Goal: Task Accomplishment & Management: Use online tool/utility

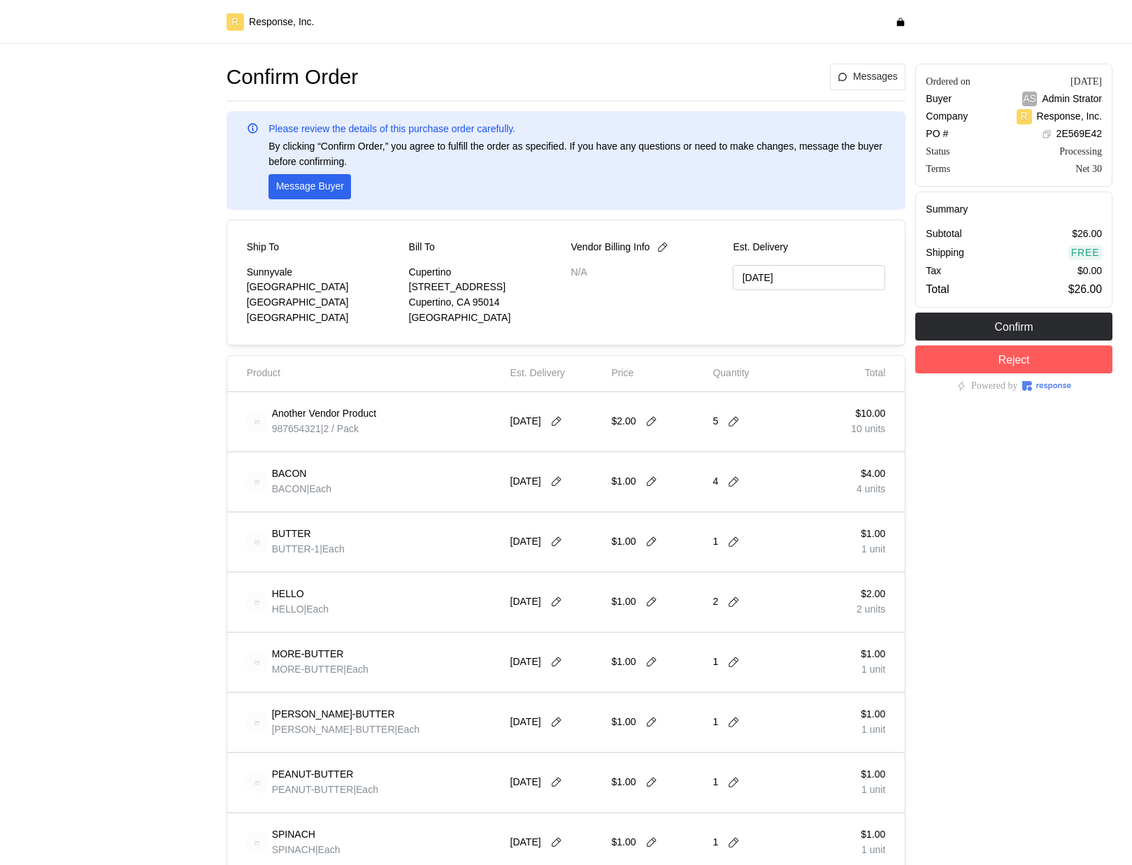
click at [382, 480] on div "BACON BACON | Each" at bounding box center [374, 481] width 254 height 39
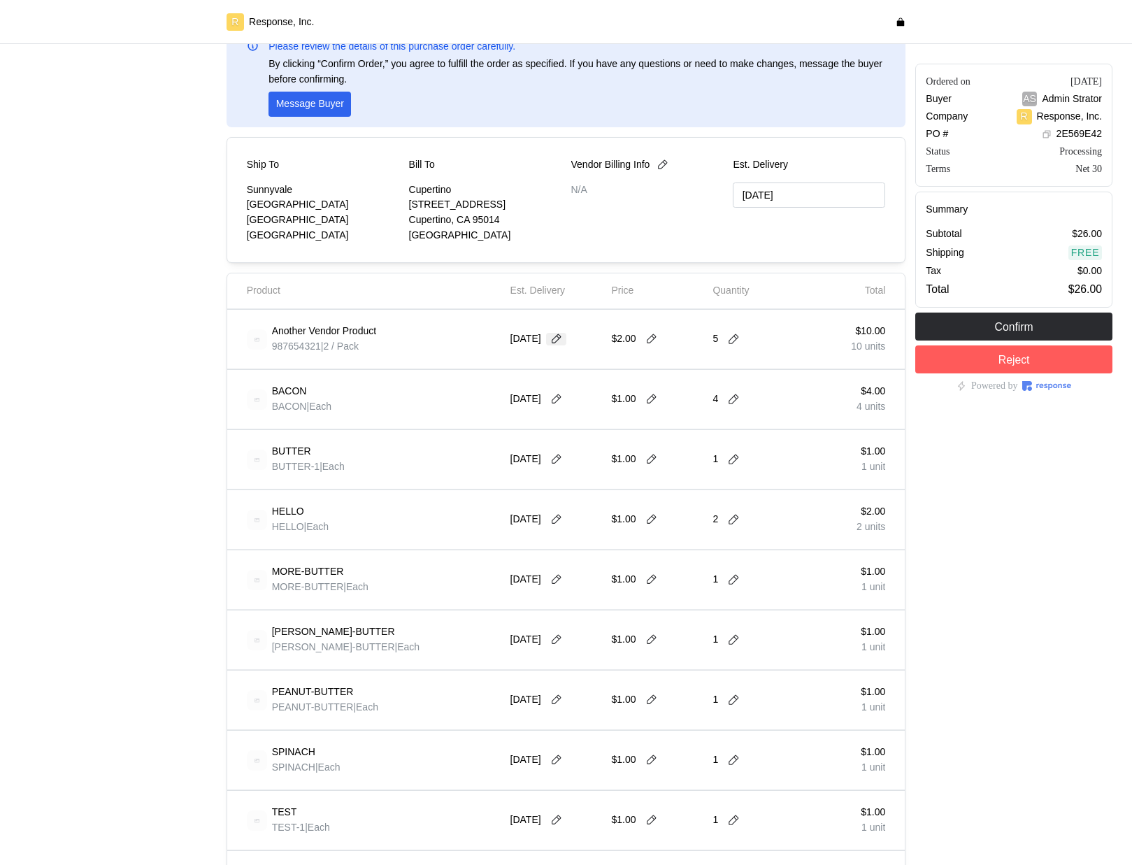
click at [567, 338] on button at bounding box center [556, 339] width 21 height 13
click at [437, 359] on div "Another Vendor Product 987654321 | 2 / Pack" at bounding box center [374, 339] width 264 height 49
click at [559, 395] on icon at bounding box center [557, 399] width 10 height 10
click at [669, 397] on div "$1.00" at bounding box center [657, 399] width 92 height 39
click at [652, 397] on icon at bounding box center [651, 399] width 13 height 13
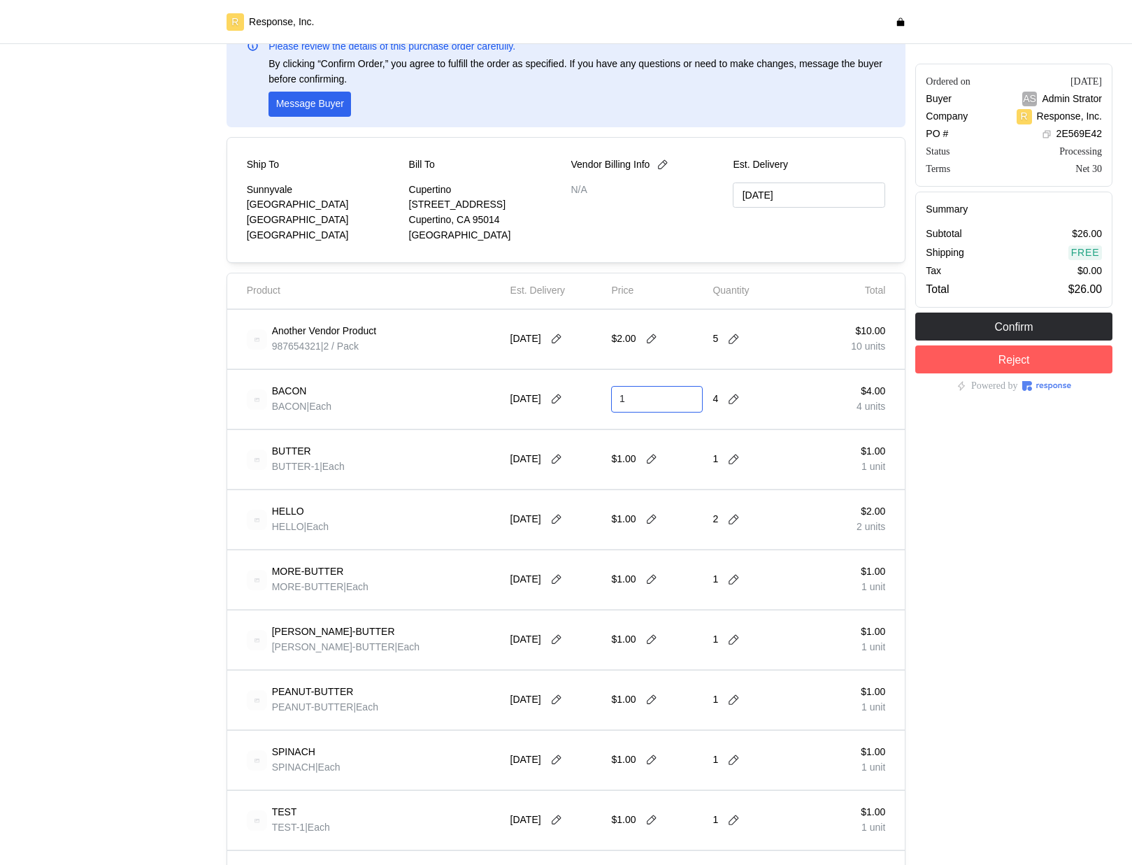
click at [654, 396] on input "1" at bounding box center [657, 399] width 76 height 25
click at [513, 411] on div "[DATE]" at bounding box center [556, 399] width 92 height 39
click at [656, 399] on icon at bounding box center [651, 399] width 13 height 13
type input "2"
click at [738, 400] on icon at bounding box center [733, 399] width 13 height 13
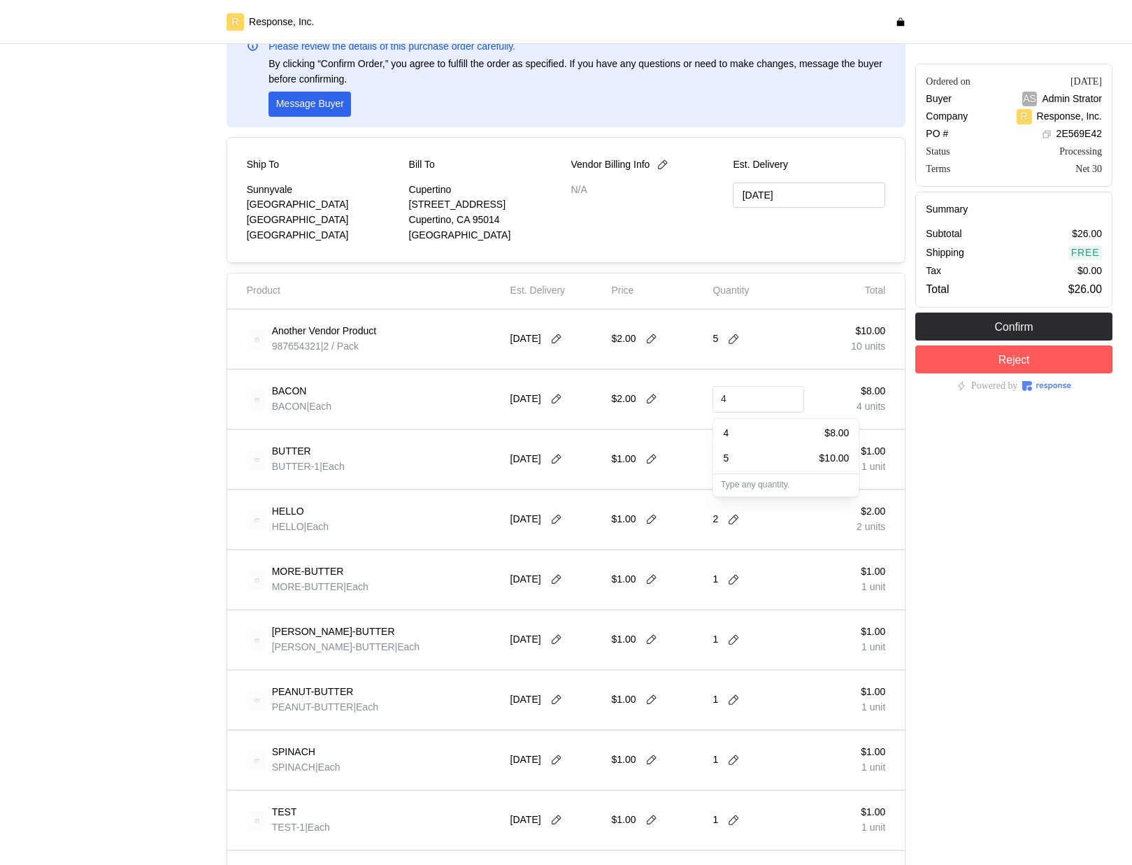
click at [746, 459] on div "5 $10.00" at bounding box center [786, 458] width 126 height 15
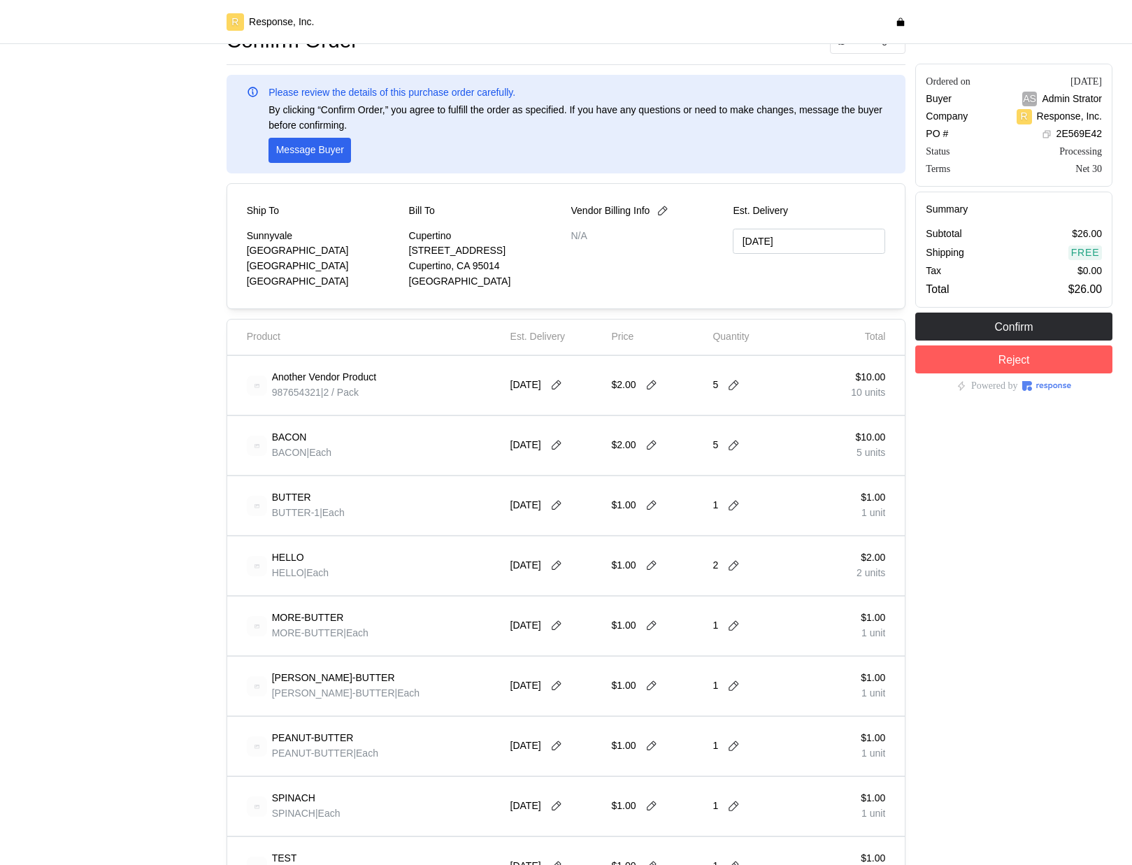
scroll to position [0, 0]
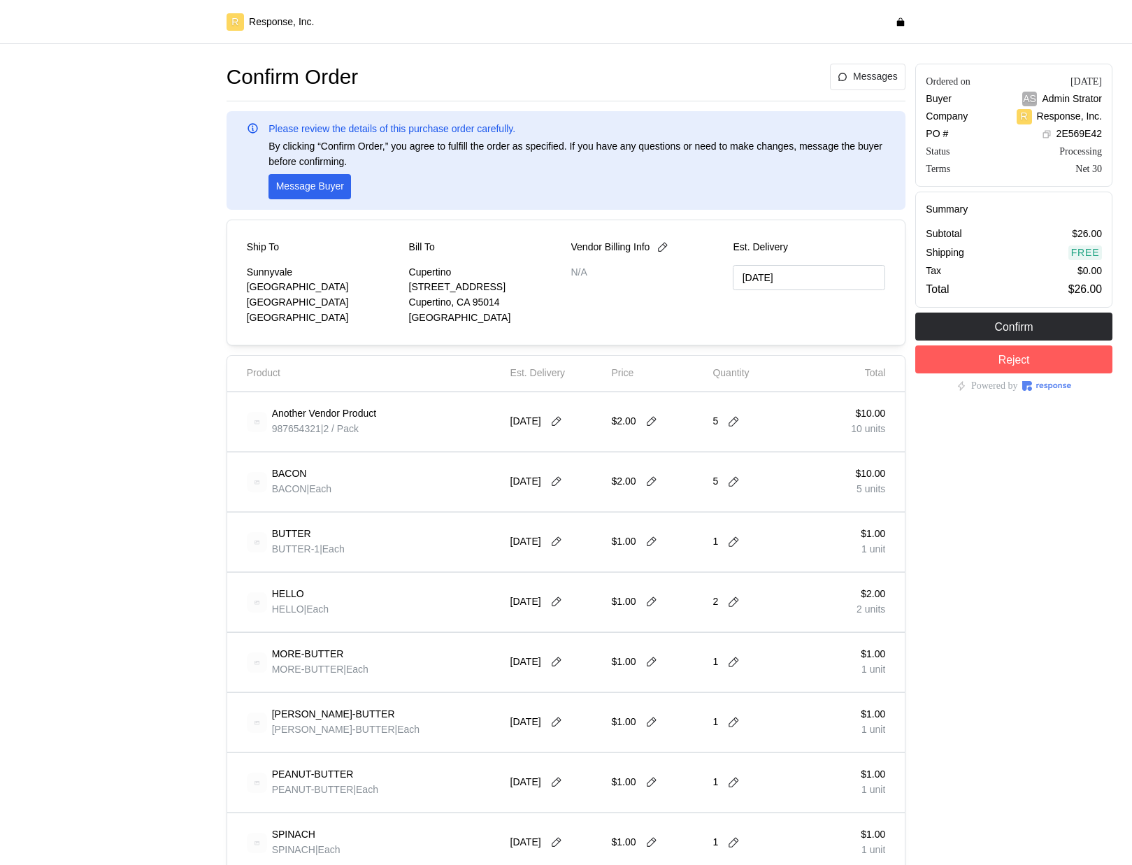
click at [459, 442] on div "Another Vendor Product 987654321 | 2 / Pack" at bounding box center [374, 421] width 264 height 49
click at [480, 438] on div "Another Vendor Product 987654321 | 2 / Pack" at bounding box center [374, 421] width 254 height 39
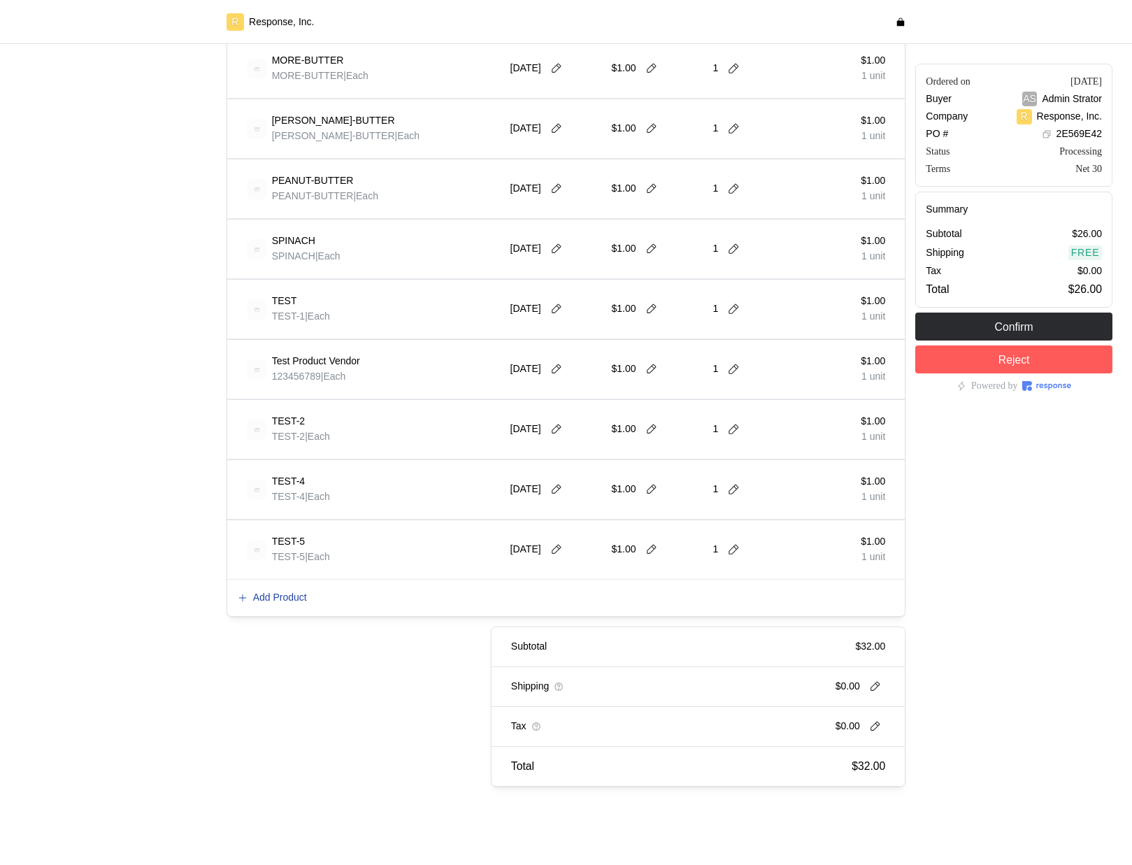
click at [295, 591] on p "Add Product" at bounding box center [280, 597] width 54 height 15
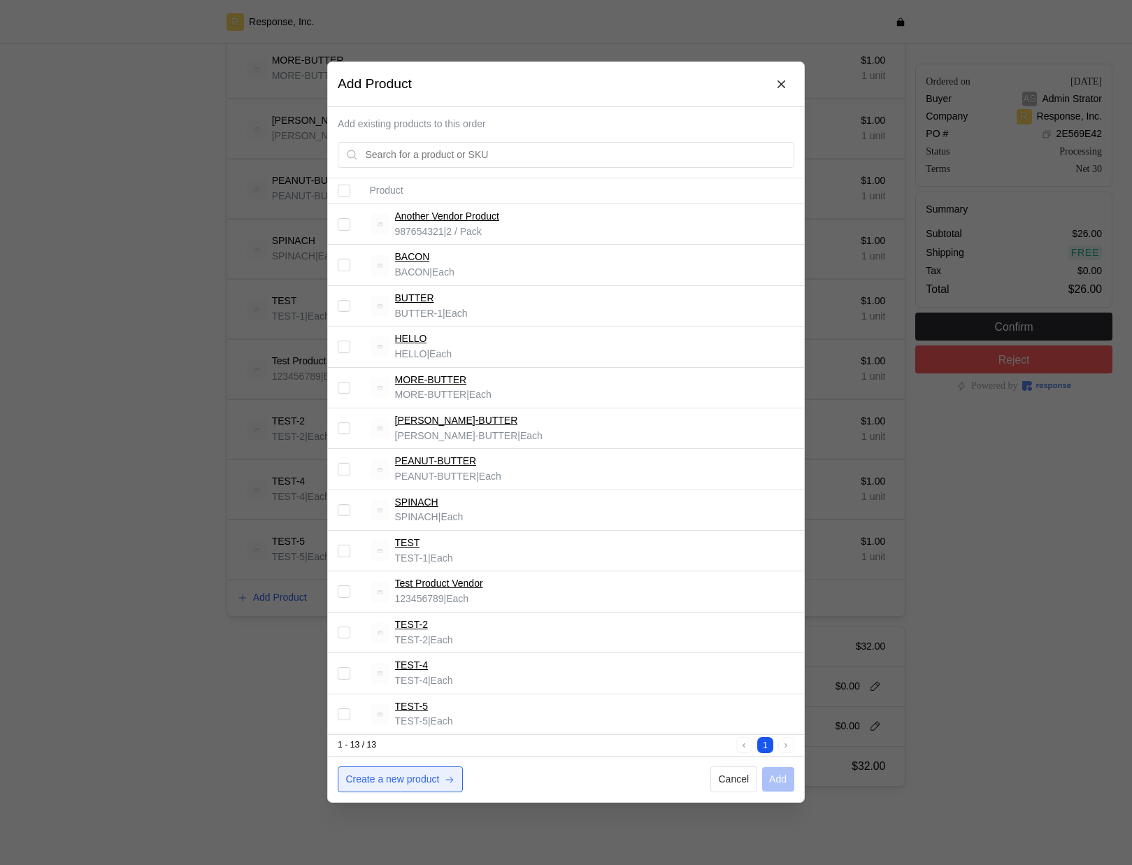
click at [402, 780] on p "Create a new product" at bounding box center [393, 779] width 94 height 15
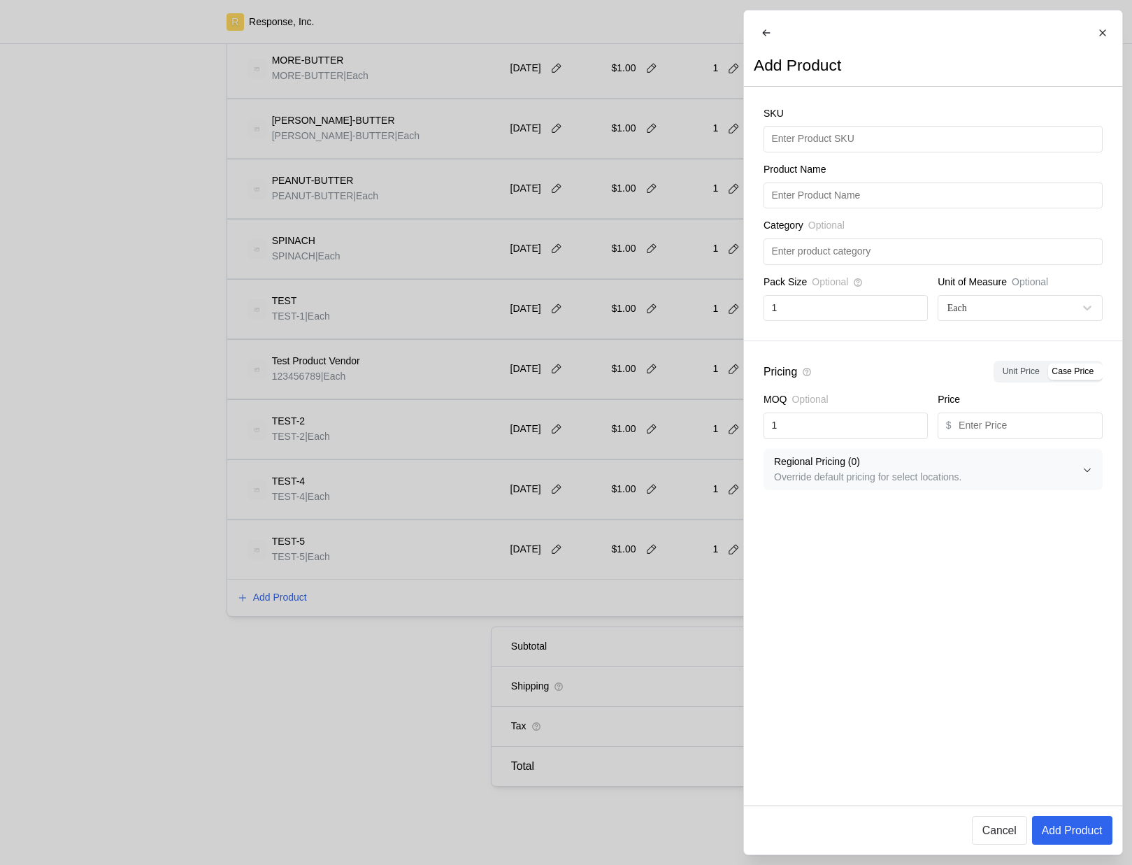
click at [538, 544] on div at bounding box center [566, 432] width 1132 height 865
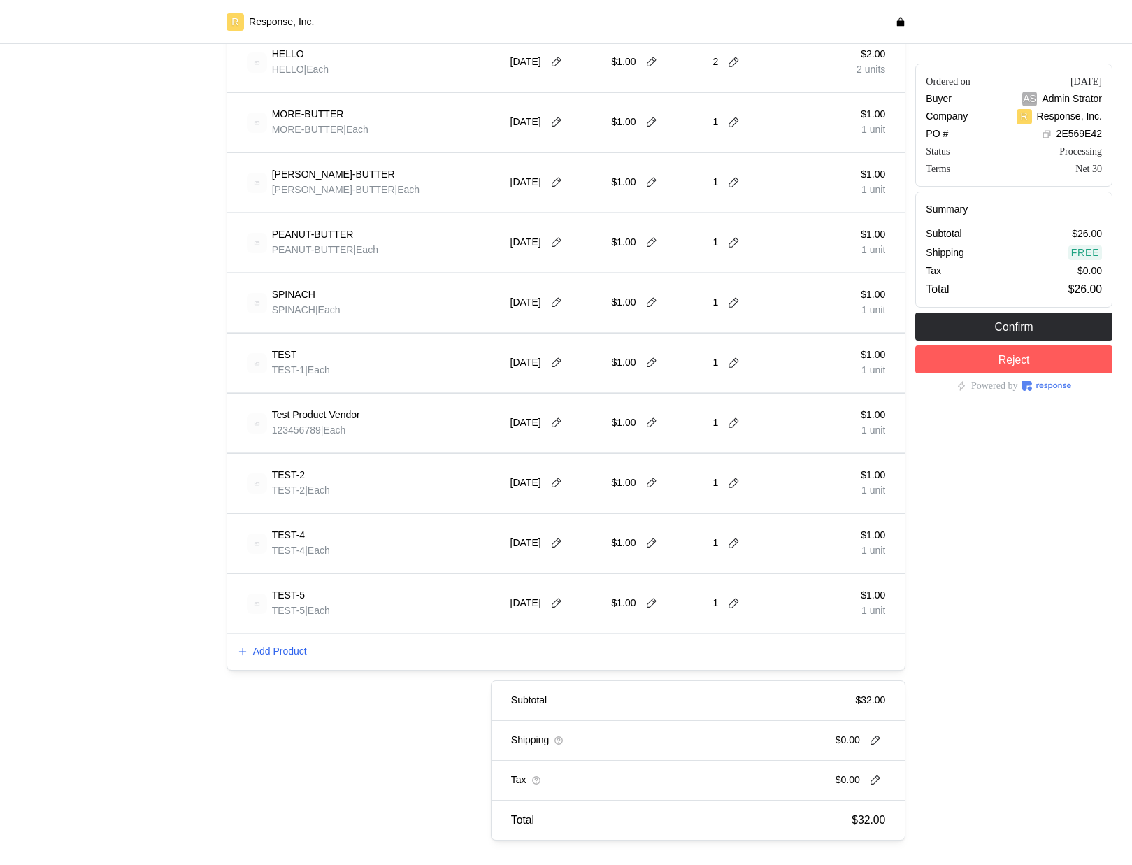
scroll to position [543, 0]
click at [287, 647] on p "Add Product" at bounding box center [280, 648] width 54 height 15
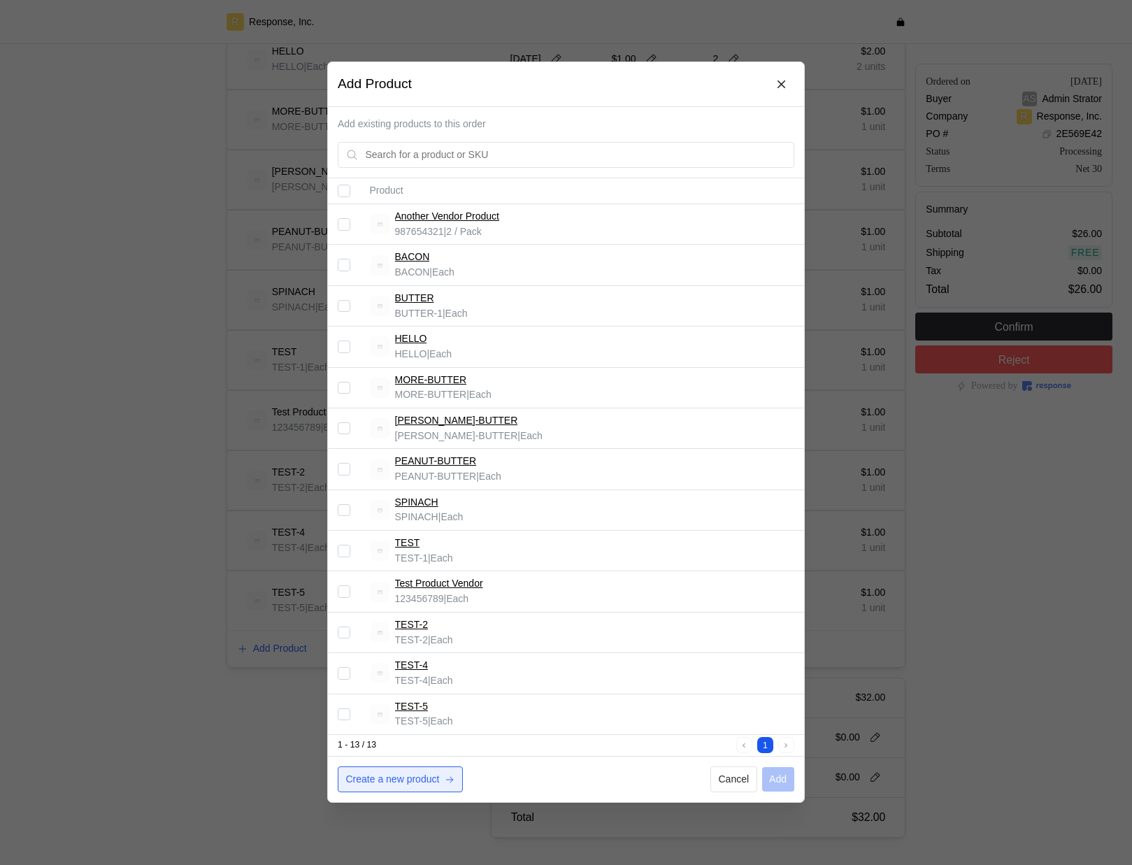
click at [403, 773] on p "Create a new product" at bounding box center [393, 779] width 94 height 15
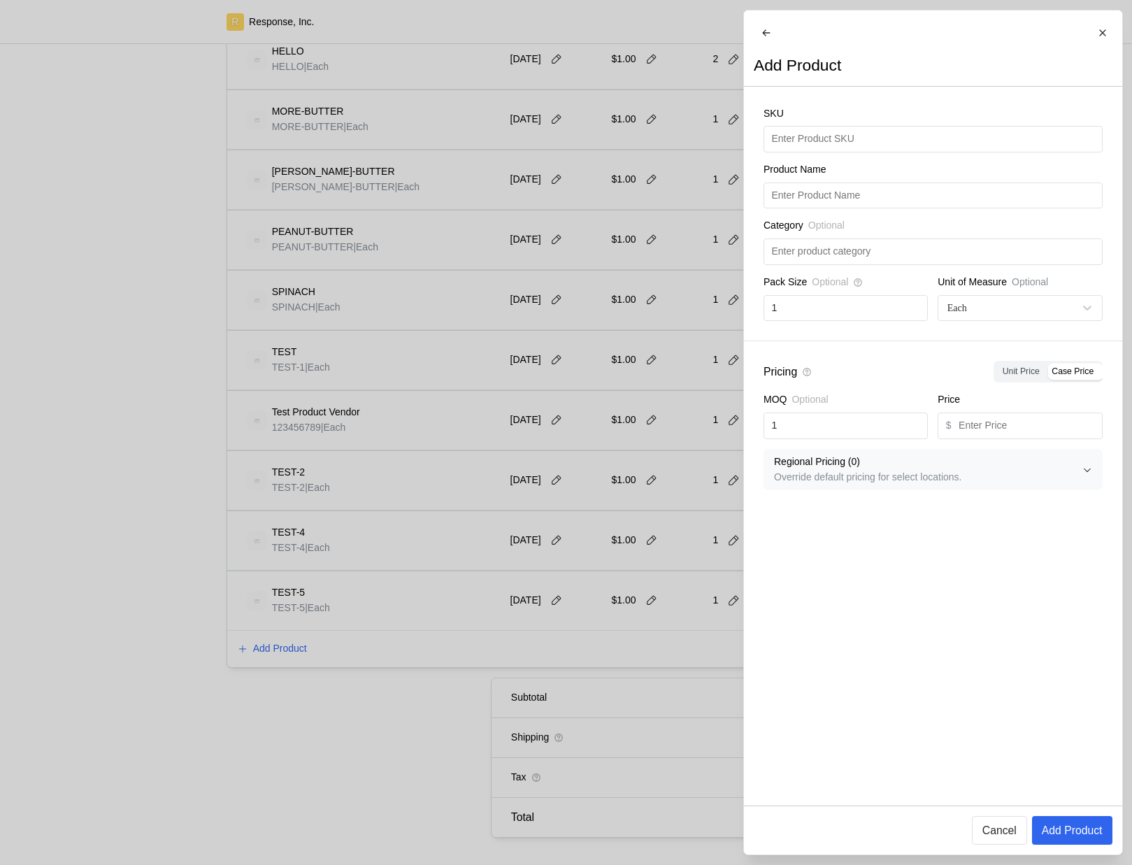
click at [591, 285] on div at bounding box center [566, 432] width 1132 height 865
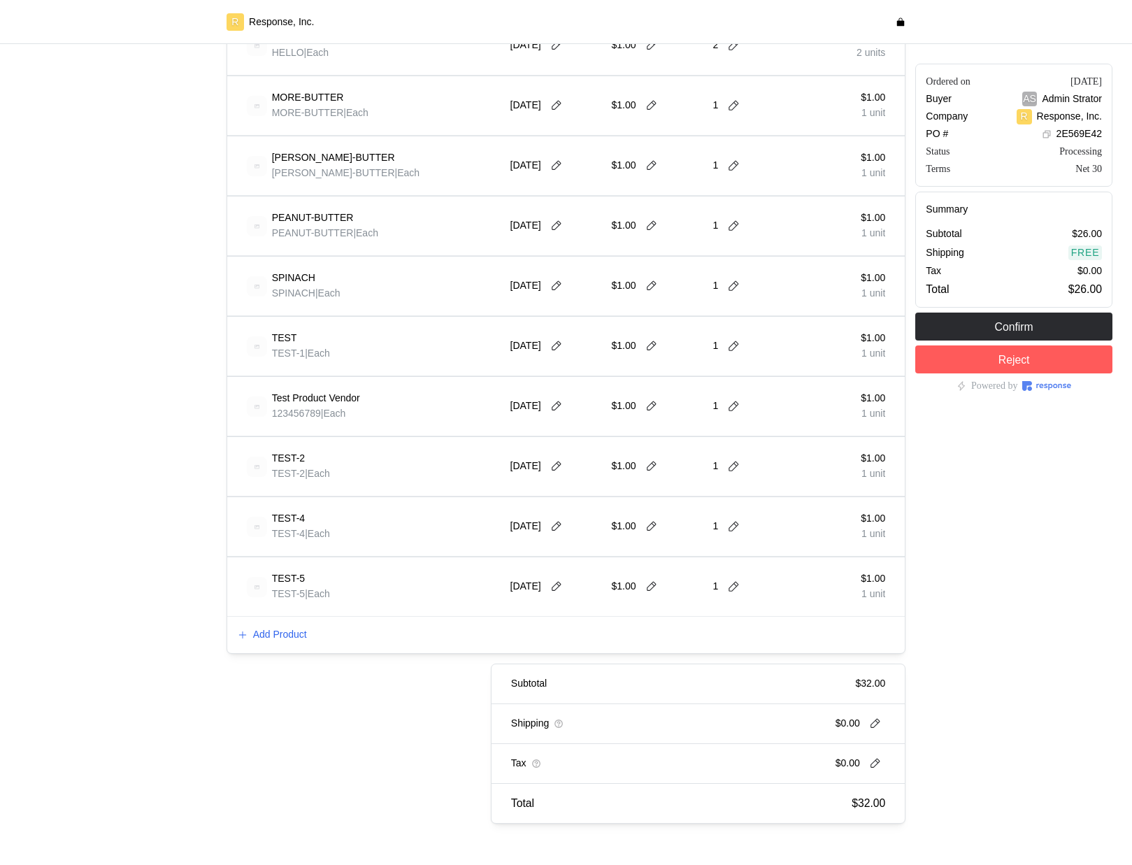
scroll to position [594, 0]
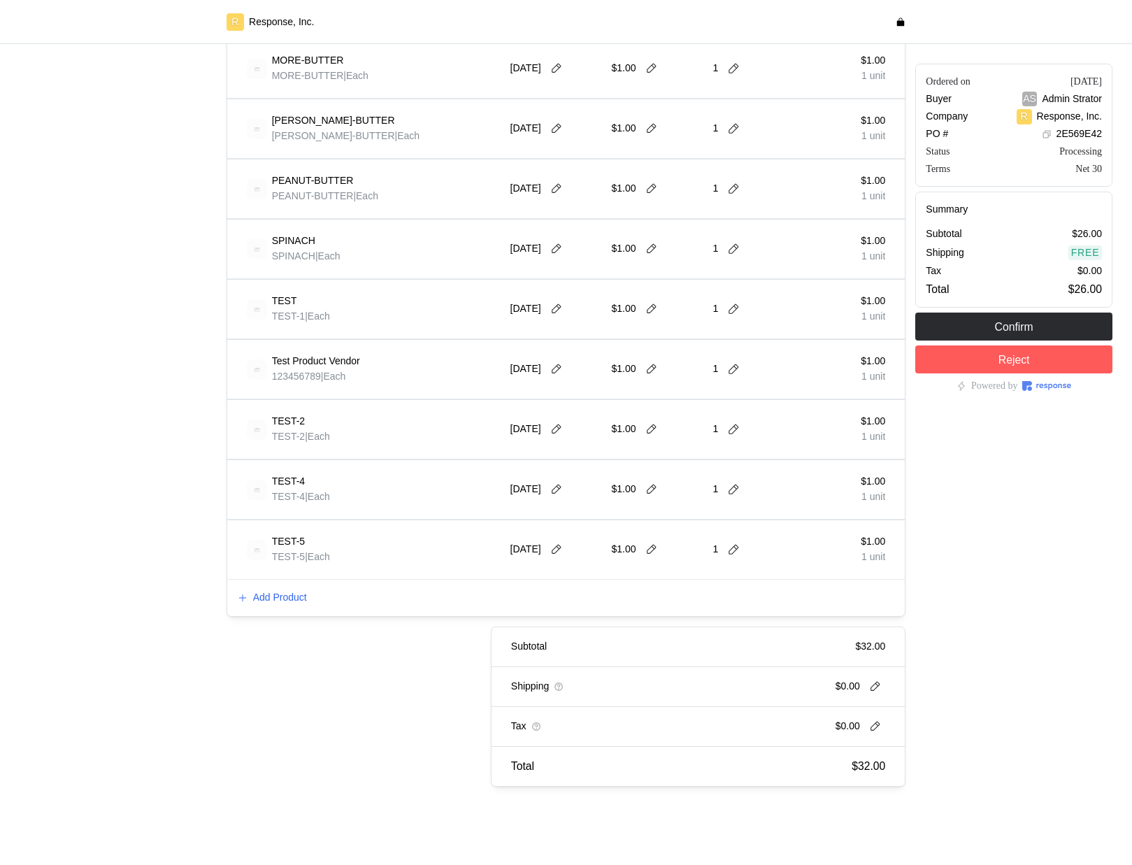
click at [289, 589] on div "Add Product" at bounding box center [566, 598] width 678 height 36
click at [289, 595] on p "Add Product" at bounding box center [280, 597] width 54 height 15
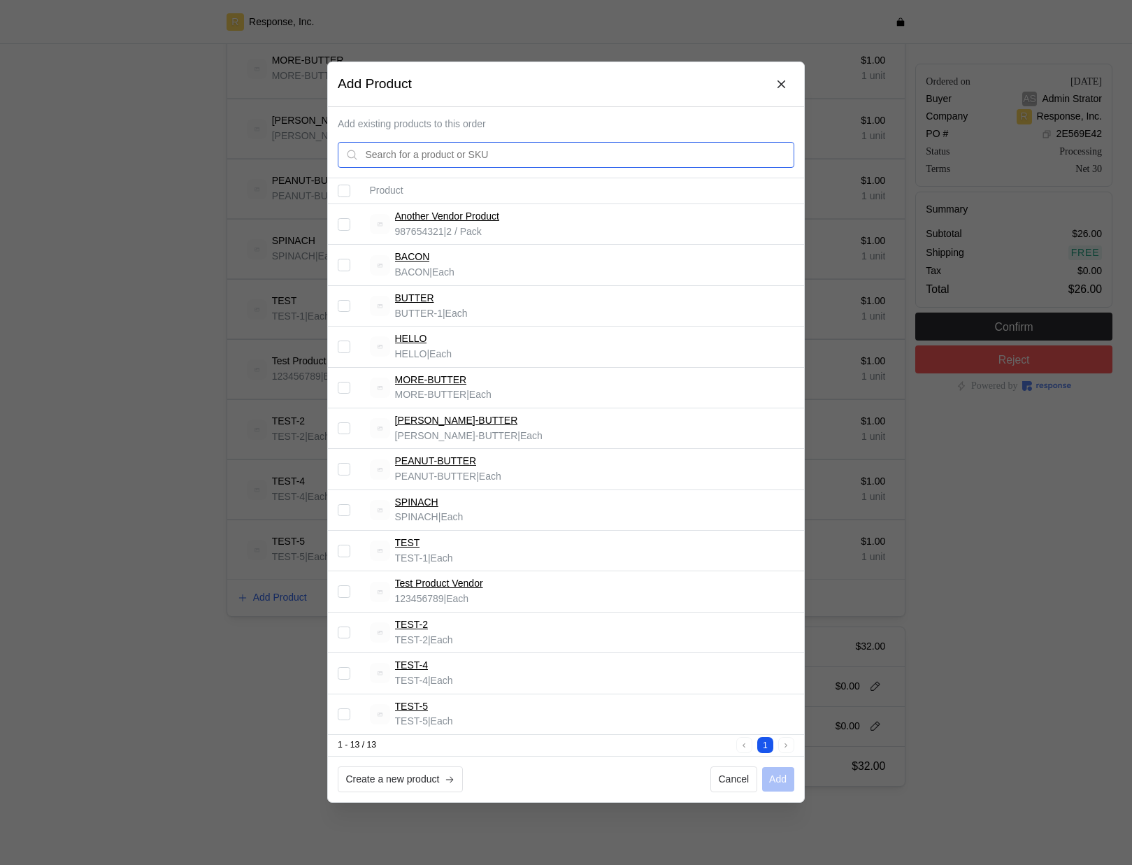
click at [442, 142] on div at bounding box center [566, 155] width 457 height 27
click at [446, 152] on input "text" at bounding box center [576, 155] width 421 height 25
type input "bacon"
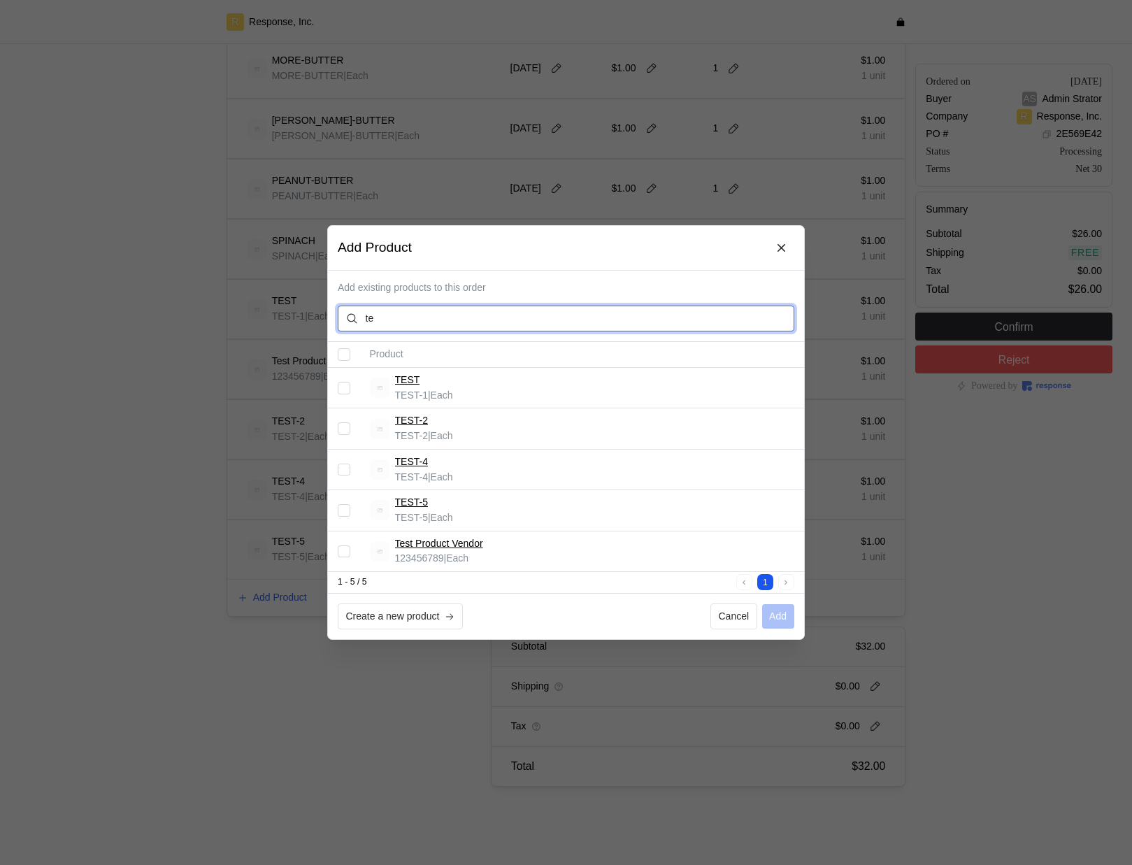
type input "t"
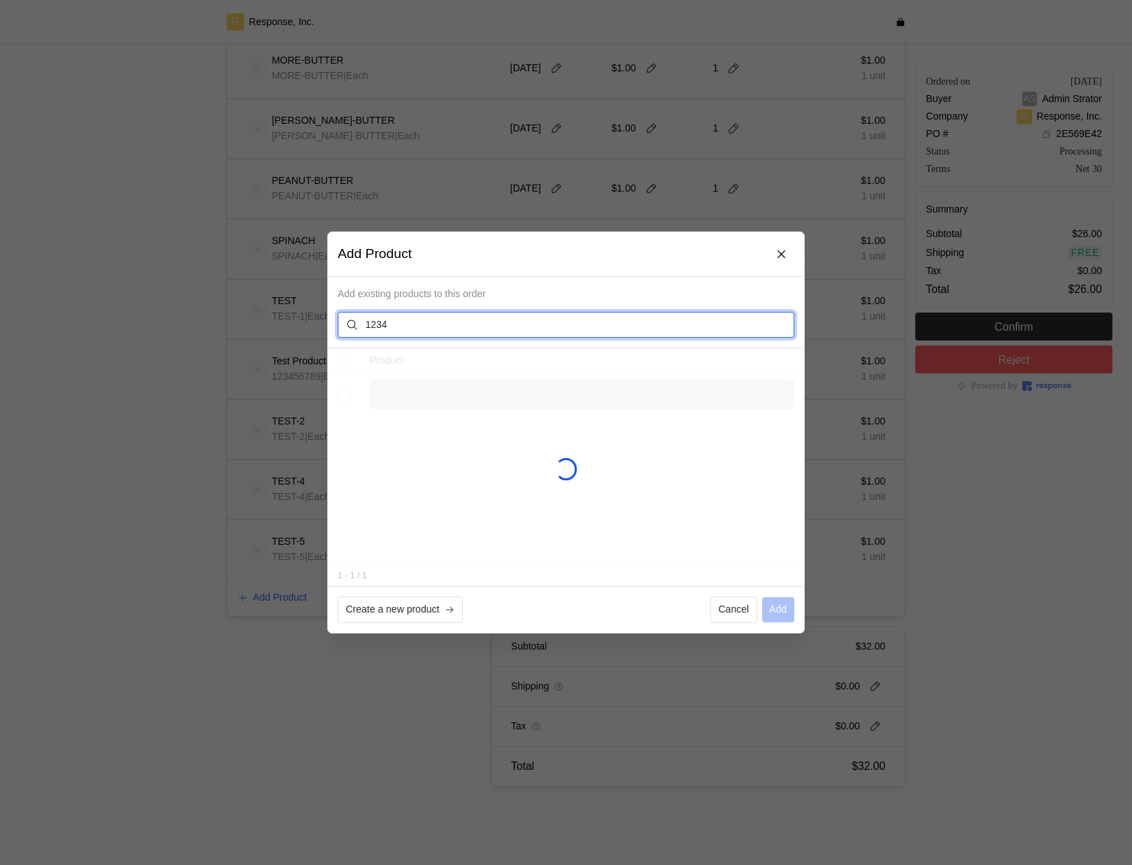
type input "12345"
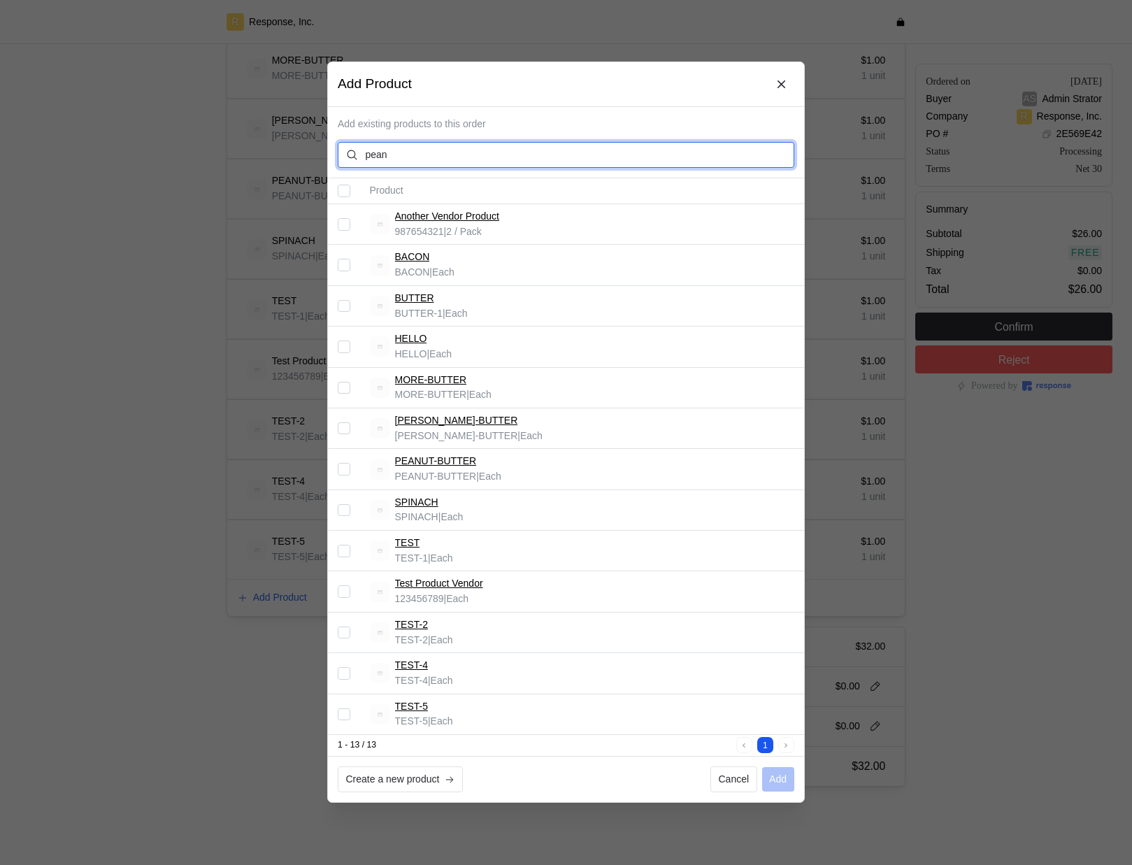
type input "peanu"
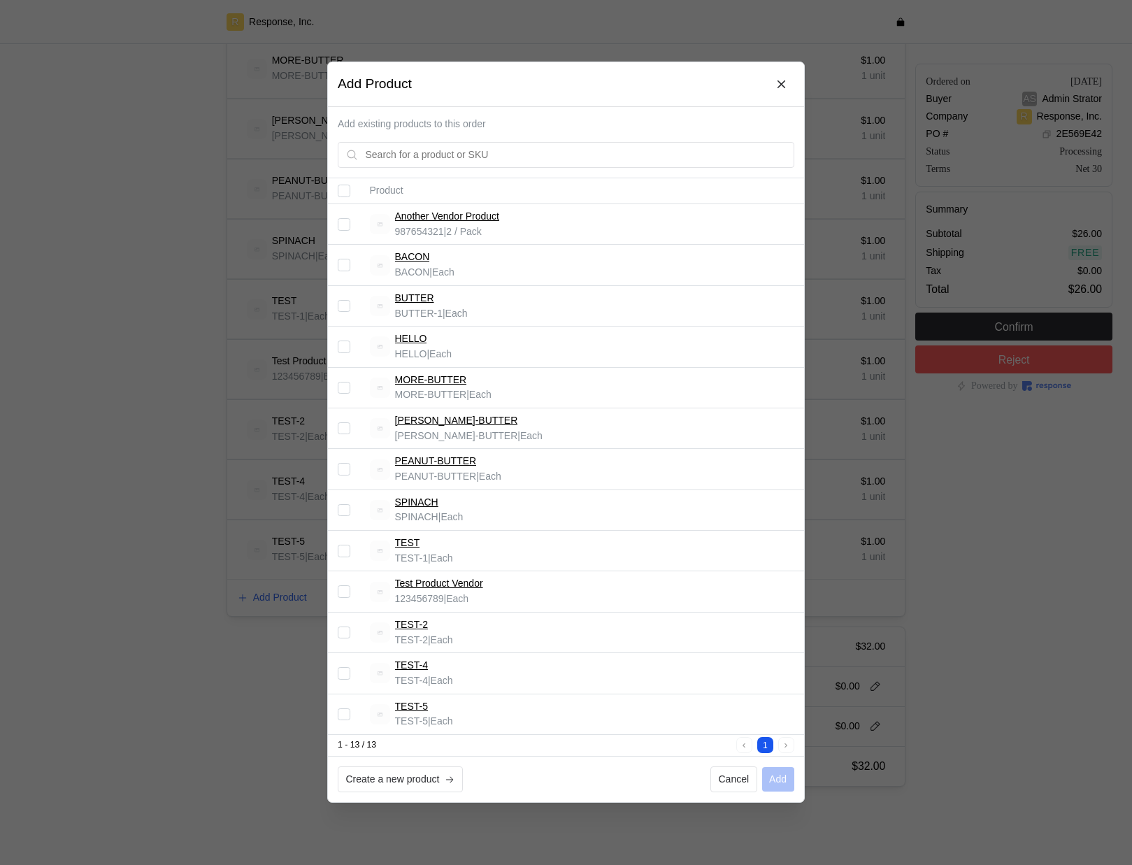
click at [217, 439] on div at bounding box center [566, 432] width 1132 height 865
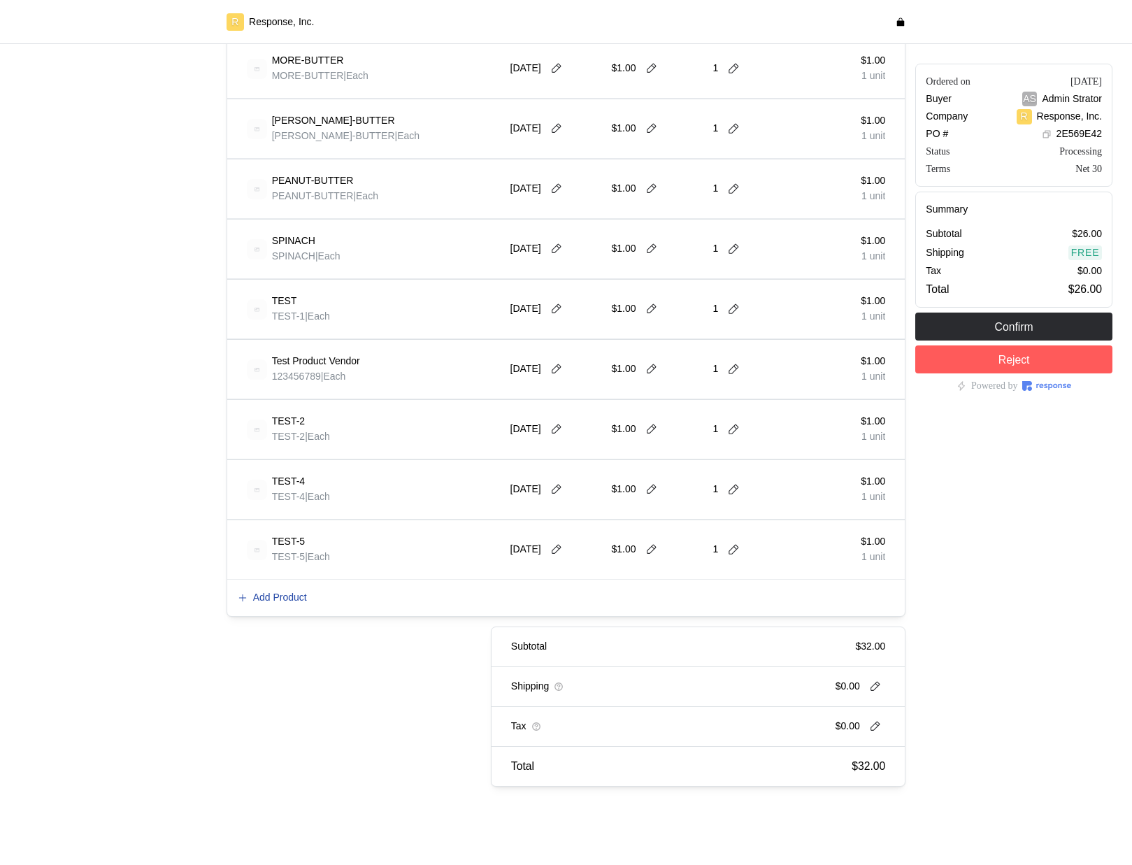
click at [294, 596] on p "Add Product" at bounding box center [280, 597] width 54 height 15
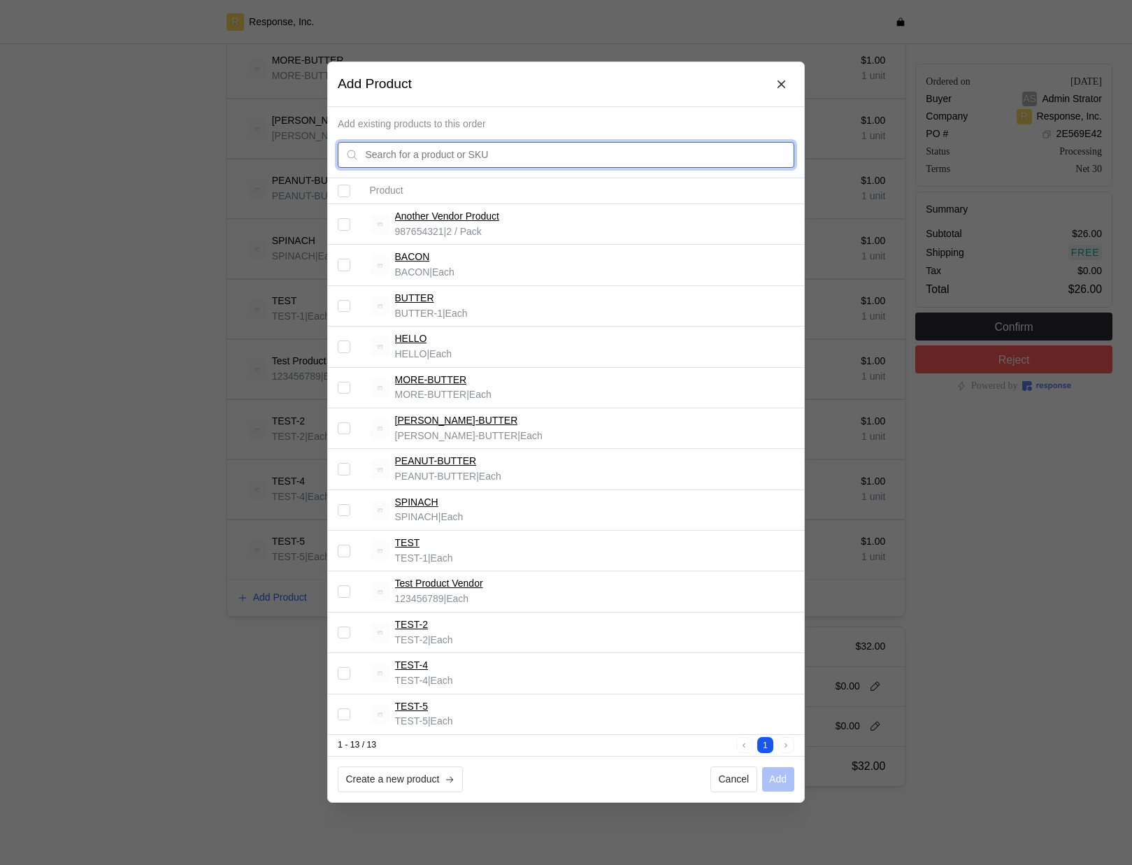
click at [394, 156] on input "text" at bounding box center [576, 155] width 421 height 25
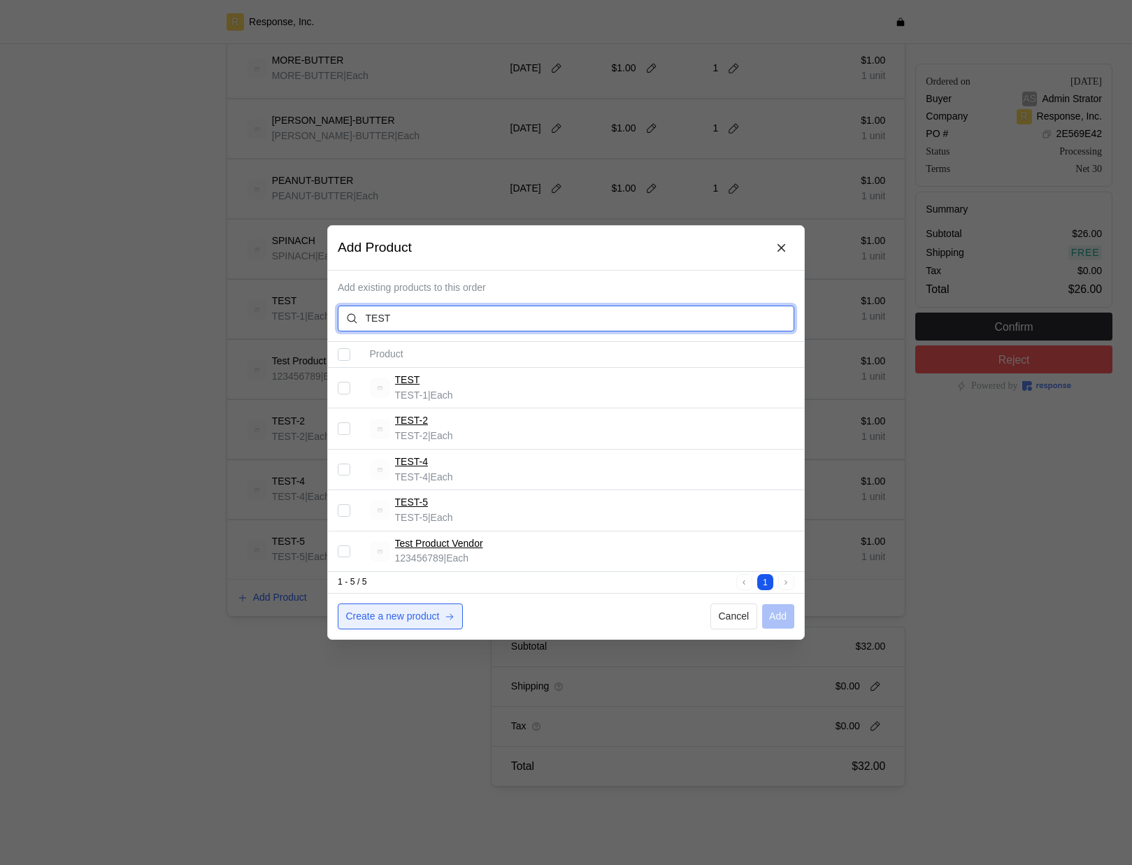
type input "TEST"
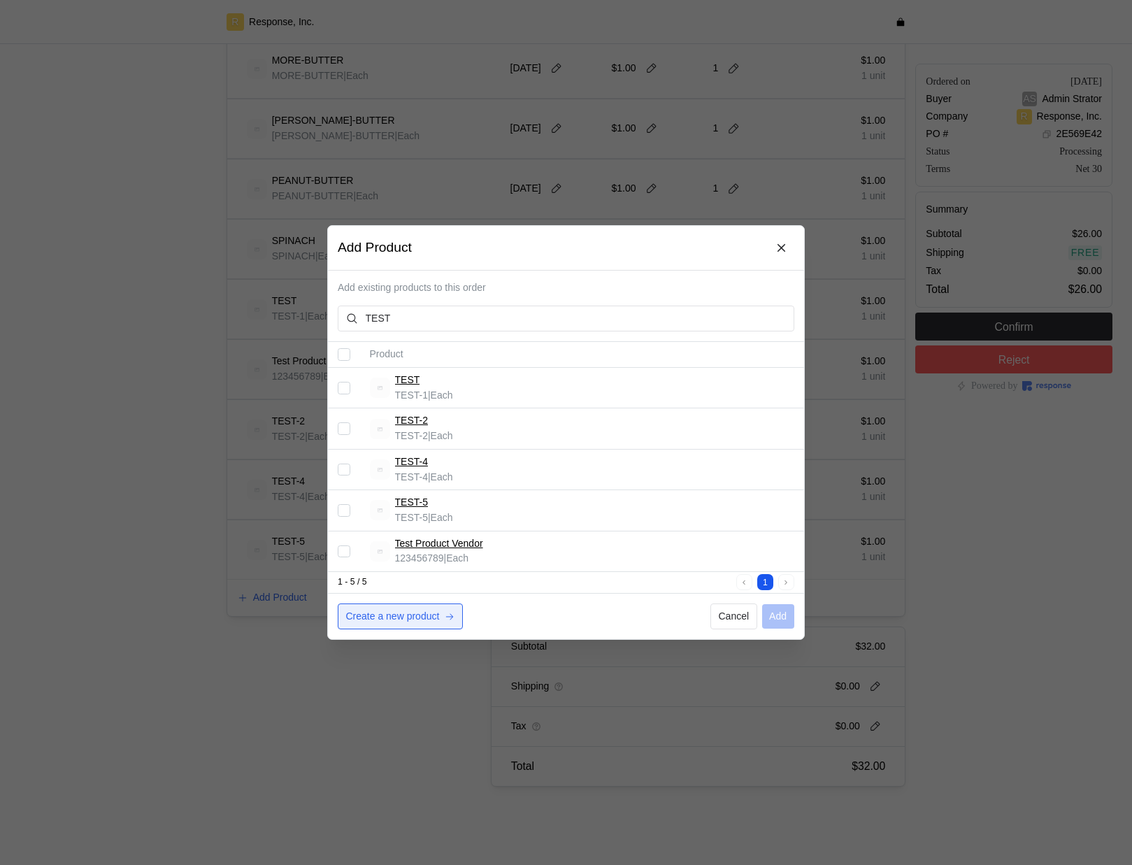
click at [417, 616] on p "Create a new product" at bounding box center [393, 616] width 94 height 15
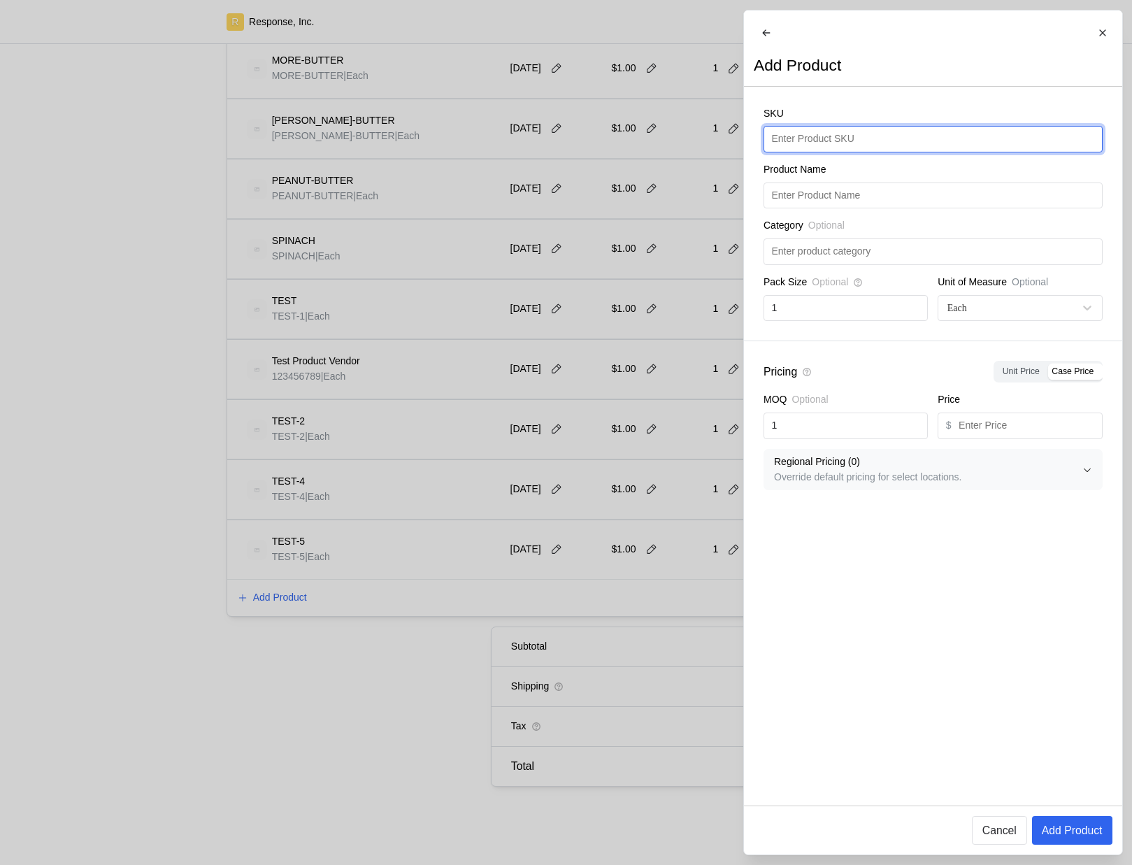
click at [833, 152] on input "text" at bounding box center [932, 139] width 323 height 25
click at [840, 151] on input "CreateLog" at bounding box center [932, 139] width 323 height 25
type input "CreateLog"
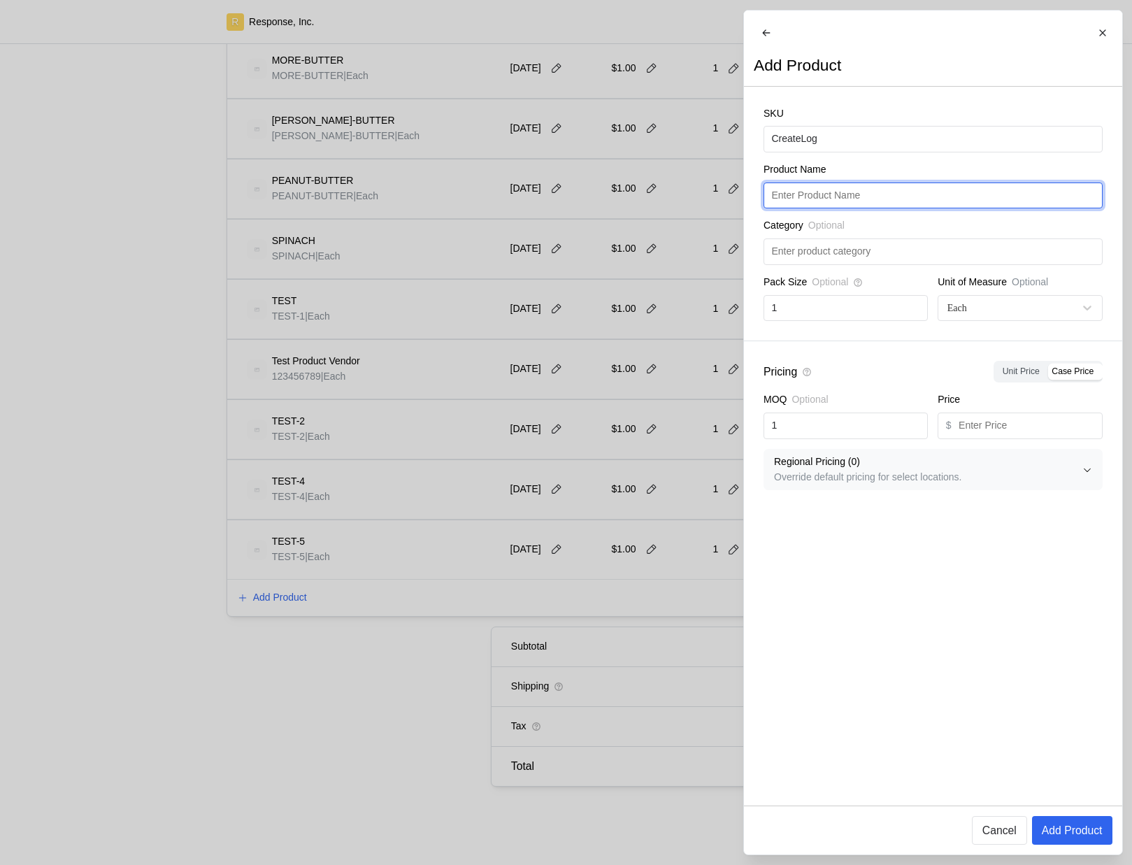
click at [875, 201] on input "text" at bounding box center [932, 195] width 323 height 25
paste input "CreateLog"
type input "CreateLog"
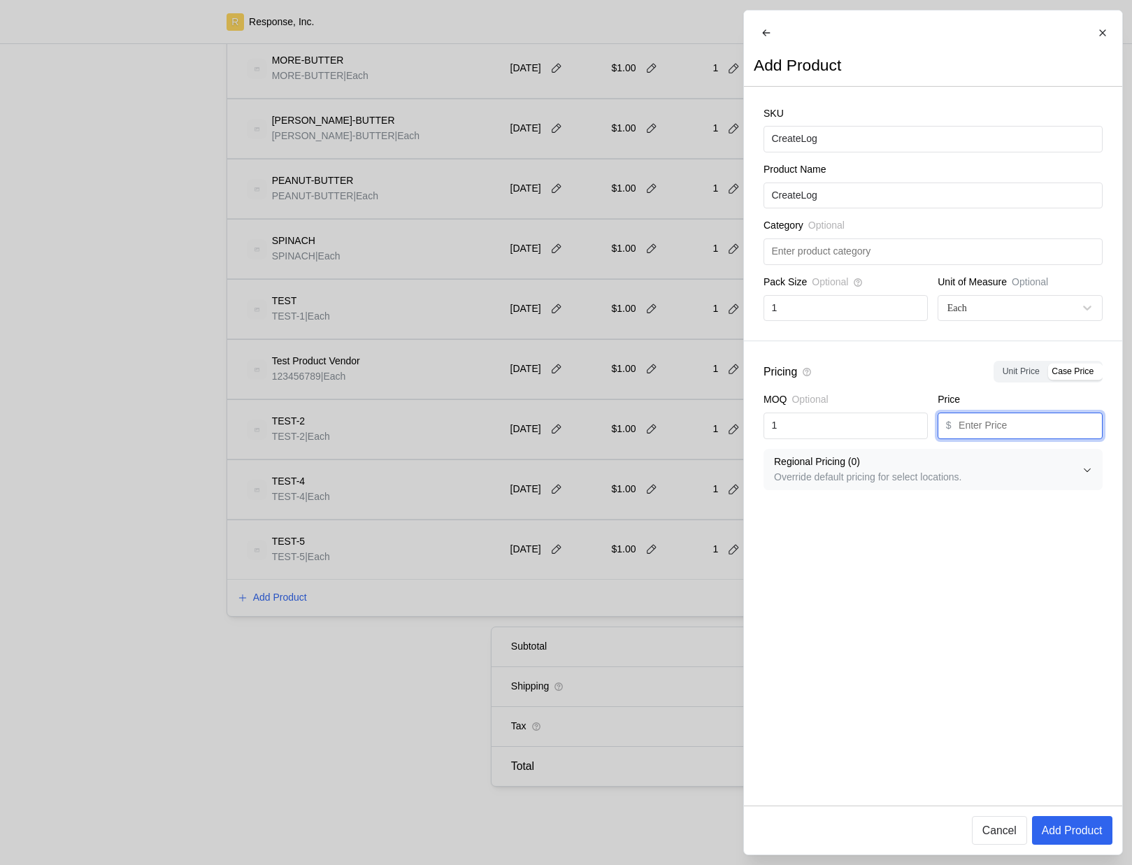
click at [998, 438] on input "text" at bounding box center [1027, 425] width 136 height 25
type input "1"
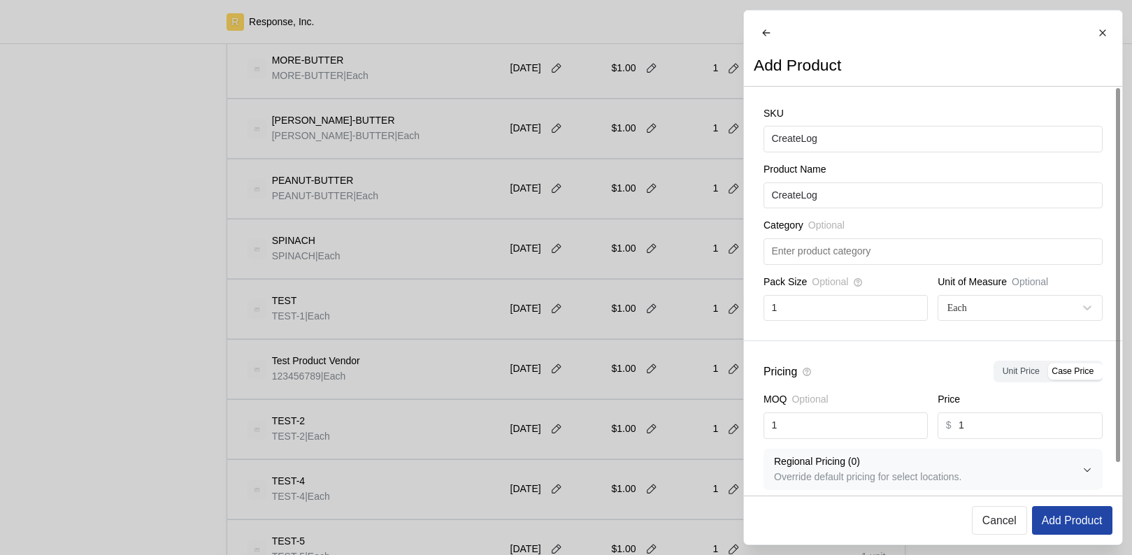
click at [1047, 515] on p "Add Product" at bounding box center [1071, 520] width 61 height 17
click at [1087, 520] on p "Add Product" at bounding box center [1071, 520] width 61 height 17
click at [1070, 522] on p "Add Product" at bounding box center [1071, 520] width 61 height 17
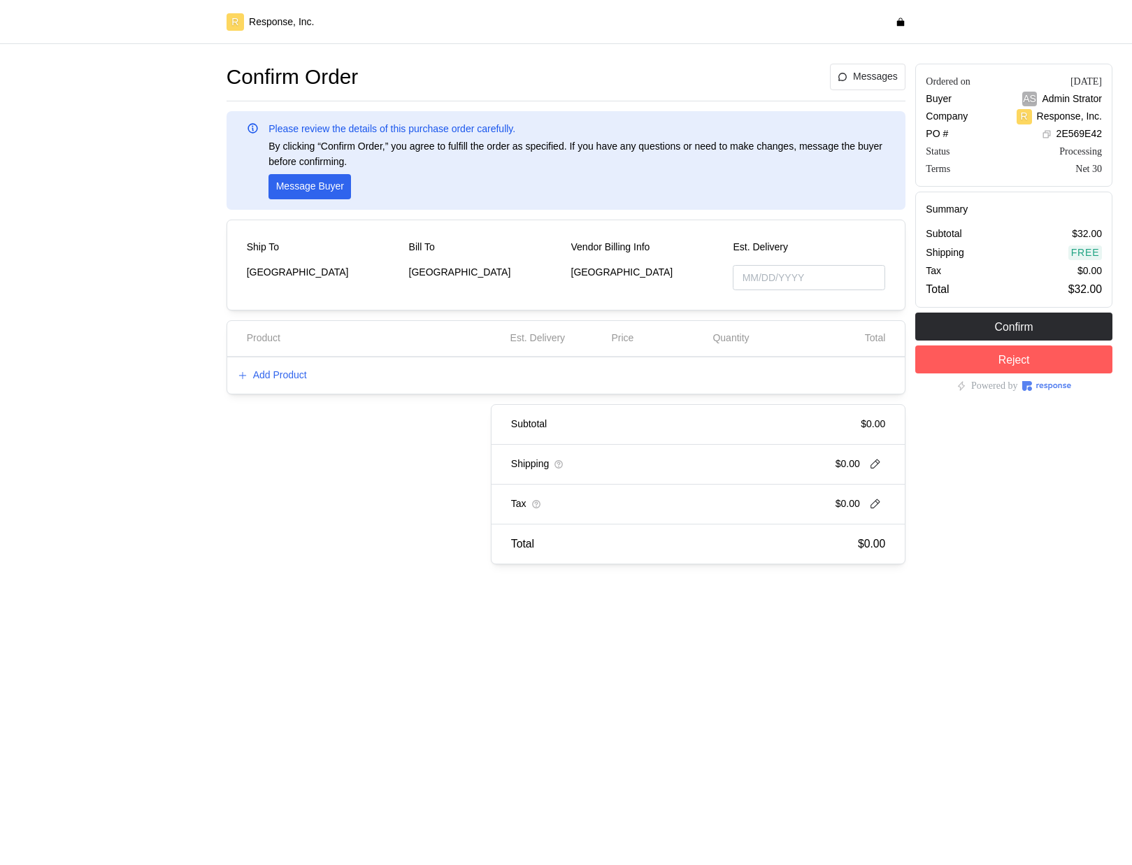
type input "[DATE]"
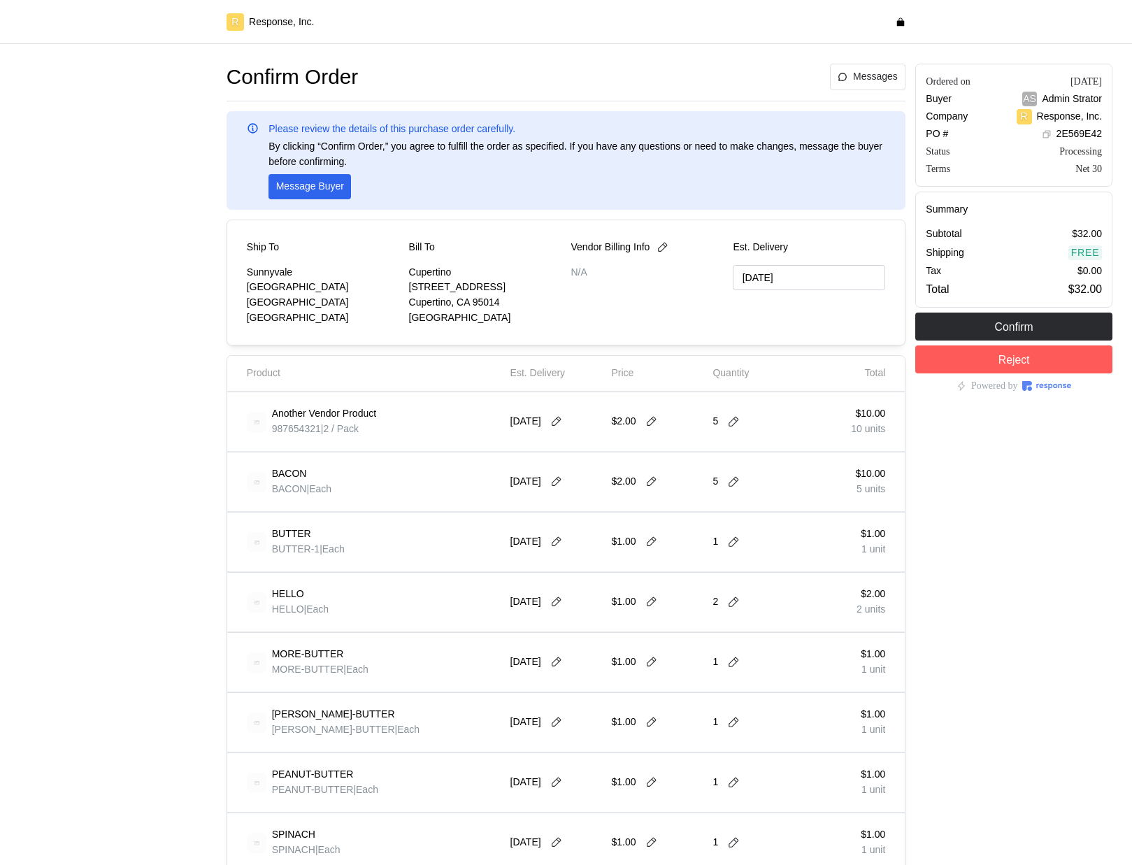
click at [231, 575] on div "HELLO HELLO | Each 10/1/25 $1.00 2 $2.00 2 units" at bounding box center [566, 602] width 678 height 59
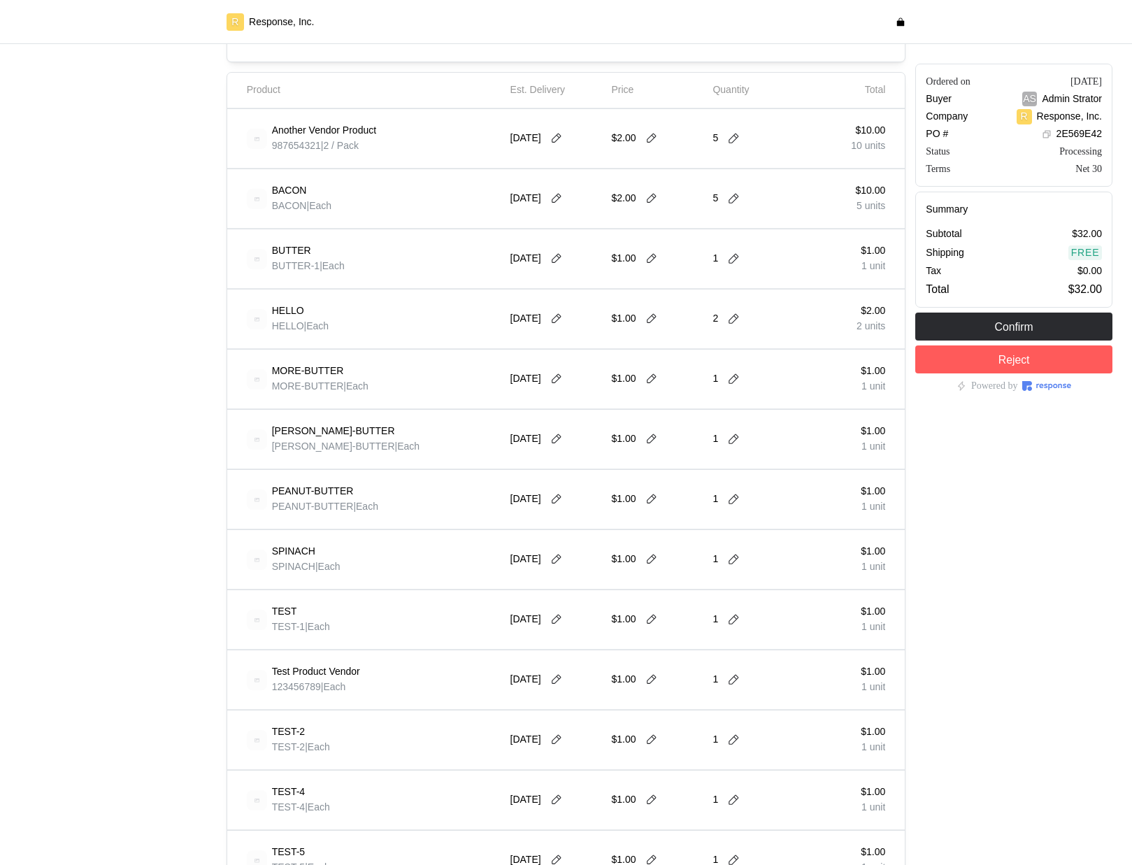
scroll to position [497, 0]
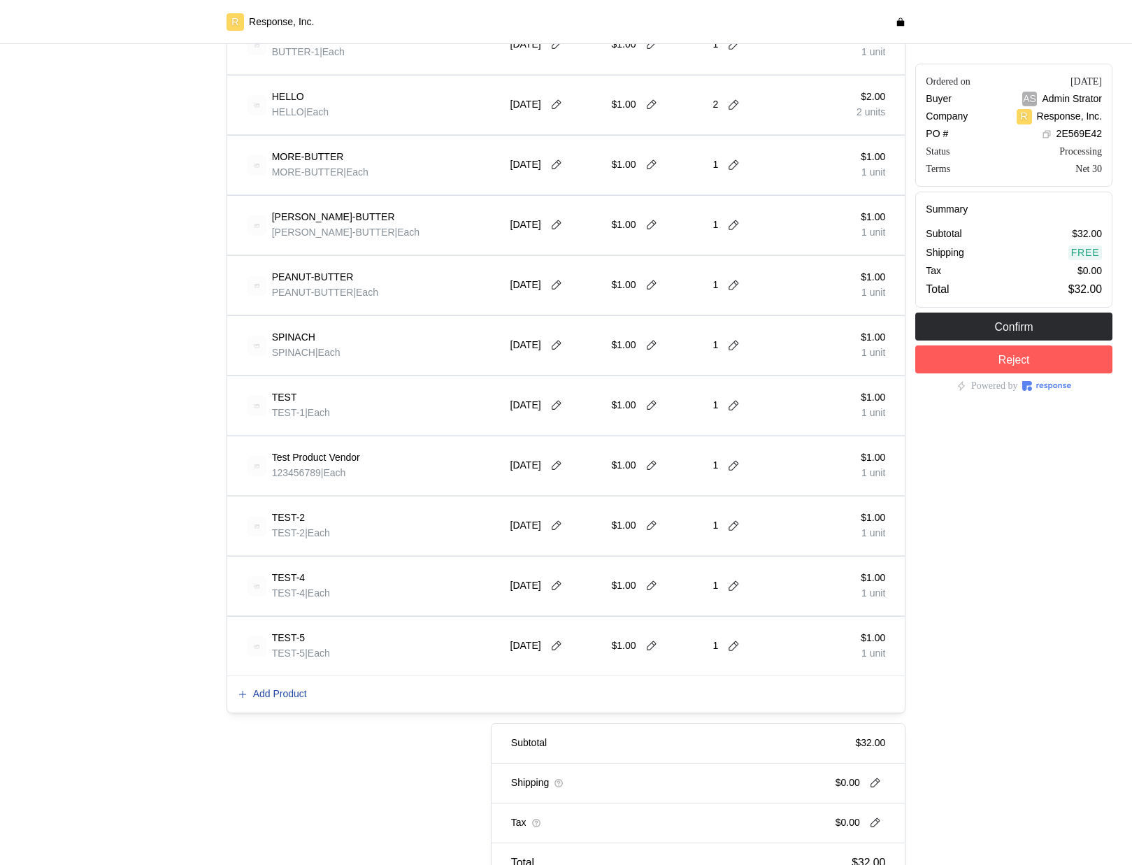
click at [302, 688] on p "Add Product" at bounding box center [280, 694] width 54 height 15
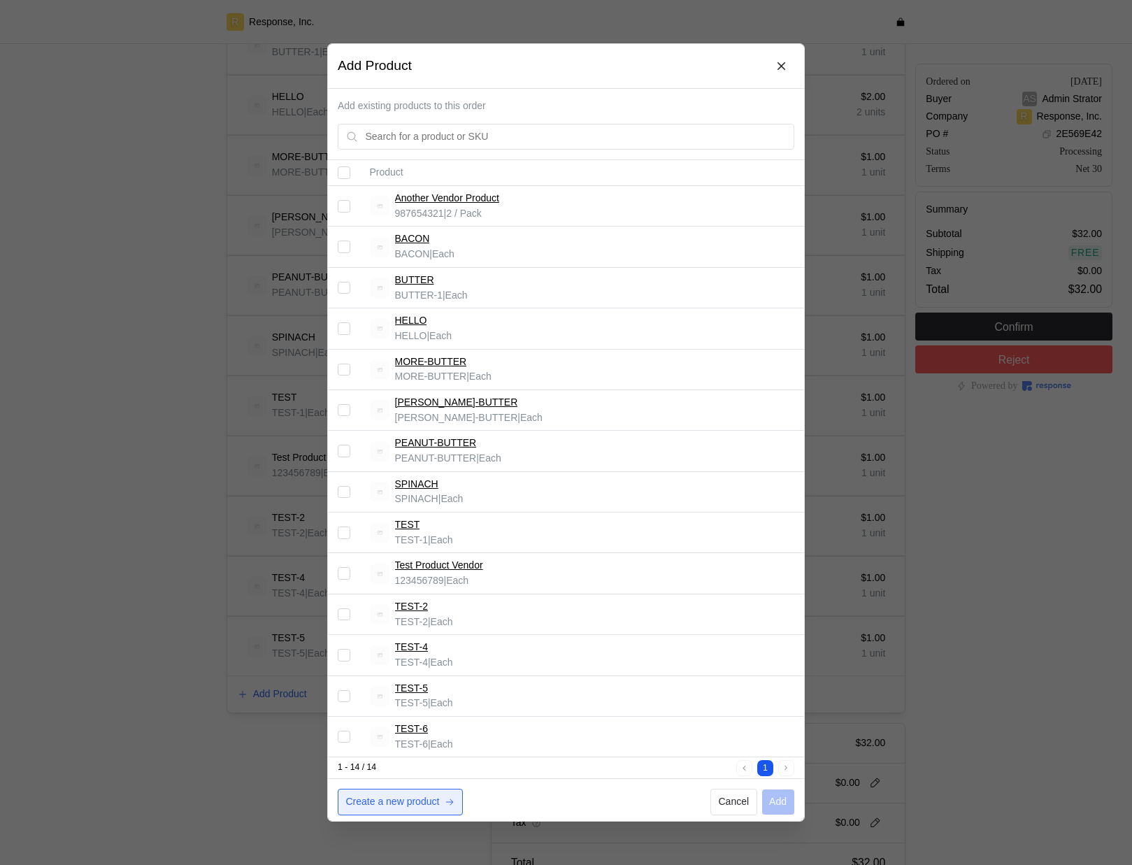
click at [405, 801] on p "Create a new product" at bounding box center [393, 801] width 94 height 15
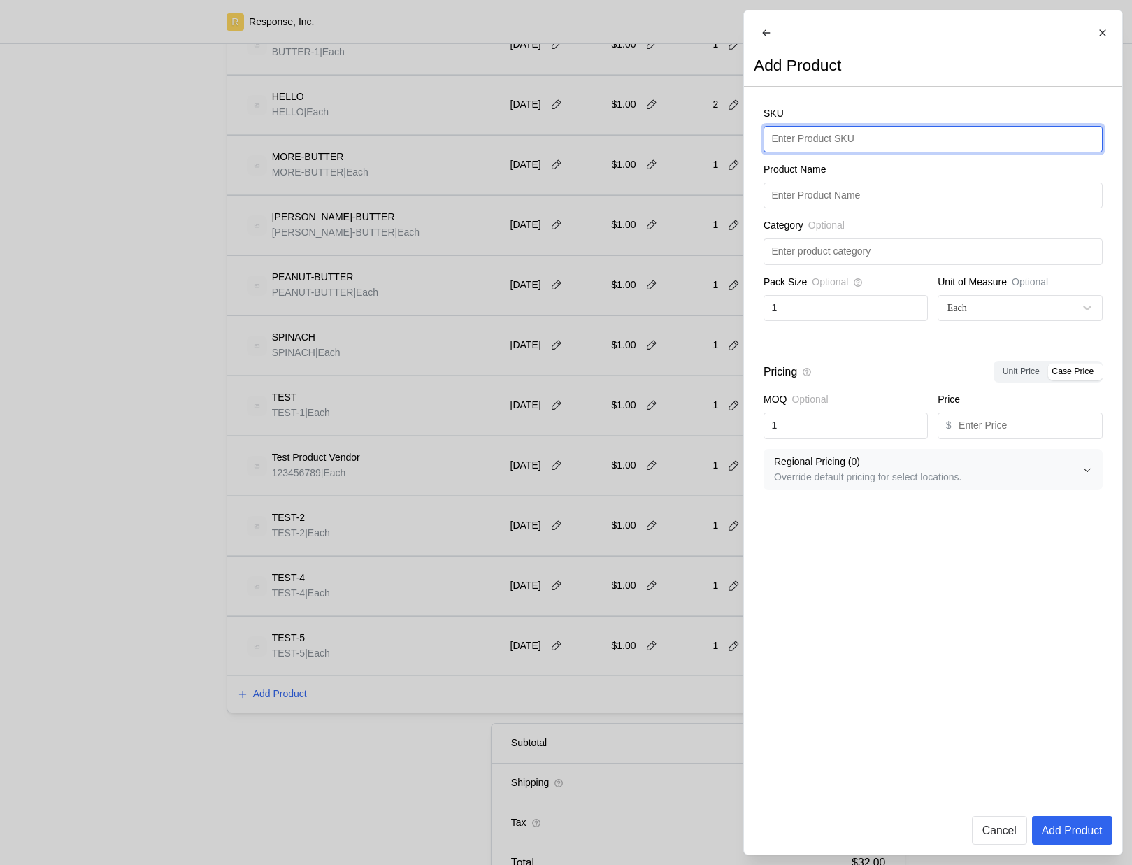
click at [817, 152] on input "text" at bounding box center [932, 139] width 323 height 25
click at [828, 142] on input "TESTLOG" at bounding box center [932, 139] width 323 height 25
type input "TESTLOG"
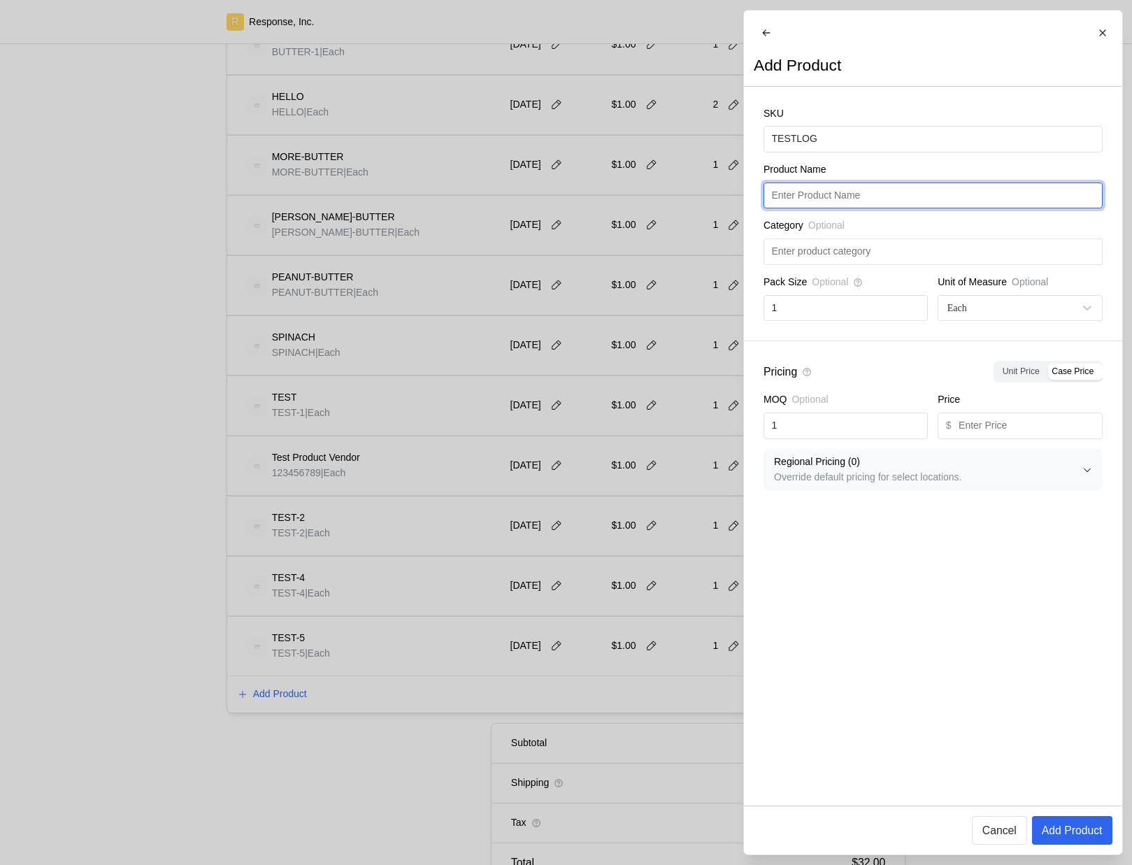
click at [833, 208] on input "text" at bounding box center [932, 195] width 323 height 25
paste input "TESTLOG"
type input "TESTLOG"
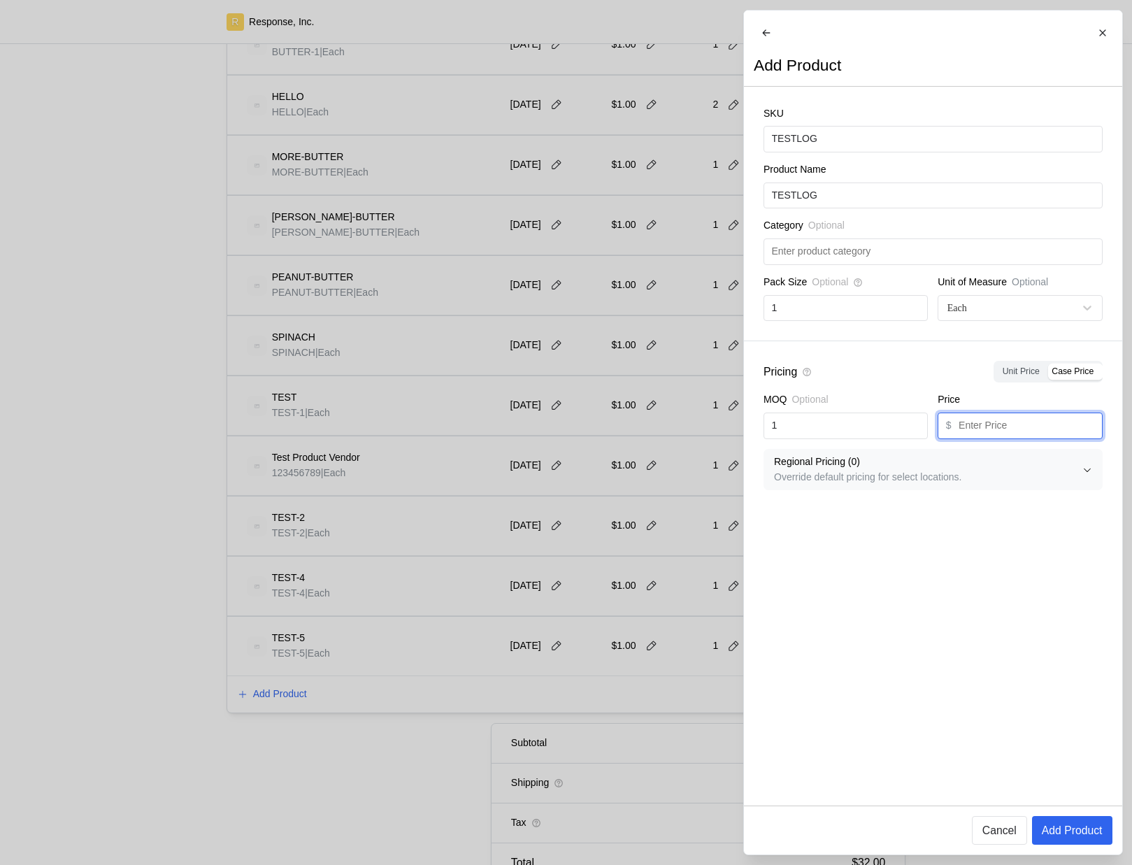
click at [1001, 438] on input "text" at bounding box center [1027, 425] width 136 height 25
type input "1"
click at [1060, 833] on p "Add Product" at bounding box center [1071, 829] width 61 height 17
click at [561, 555] on div at bounding box center [566, 432] width 1132 height 865
click at [495, 490] on div at bounding box center [566, 432] width 1132 height 865
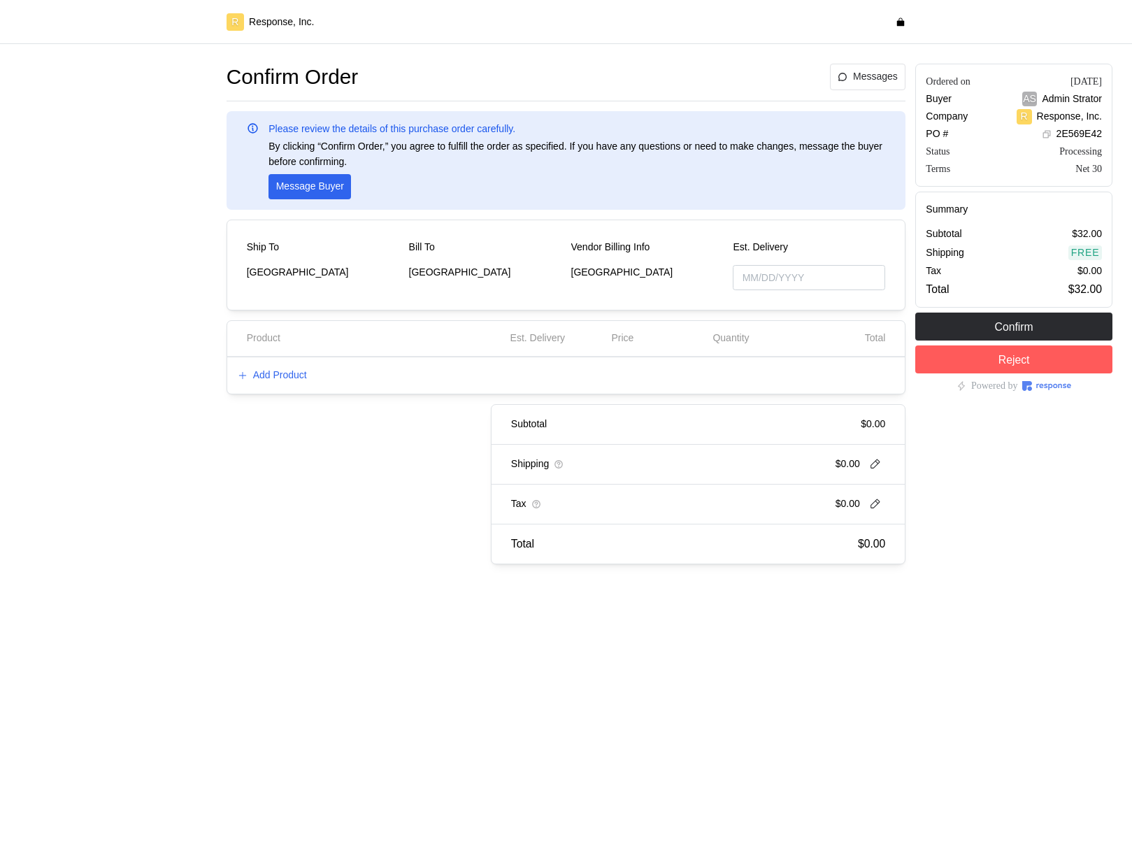
type input "[DATE]"
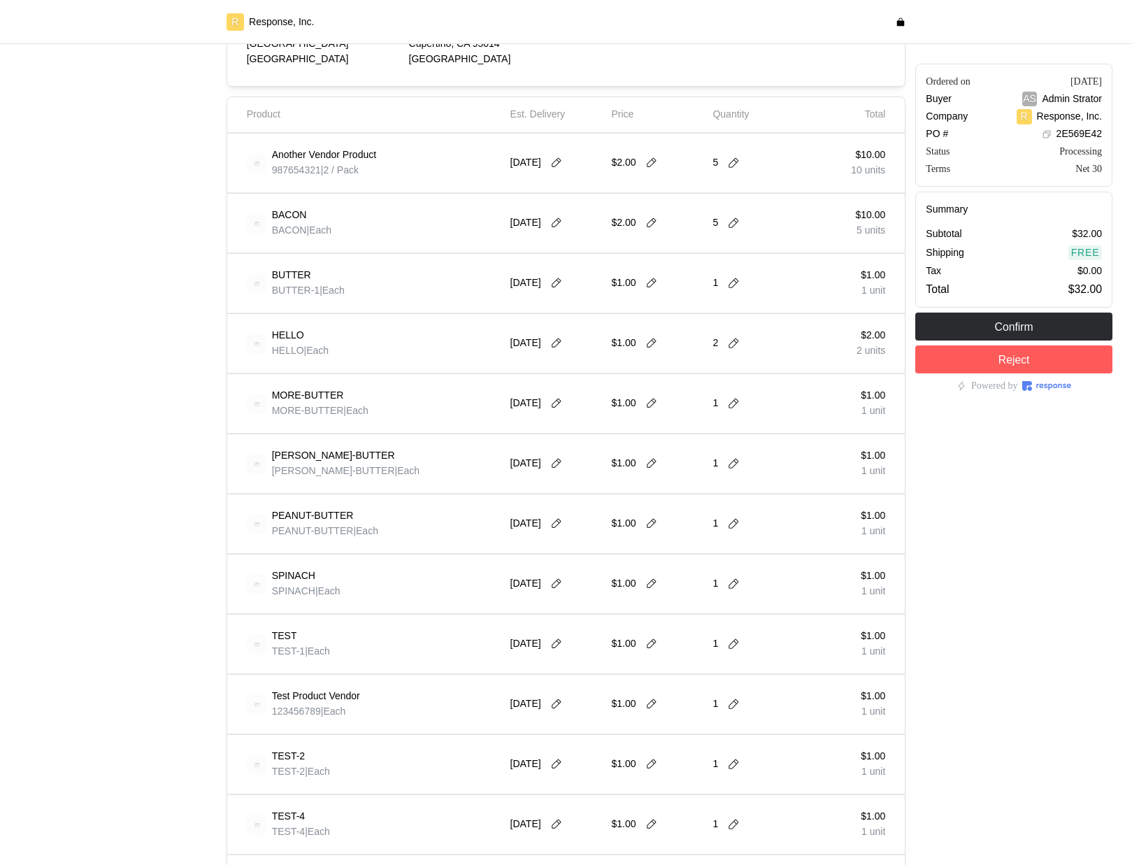
scroll to position [366, 0]
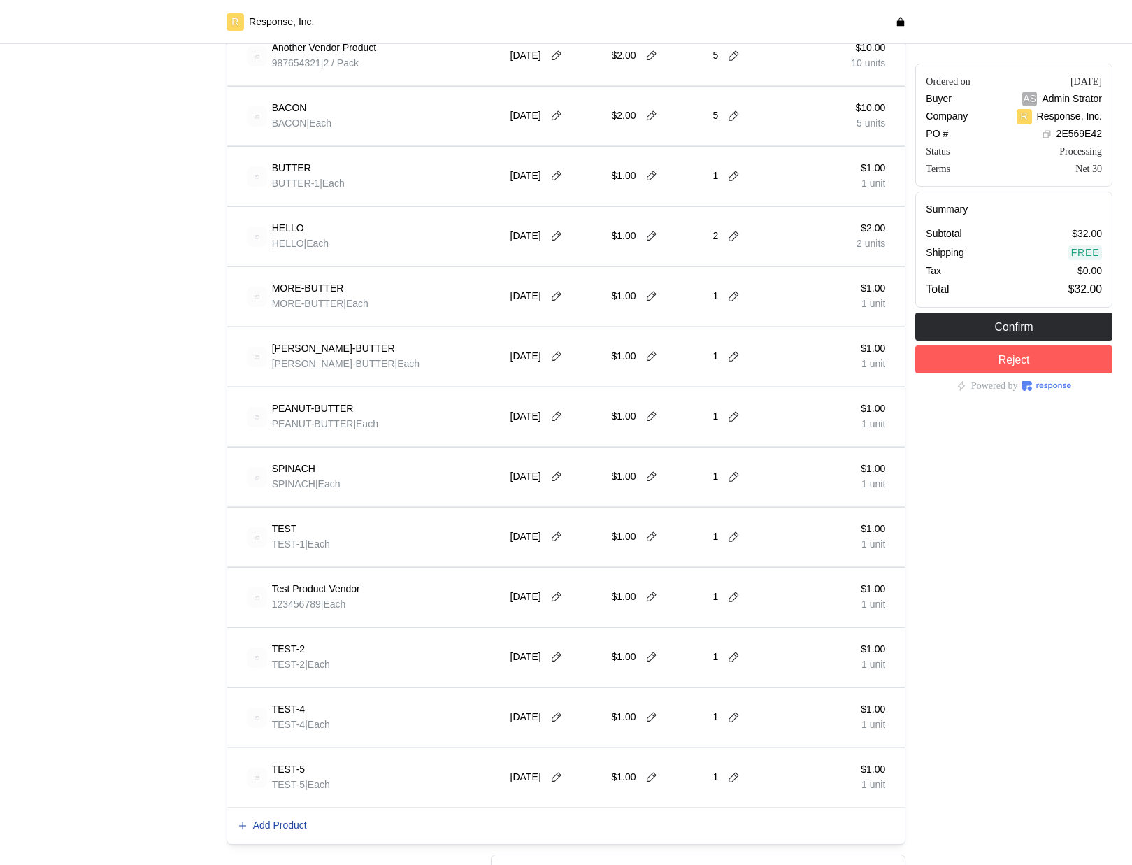
click at [294, 818] on p "Add Product" at bounding box center [280, 825] width 54 height 15
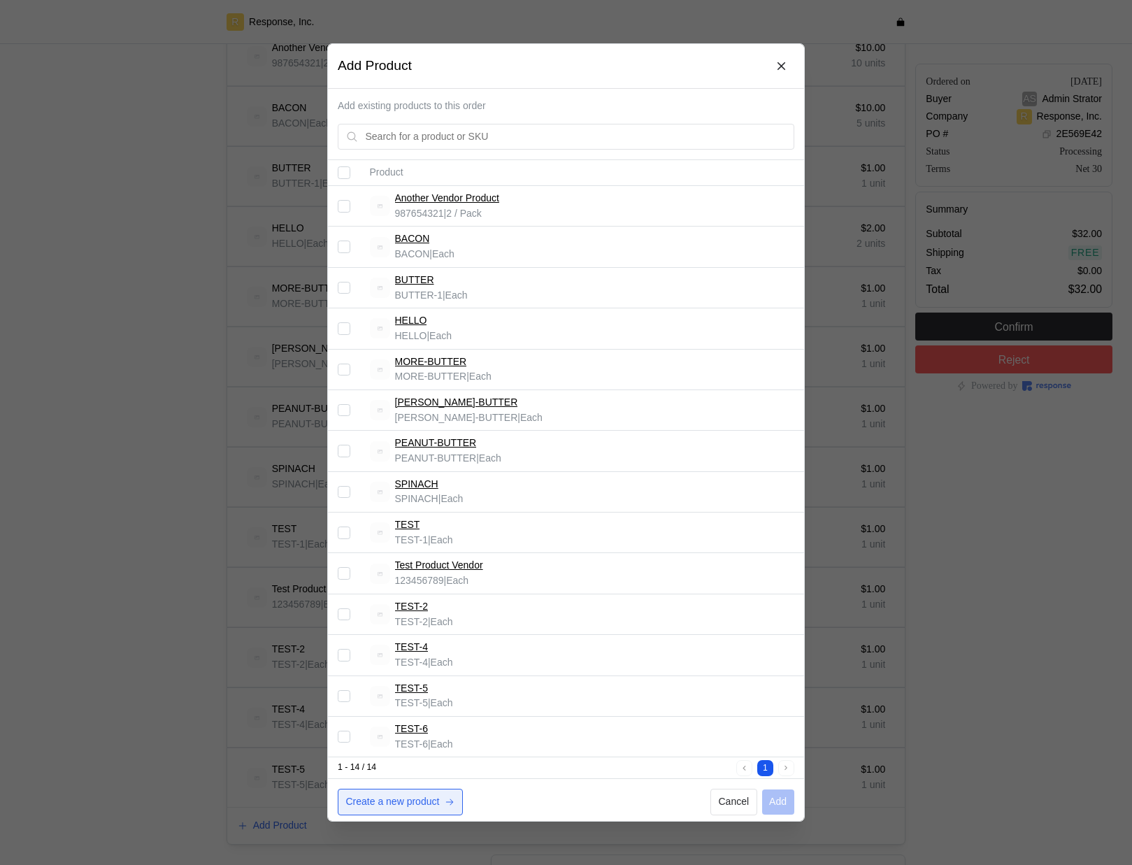
click at [399, 803] on p "Create a new product" at bounding box center [393, 801] width 94 height 15
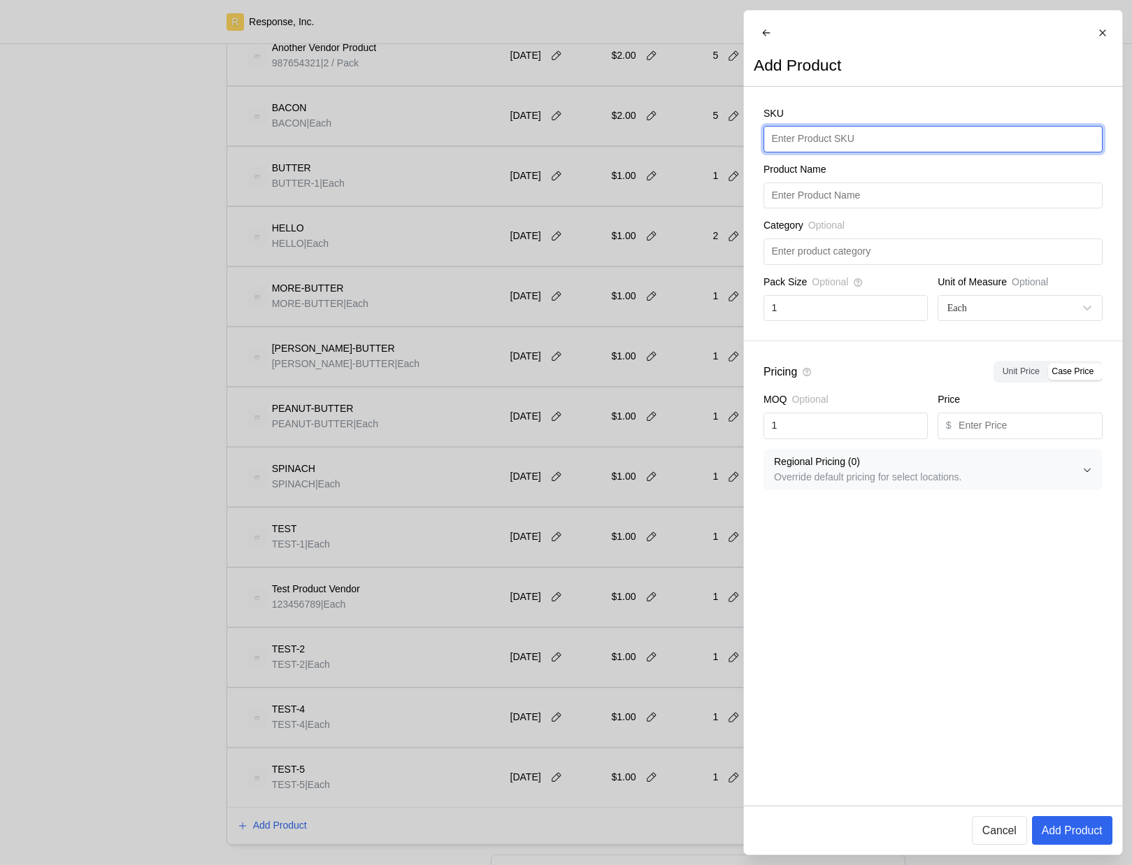
click at [831, 152] on input "text" at bounding box center [932, 139] width 323 height 25
type input "TEST-6"
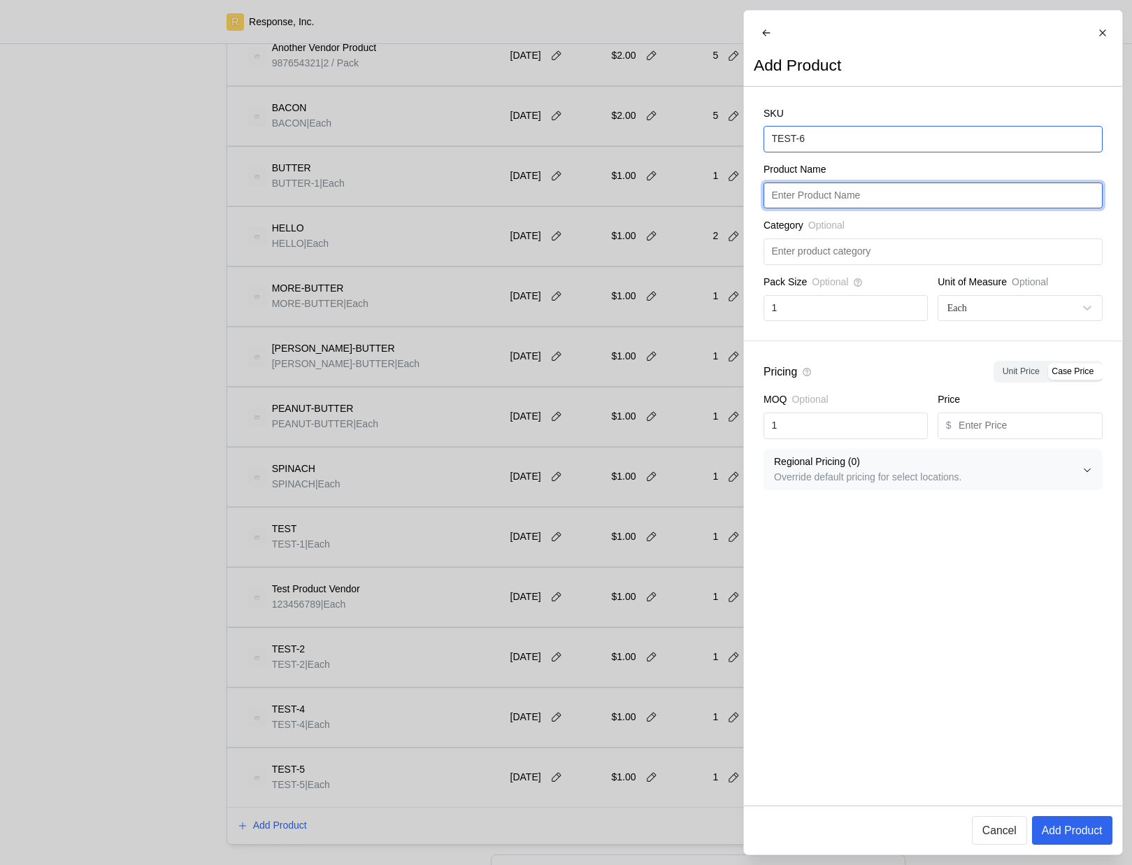
paste input "TEST-6"
type input "TEST-6"
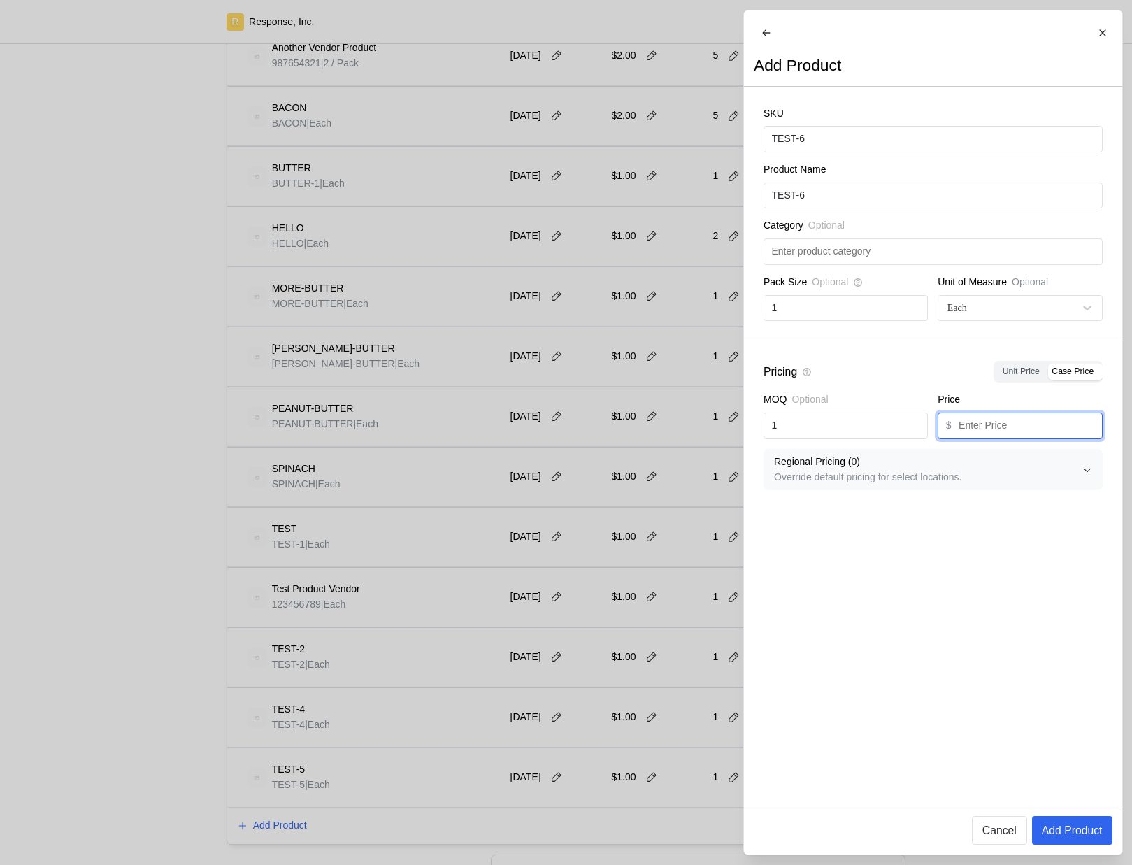
click at [1005, 438] on input "text" at bounding box center [1027, 425] width 136 height 25
type input "1"
click at [1076, 834] on p "Add Product" at bounding box center [1071, 829] width 61 height 17
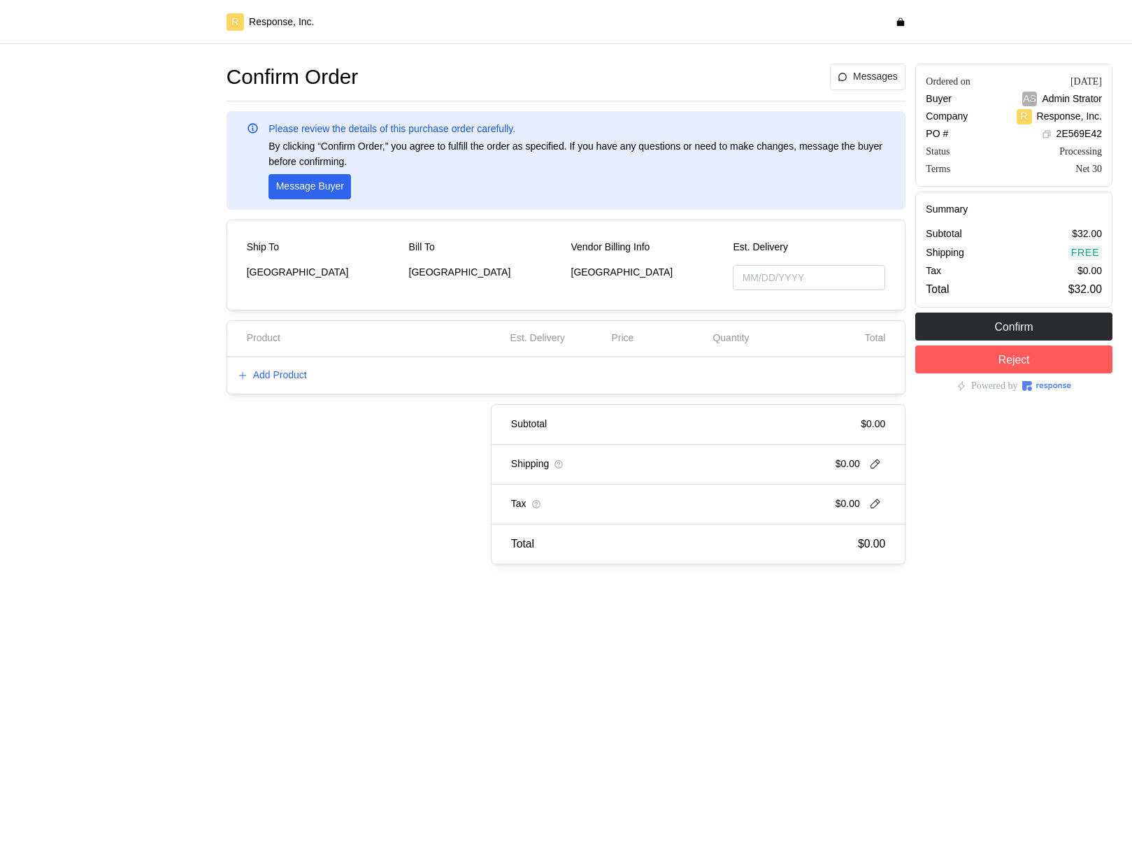
type input "[DATE]"
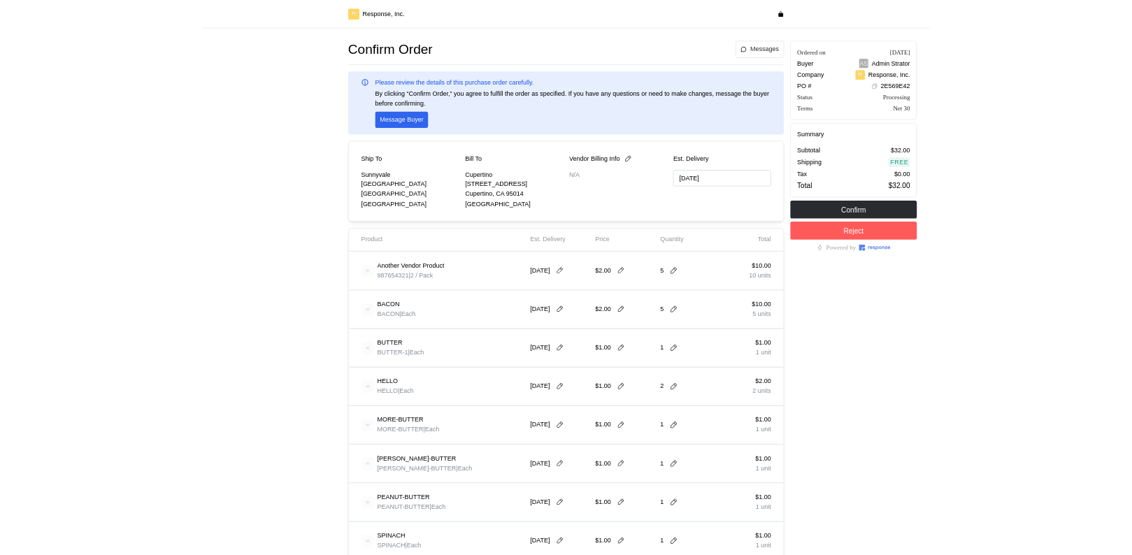
scroll to position [594, 0]
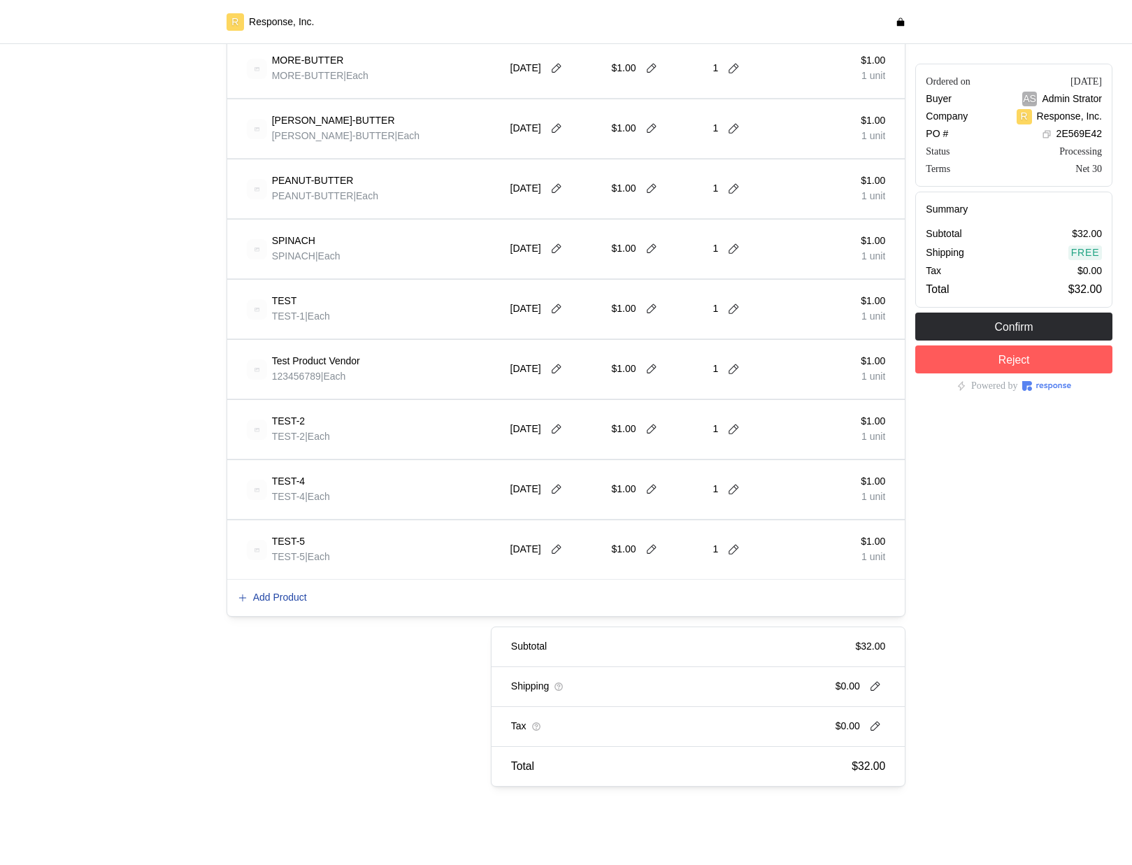
click at [296, 598] on p "Add Product" at bounding box center [280, 597] width 54 height 15
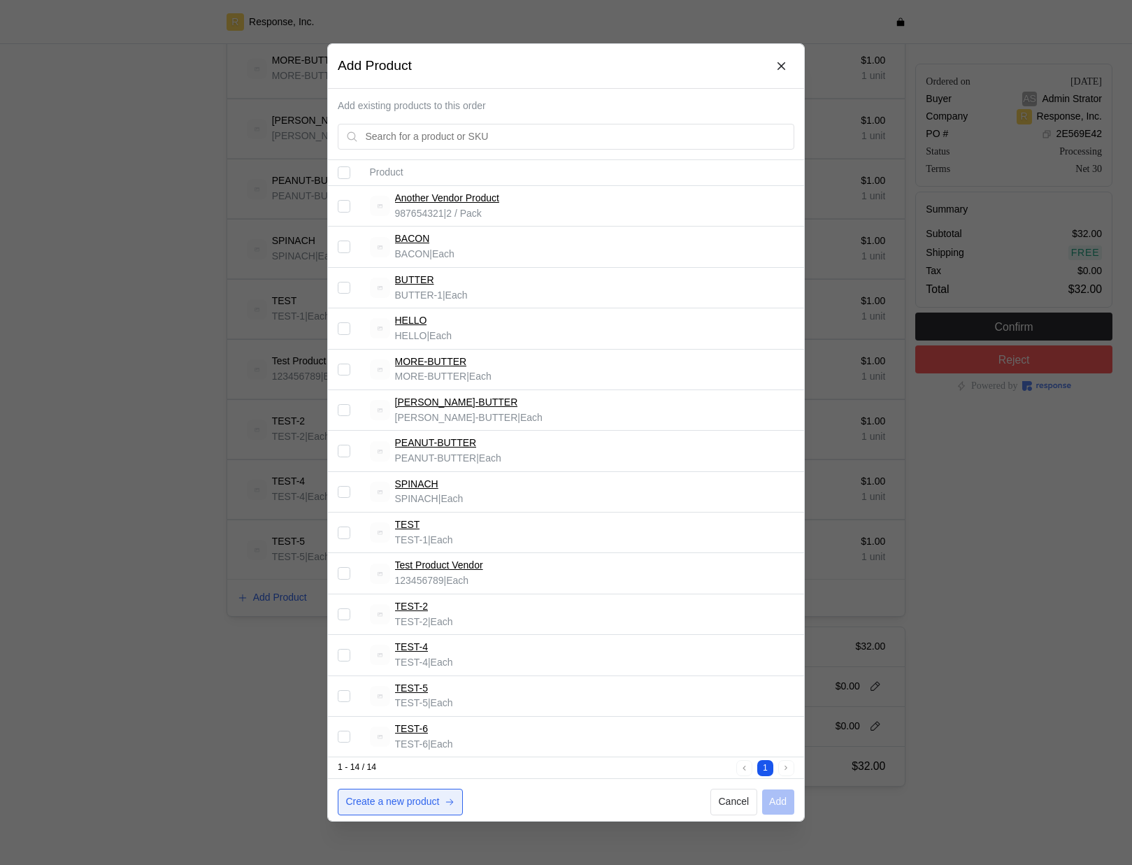
click at [388, 808] on p "Create a new product" at bounding box center [393, 801] width 94 height 15
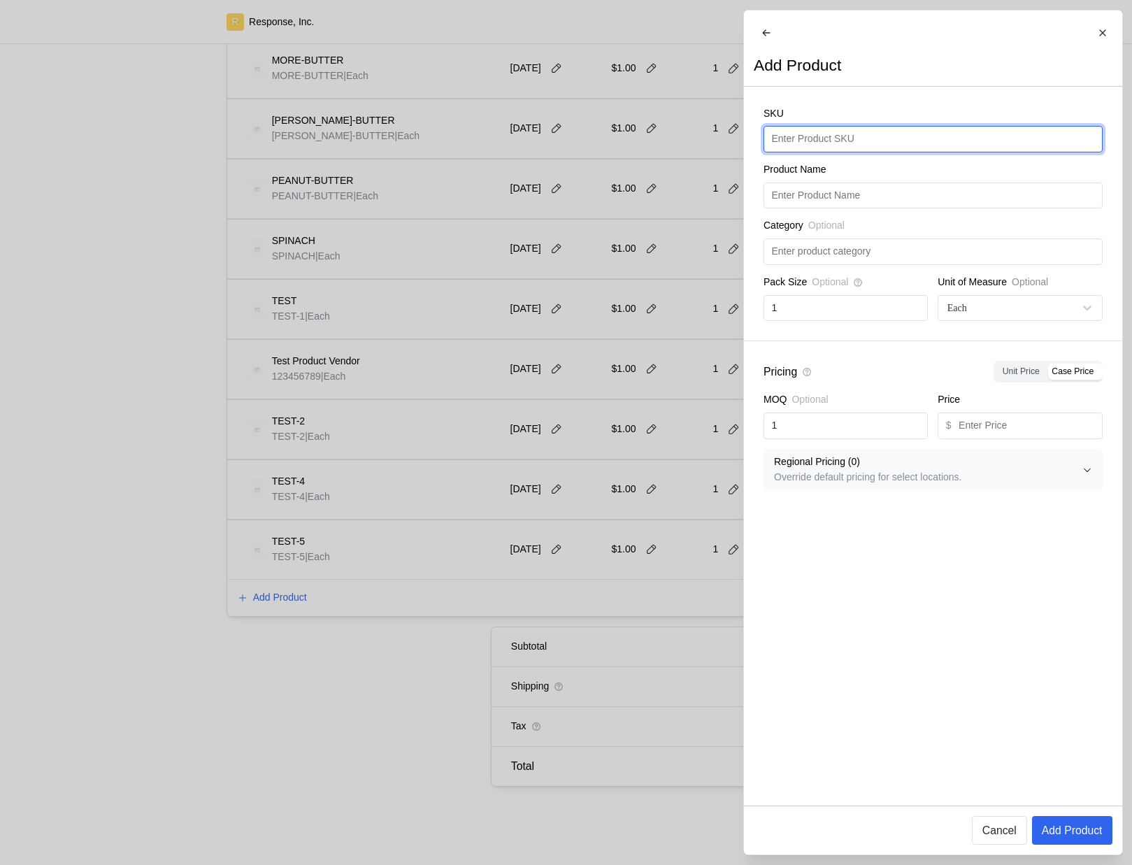
click at [803, 144] on input "text" at bounding box center [932, 139] width 323 height 25
type input "TEST-6"
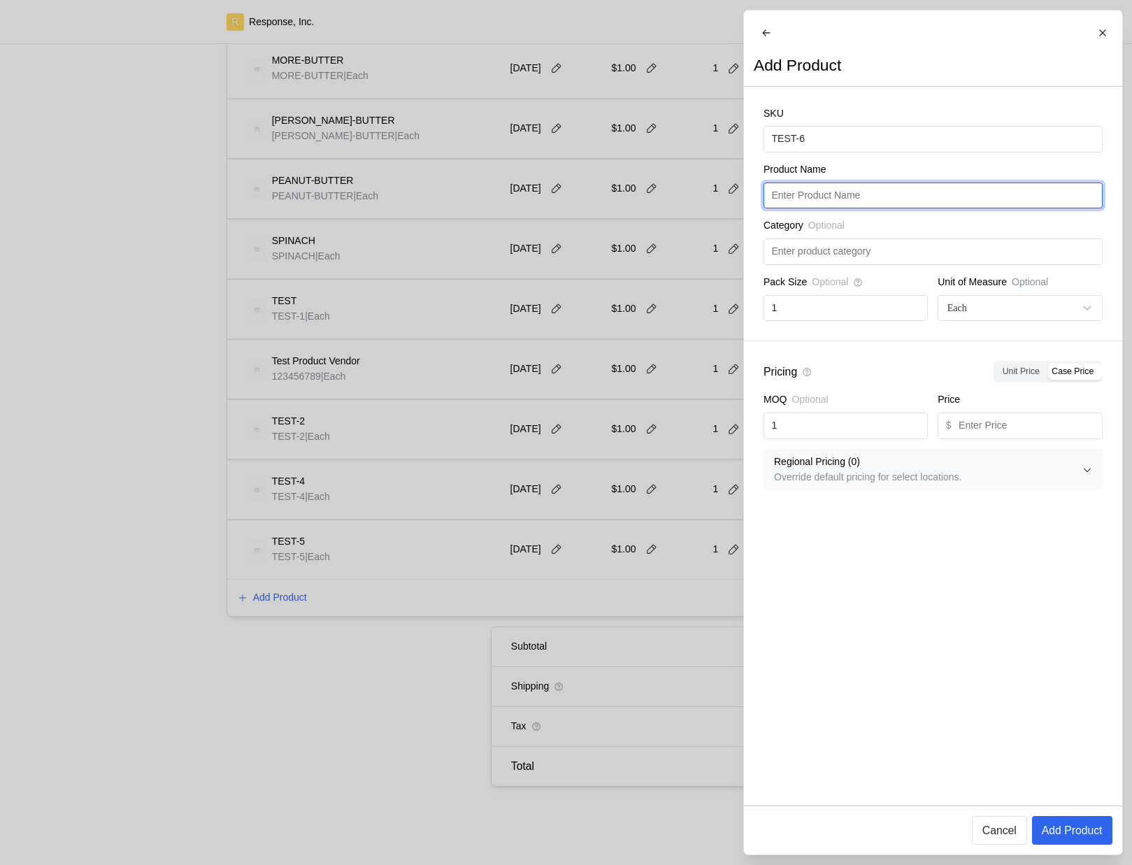
click at [900, 208] on input "text" at bounding box center [932, 195] width 323 height 25
paste input "TEST-6"
type input "TEST-6"
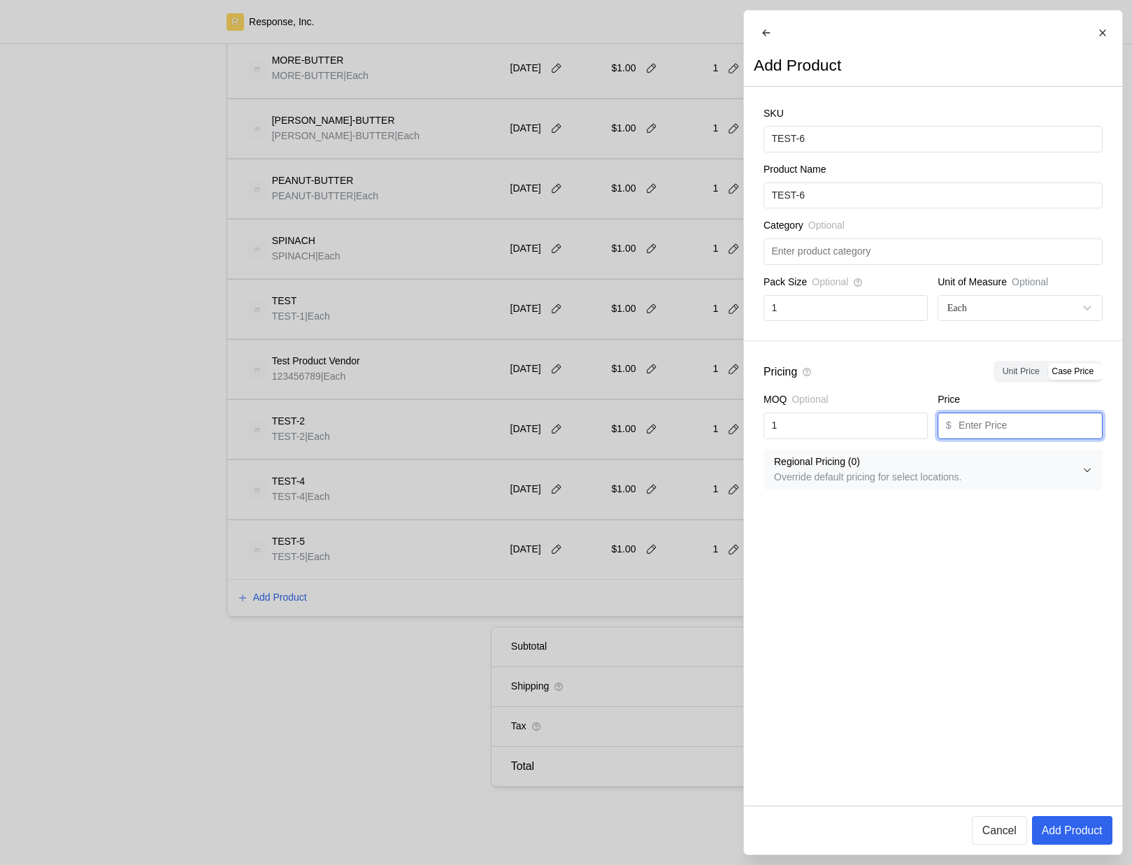
click at [1010, 428] on input "text" at bounding box center [1027, 425] width 136 height 25
type input "1"
click at [1084, 833] on p "Add Product" at bounding box center [1071, 829] width 61 height 17
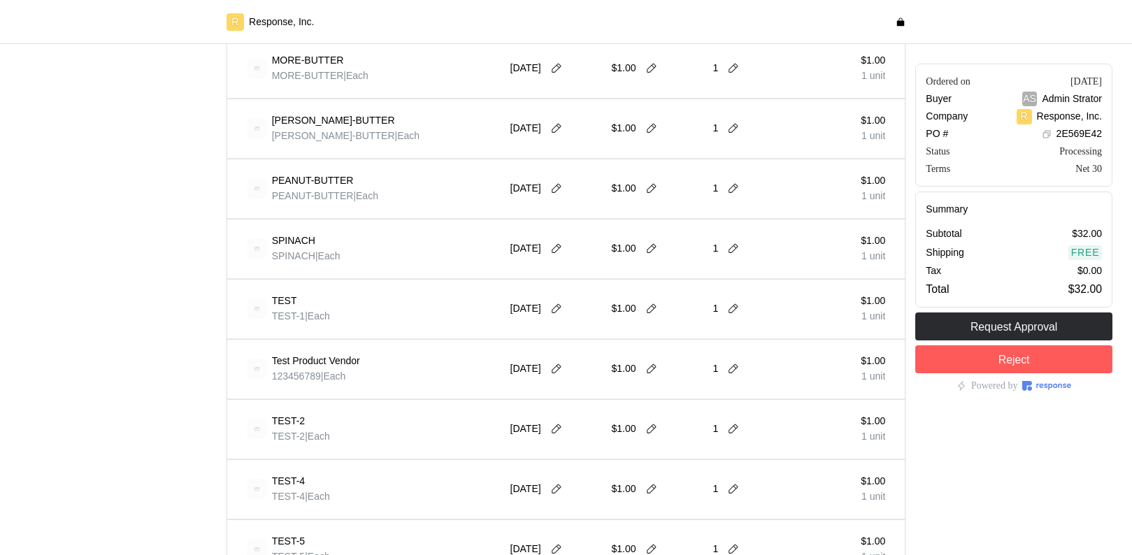
scroll to position [949, 0]
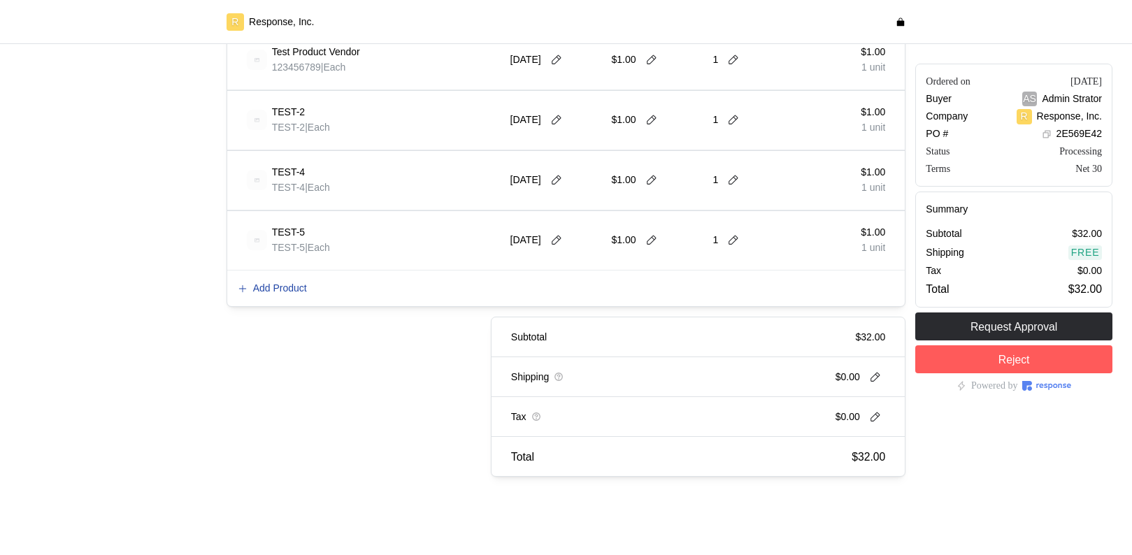
click at [307, 292] on p "Add Product" at bounding box center [280, 288] width 54 height 15
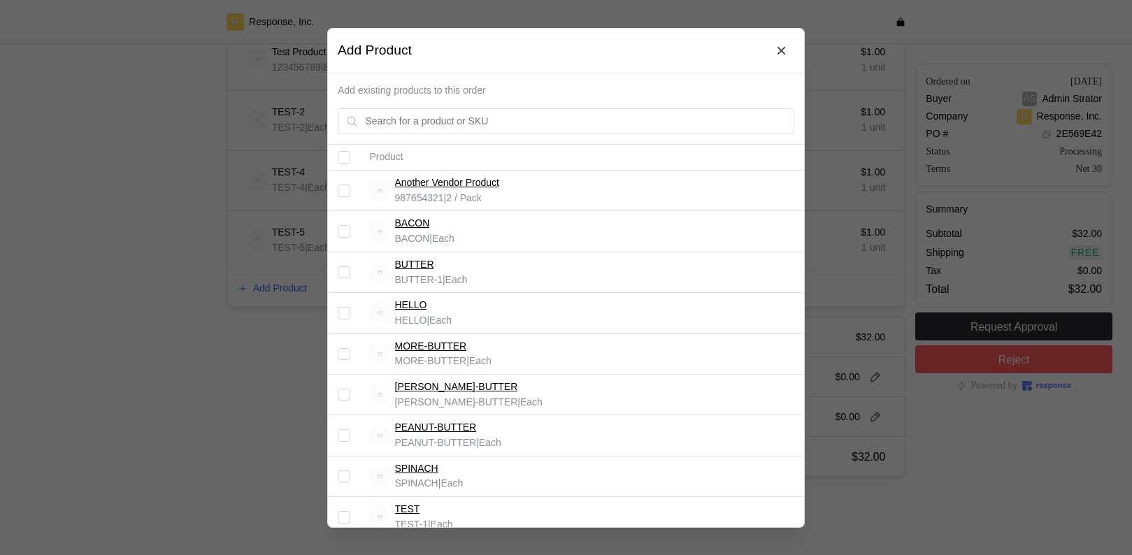
click at [823, 439] on div at bounding box center [566, 277] width 1132 height 555
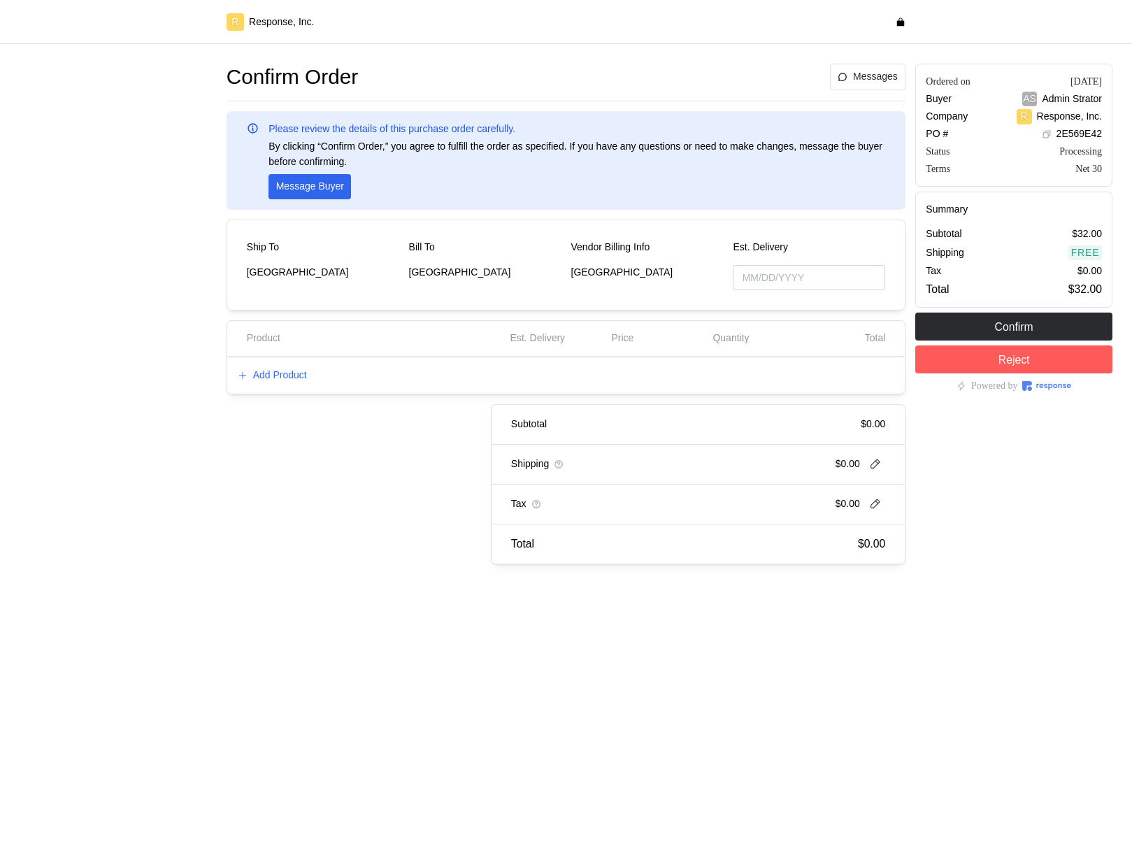
type input "[DATE]"
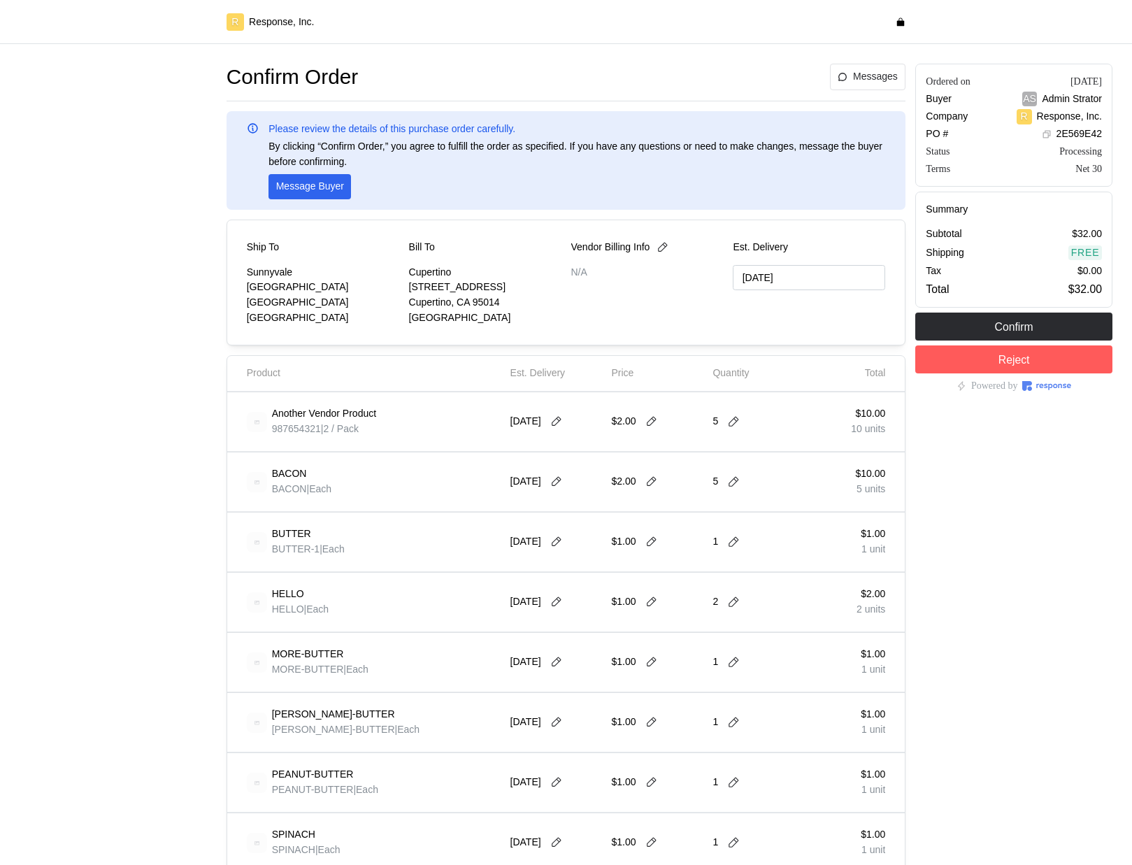
click at [124, 252] on div at bounding box center [118, 722] width 207 height 1326
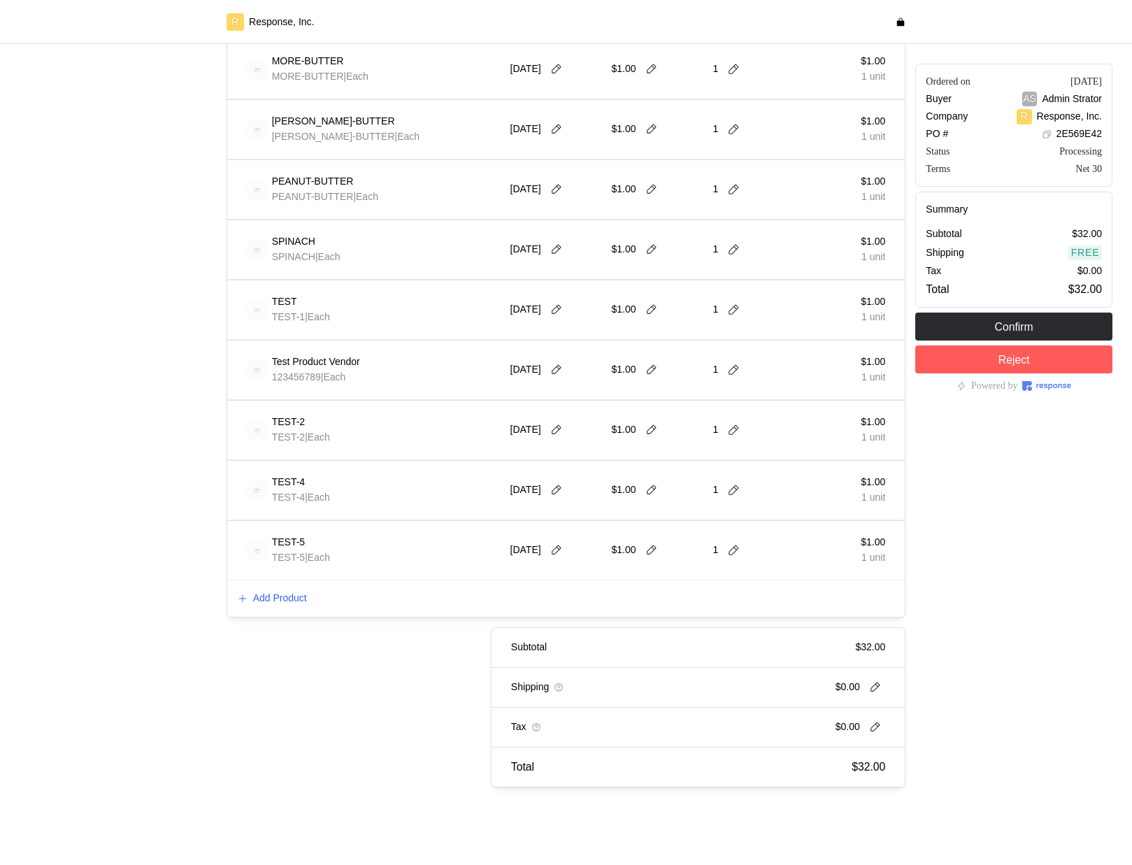
scroll to position [594, 0]
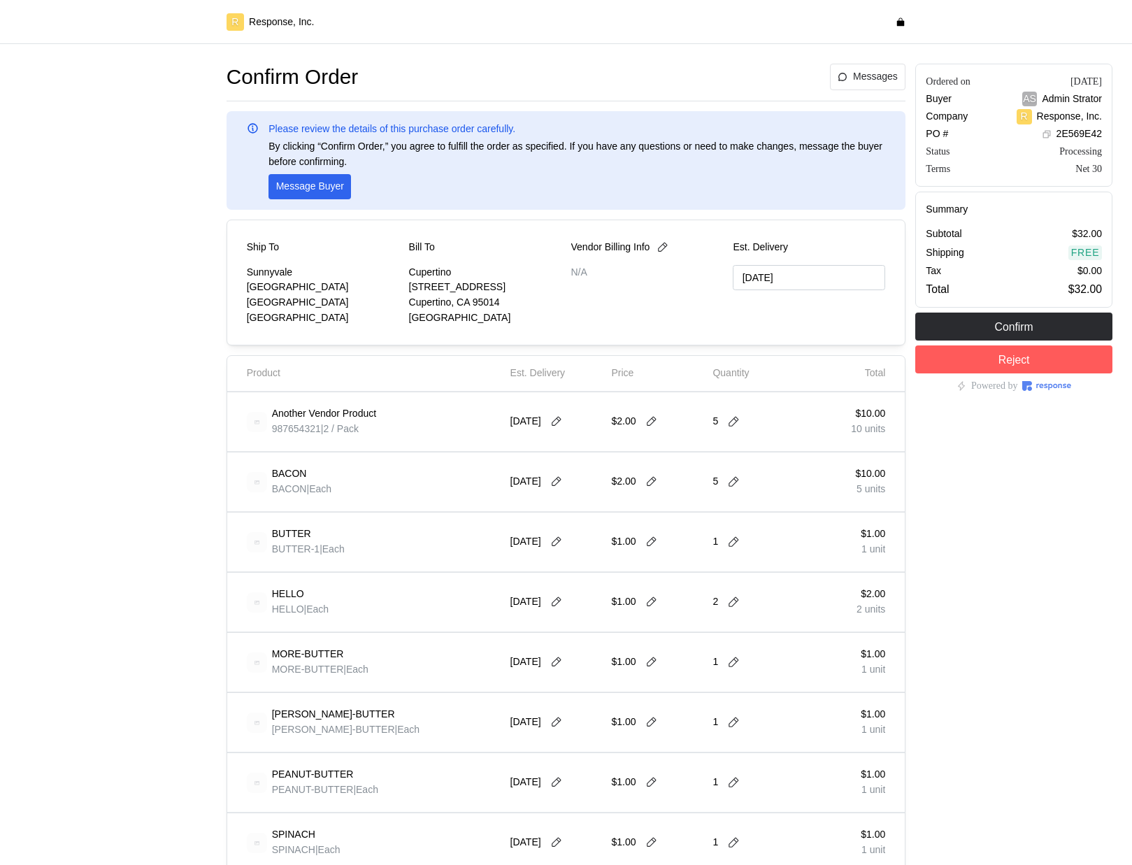
type input "[DATE]"
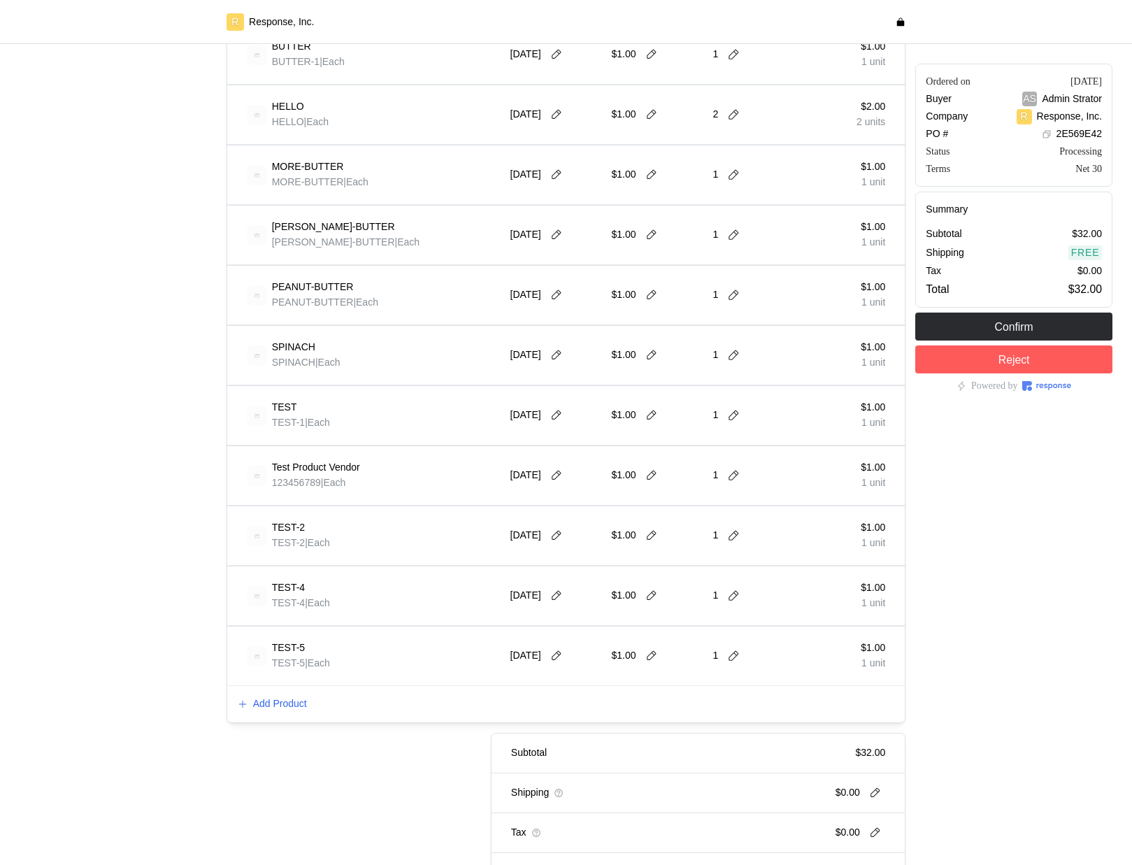
scroll to position [594, 0]
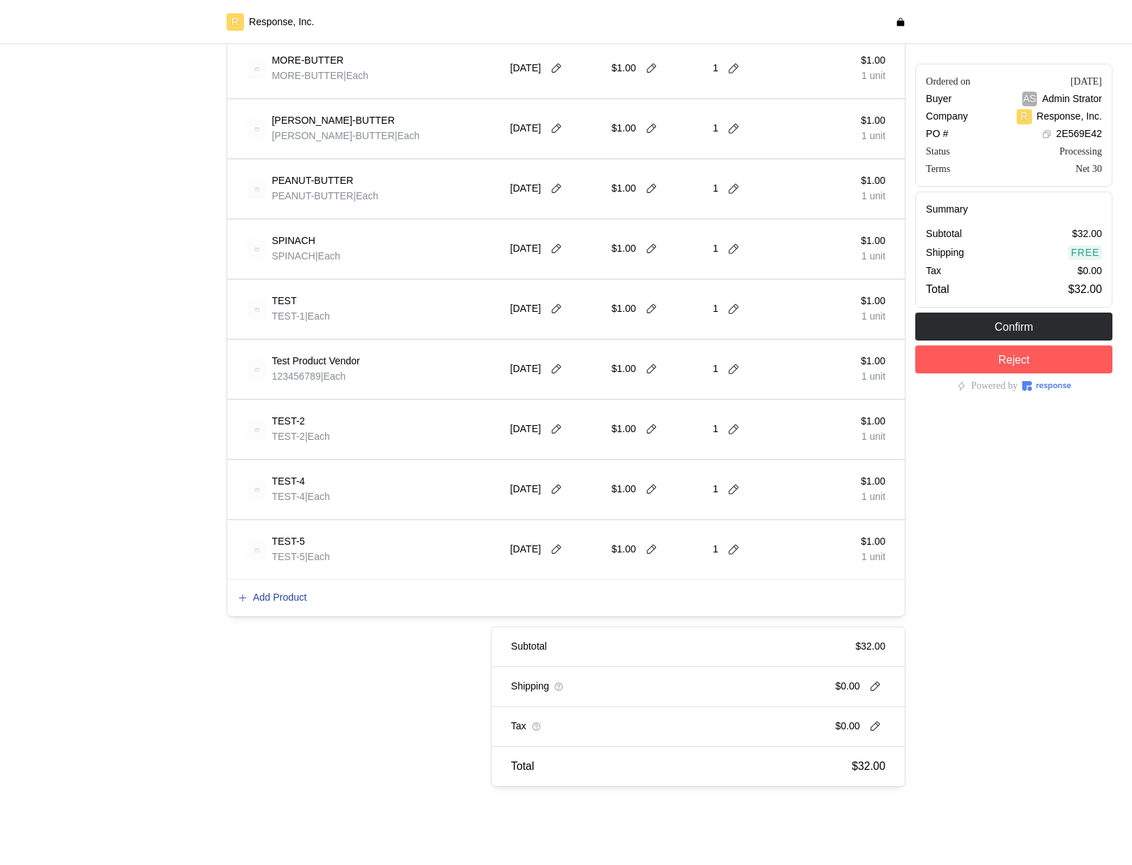
click at [280, 594] on p "Add Product" at bounding box center [280, 597] width 54 height 15
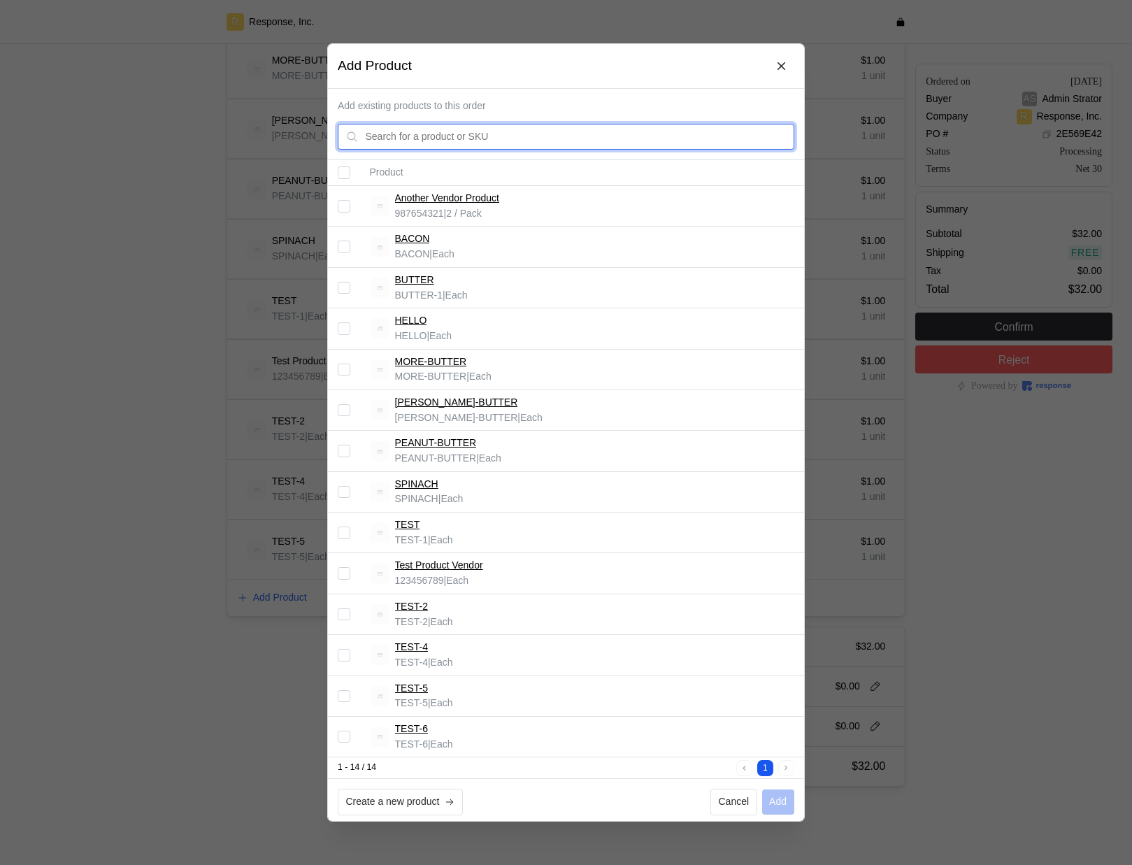
click at [525, 130] on input "text" at bounding box center [576, 136] width 421 height 25
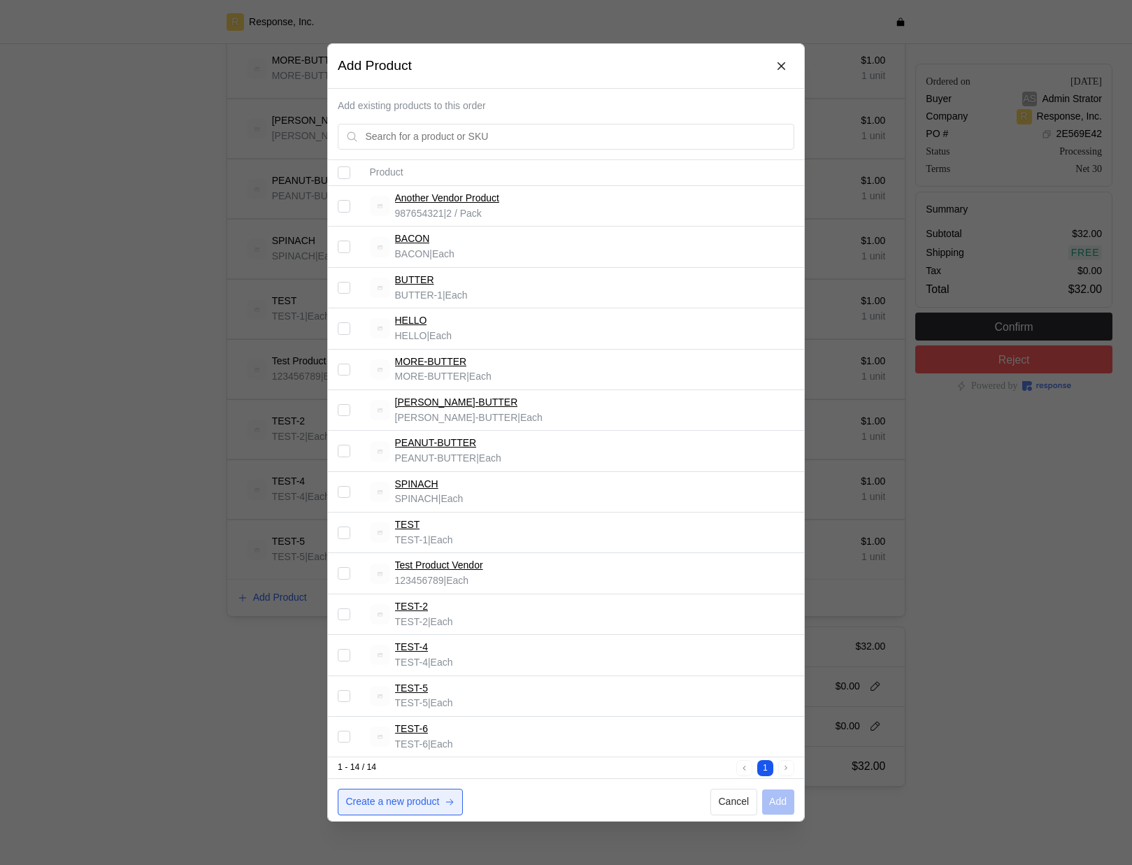
click at [420, 790] on button "Create a new product" at bounding box center [400, 802] width 125 height 27
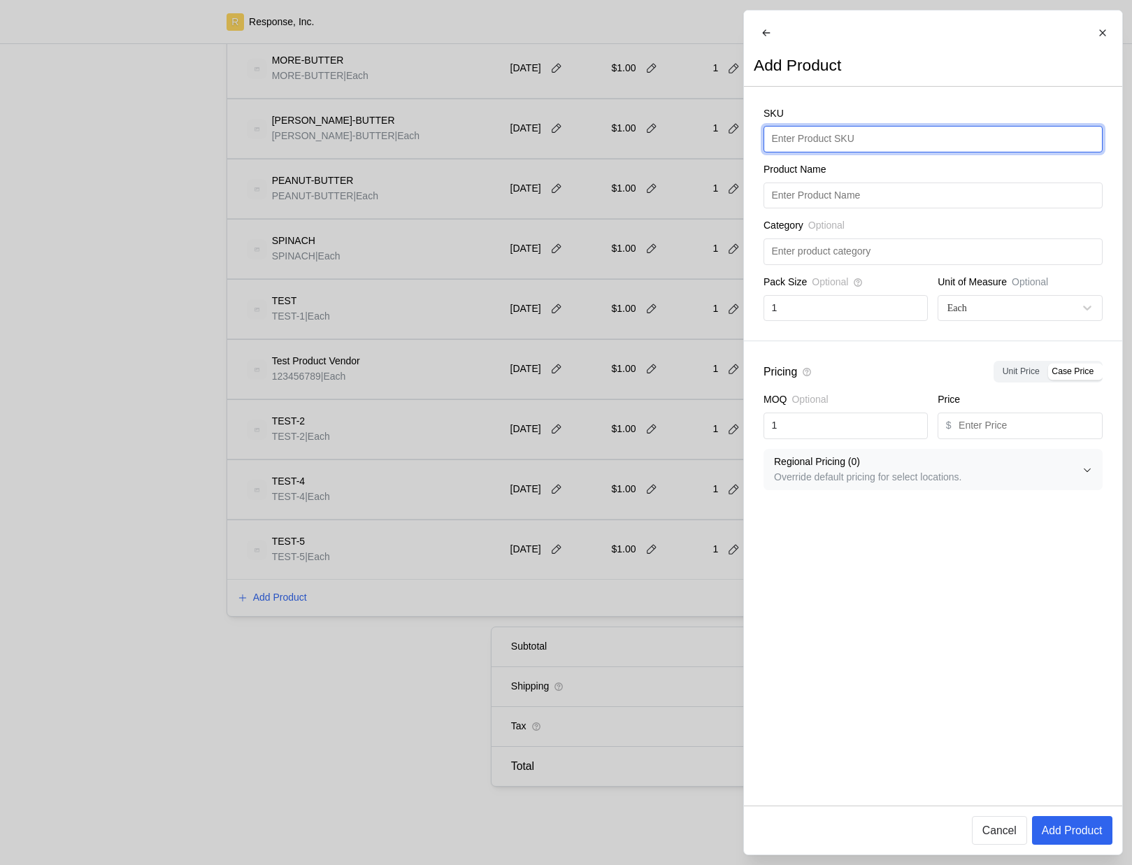
click at [874, 146] on input "text" at bounding box center [932, 139] width 323 height 25
type input "TEST-6"
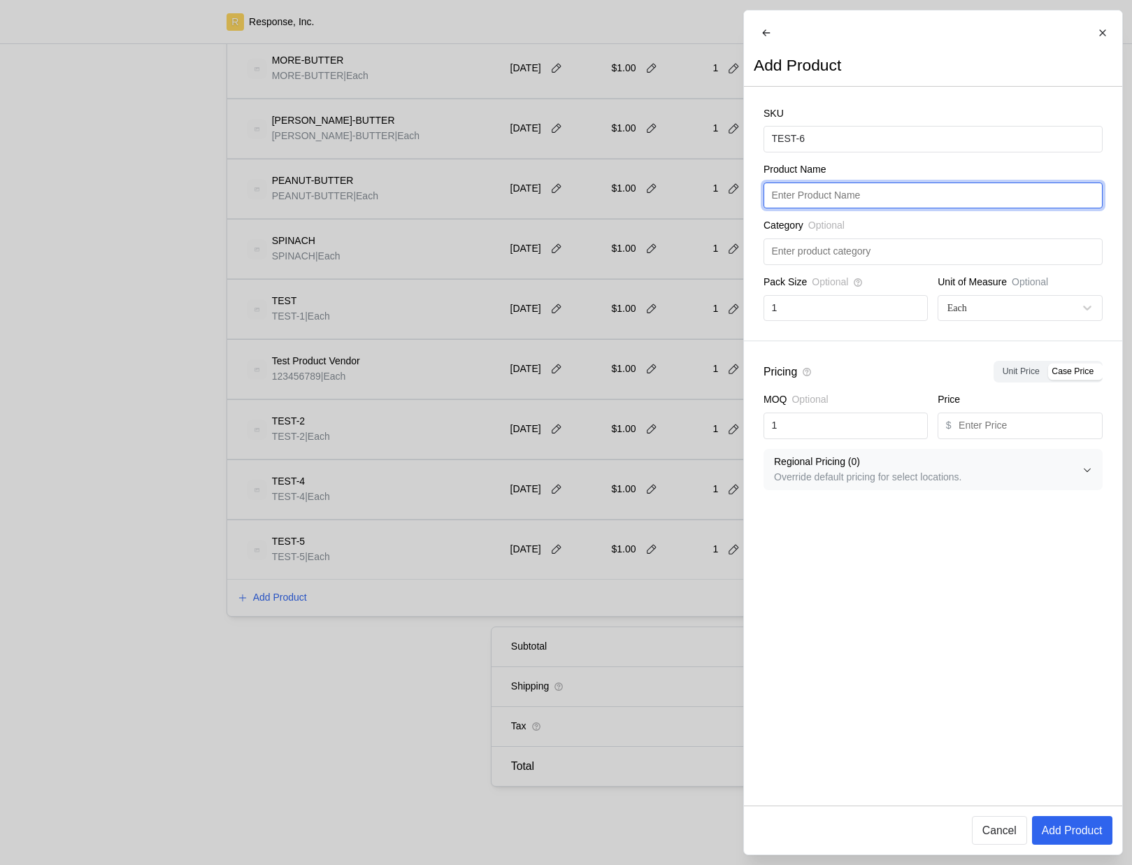
click at [836, 206] on input "text" at bounding box center [932, 195] width 323 height 25
paste input "TEST-6"
type input "TEST-6"
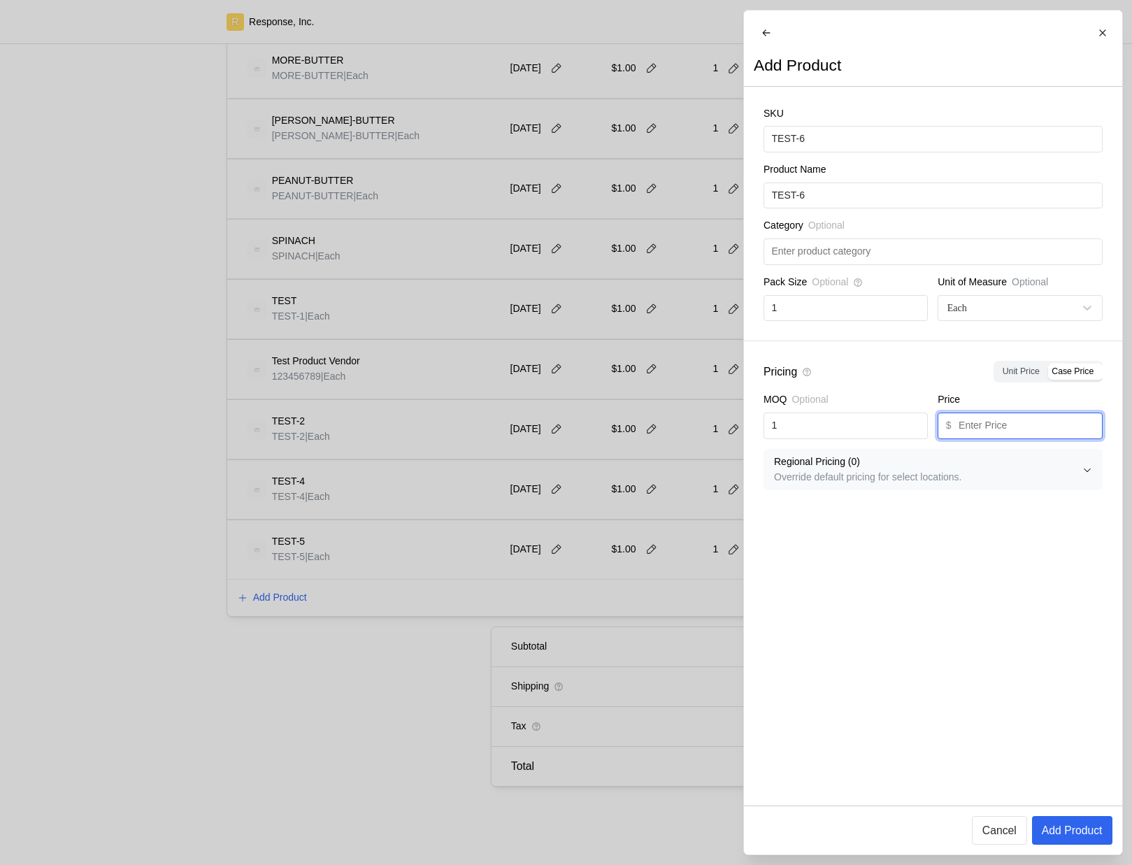
click at [995, 438] on input "text" at bounding box center [1027, 425] width 136 height 25
type input "1"
click at [1082, 826] on p "Add Product" at bounding box center [1071, 829] width 61 height 17
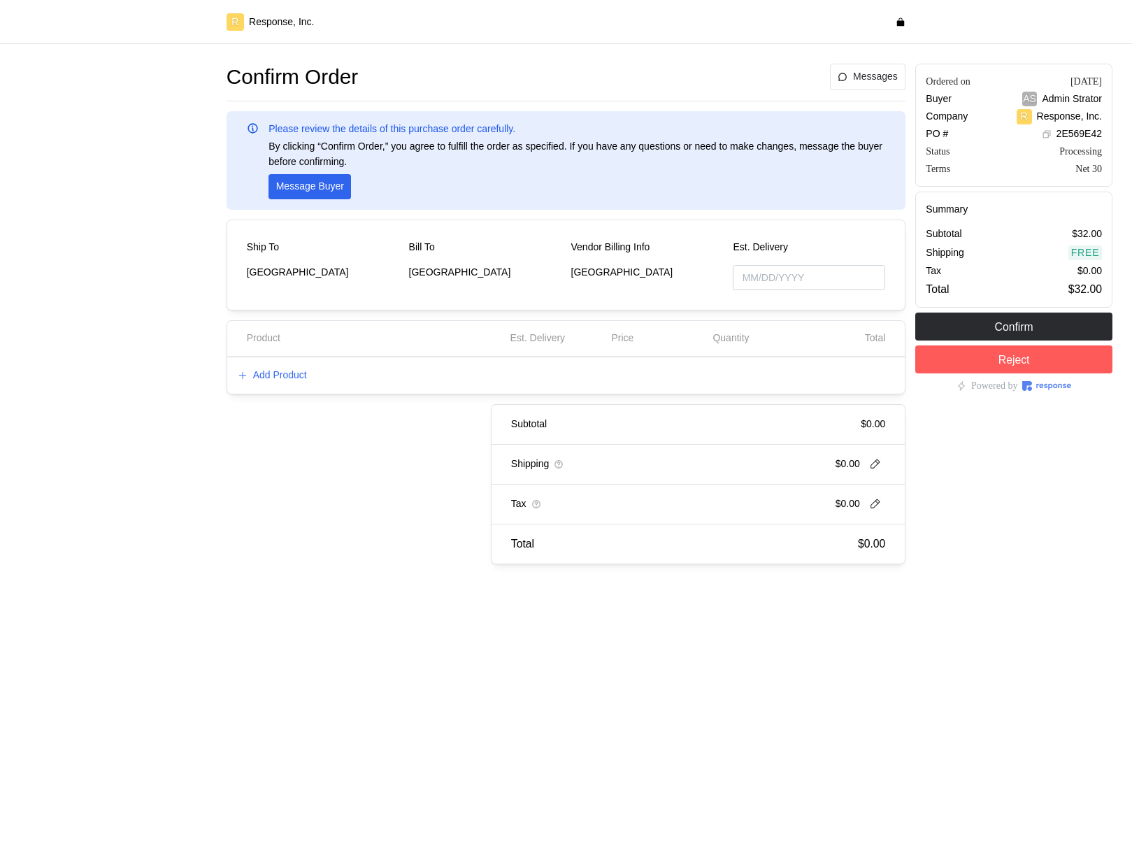
type input "[DATE]"
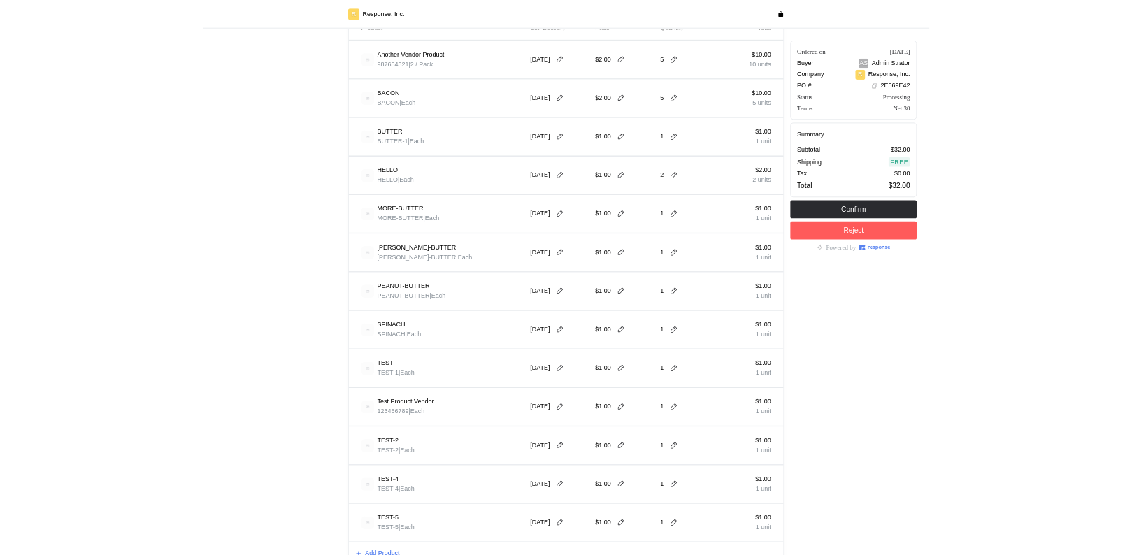
scroll to position [594, 0]
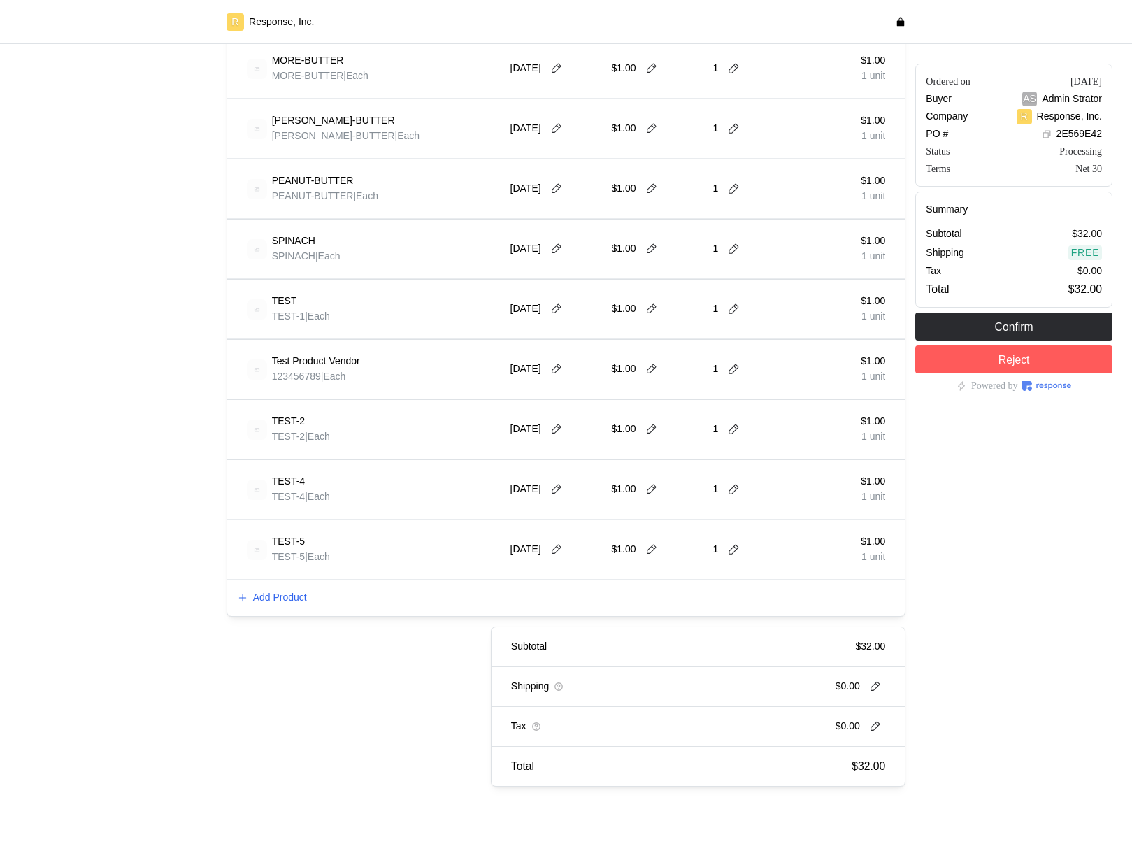
click at [297, 582] on div "Add Product" at bounding box center [566, 598] width 678 height 36
click at [297, 588] on div "Add Product" at bounding box center [566, 598] width 678 height 36
click at [296, 598] on p "Add Product" at bounding box center [280, 597] width 54 height 15
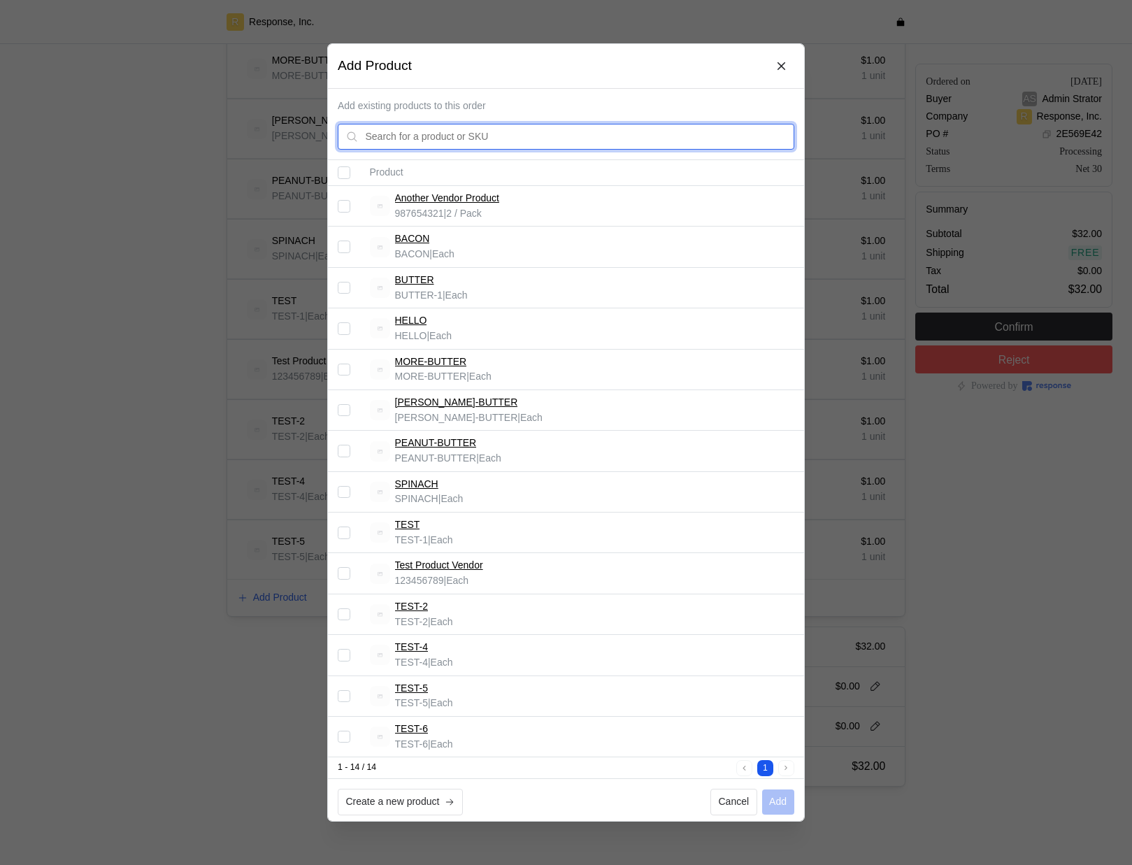
click at [596, 141] on input "text" at bounding box center [576, 136] width 421 height 25
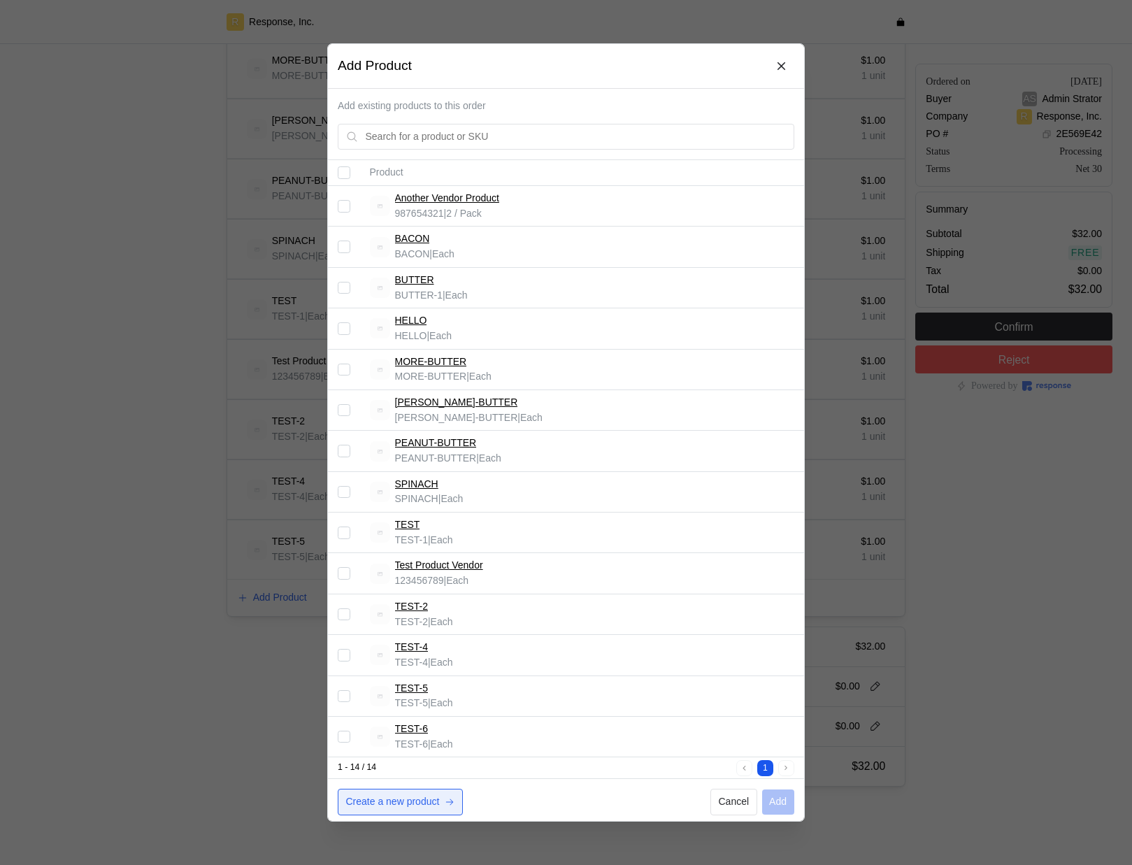
click at [420, 793] on button "Create a new product" at bounding box center [400, 802] width 125 height 27
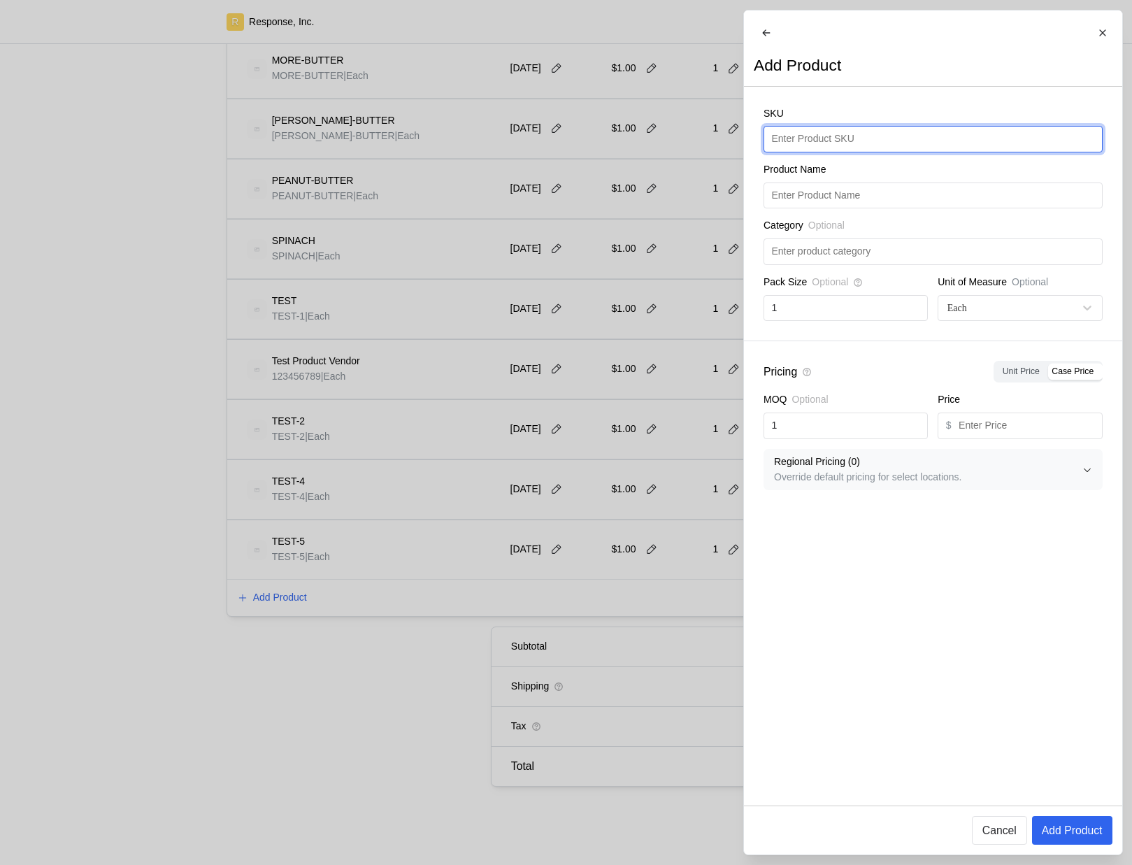
click at [840, 151] on input "text" at bounding box center [932, 139] width 323 height 25
type input "TEST-6"
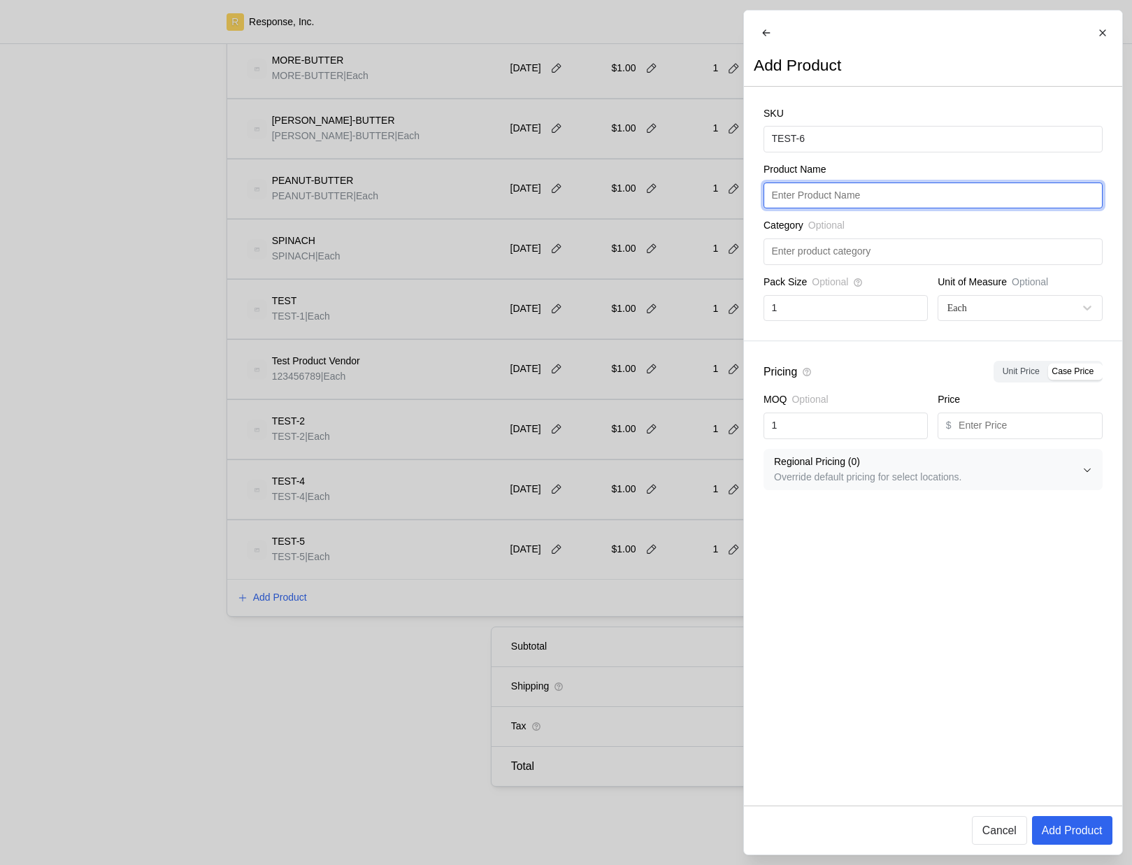
click at [829, 208] on input "text" at bounding box center [932, 195] width 323 height 25
paste input "TEST-6"
type input "TEST-6"
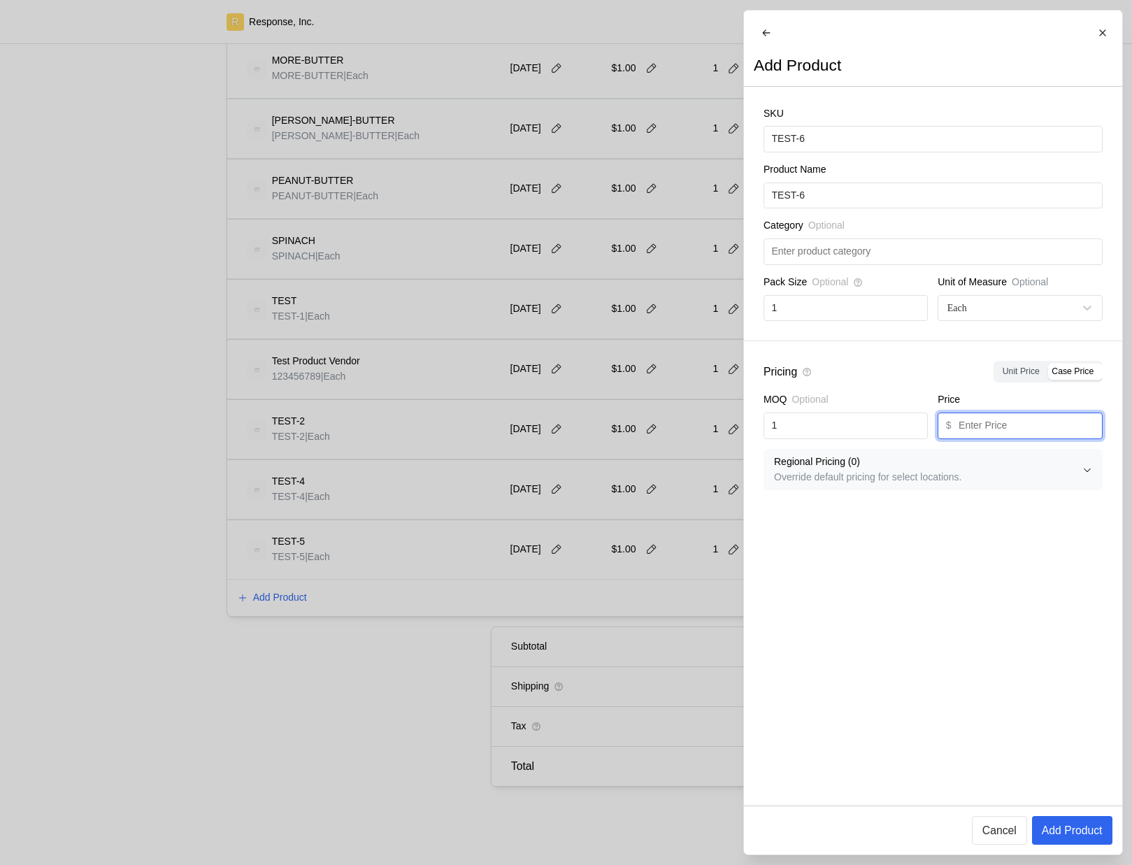
click at [987, 430] on input "text" at bounding box center [1027, 425] width 136 height 25
type input "1"
click at [1080, 830] on p "Add Product" at bounding box center [1071, 829] width 61 height 17
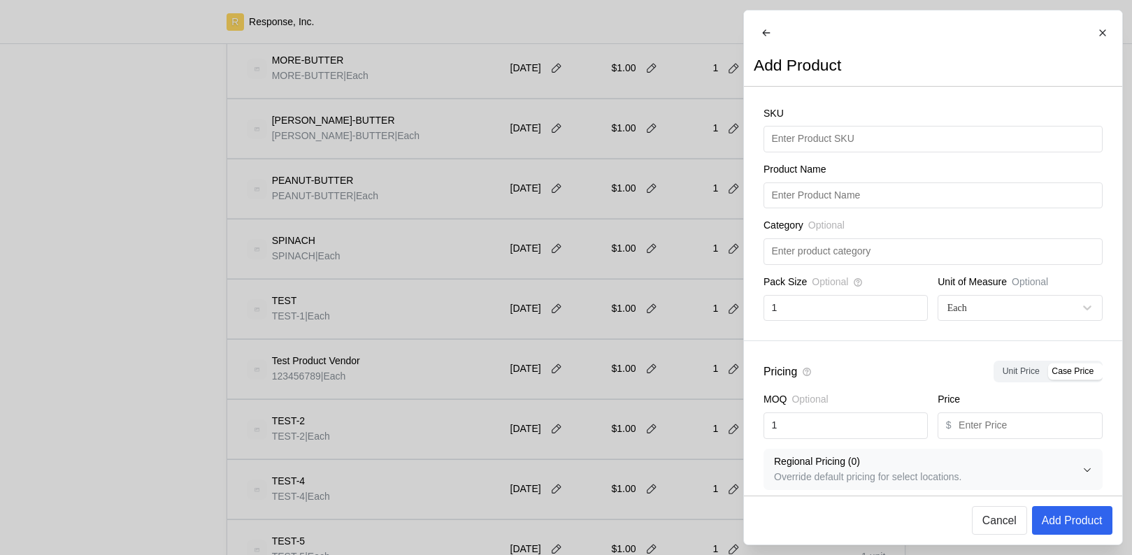
click at [610, 352] on div at bounding box center [566, 277] width 1132 height 555
click at [429, 420] on div at bounding box center [566, 277] width 1132 height 555
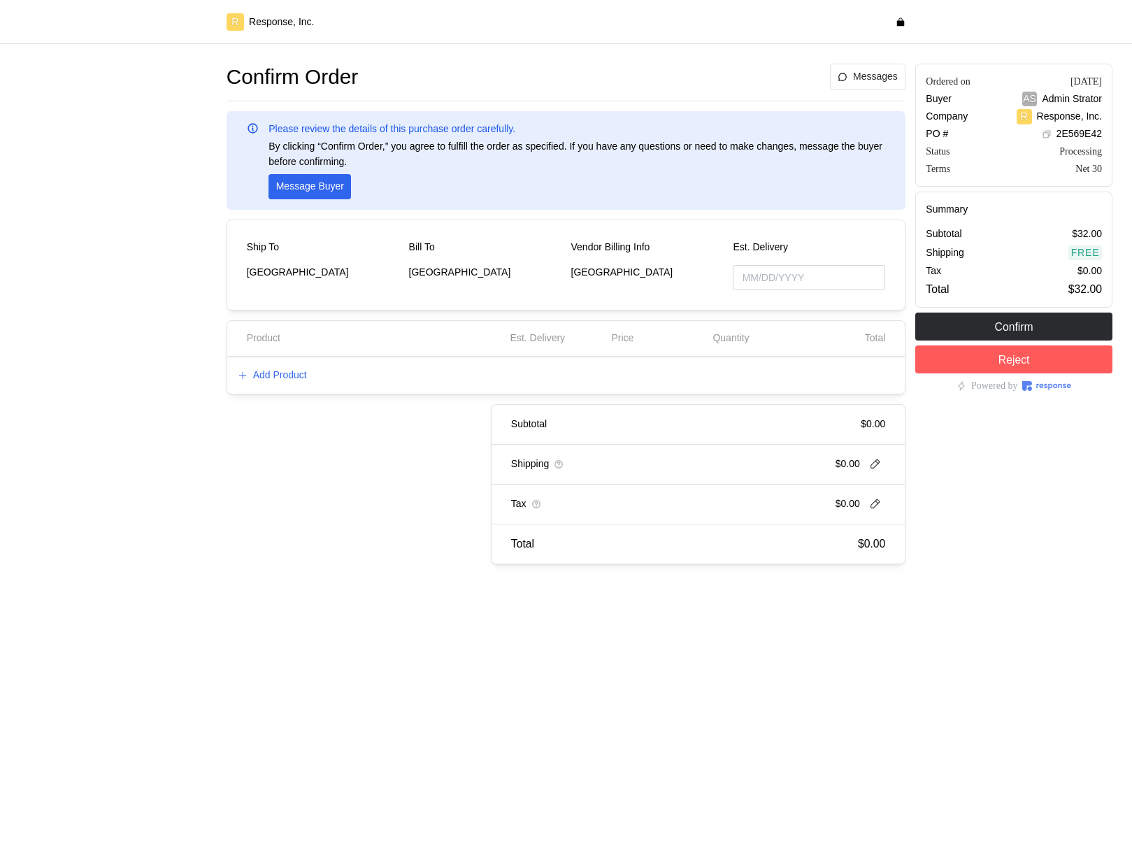
type input "[DATE]"
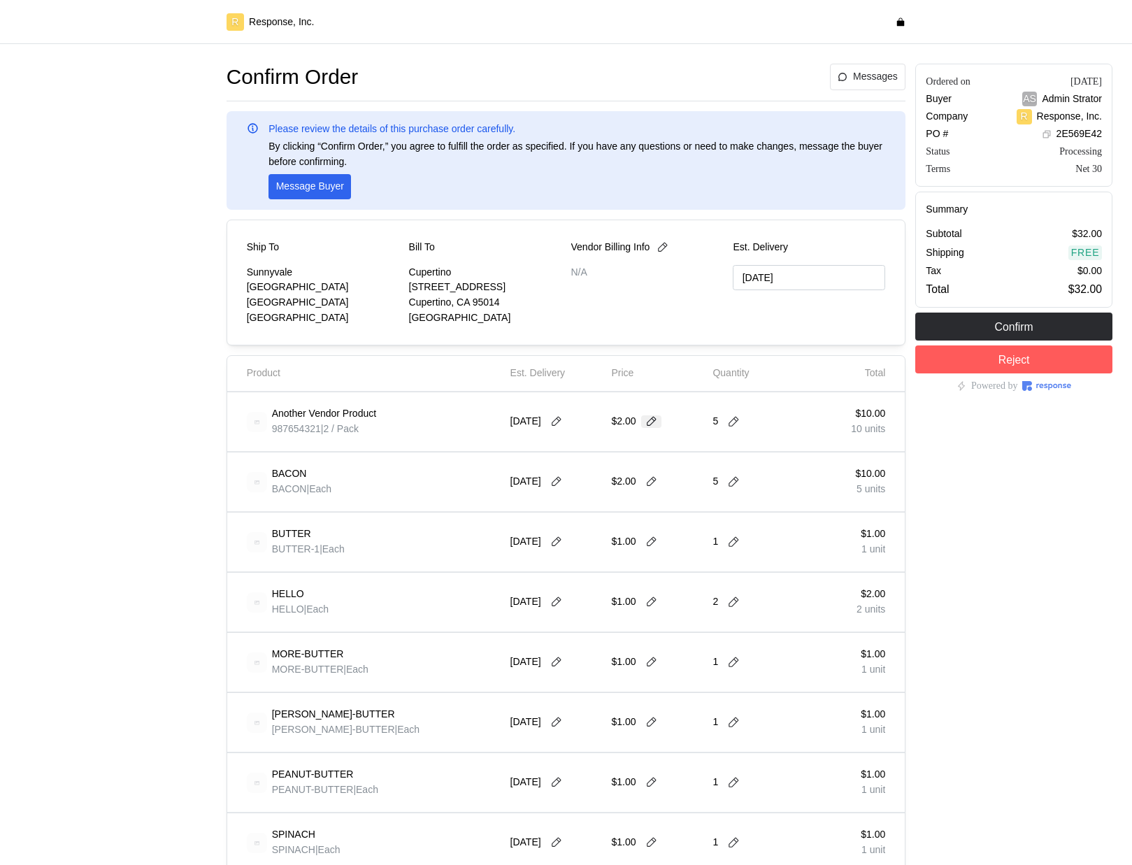
click at [647, 423] on icon at bounding box center [651, 421] width 13 height 13
click at [644, 426] on input "2" at bounding box center [657, 421] width 76 height 25
type input "1"
type input "[DATE]"
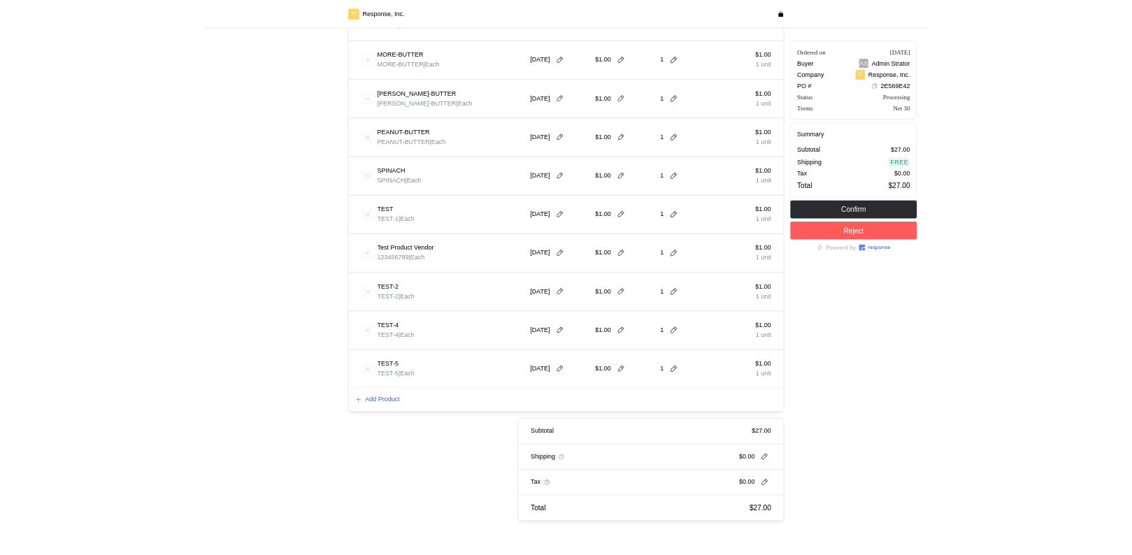
scroll to position [594, 0]
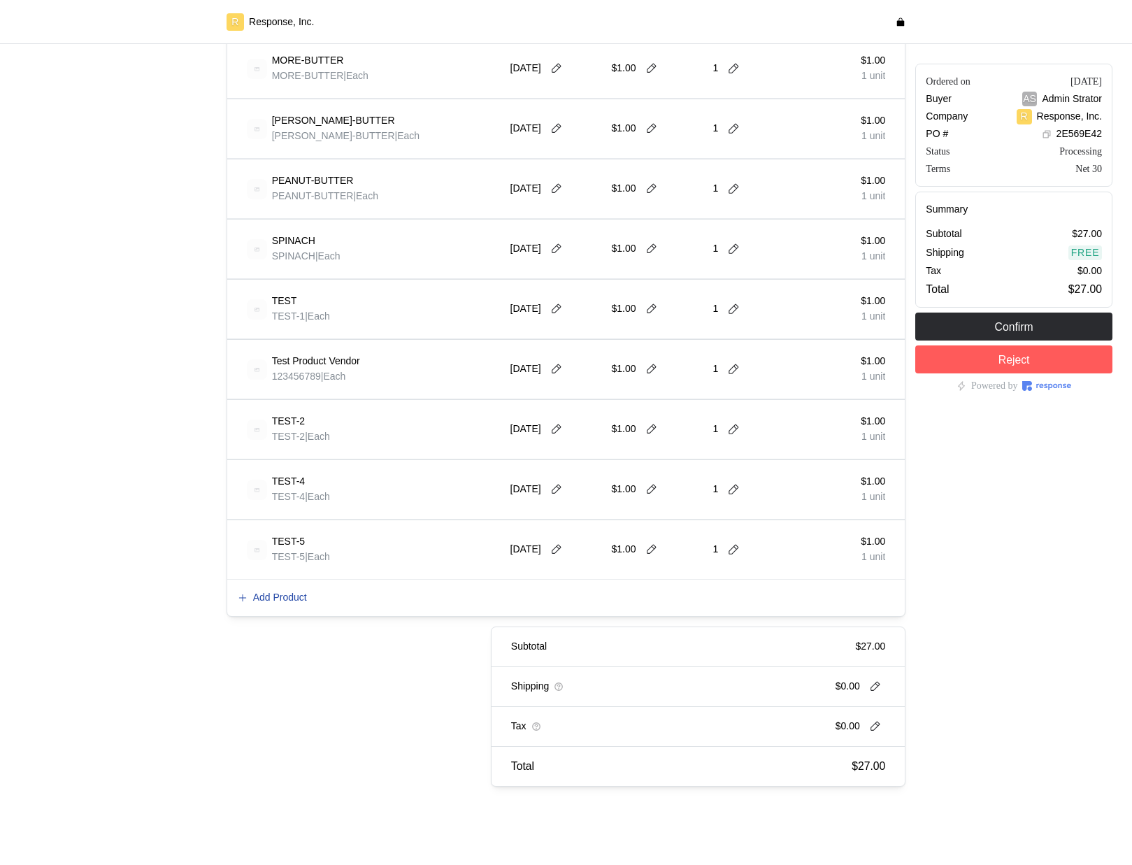
click at [292, 591] on p "Add Product" at bounding box center [280, 597] width 54 height 15
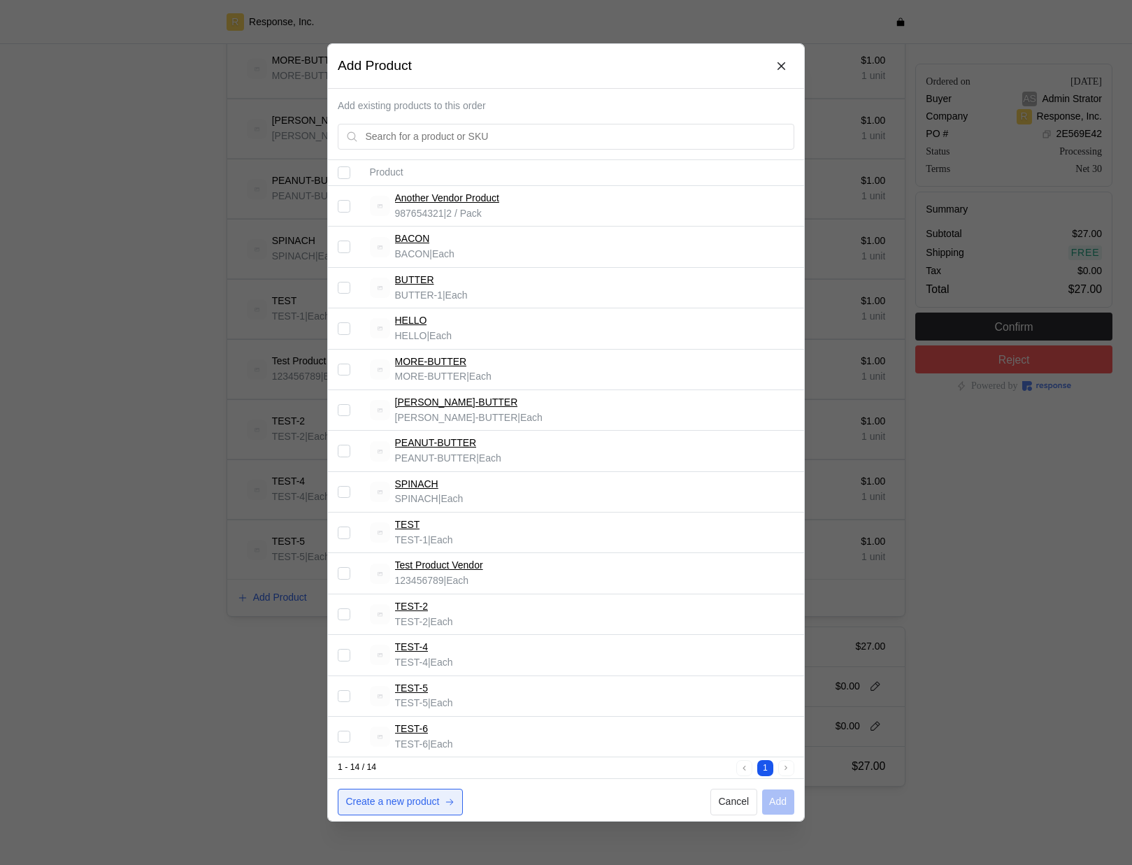
click at [406, 800] on p "Create a new product" at bounding box center [393, 801] width 94 height 15
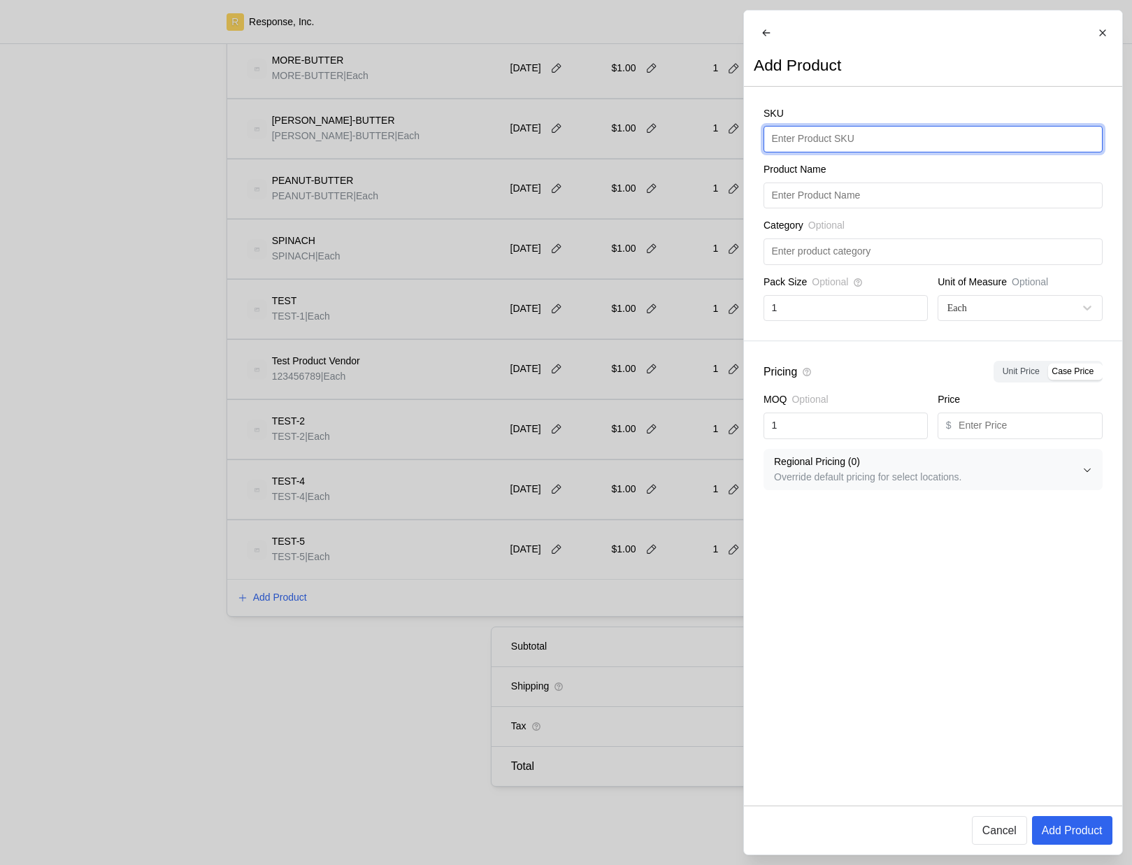
click at [870, 149] on input "text" at bounding box center [932, 139] width 323 height 25
type input "TEST-6"
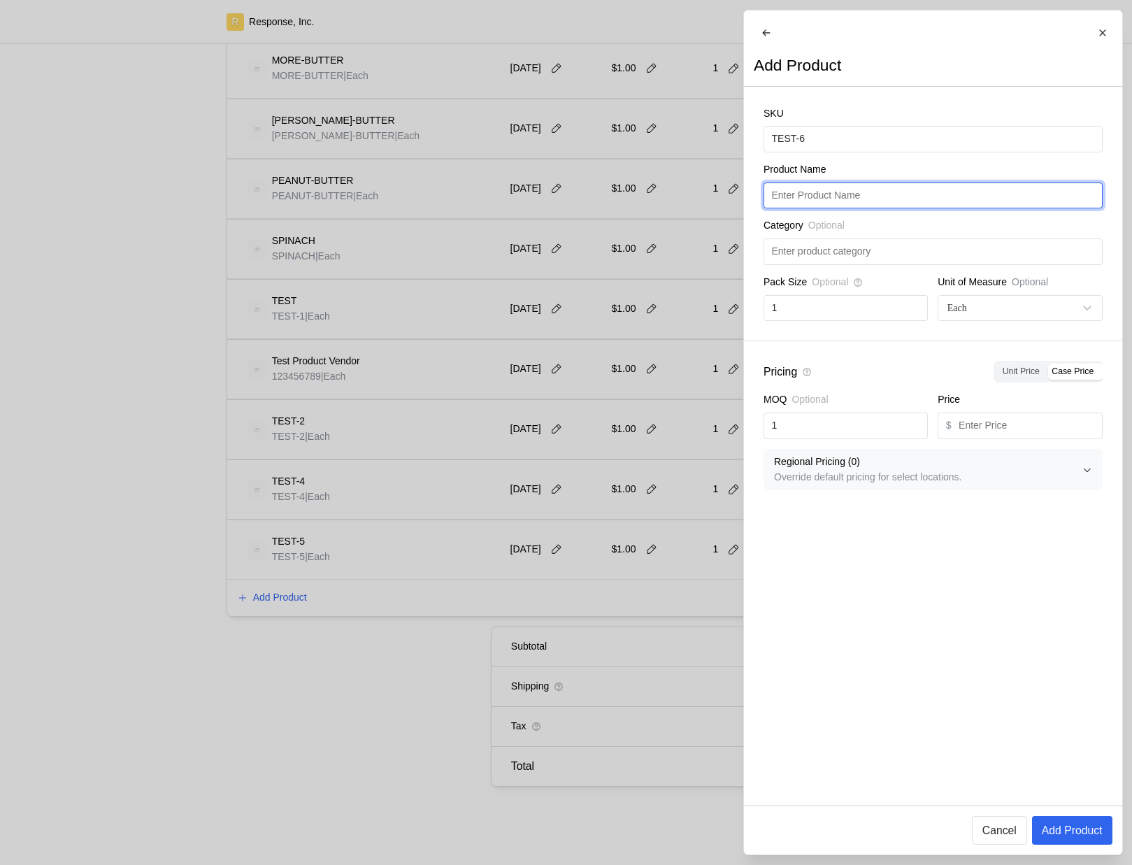
paste input "TEST-6"
type input "TEST-6"
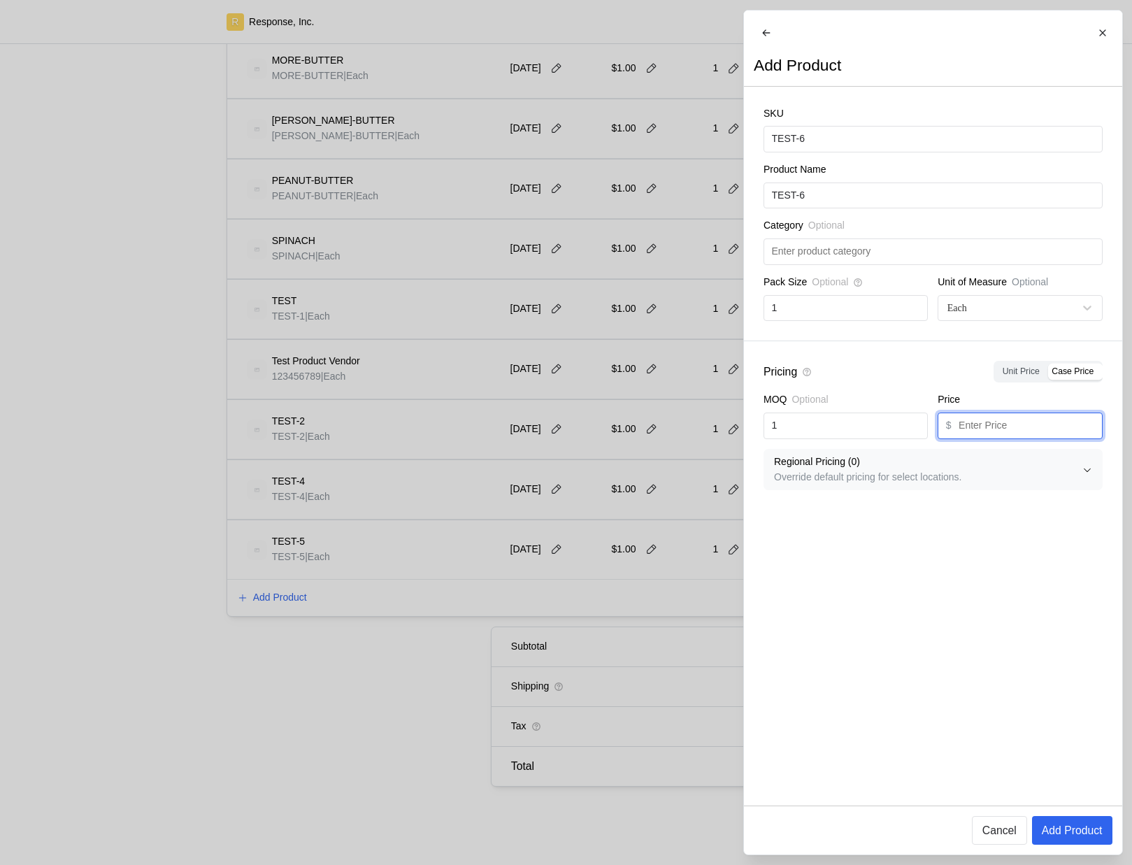
click at [991, 438] on input "text" at bounding box center [1027, 425] width 136 height 25
type input "1"
click at [1089, 825] on p "Add Product" at bounding box center [1071, 829] width 61 height 17
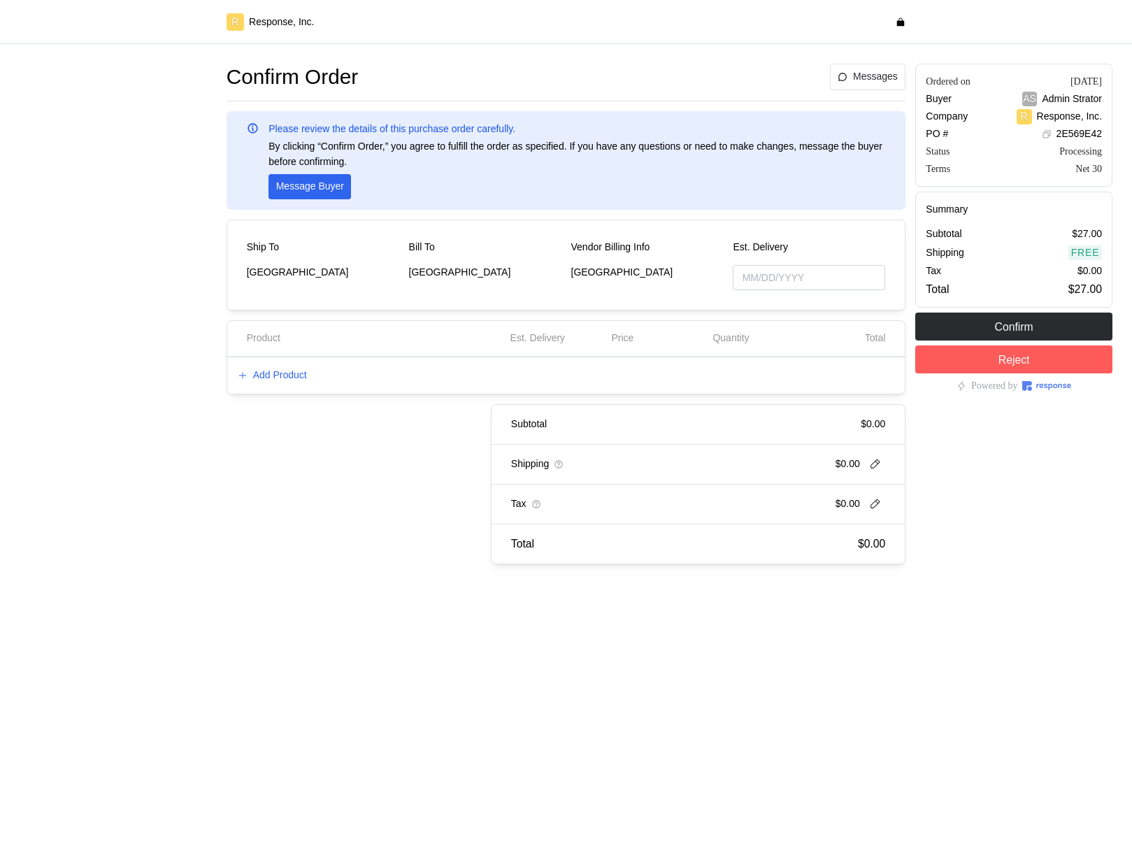
type input "[DATE]"
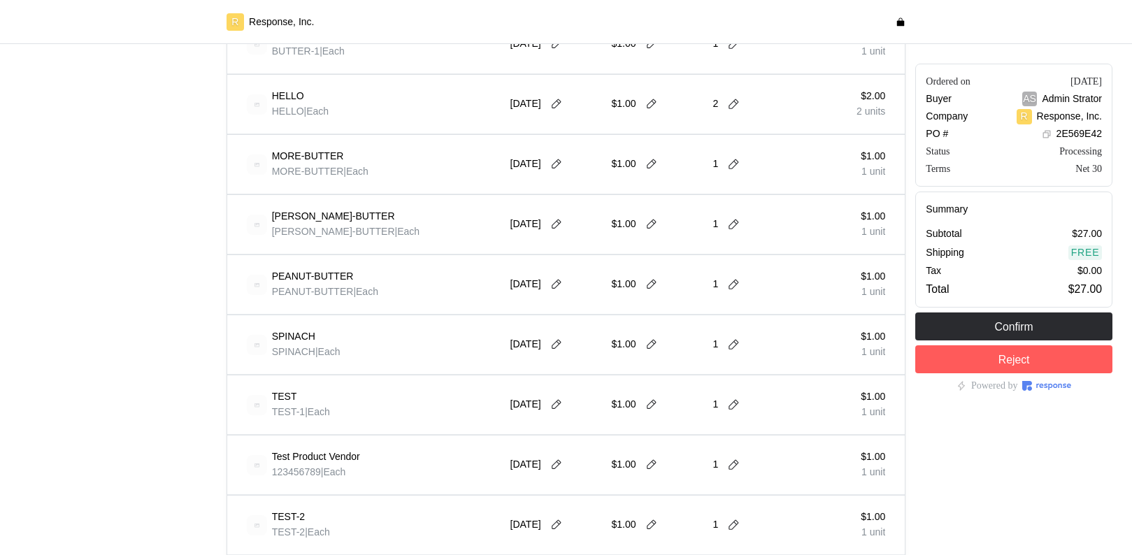
scroll to position [729, 0]
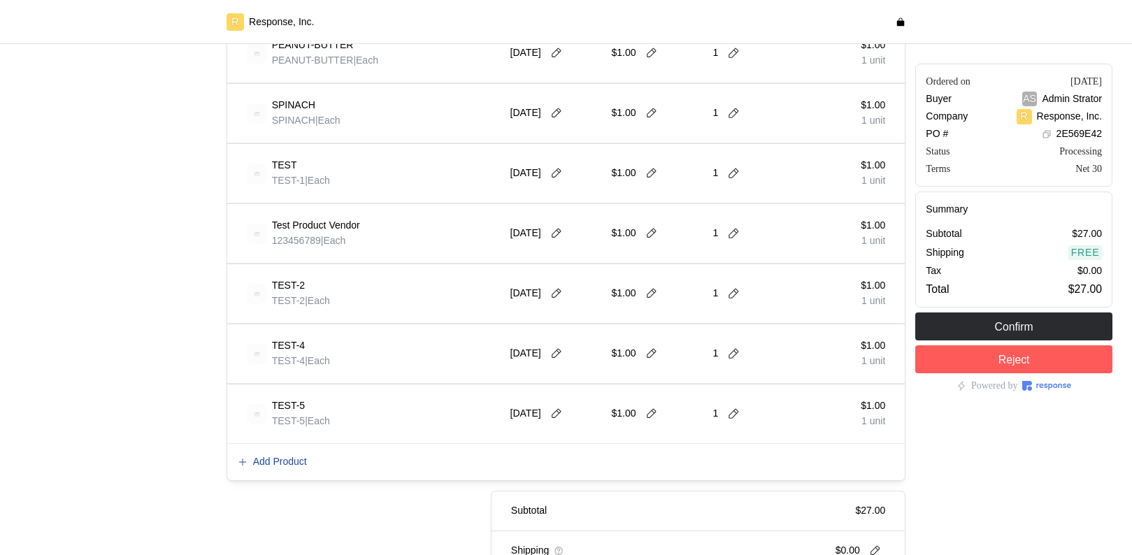
click at [286, 457] on p "Add Product" at bounding box center [280, 461] width 54 height 15
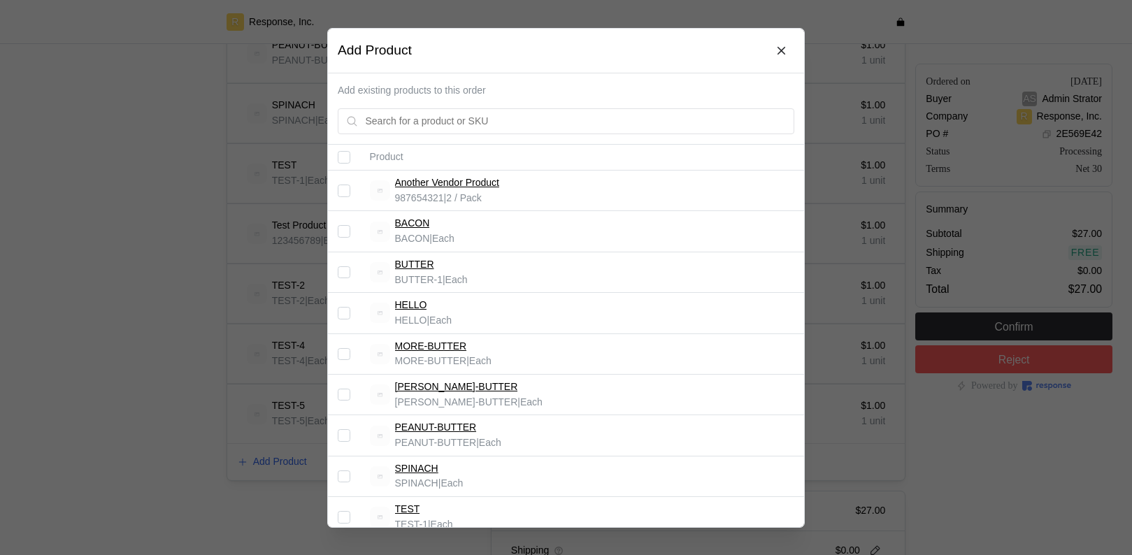
scroll to position [282, 0]
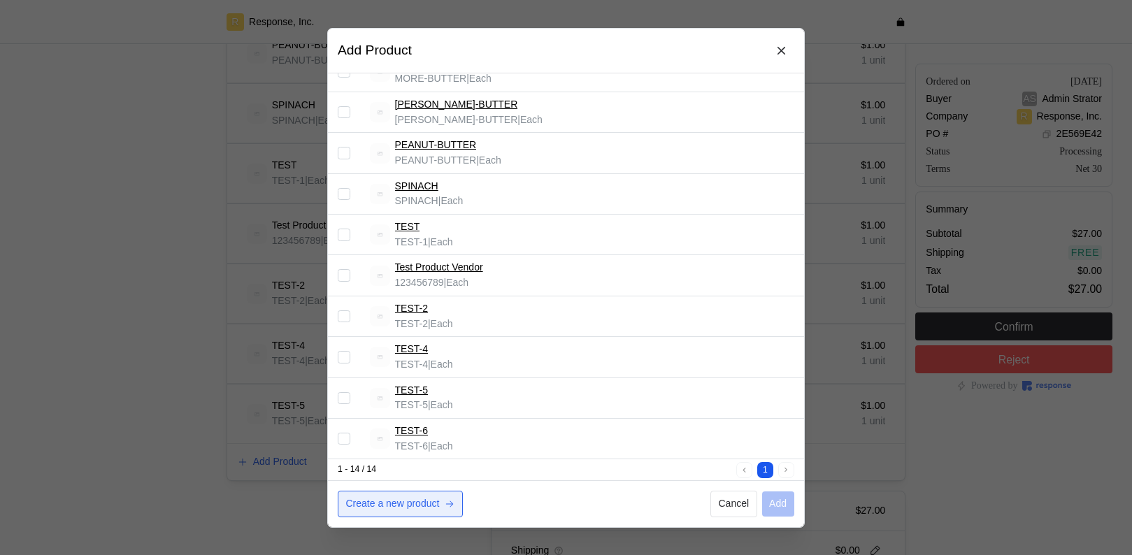
click at [387, 508] on p "Create a new product" at bounding box center [393, 503] width 94 height 15
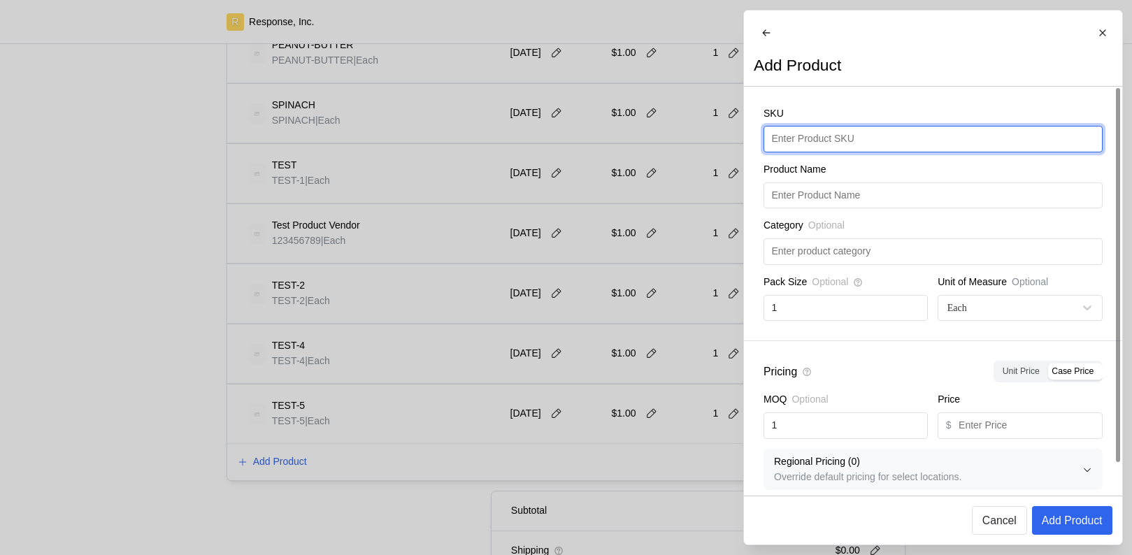
click at [818, 152] on input "text" at bounding box center [932, 139] width 323 height 25
type input "Test-6"
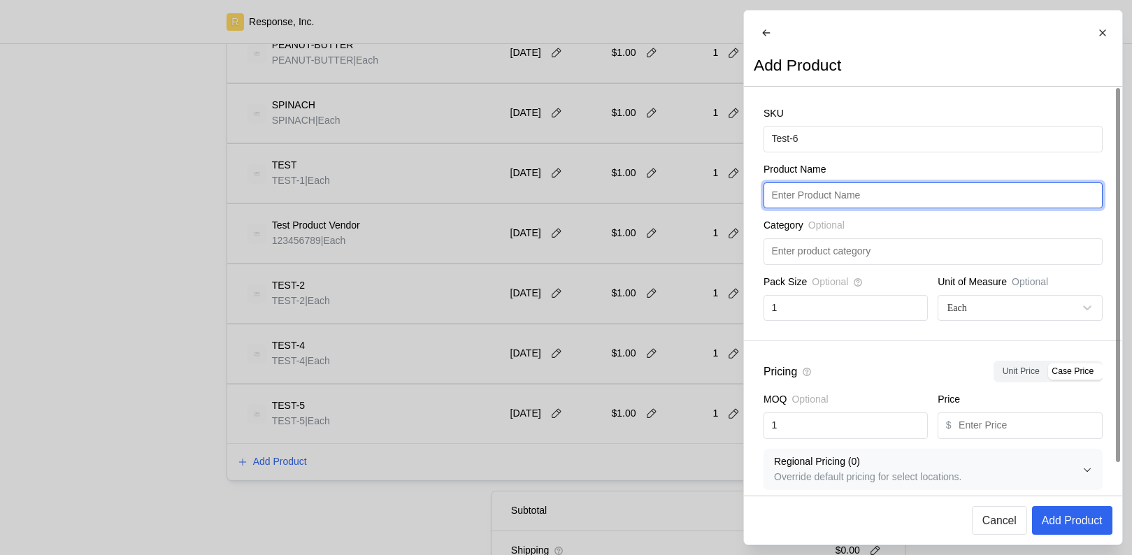
click at [893, 208] on input "text" at bounding box center [932, 195] width 323 height 25
paste input "Test-6"
type input "Test-6"
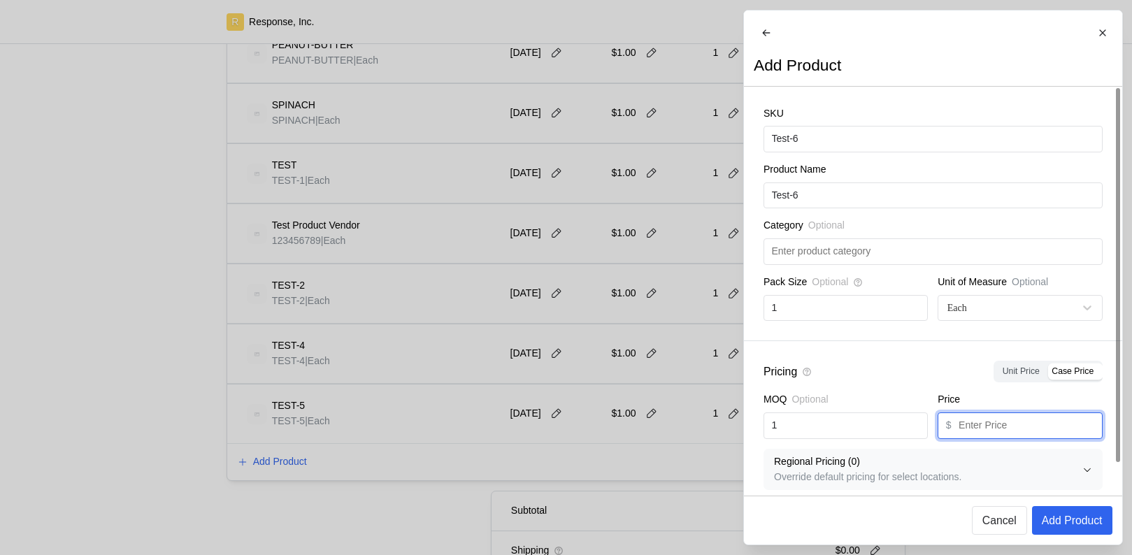
click at [1030, 436] on input "text" at bounding box center [1027, 425] width 136 height 25
type input "1"
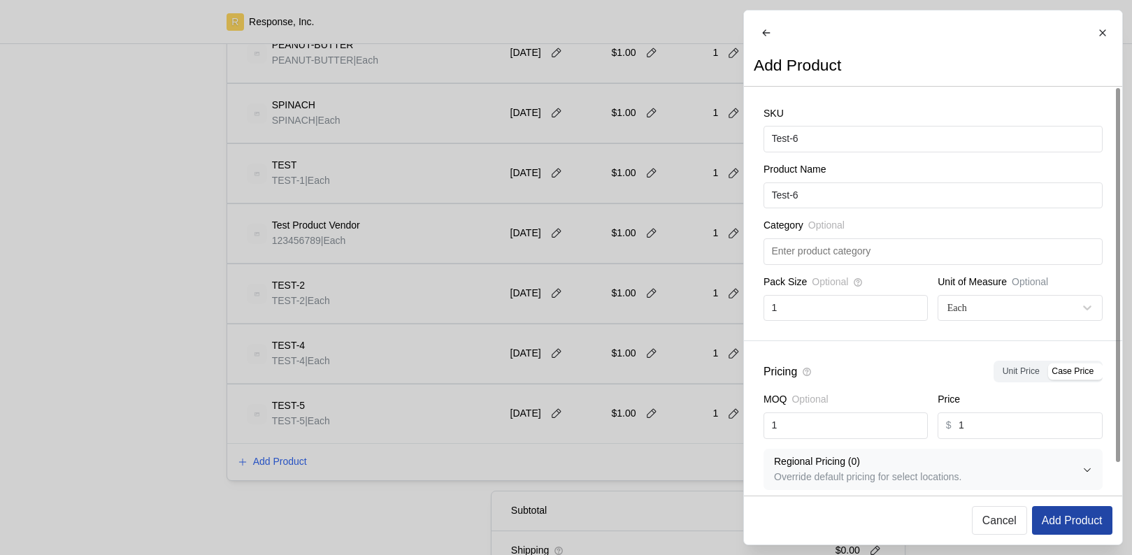
click at [1075, 512] on p "Add Product" at bounding box center [1071, 520] width 61 height 17
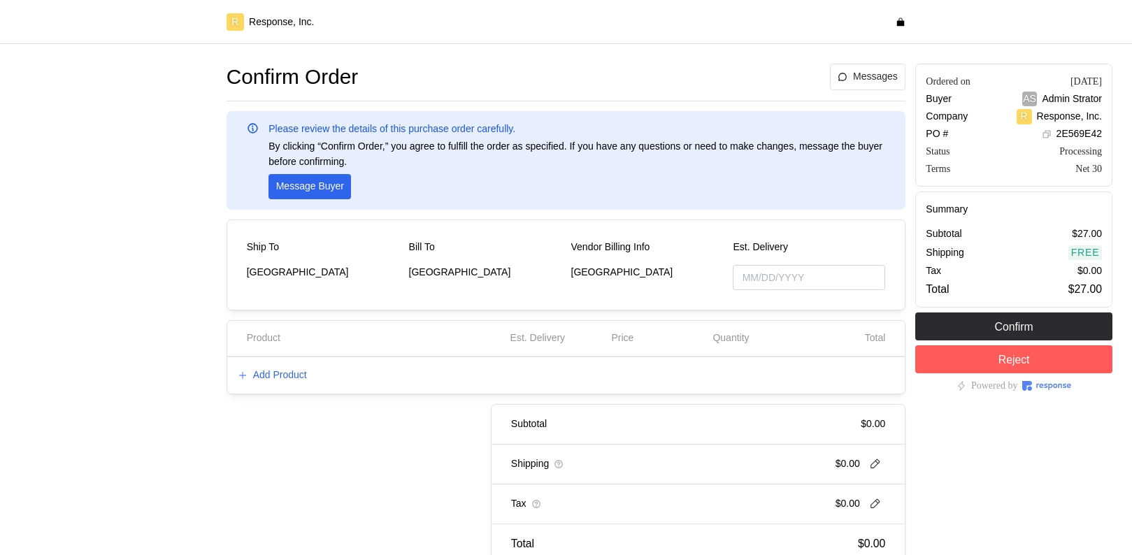
type input "[DATE]"
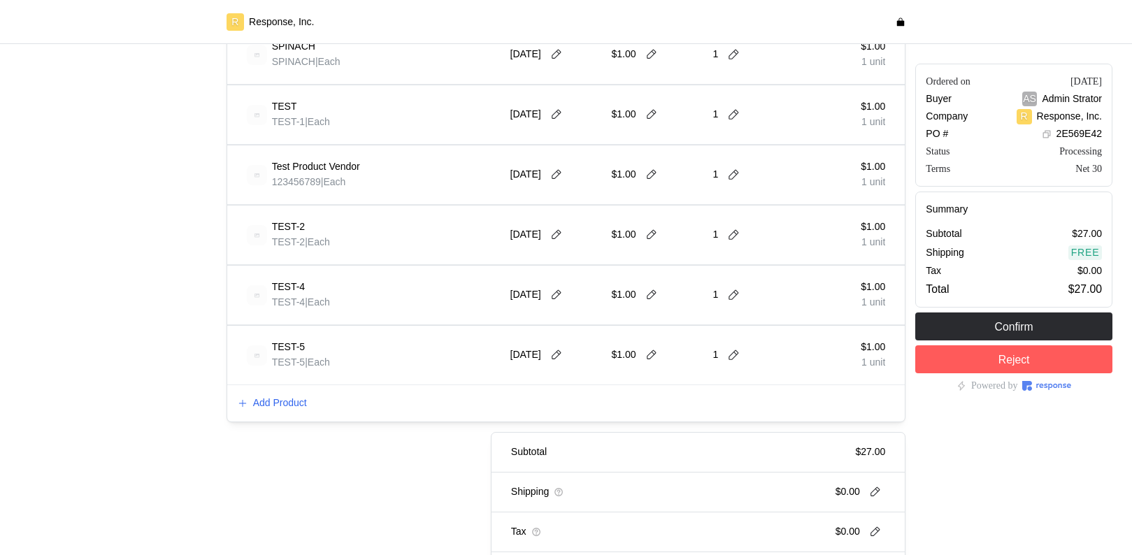
scroll to position [803, 0]
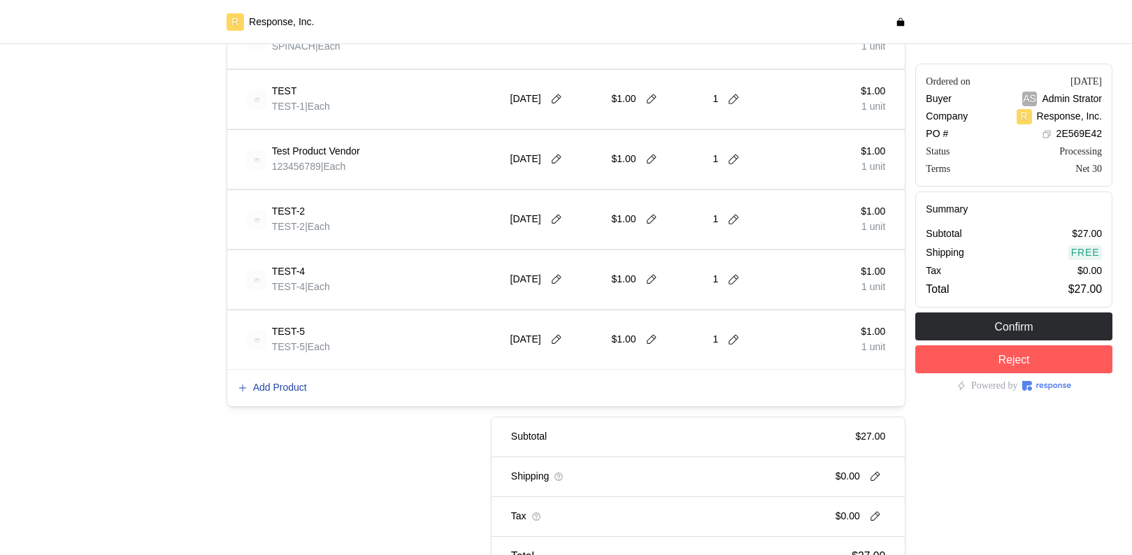
click at [292, 389] on p "Add Product" at bounding box center [280, 387] width 54 height 15
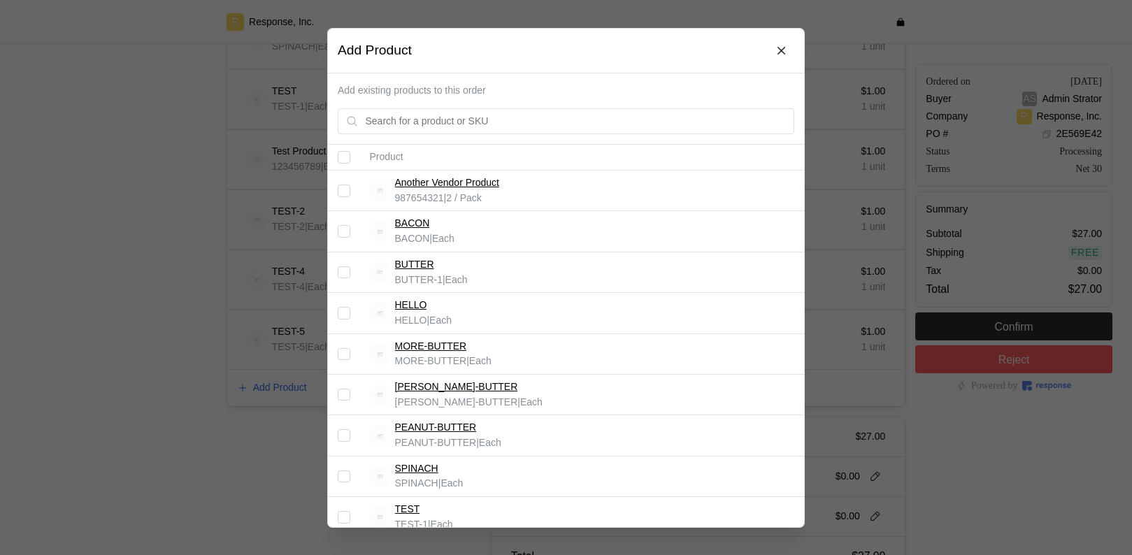
scroll to position [282, 0]
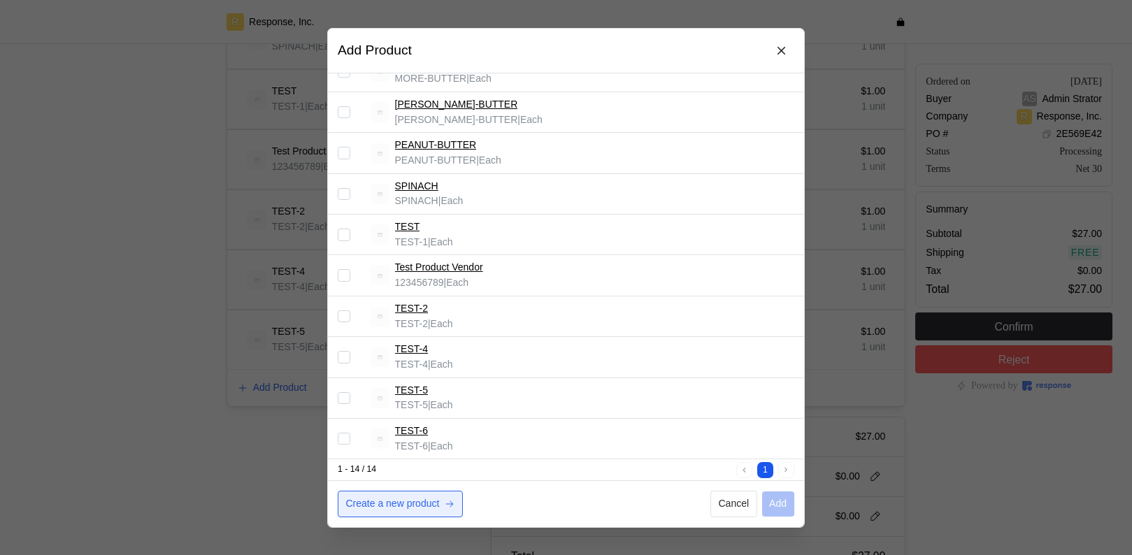
click at [387, 500] on p "Create a new product" at bounding box center [393, 503] width 94 height 15
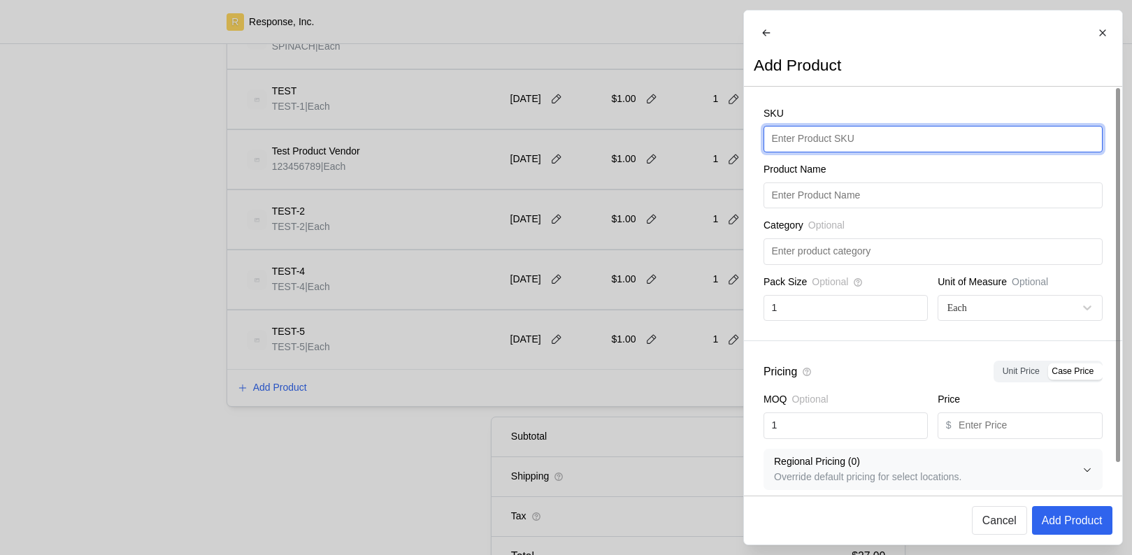
click at [851, 142] on input "text" at bounding box center [932, 139] width 323 height 25
type input "TEST-6"
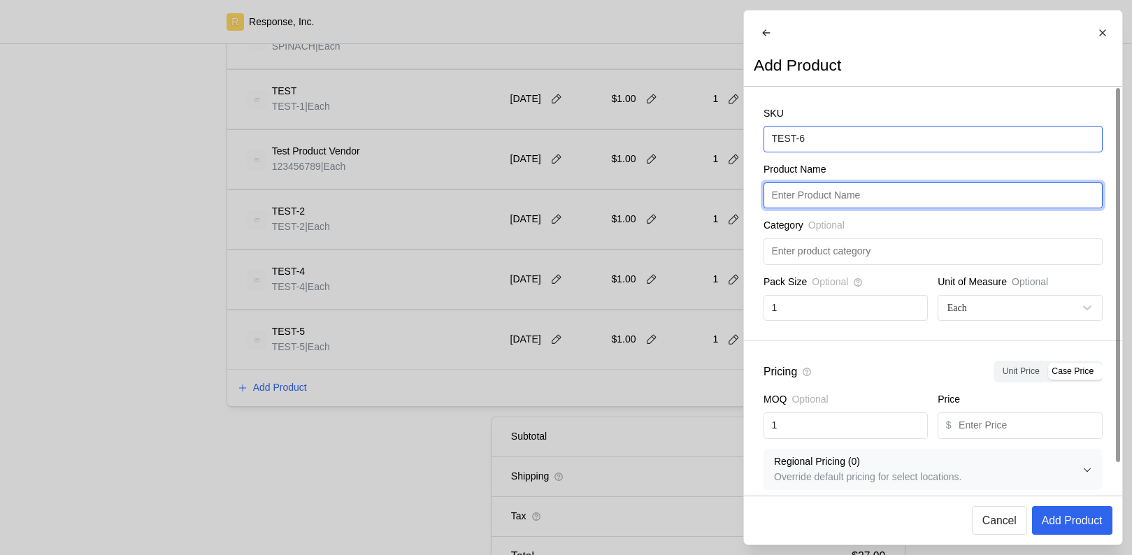
paste input "TEST-6"
type input "TEST-6"
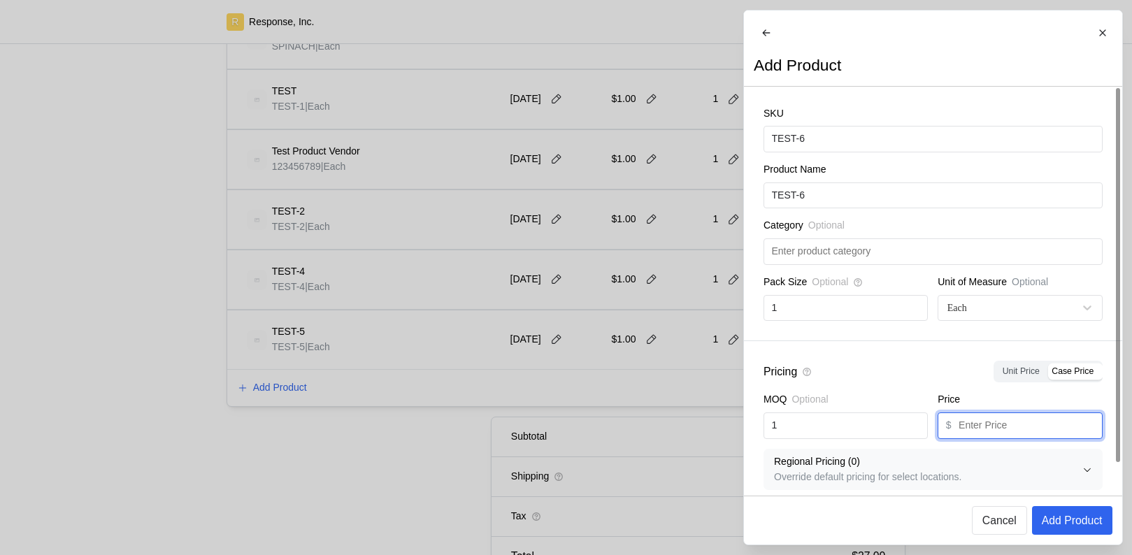
click at [1004, 438] on input "text" at bounding box center [1027, 425] width 136 height 25
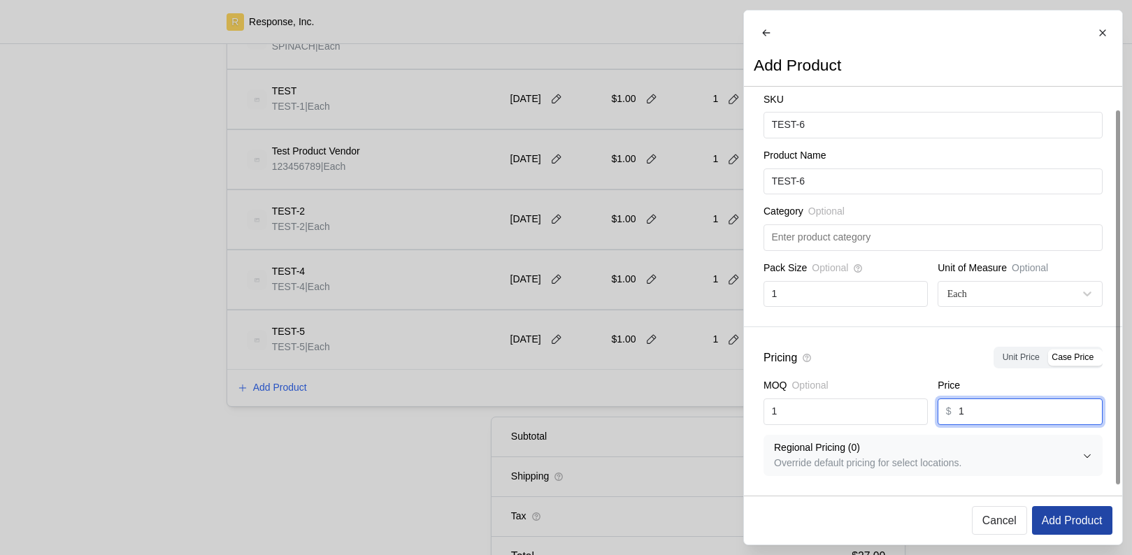
type input "1"
click at [1086, 519] on p "Add Product" at bounding box center [1071, 520] width 61 height 17
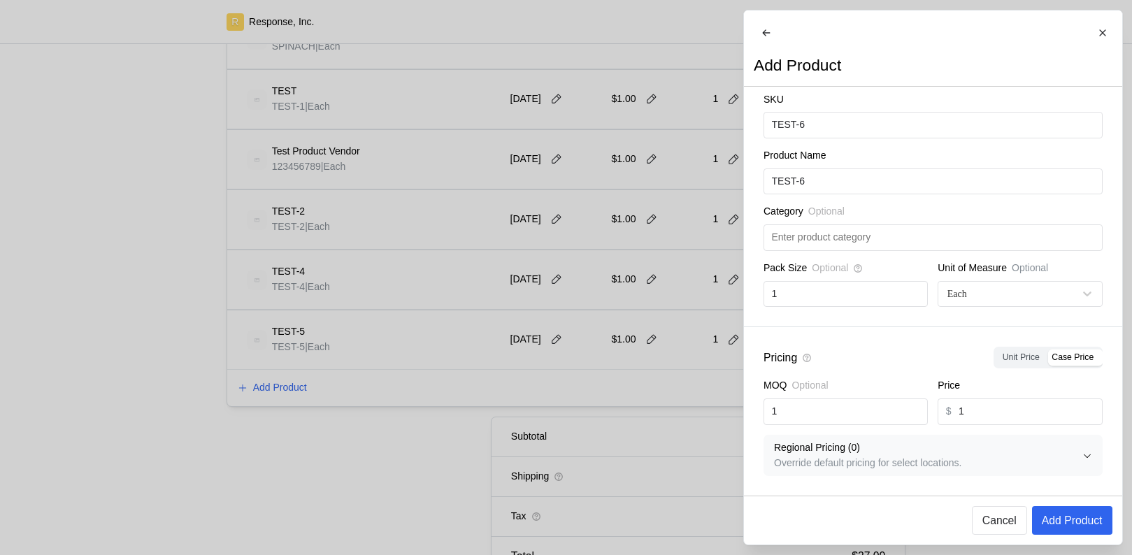
click at [141, 242] on div at bounding box center [566, 277] width 1132 height 555
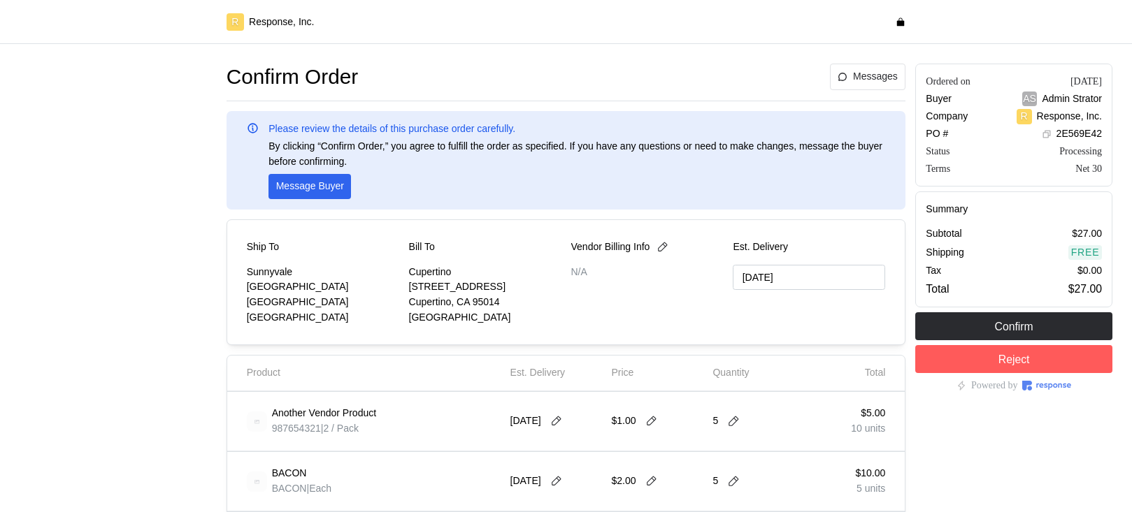
type input "[DATE]"
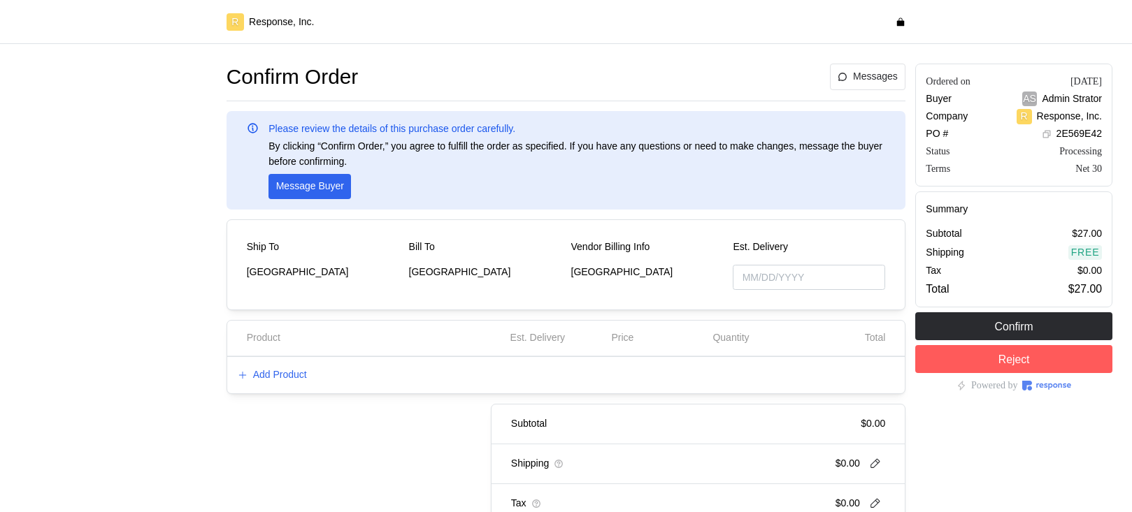
type input "[DATE]"
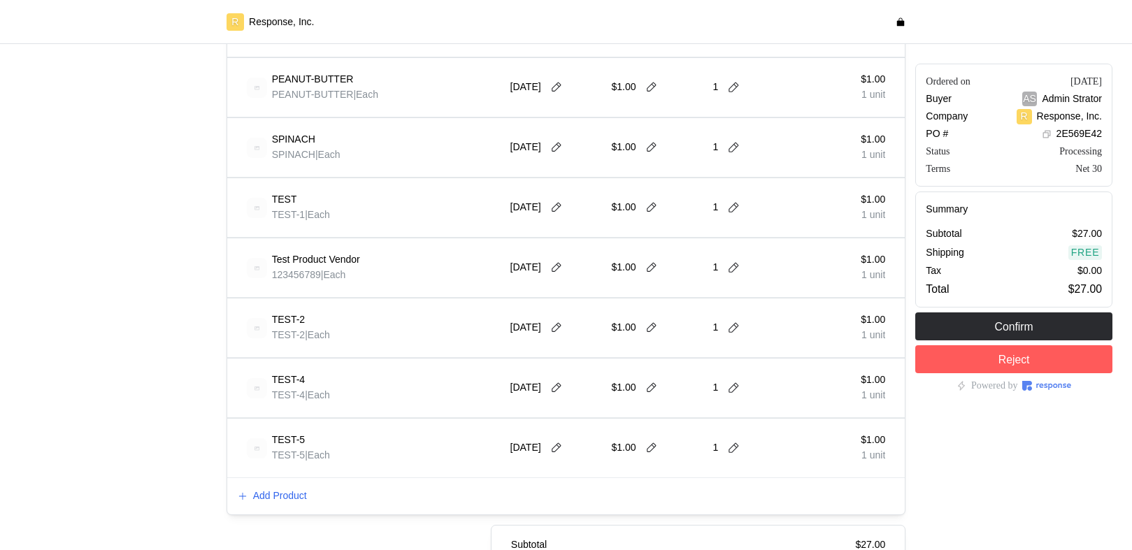
scroll to position [908, 0]
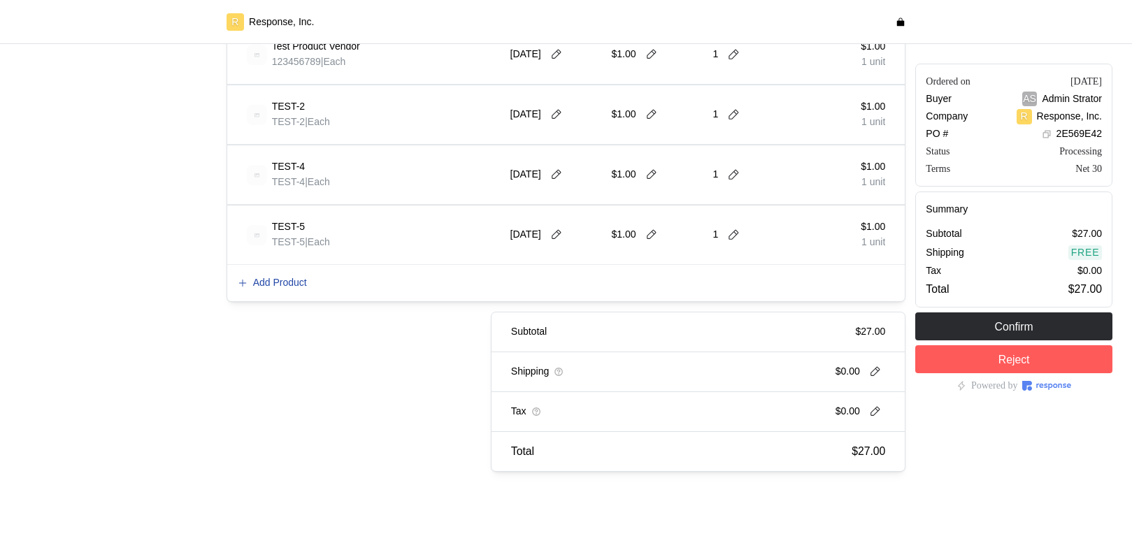
click at [281, 287] on p "Add Product" at bounding box center [280, 282] width 54 height 15
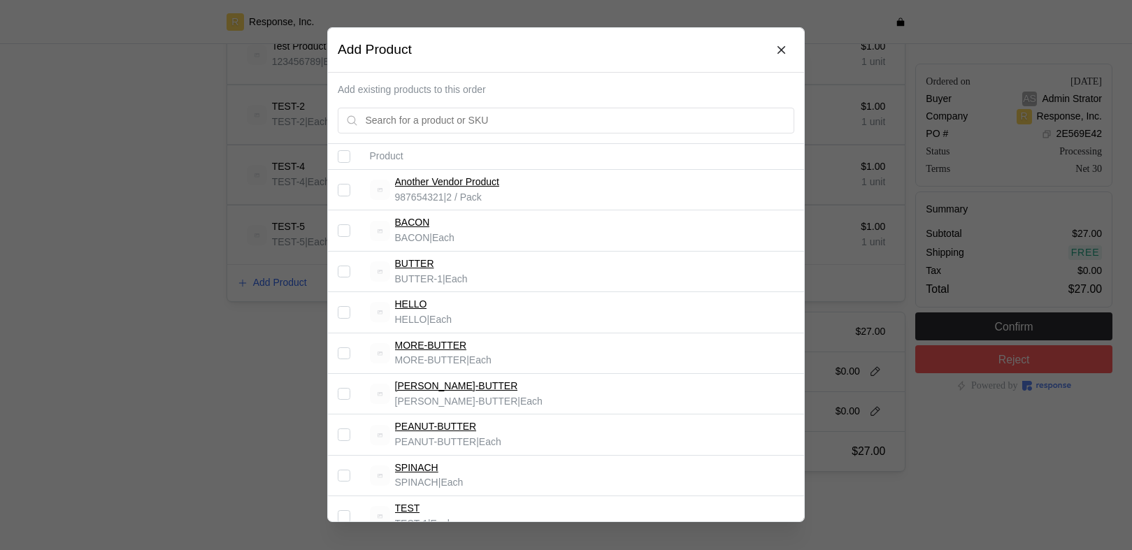
scroll to position [287, 0]
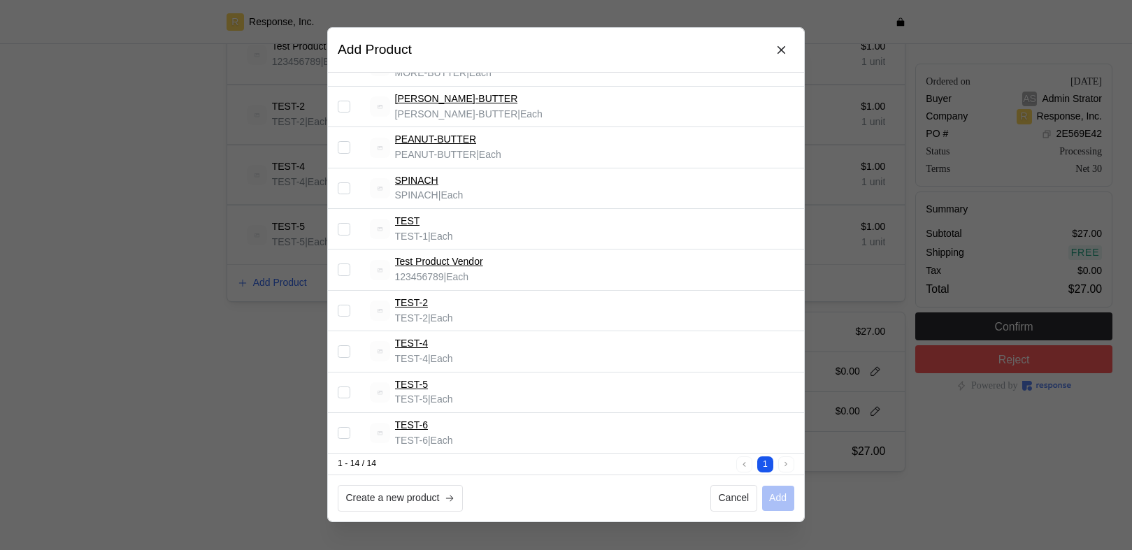
click at [347, 439] on td at bounding box center [344, 433] width 32 height 40
click at [340, 429] on input "Select record 14" at bounding box center [344, 433] width 13 height 13
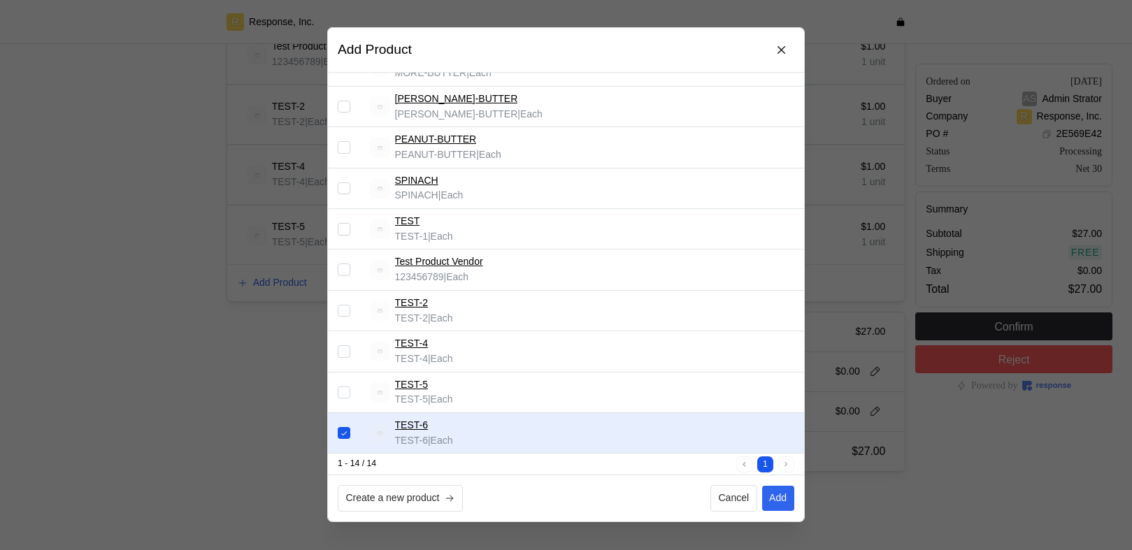
click at [348, 435] on input "Select record 14" at bounding box center [344, 433] width 13 height 13
checkbox input "false"
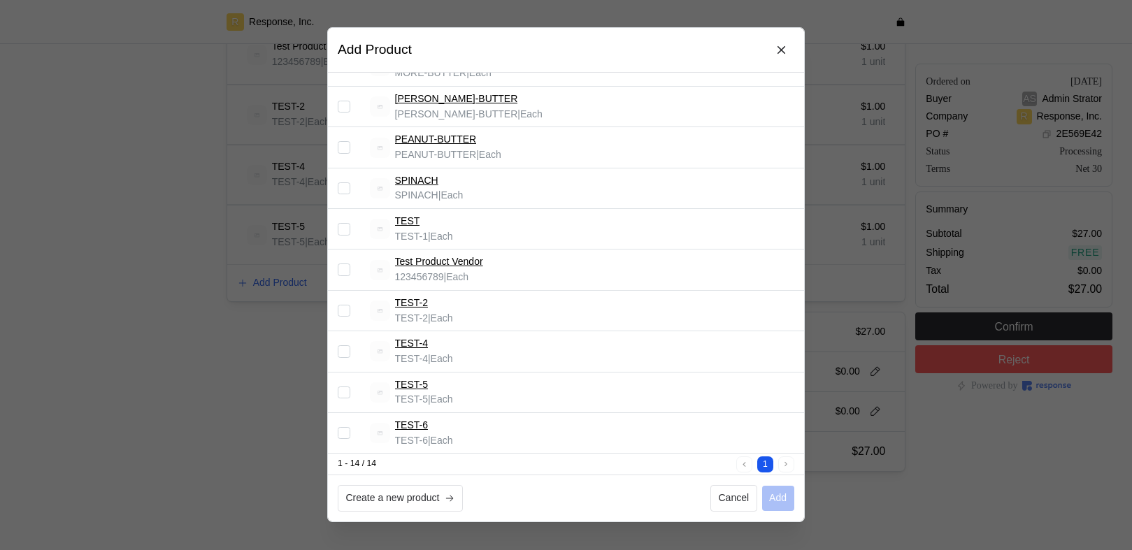
drag, startPoint x: 405, startPoint y: 500, endPoint x: 441, endPoint y: 414, distance: 93.4
click at [404, 501] on p "Create a new product" at bounding box center [393, 498] width 94 height 15
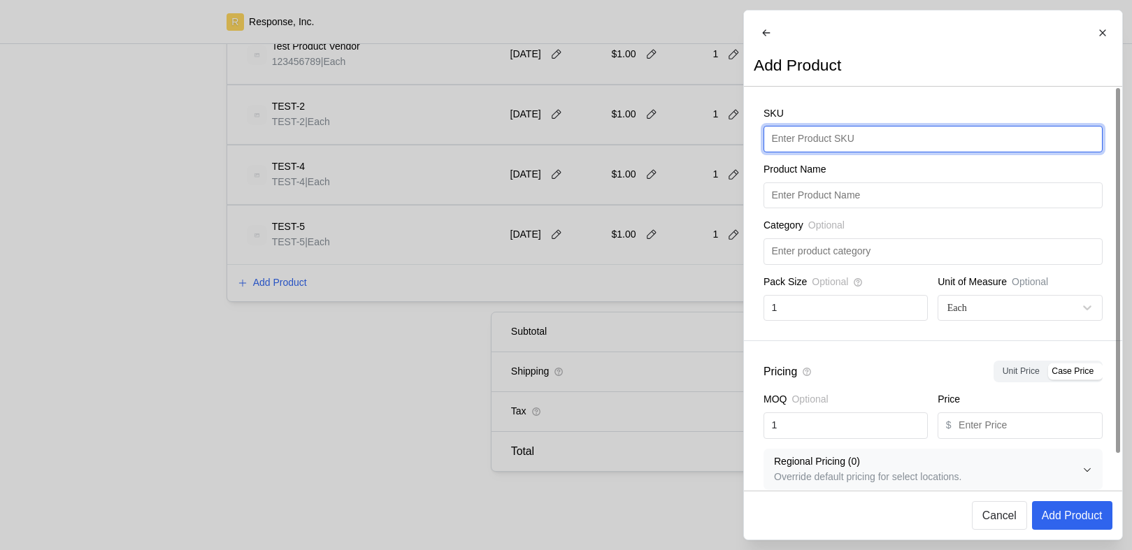
click at [832, 152] on input "text" at bounding box center [932, 139] width 323 height 25
type input "t"
type input "TEST-7"
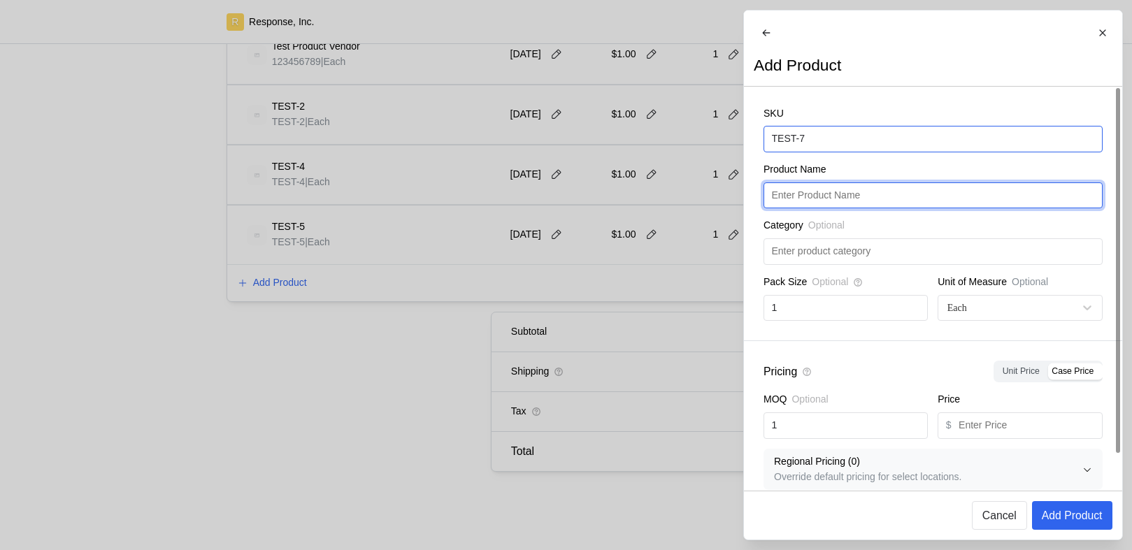
paste input "TEST-7"
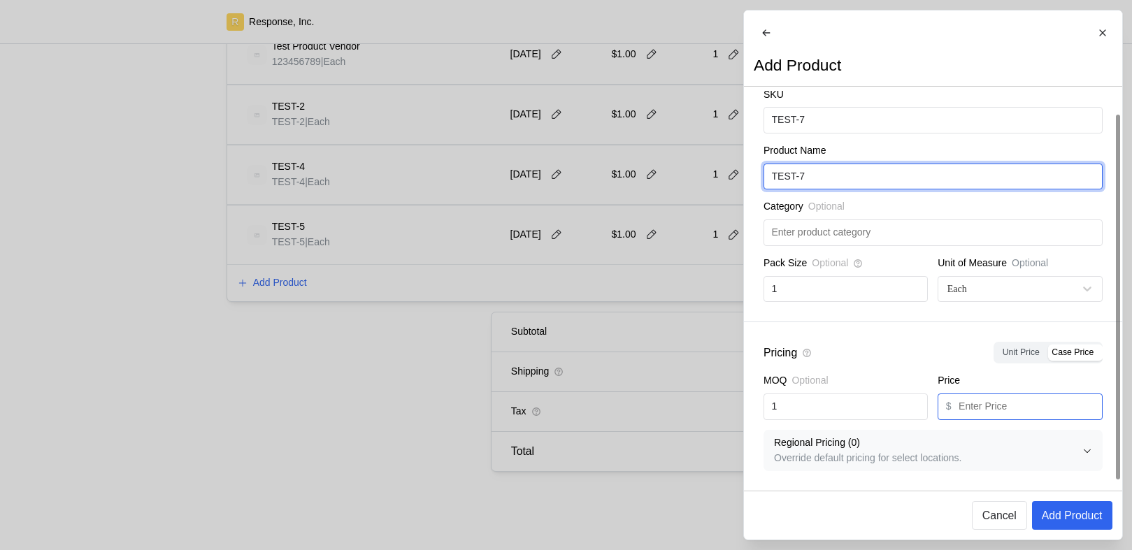
type input "TEST-7"
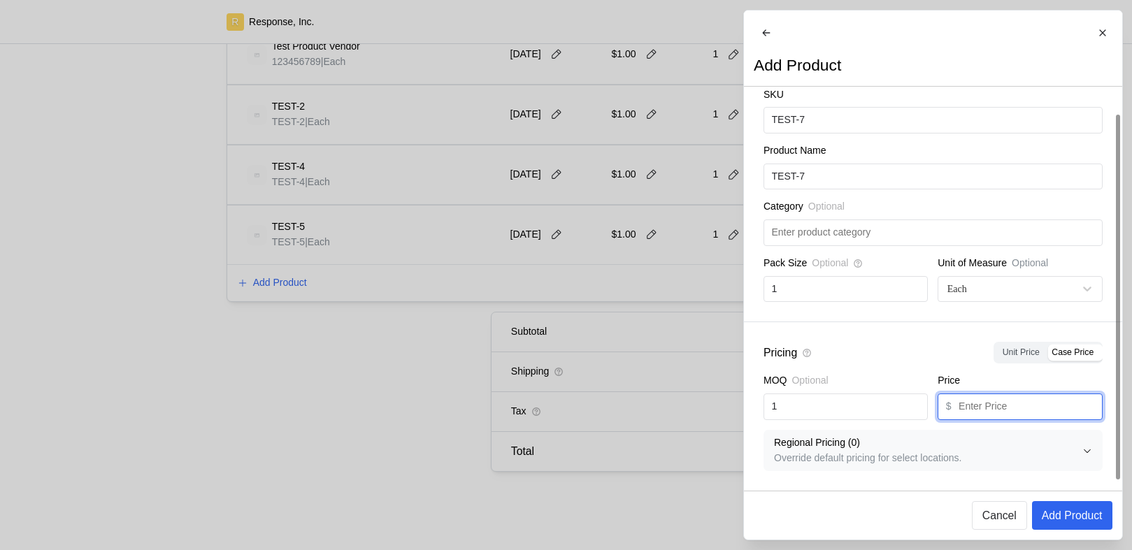
click at [986, 403] on input "text" at bounding box center [1027, 406] width 136 height 25
type input "1"
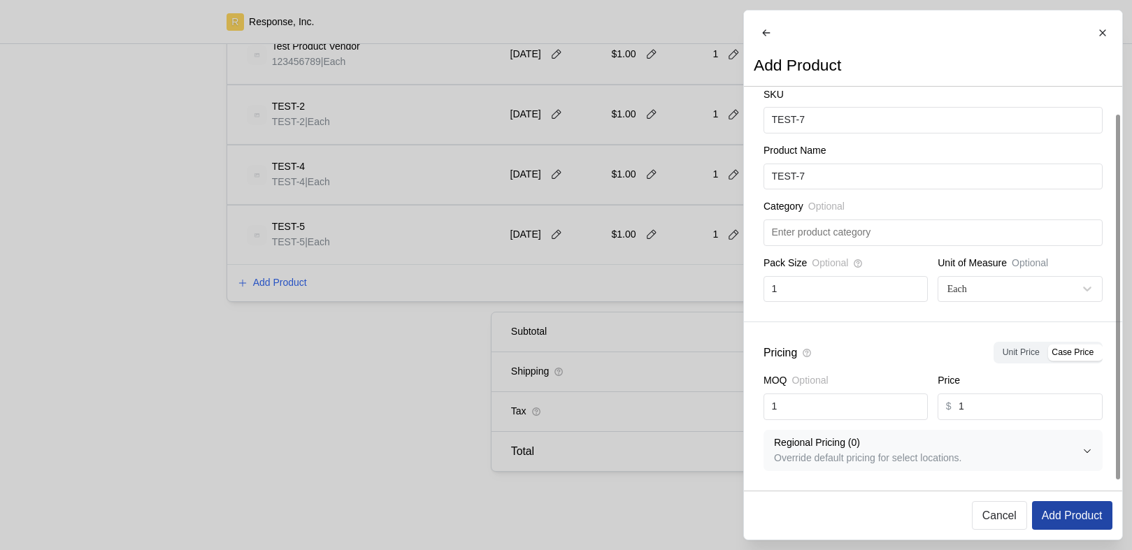
click at [1072, 512] on p "Add Product" at bounding box center [1071, 515] width 61 height 17
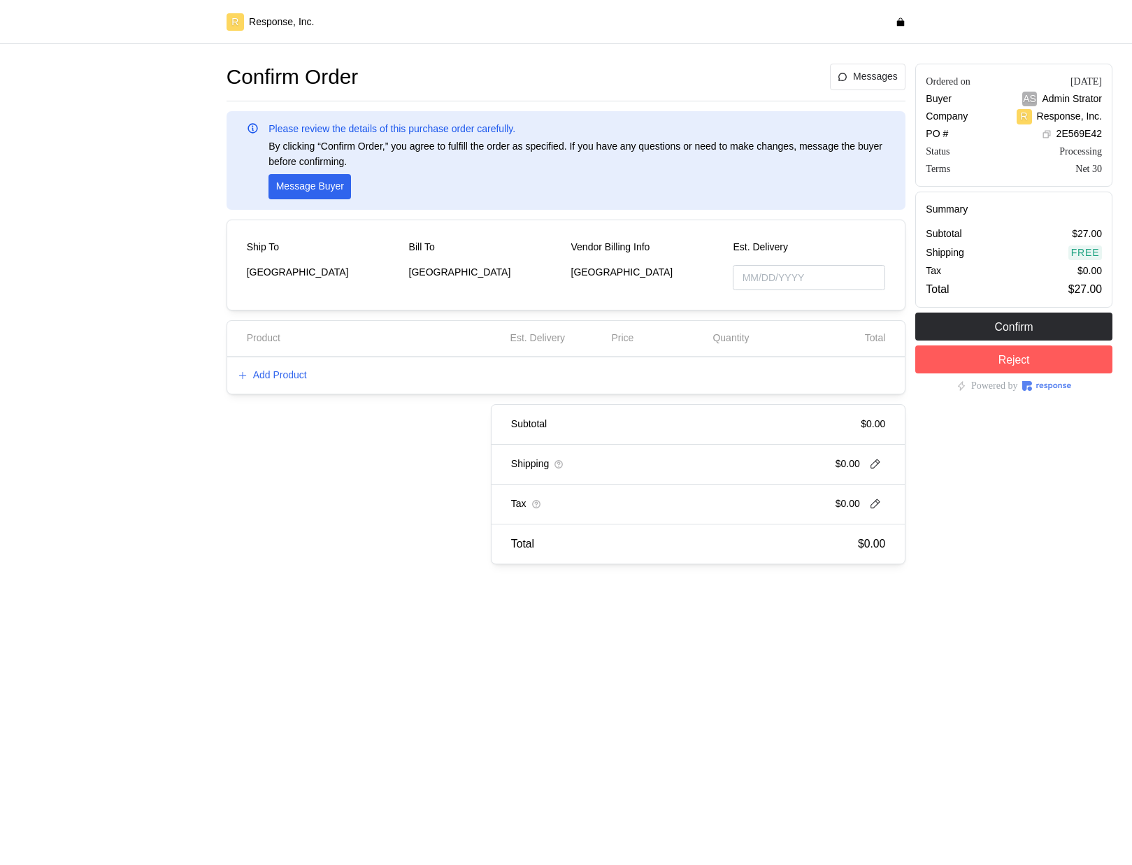
type input "[DATE]"
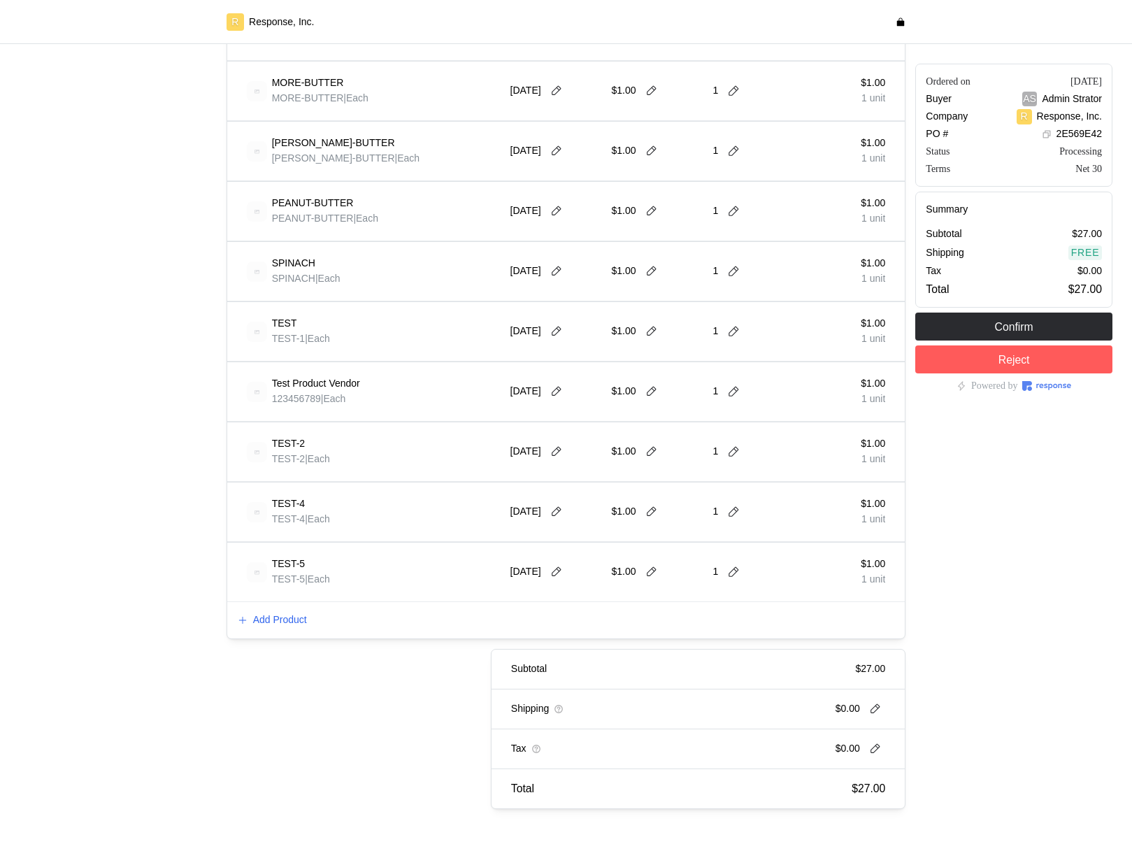
scroll to position [594, 0]
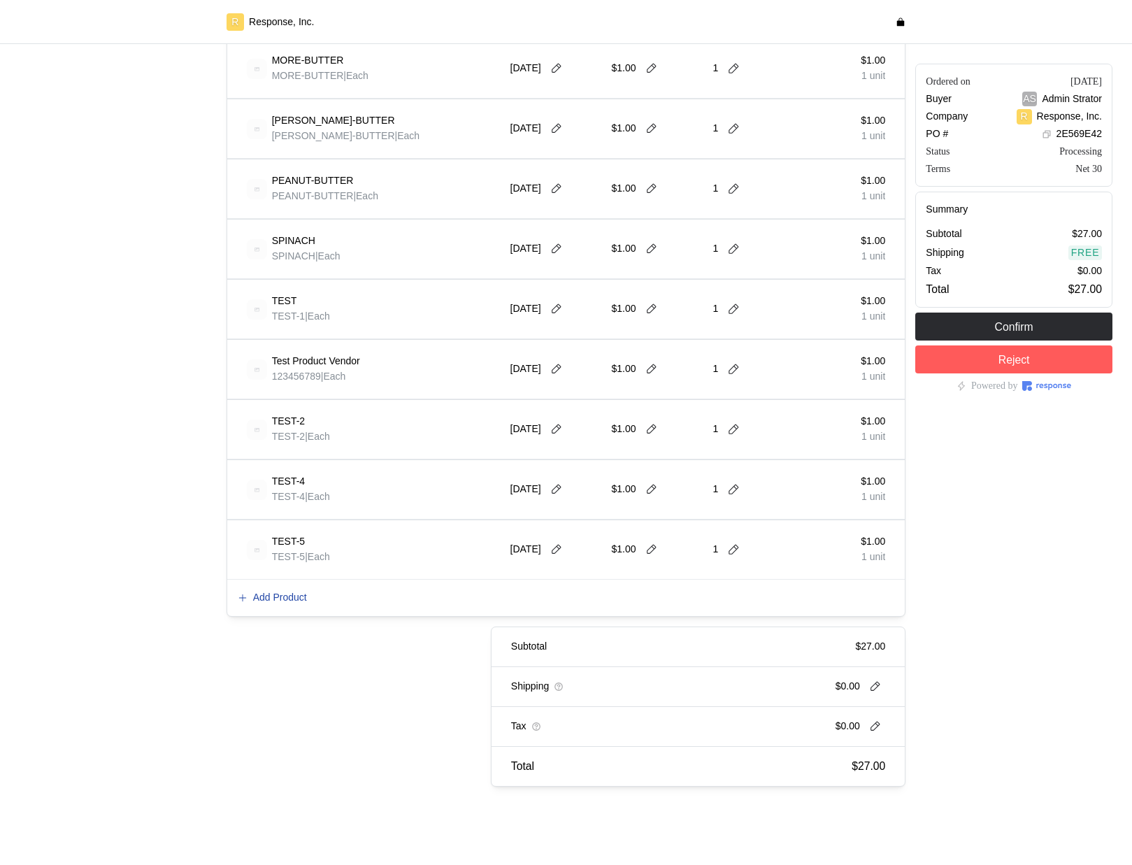
click at [288, 597] on p "Add Product" at bounding box center [280, 597] width 54 height 15
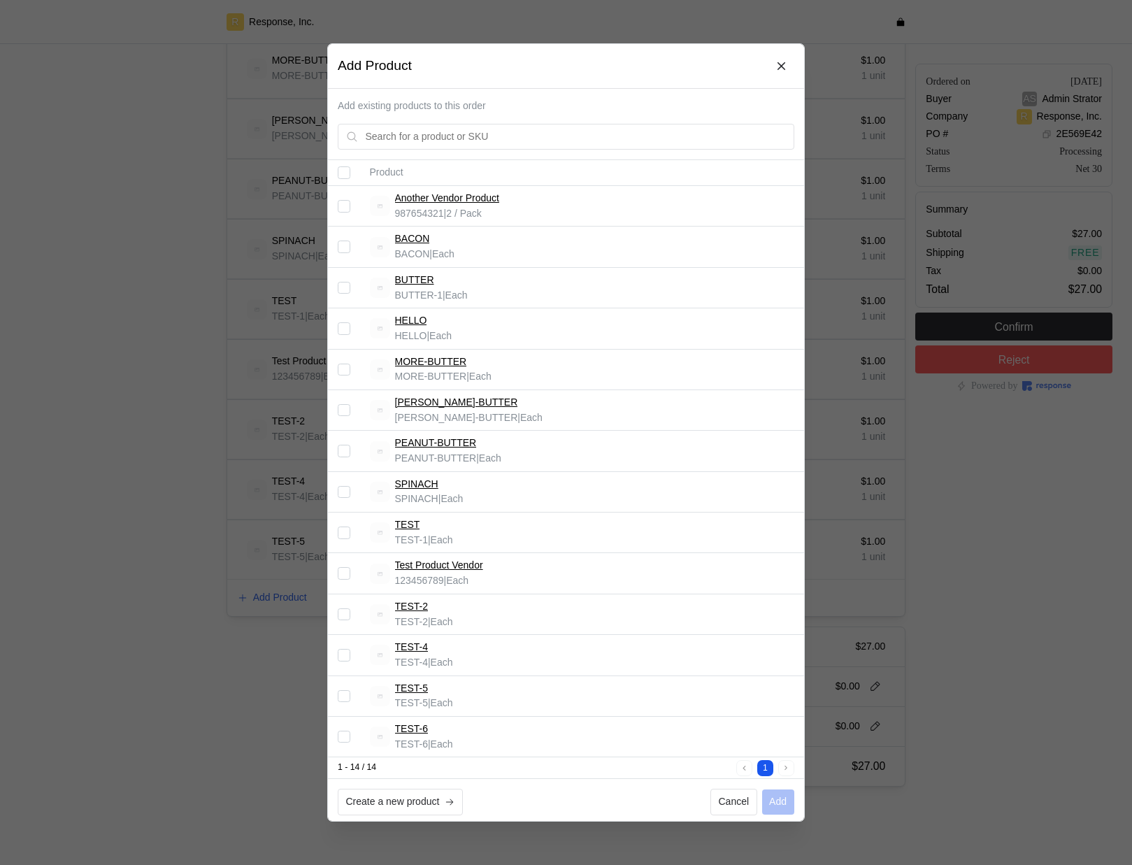
scroll to position [4, 0]
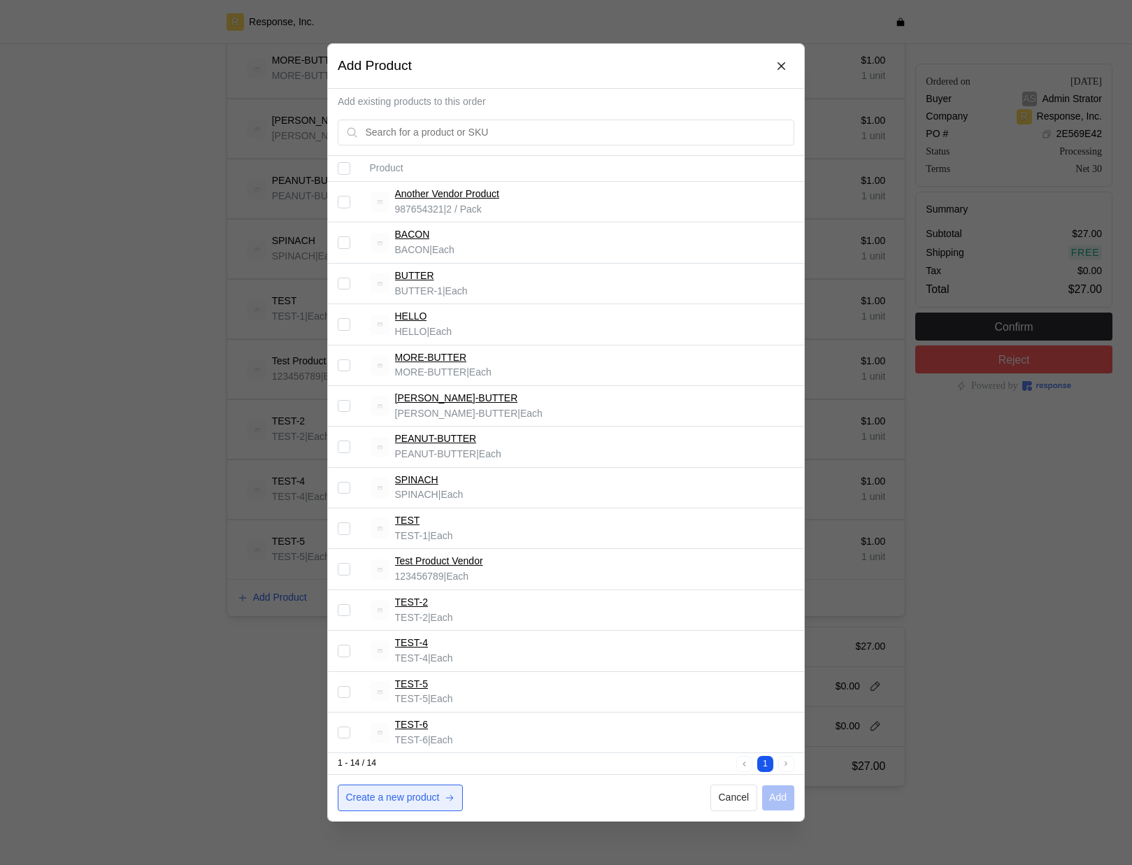
click at [401, 806] on button "Create a new product" at bounding box center [400, 797] width 125 height 27
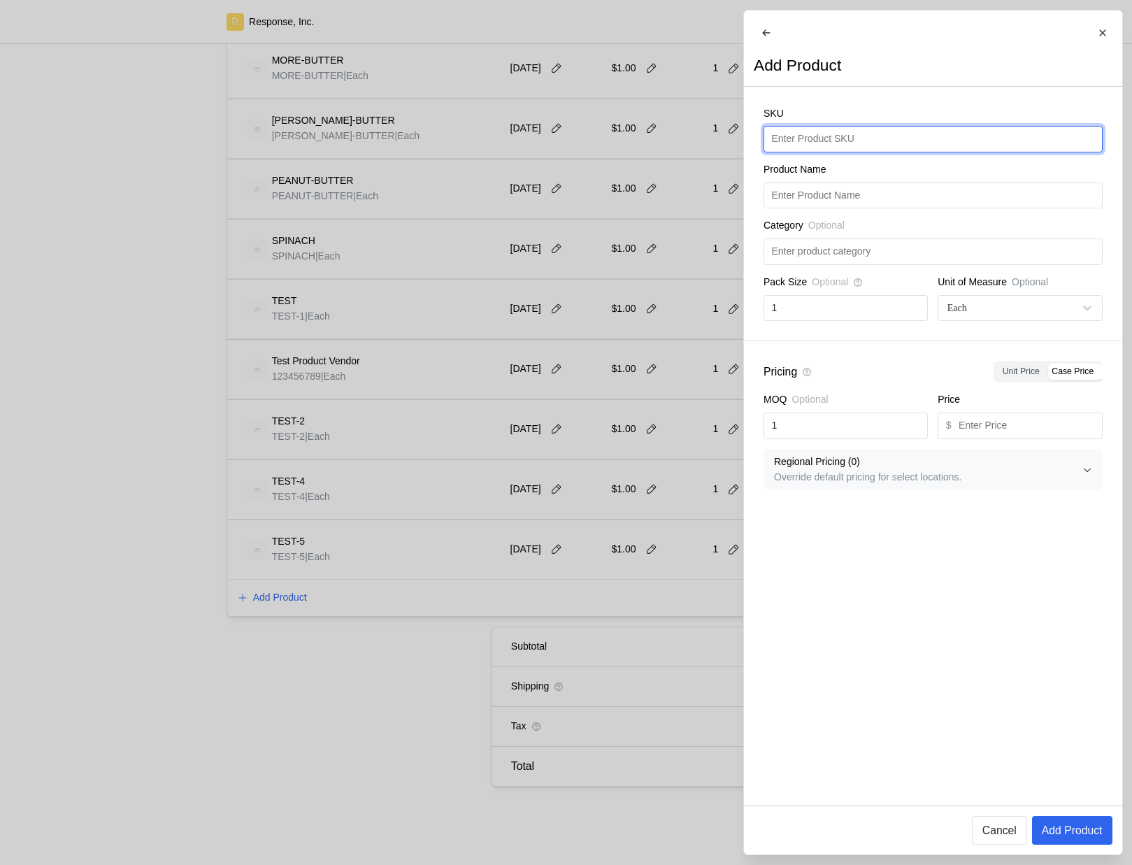
click at [819, 149] on input "text" at bounding box center [932, 139] width 323 height 25
type input "TEST-7"
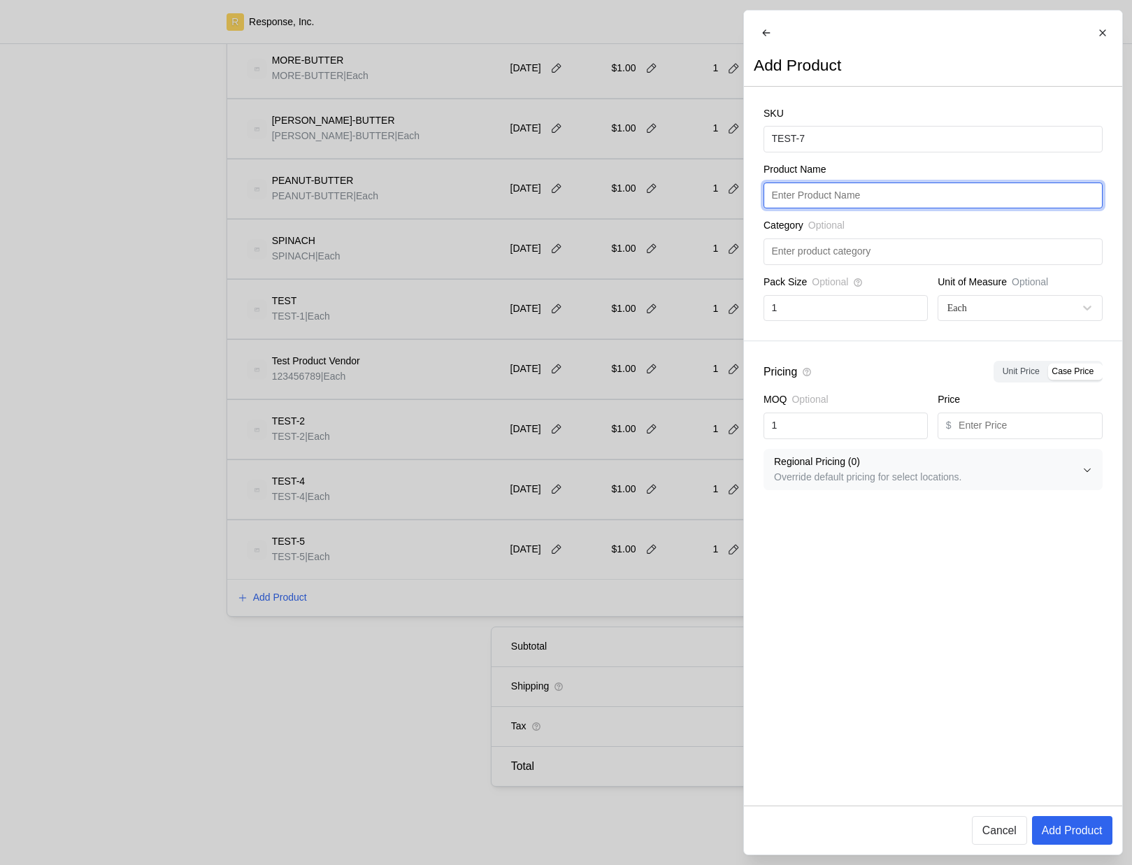
click at [819, 204] on input "text" at bounding box center [932, 195] width 323 height 25
paste input "TEST-7"
type input "TEST-7"
drag, startPoint x: 1077, startPoint y: 836, endPoint x: 1032, endPoint y: 551, distance: 288.7
click at [1032, 551] on div "Add Product SKU TEST-7 Product Name TEST-7 Category Optional Pack Size Optional…" at bounding box center [933, 432] width 378 height 844
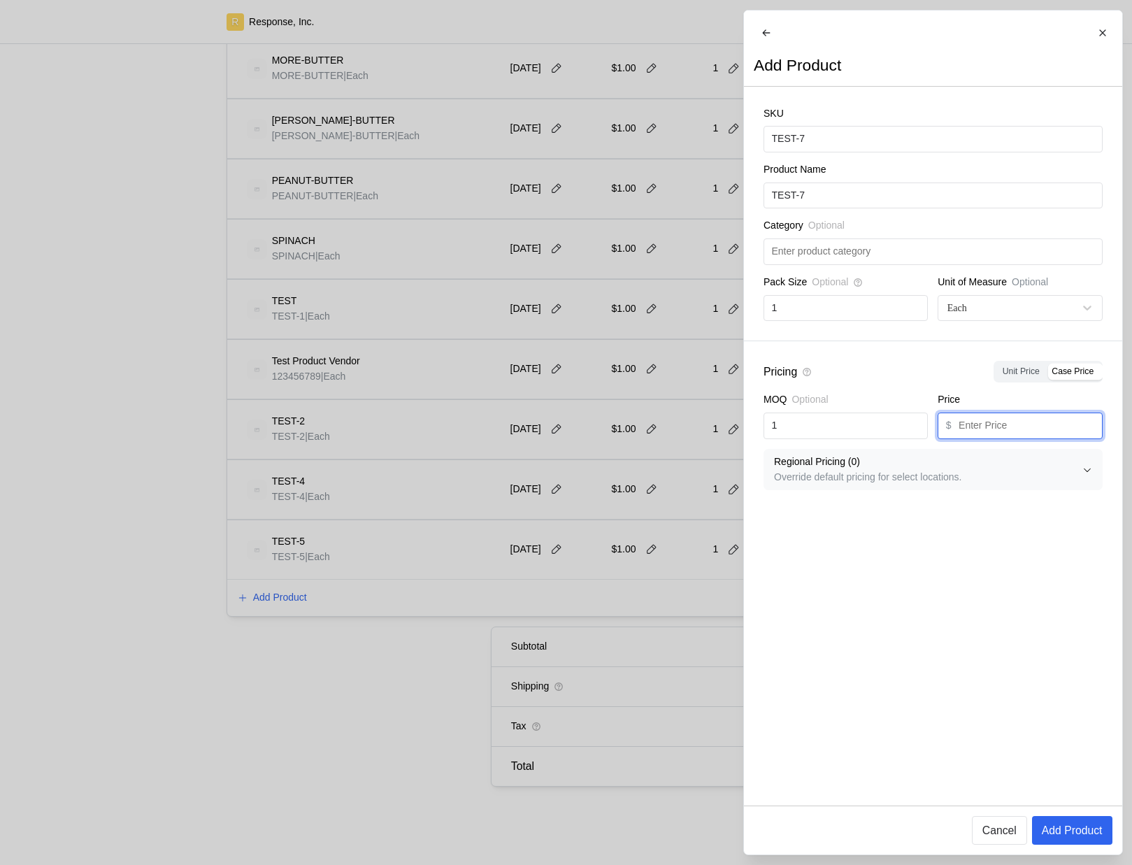
click at [989, 435] on input "text" at bounding box center [1027, 425] width 136 height 25
type input "1"
click at [1066, 821] on p "Add Product" at bounding box center [1071, 829] width 61 height 17
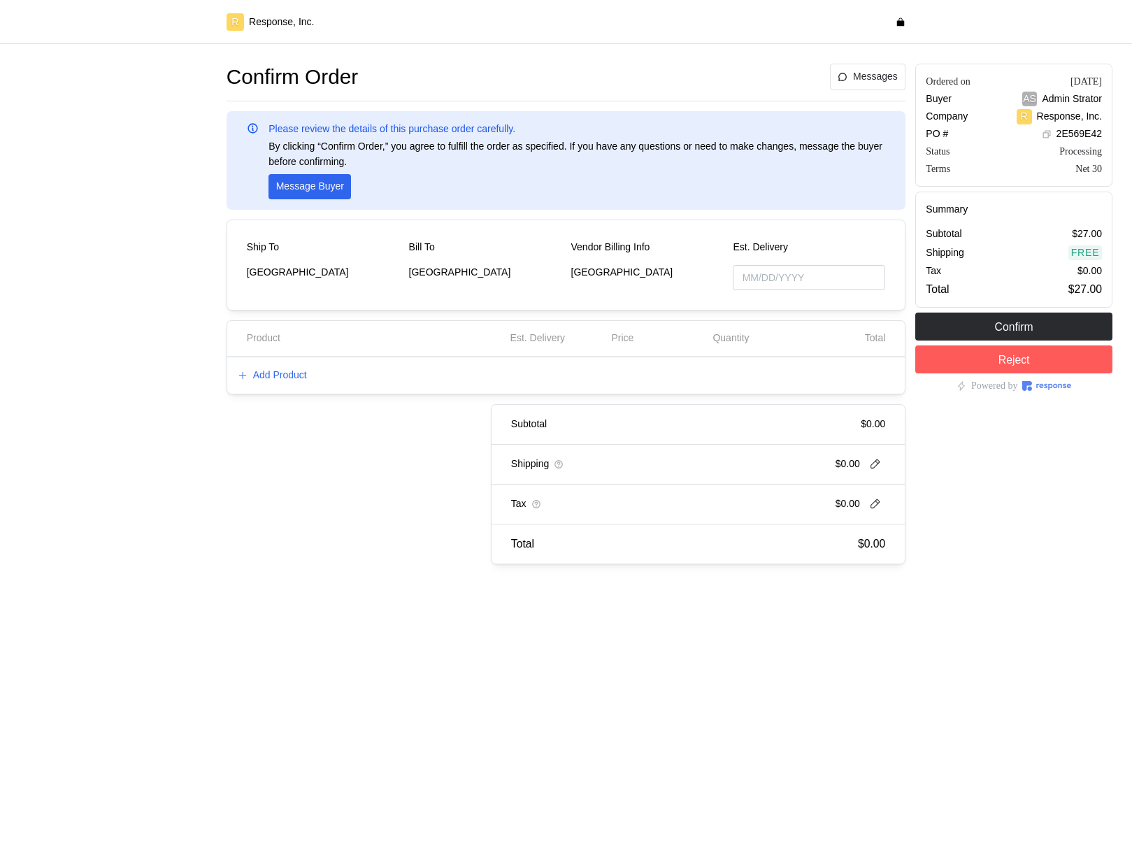
type input "[DATE]"
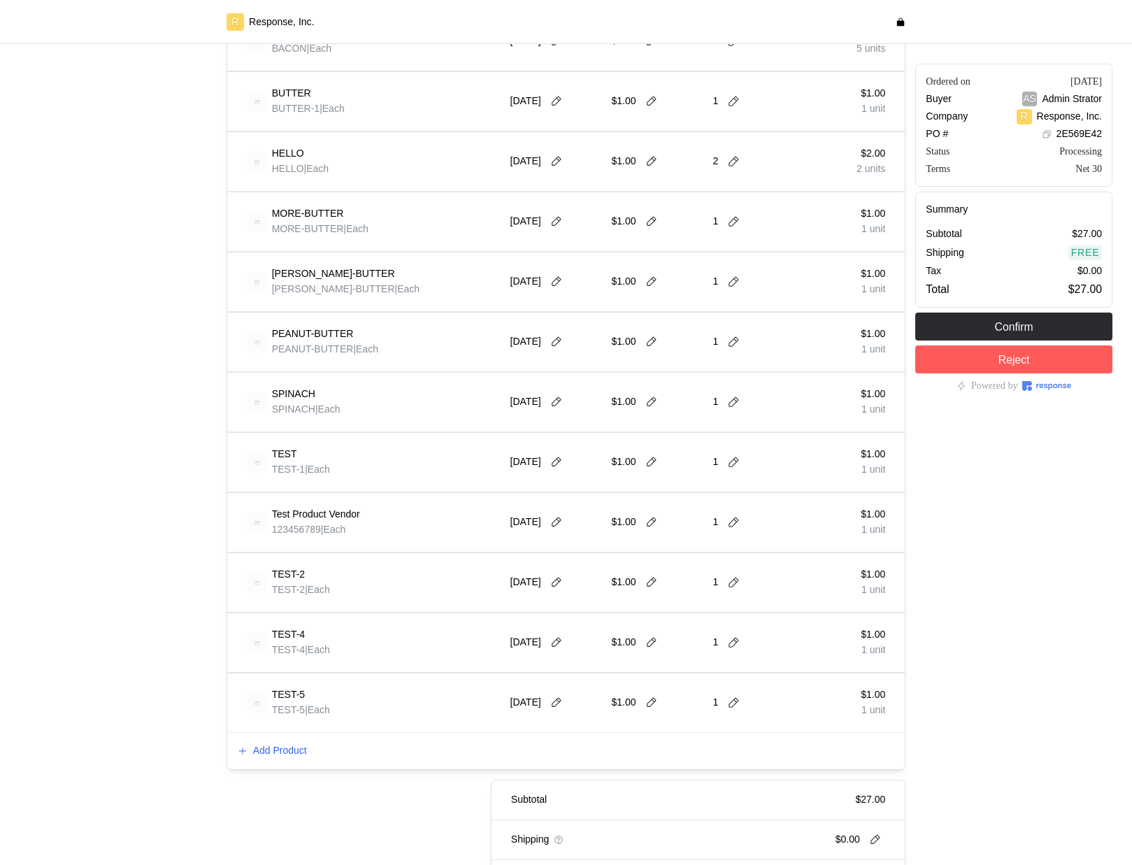
scroll to position [594, 0]
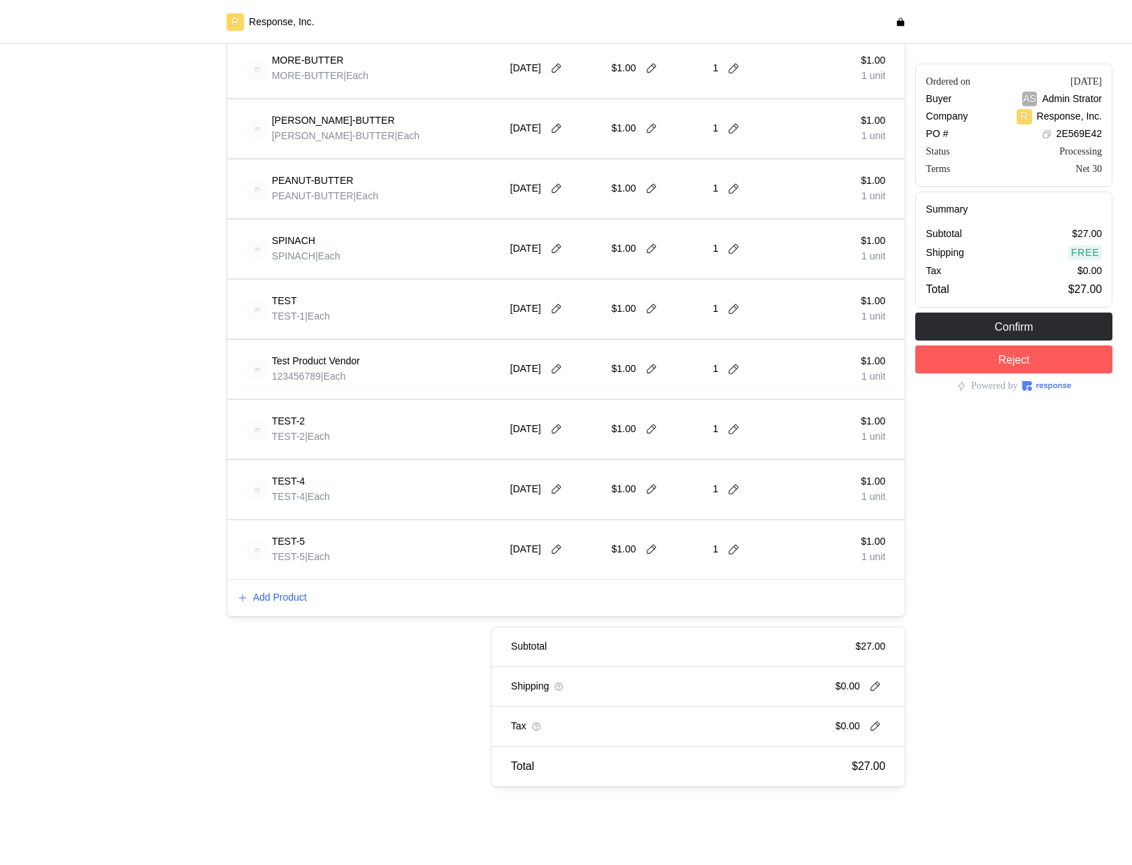
click at [294, 605] on div "Add Product" at bounding box center [566, 598] width 678 height 36
click at [293, 594] on p "Add Product" at bounding box center [280, 597] width 54 height 15
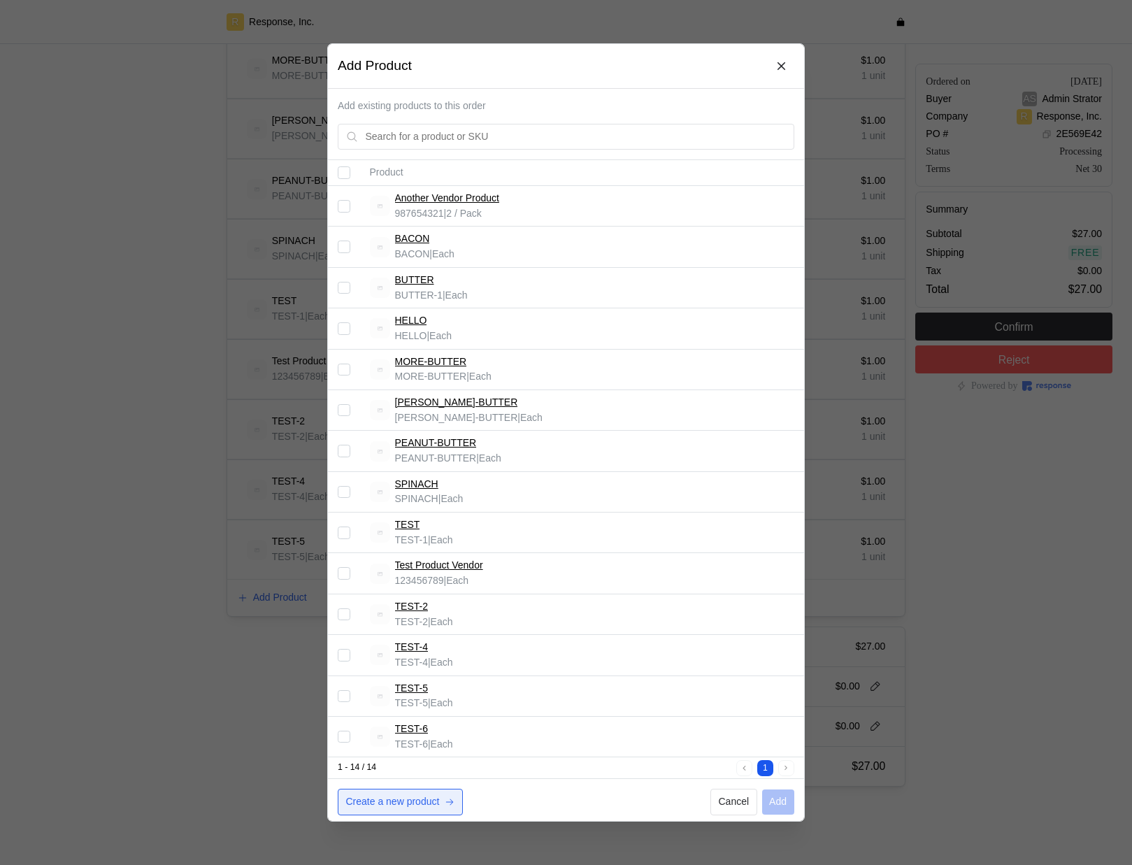
click at [403, 801] on p "Create a new product" at bounding box center [393, 801] width 94 height 15
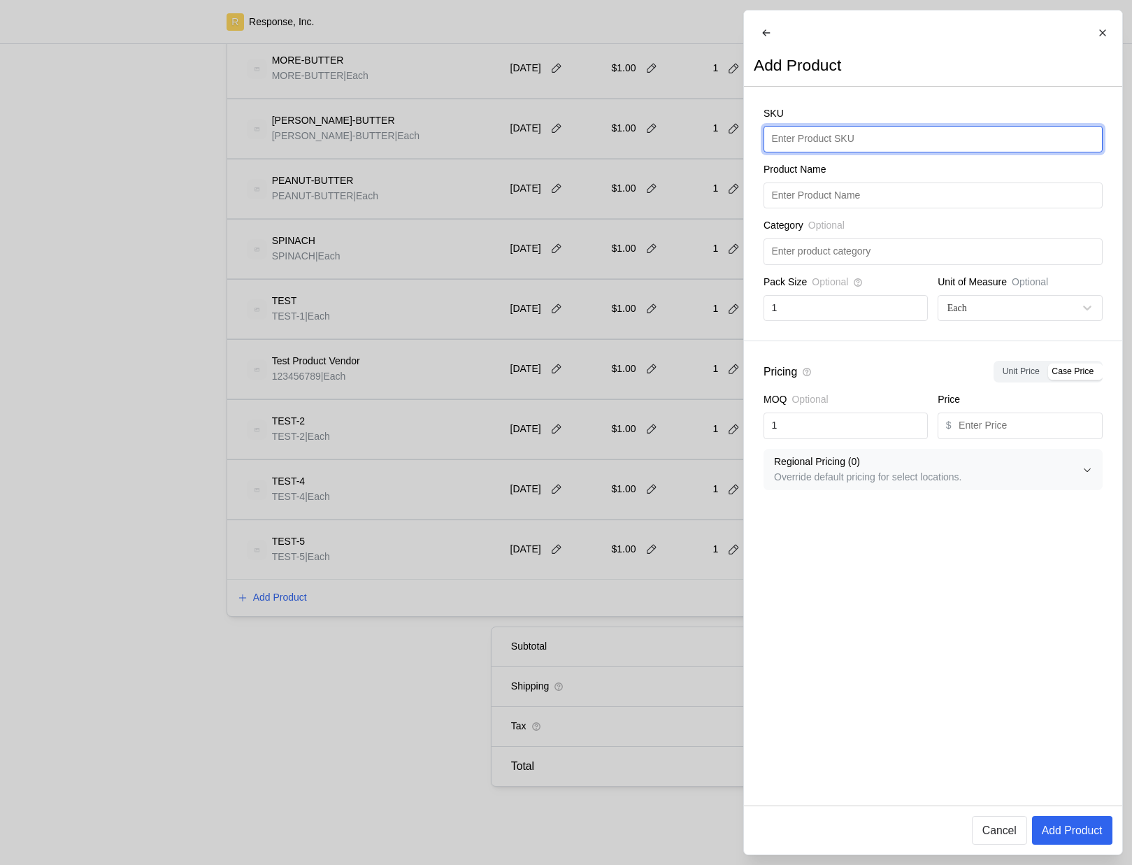
click at [890, 142] on input "text" at bounding box center [932, 139] width 323 height 25
type input "TEST-7"
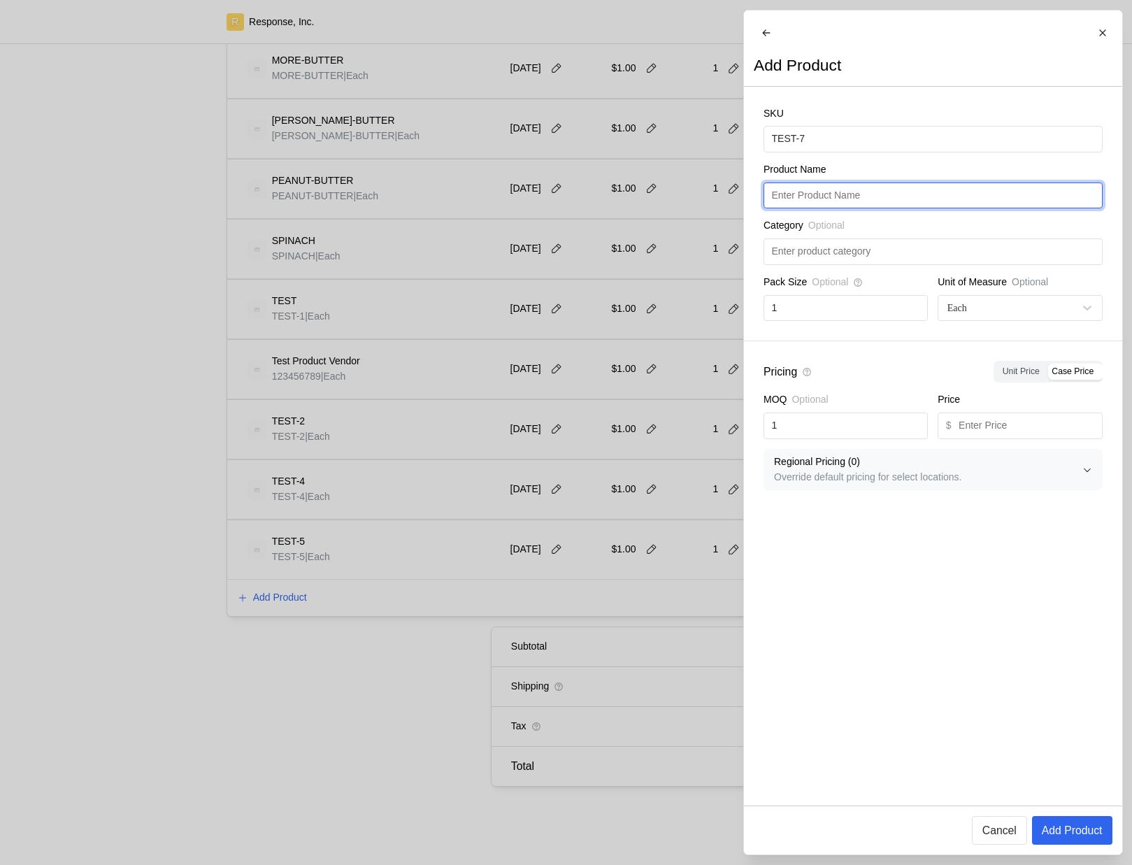
click at [860, 208] on input "text" at bounding box center [932, 195] width 323 height 25
paste input "TEST-7"
type input "TEST-7"
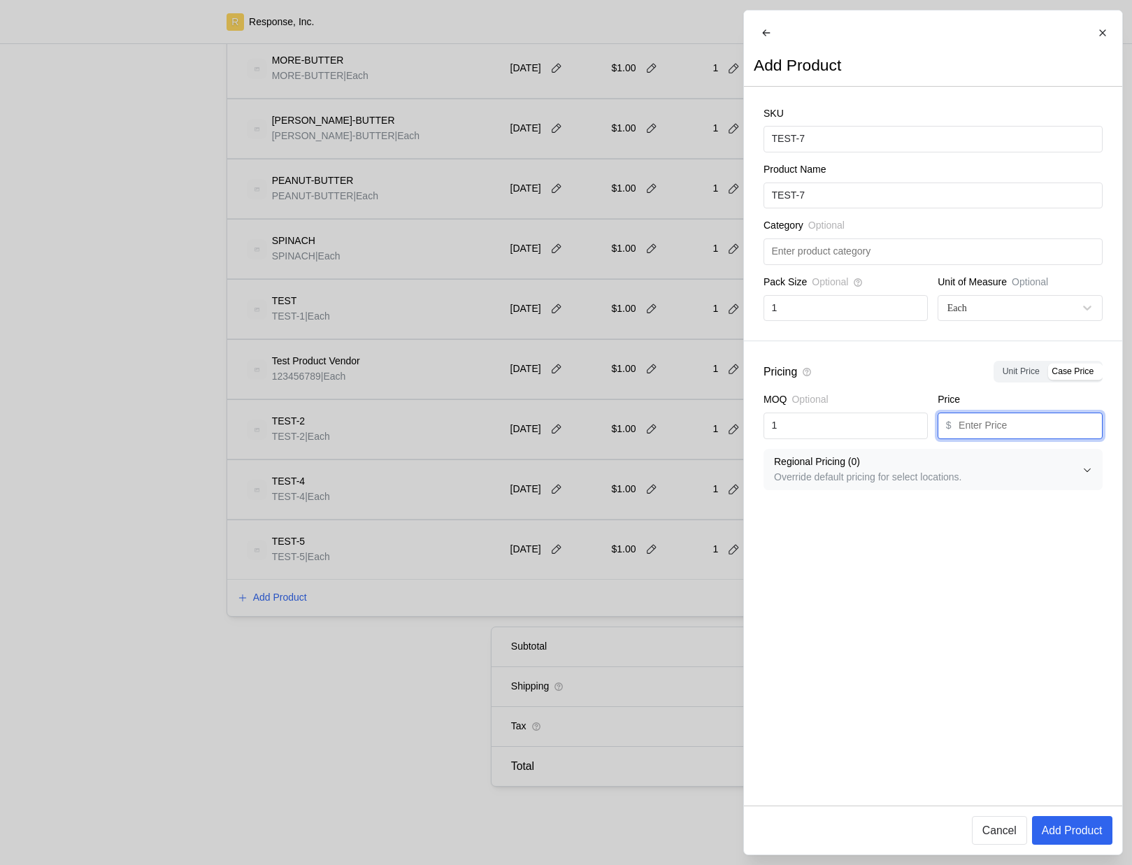
click at [1004, 436] on input "text" at bounding box center [1027, 425] width 136 height 25
type input "1"
click at [982, 584] on div "SKU TEST-7 Product Name TEST-7 Category Optional Pack Size Optional 1 Unit of M…" at bounding box center [933, 446] width 378 height 719
click at [1077, 825] on p "Add Product" at bounding box center [1071, 829] width 61 height 17
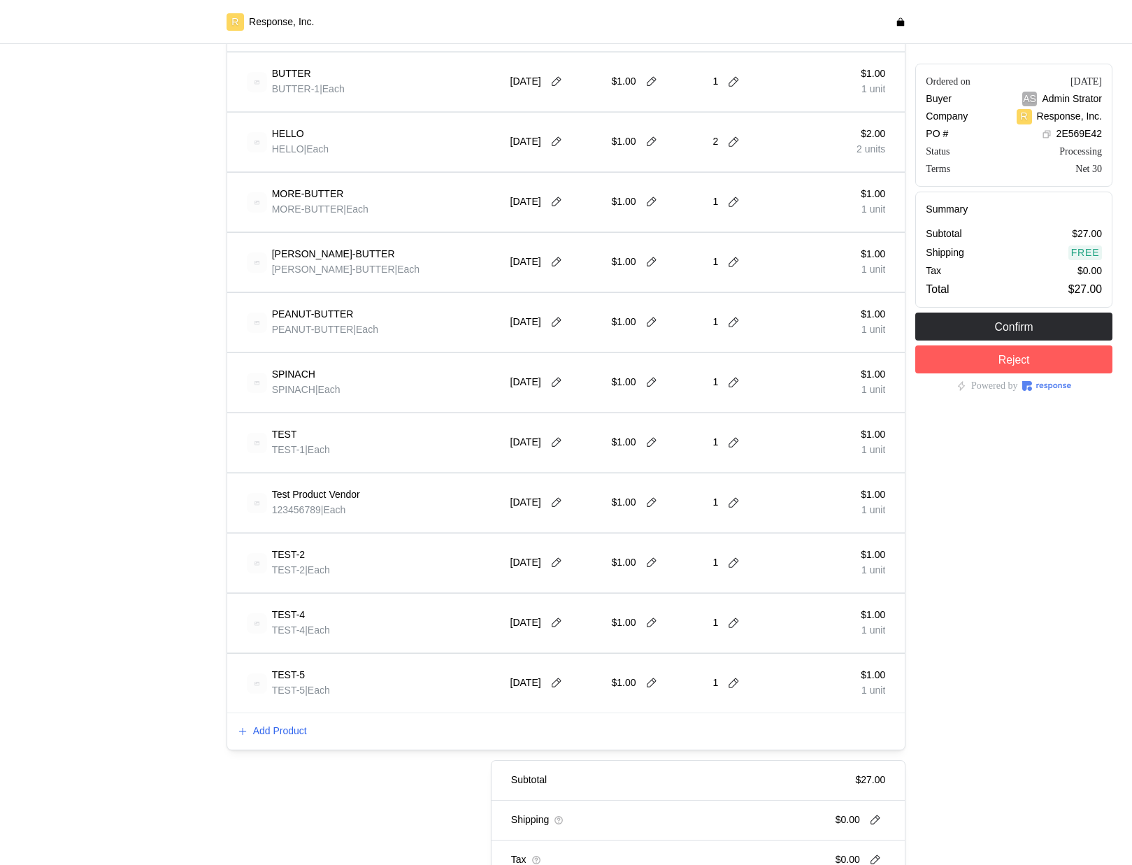
scroll to position [478, 0]
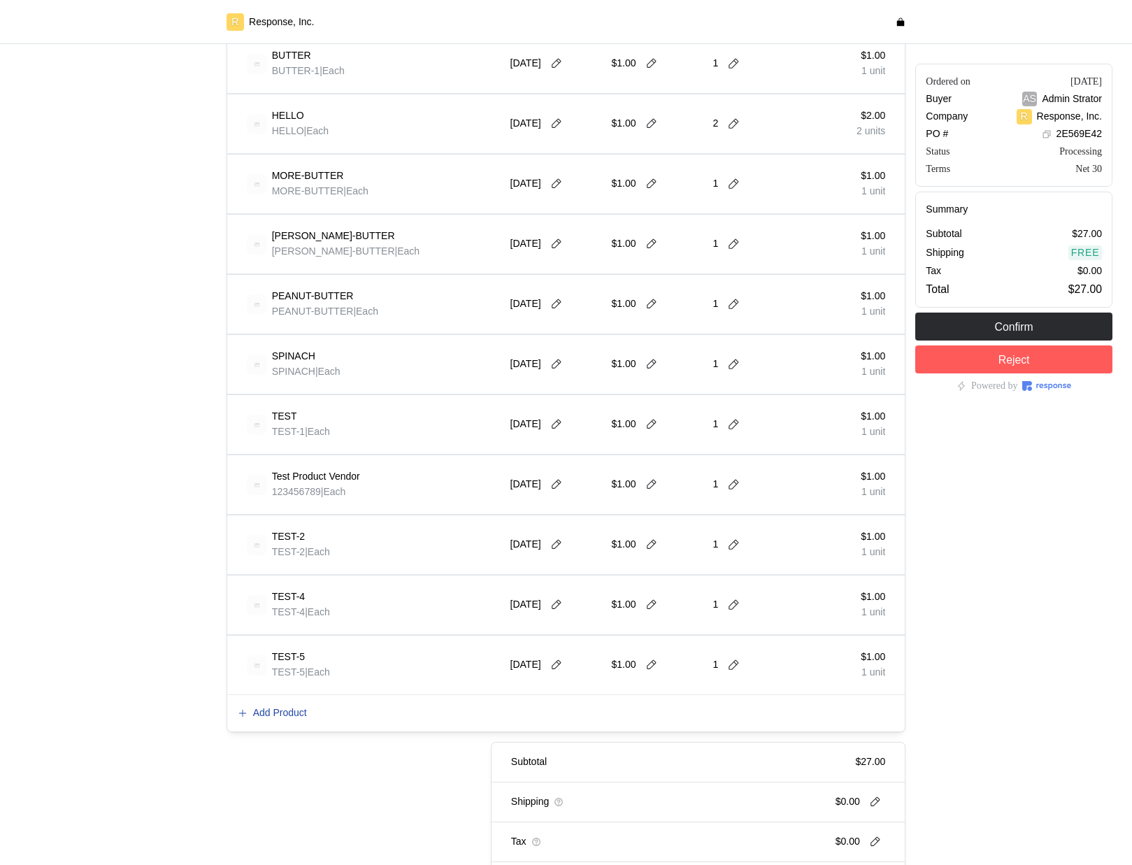
click at [273, 720] on p "Add Product" at bounding box center [280, 712] width 54 height 15
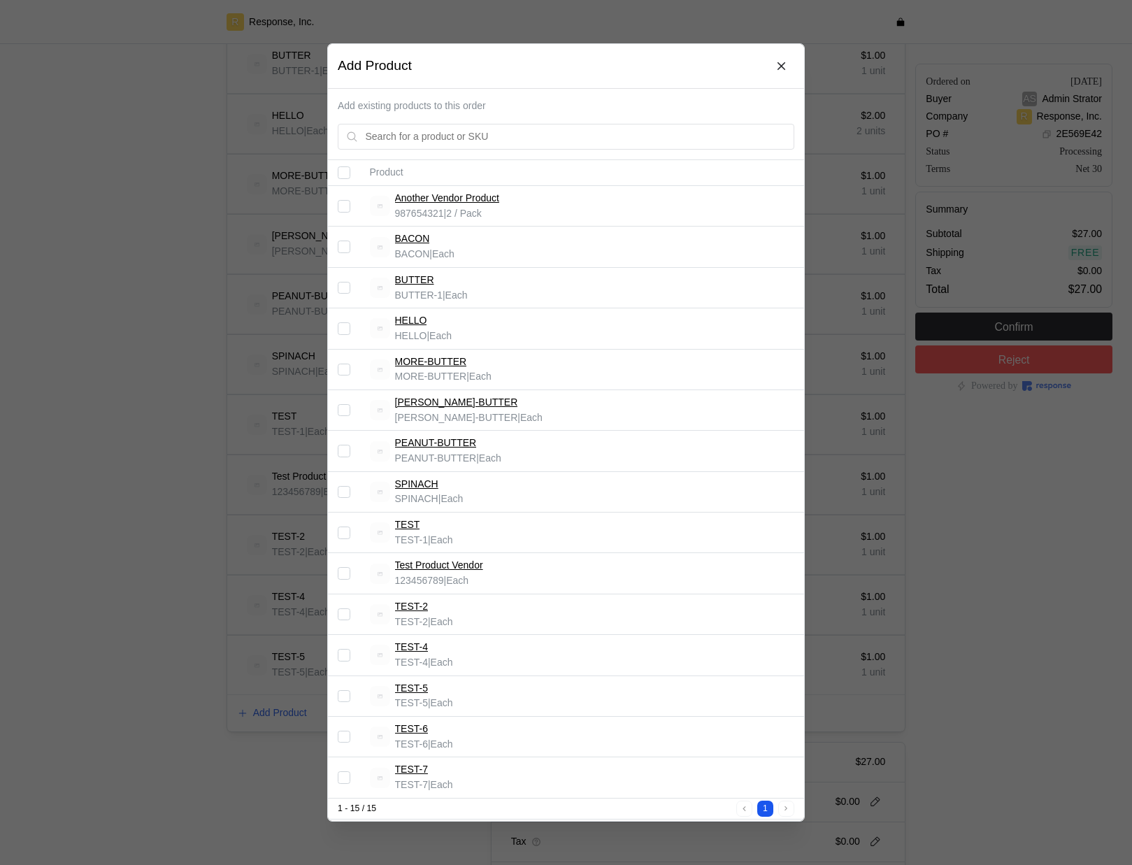
scroll to position [45, 0]
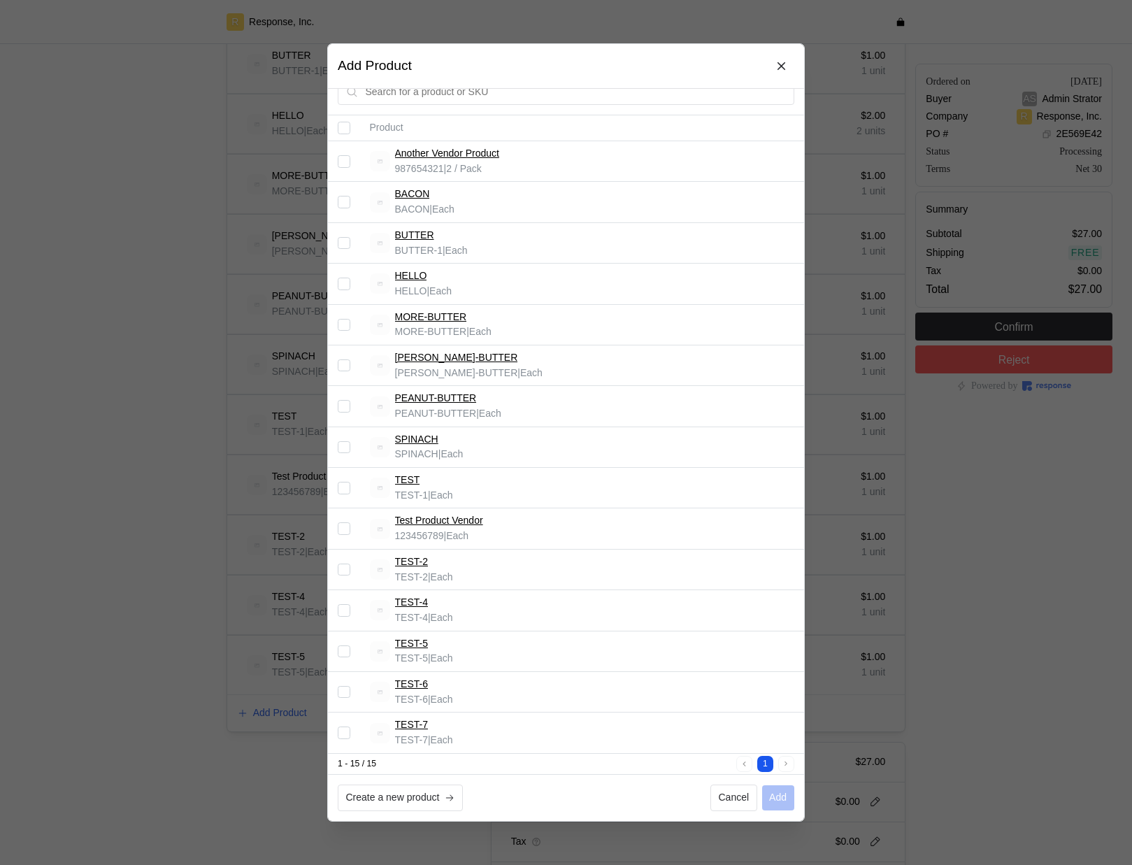
click at [349, 731] on input "Select record 15" at bounding box center [344, 732] width 13 height 13
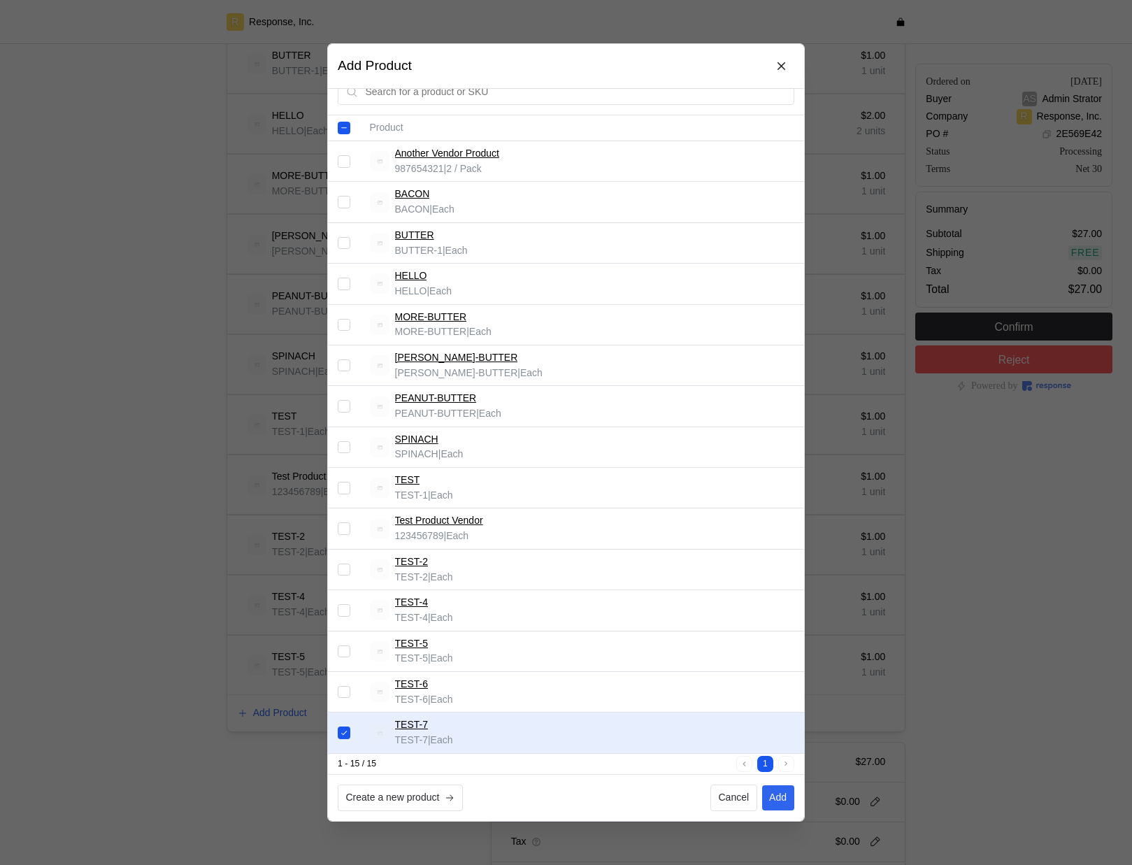
click at [348, 731] on input "Select record 15" at bounding box center [344, 732] width 13 height 13
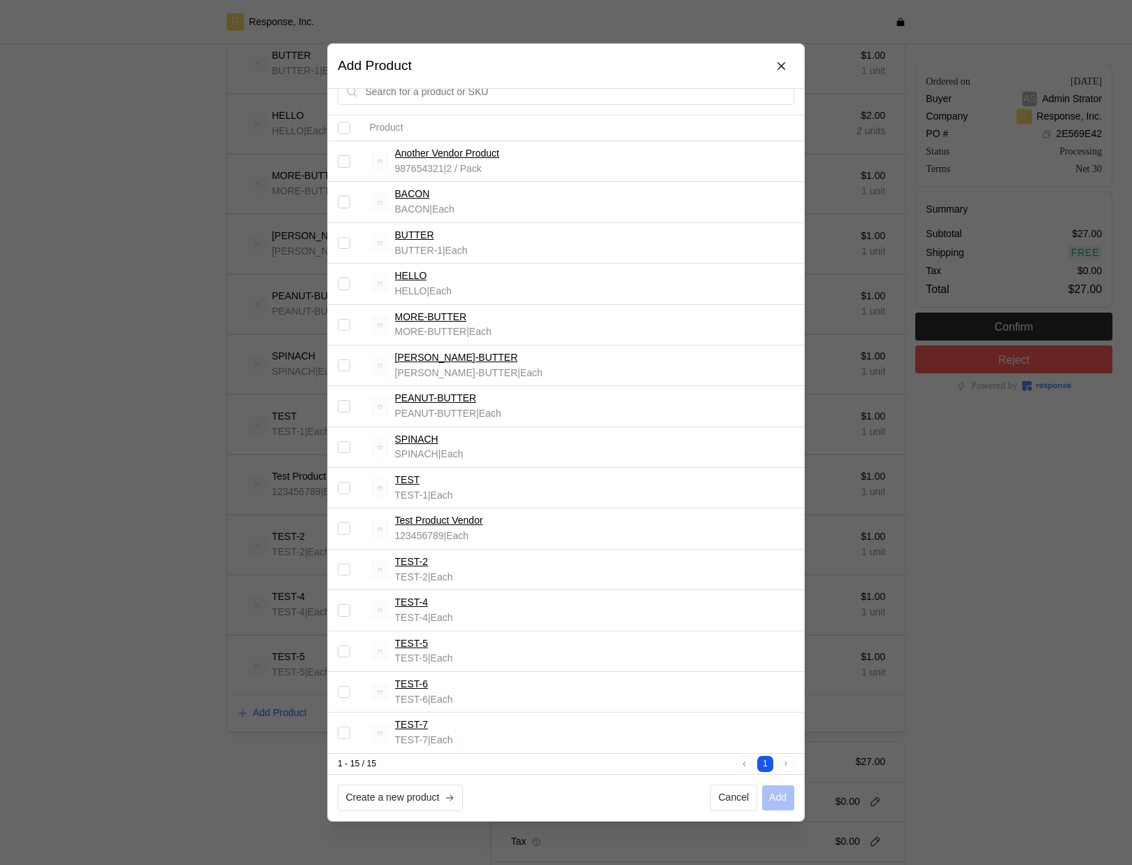
click at [347, 733] on input "Select record 15" at bounding box center [344, 732] width 13 height 13
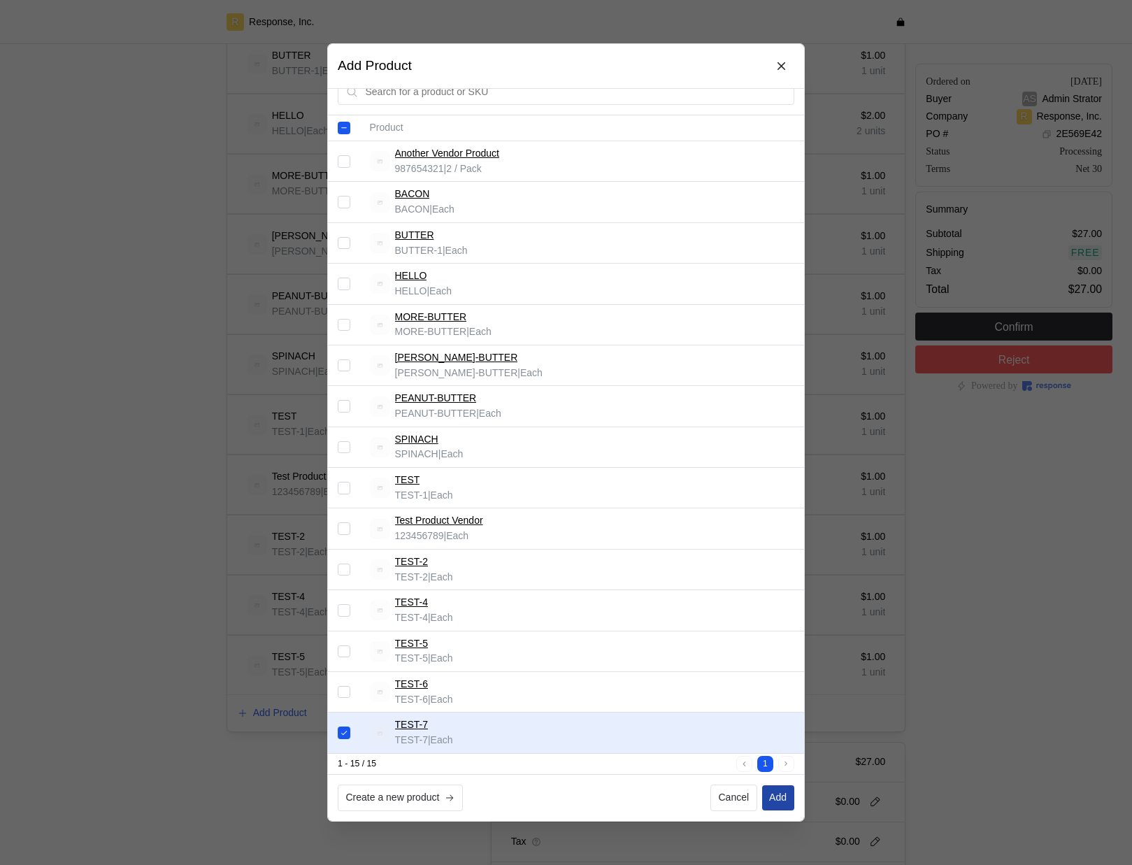
click at [777, 798] on p "Add" at bounding box center [777, 797] width 17 height 15
checkbox input "false"
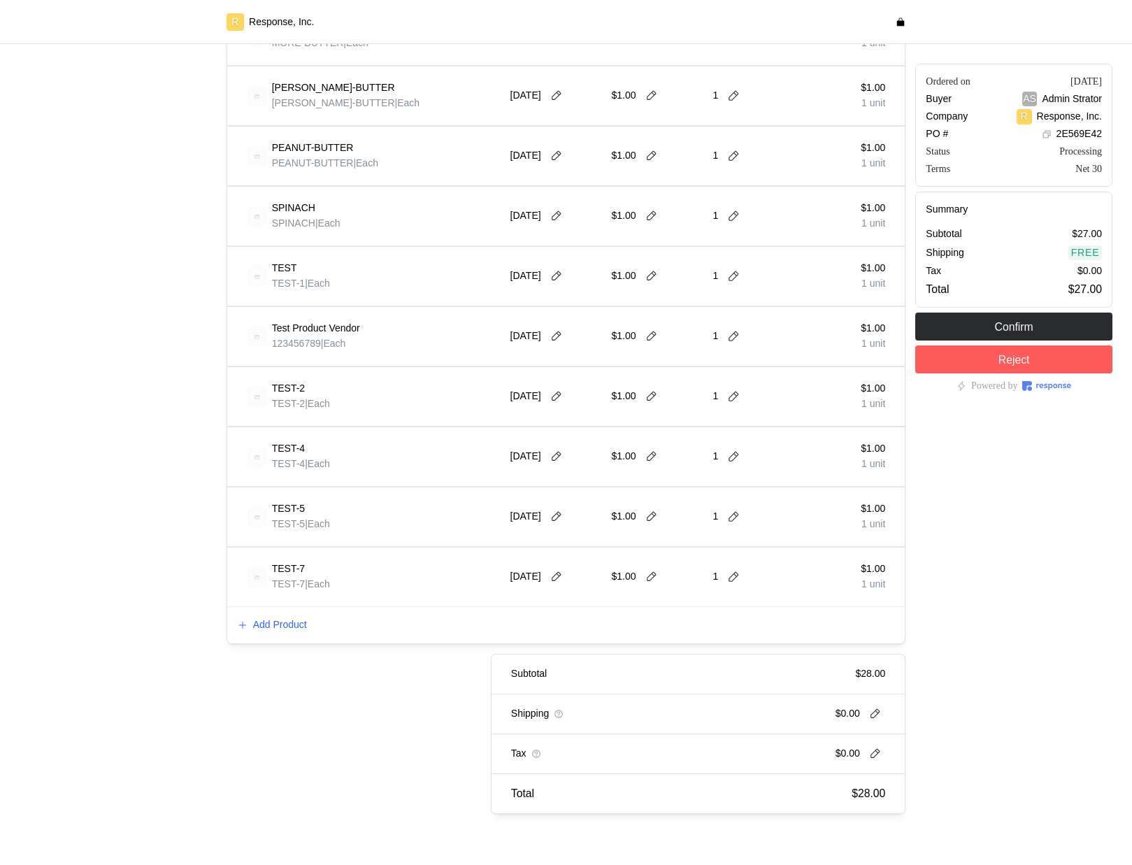
scroll to position [654, 0]
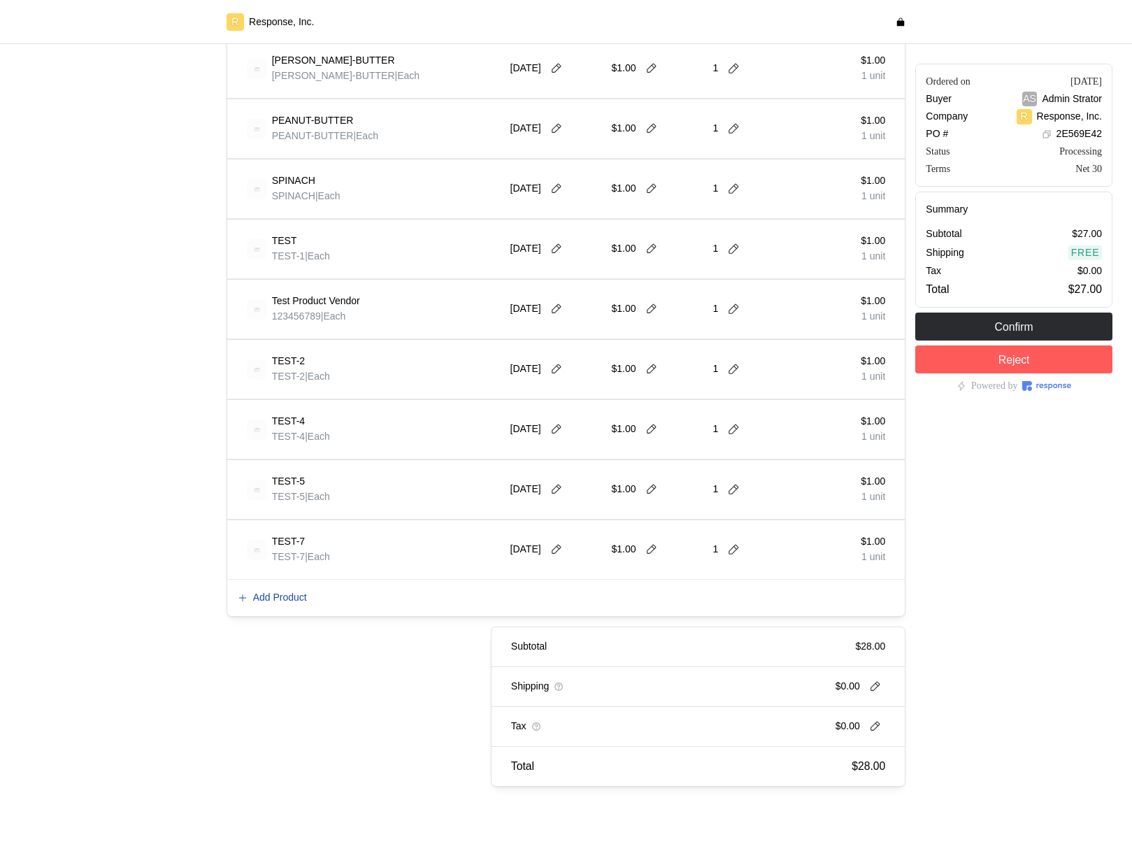
click at [290, 597] on p "Add Product" at bounding box center [280, 597] width 54 height 15
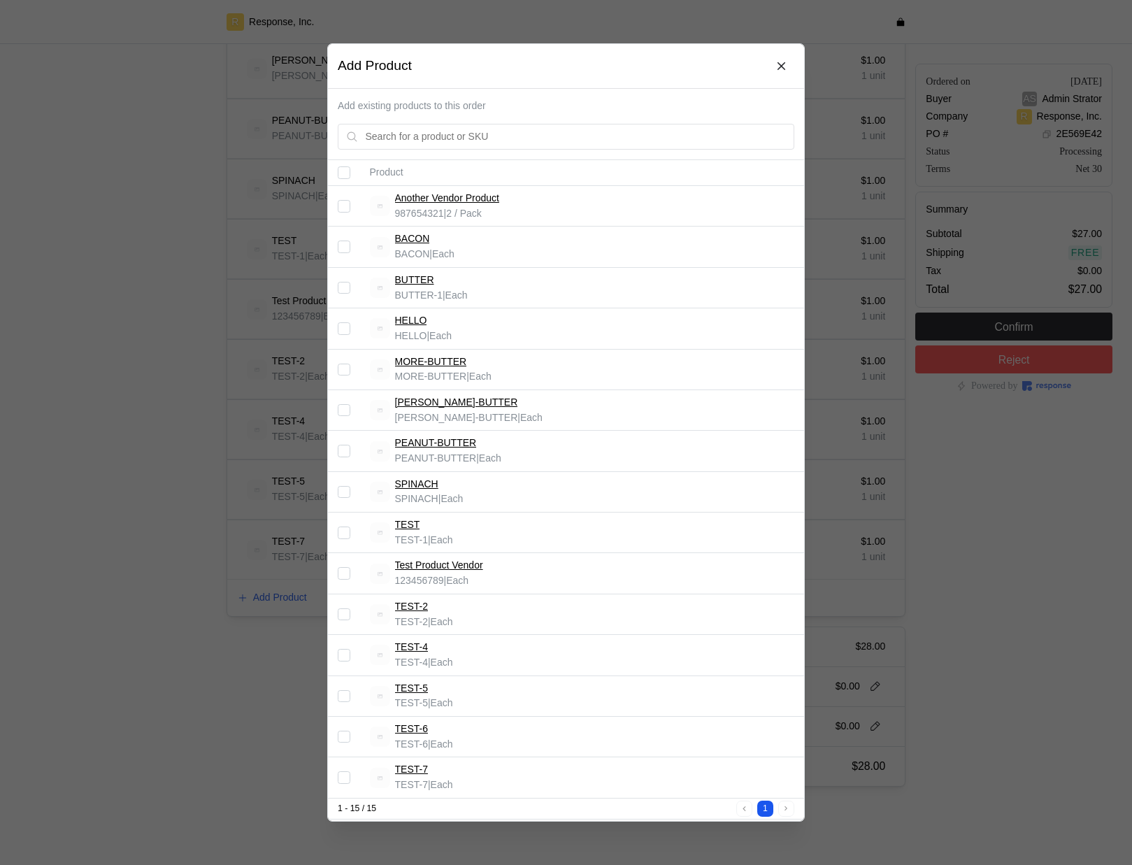
scroll to position [45, 0]
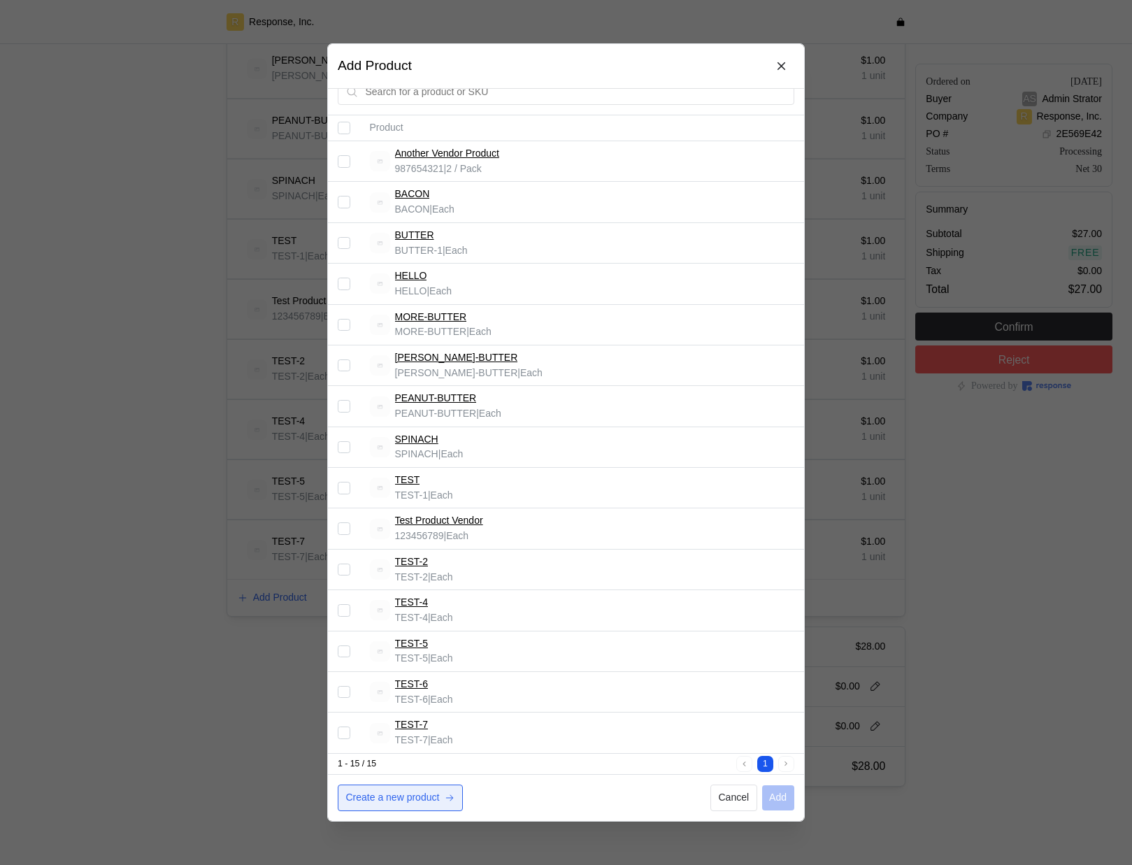
click at [401, 794] on p "Create a new product" at bounding box center [393, 797] width 94 height 15
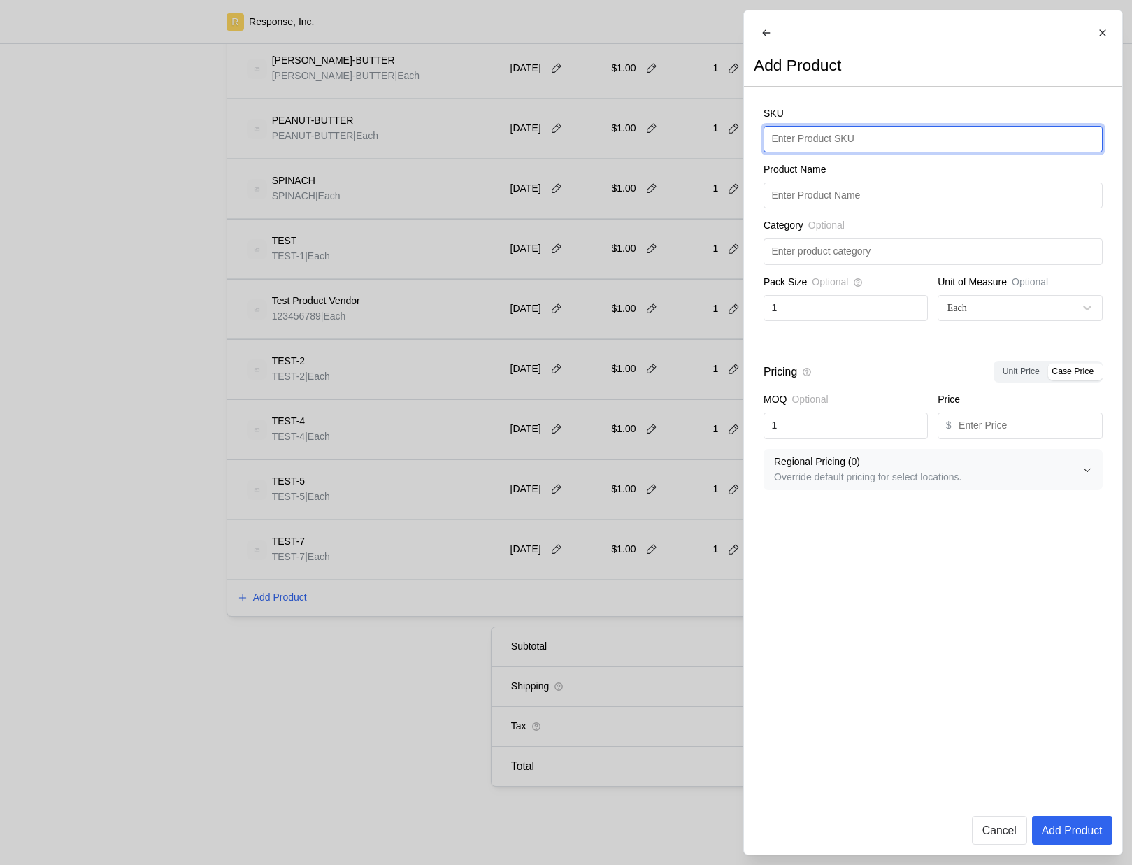
click at [859, 152] on input "text" at bounding box center [932, 139] width 323 height 25
type input "TEST-8"
click at [842, 146] on input "TEST-8" at bounding box center [932, 139] width 323 height 25
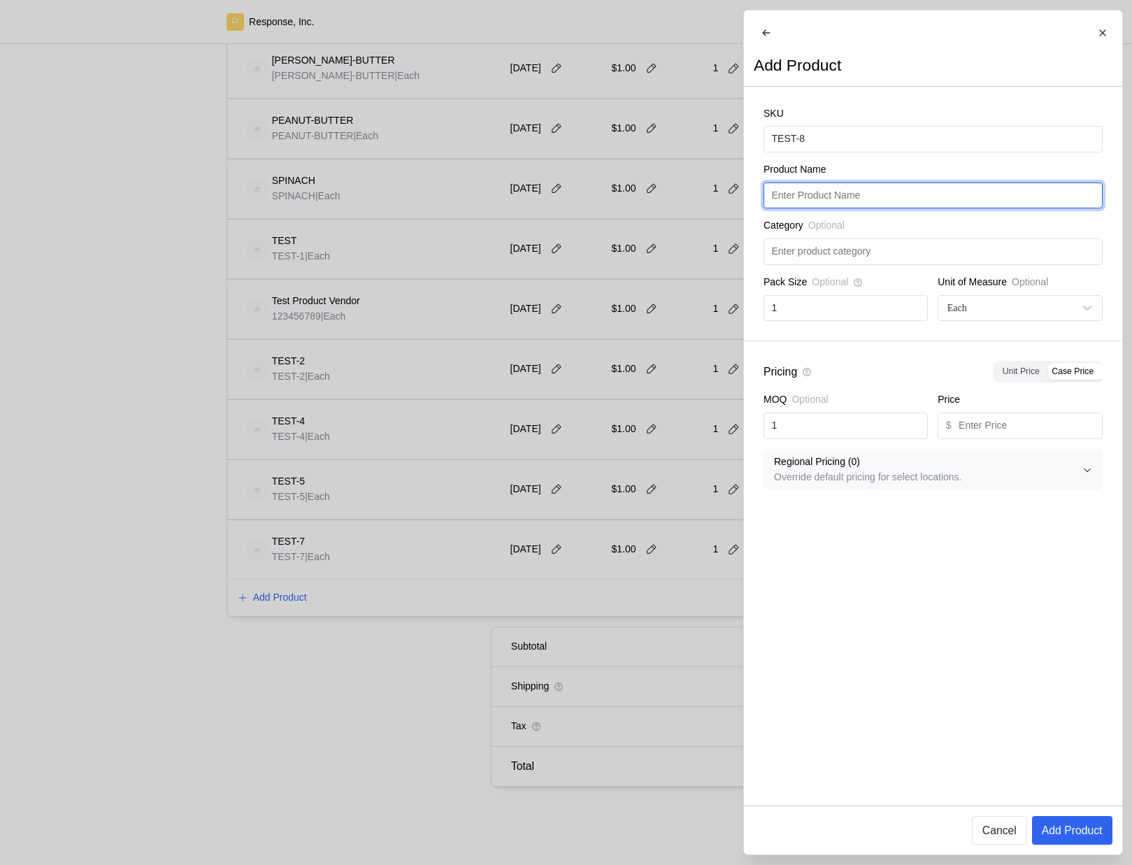
click at [844, 208] on input "text" at bounding box center [932, 195] width 323 height 25
paste input "TEST-8"
type input "TEST-8"
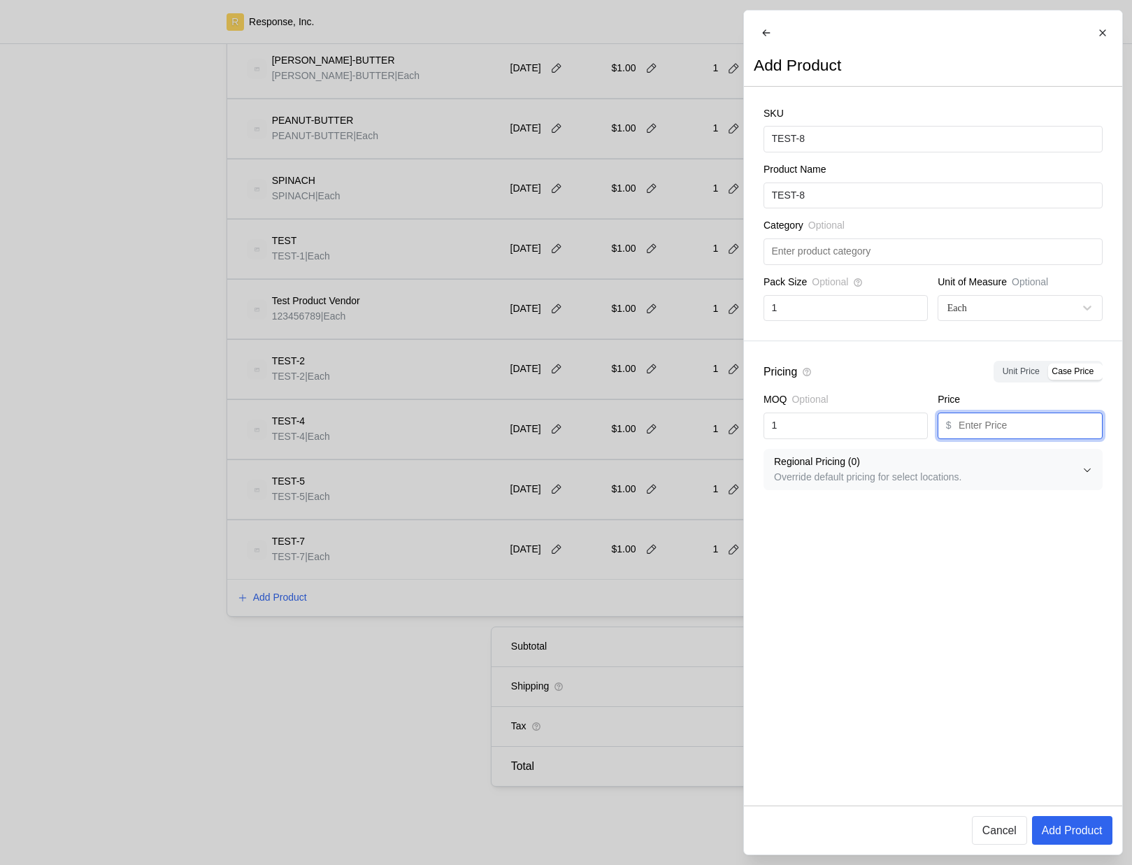
click at [1028, 437] on input "text" at bounding box center [1027, 425] width 136 height 25
type input "1"
click at [1072, 827] on p "Add Product" at bounding box center [1071, 829] width 61 height 17
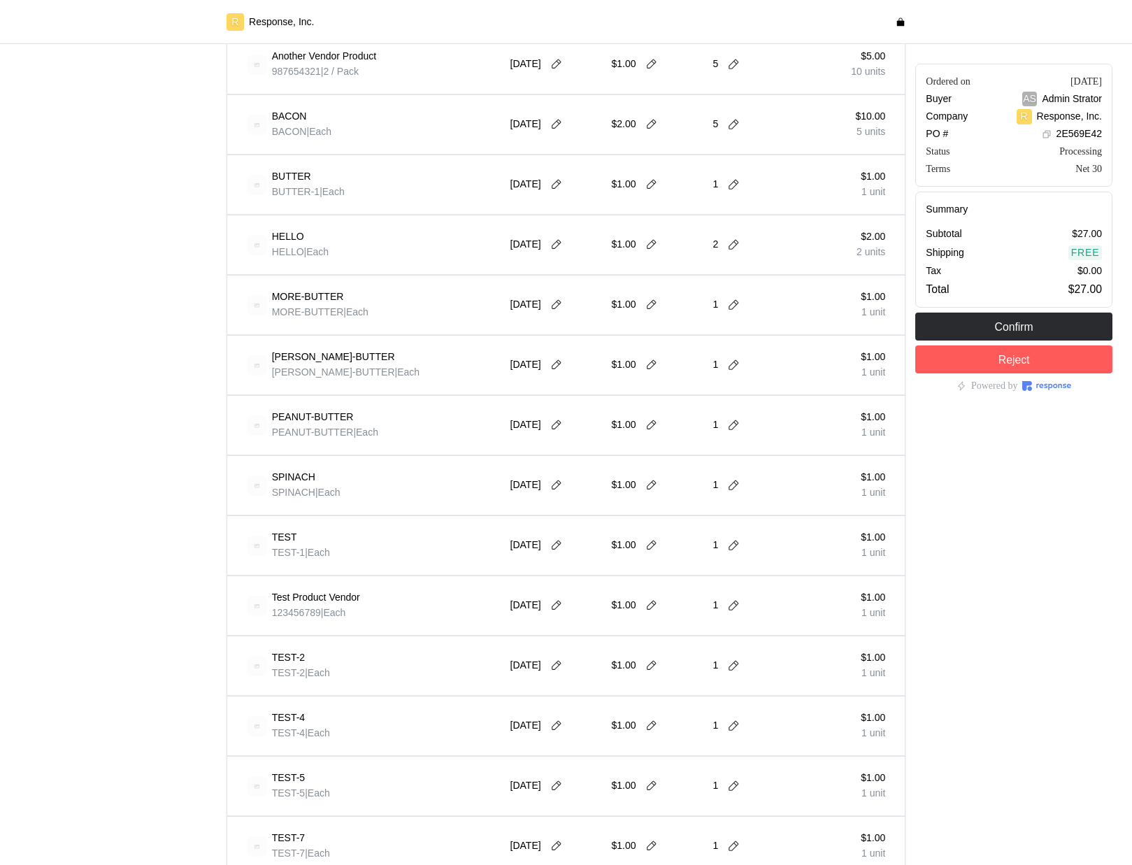
scroll to position [714, 0]
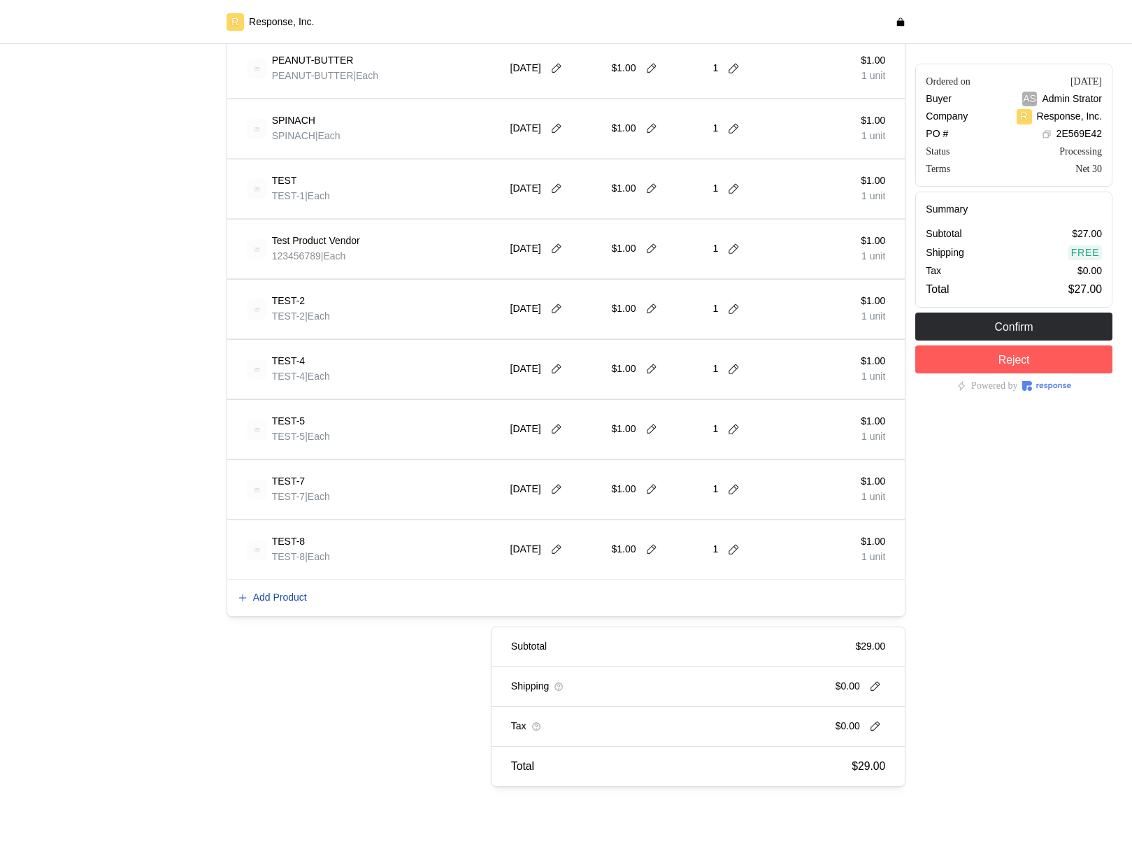
click at [299, 596] on p "Add Product" at bounding box center [280, 597] width 54 height 15
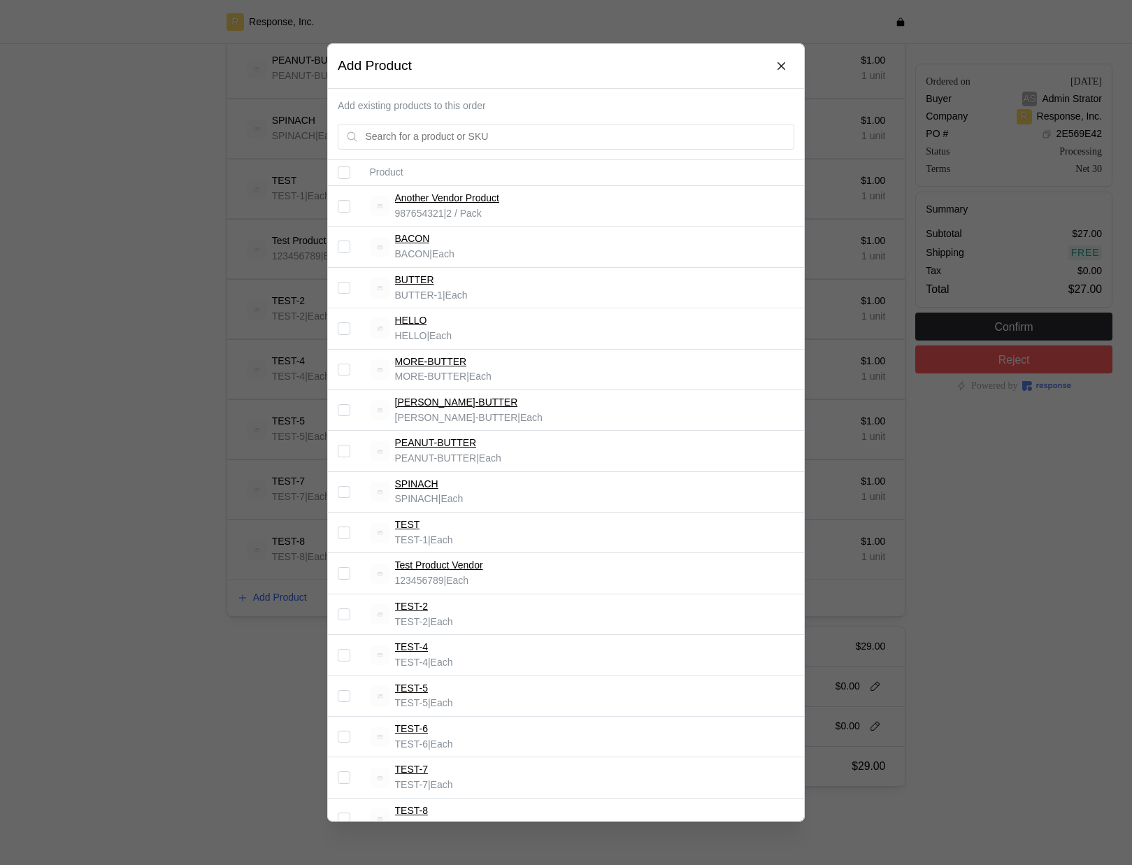
scroll to position [86, 0]
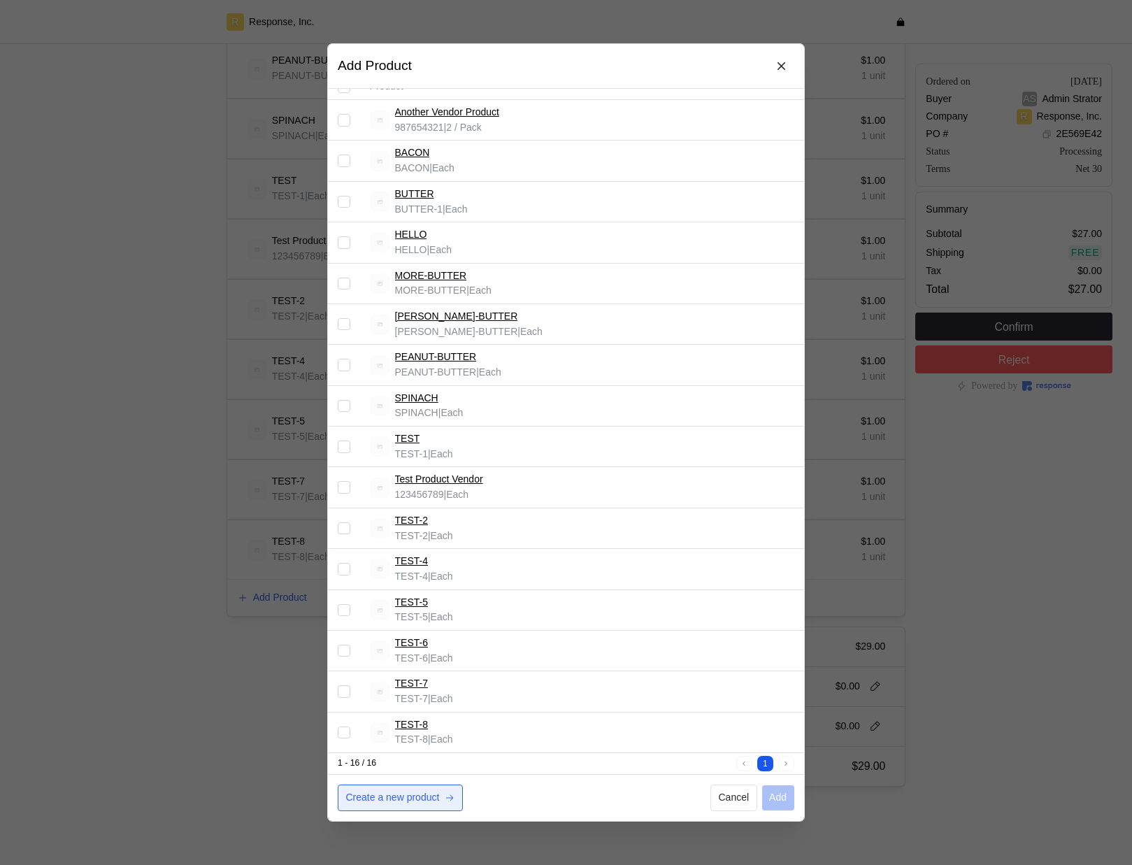
click at [408, 790] on p "Create a new product" at bounding box center [393, 797] width 94 height 15
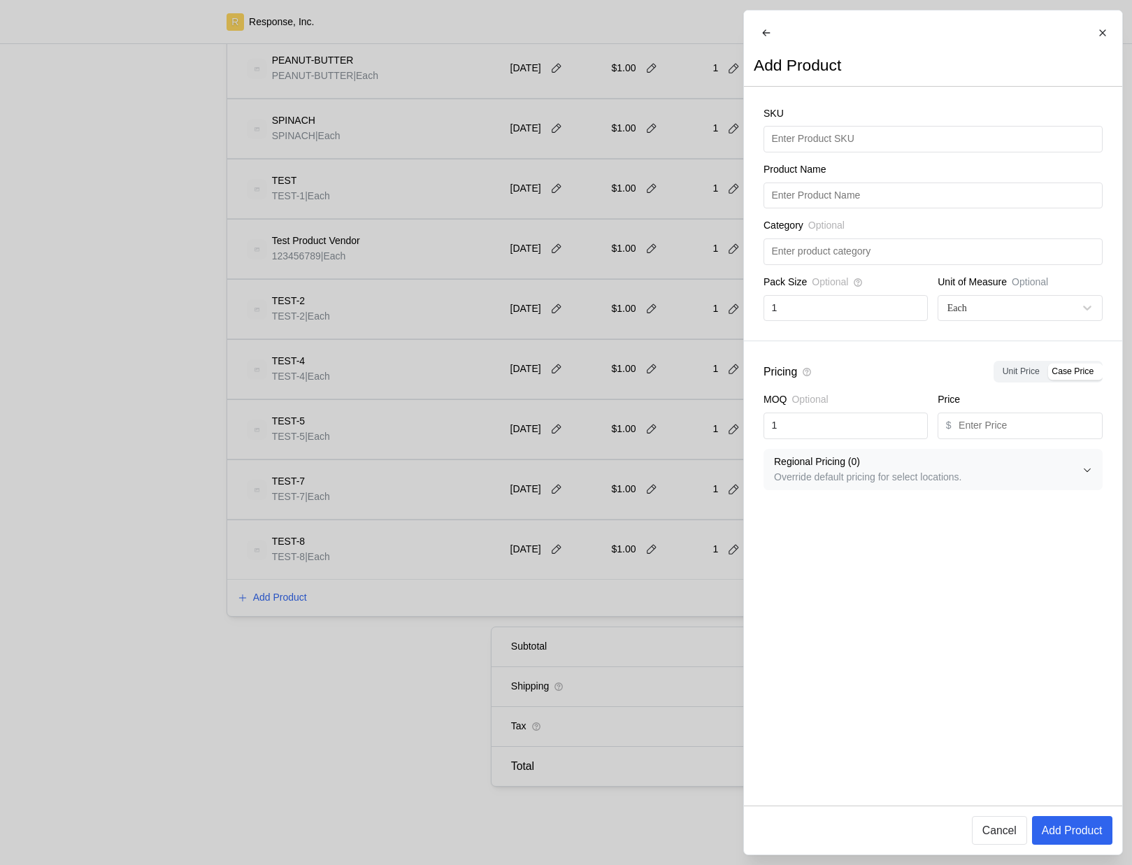
click at [655, 419] on div at bounding box center [566, 432] width 1132 height 865
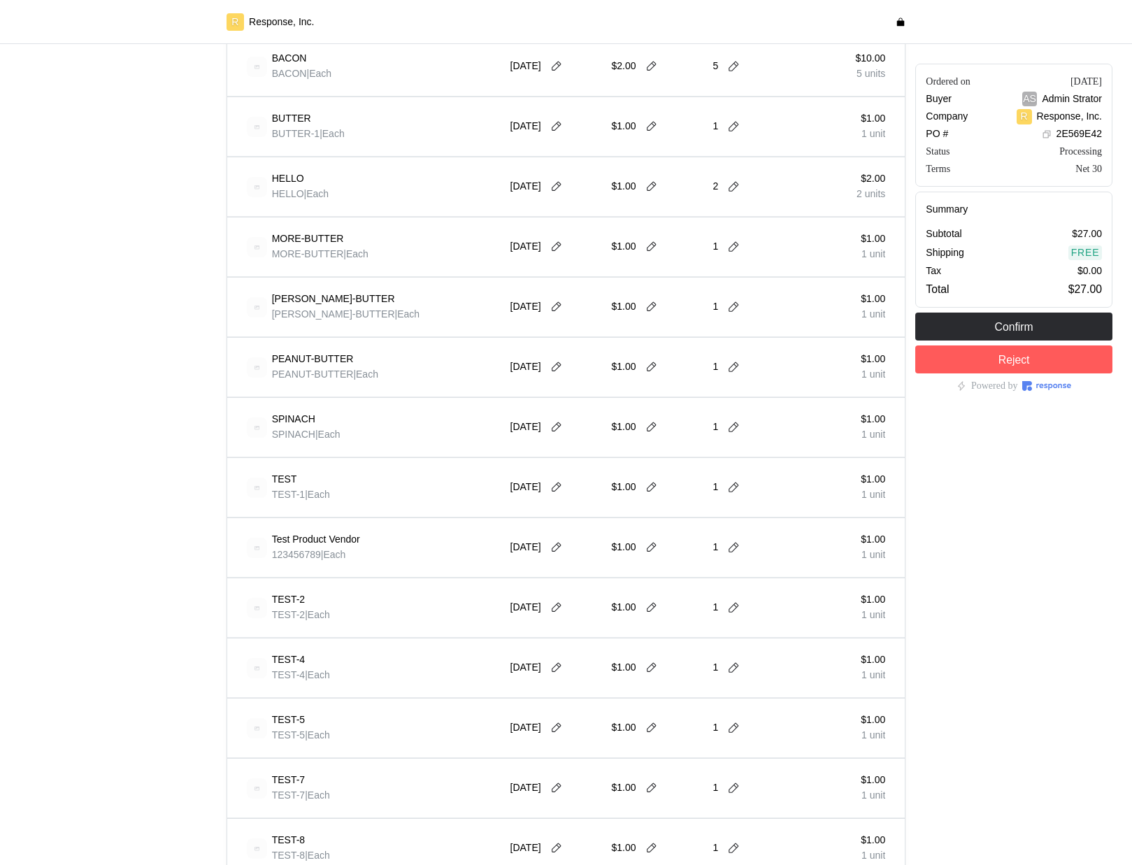
scroll to position [412, 0]
click at [1086, 510] on div "Ordered on Sep 8, 2025 Buyer AS Admin Strator Company R Response, Inc. PO # 2E5…" at bounding box center [1013, 369] width 207 height 1447
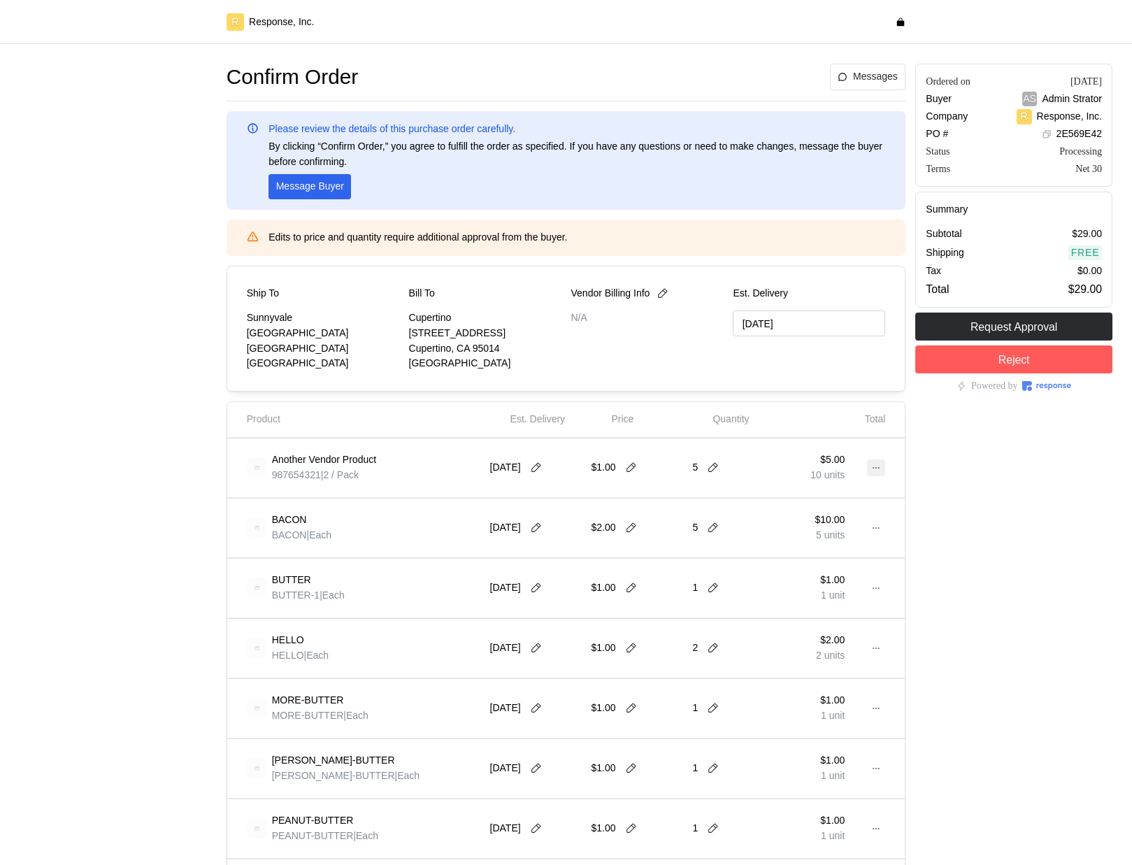
click at [876, 469] on icon at bounding box center [876, 468] width 10 height 10
click at [1019, 490] on div "Ordered on Sep 8, 2025 Buyer AS Admin Strator Company R Response, Inc. PO # 2E5…" at bounding box center [1013, 805] width 207 height 1492
click at [877, 466] on icon at bounding box center [876, 468] width 10 height 10
click at [859, 492] on p "Edit" at bounding box center [830, 496] width 89 height 15
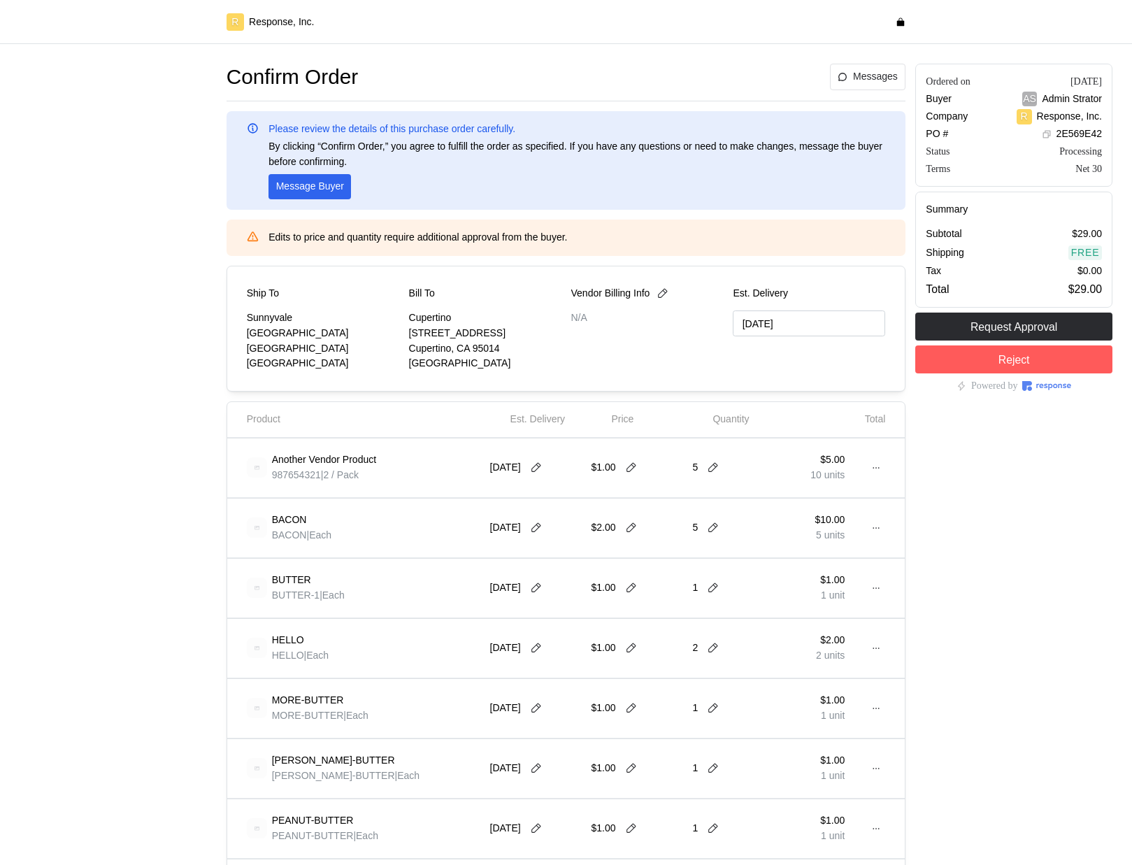
click at [975, 448] on div "Ordered on Sep 8, 2025 Buyer AS Admin Strator Company R Response, Inc. PO # 2E5…" at bounding box center [1013, 805] width 207 height 1492
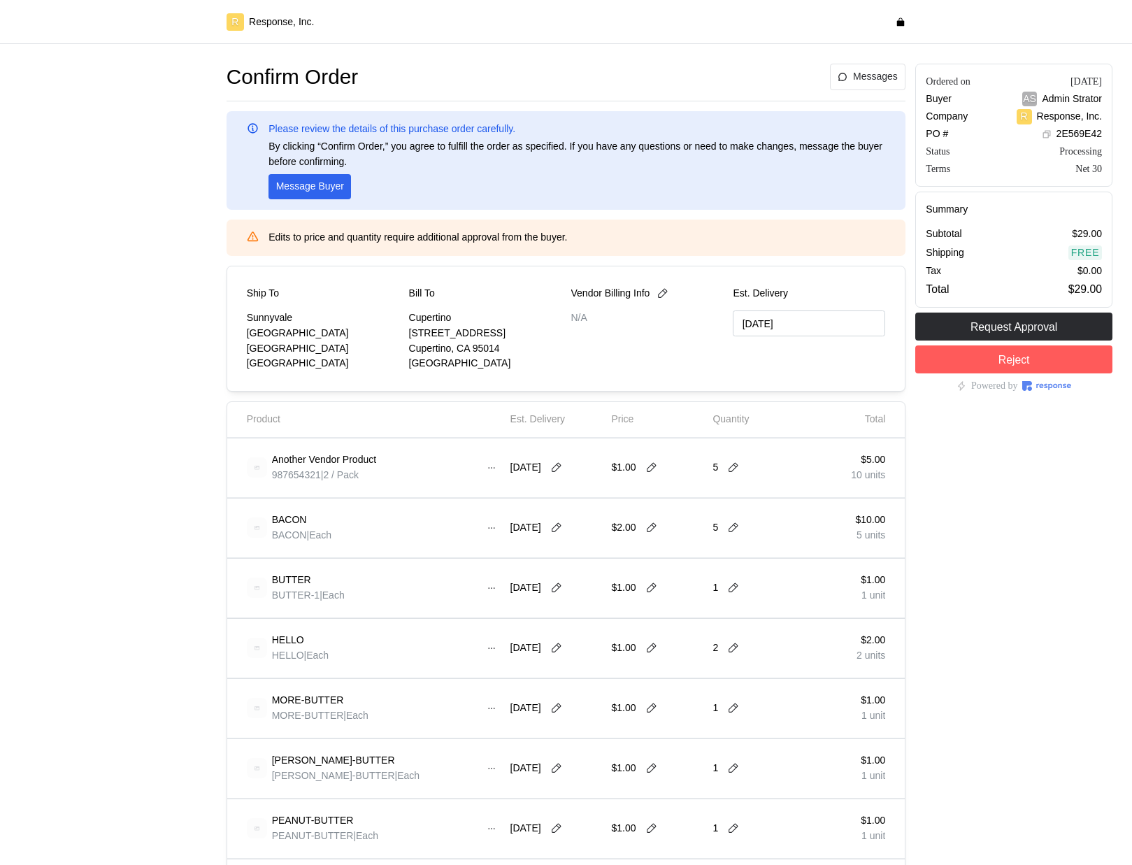
click at [147, 540] on div at bounding box center [118, 805] width 207 height 1492
click at [492, 471] on icon at bounding box center [492, 468] width 10 height 10
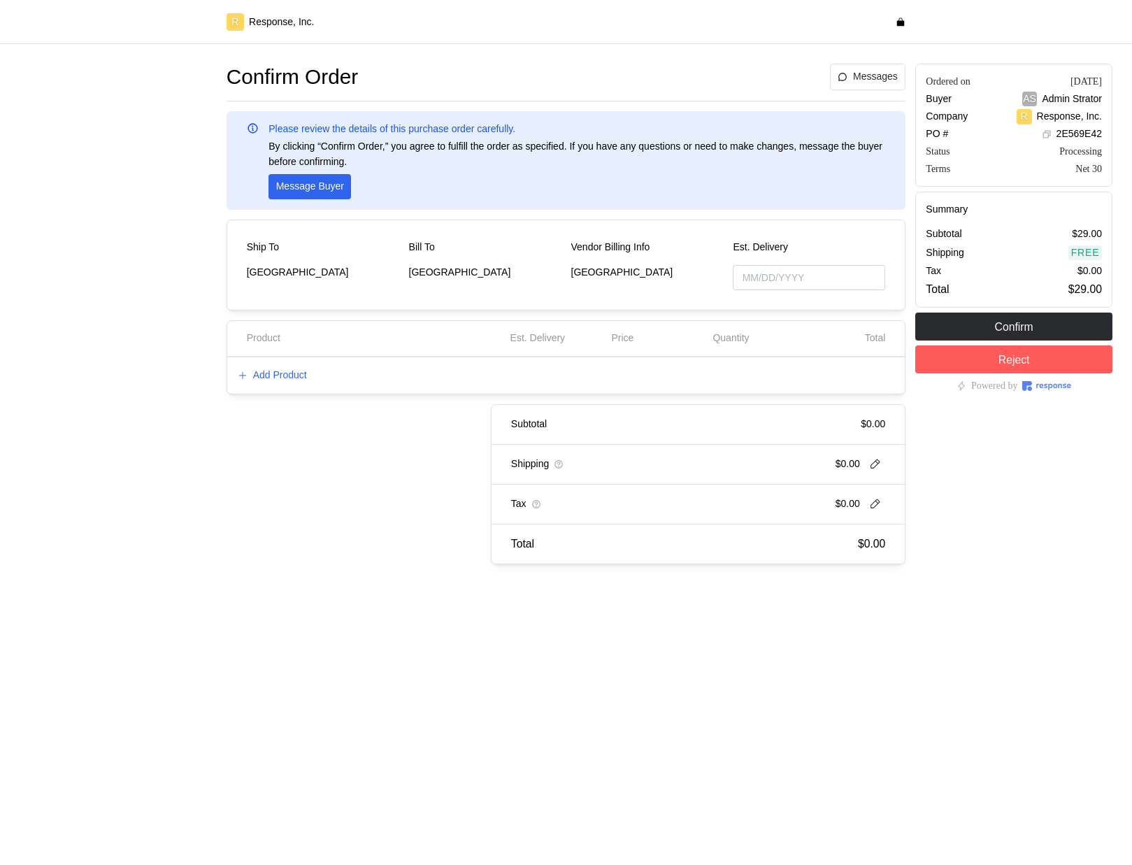
type input "[DATE]"
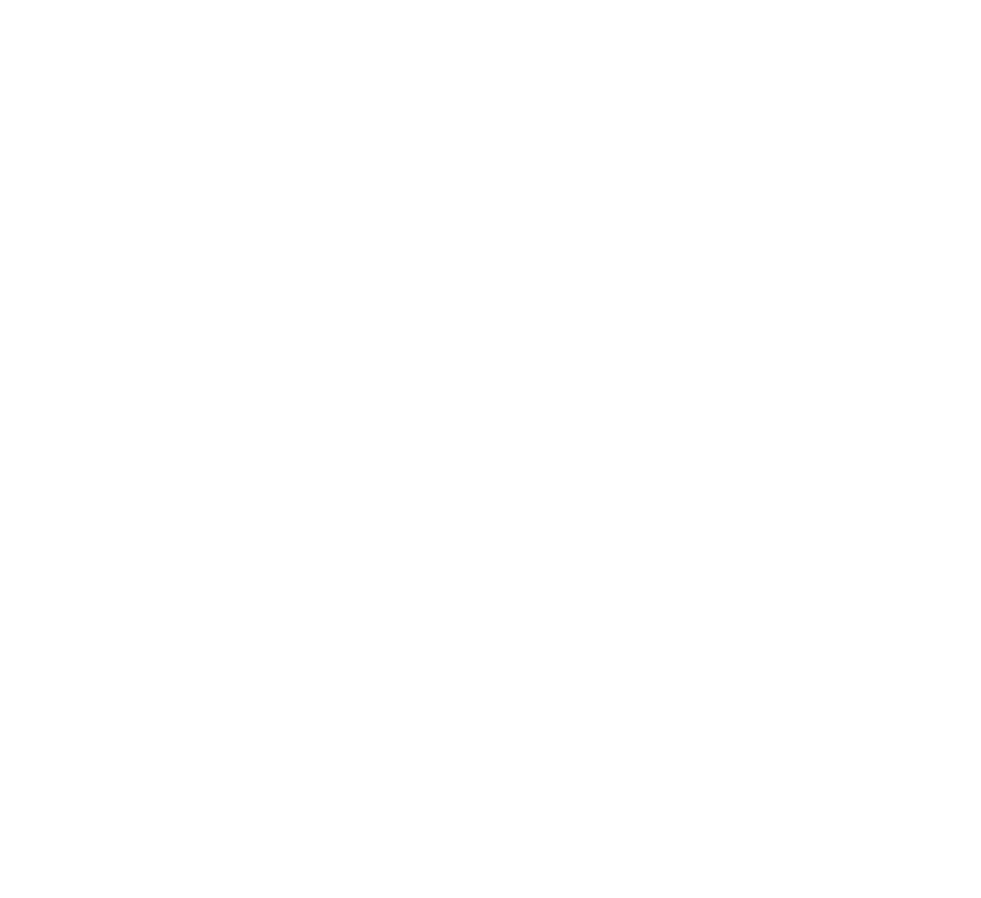
click at [605, 0] on html at bounding box center [490, 0] width 981 height 0
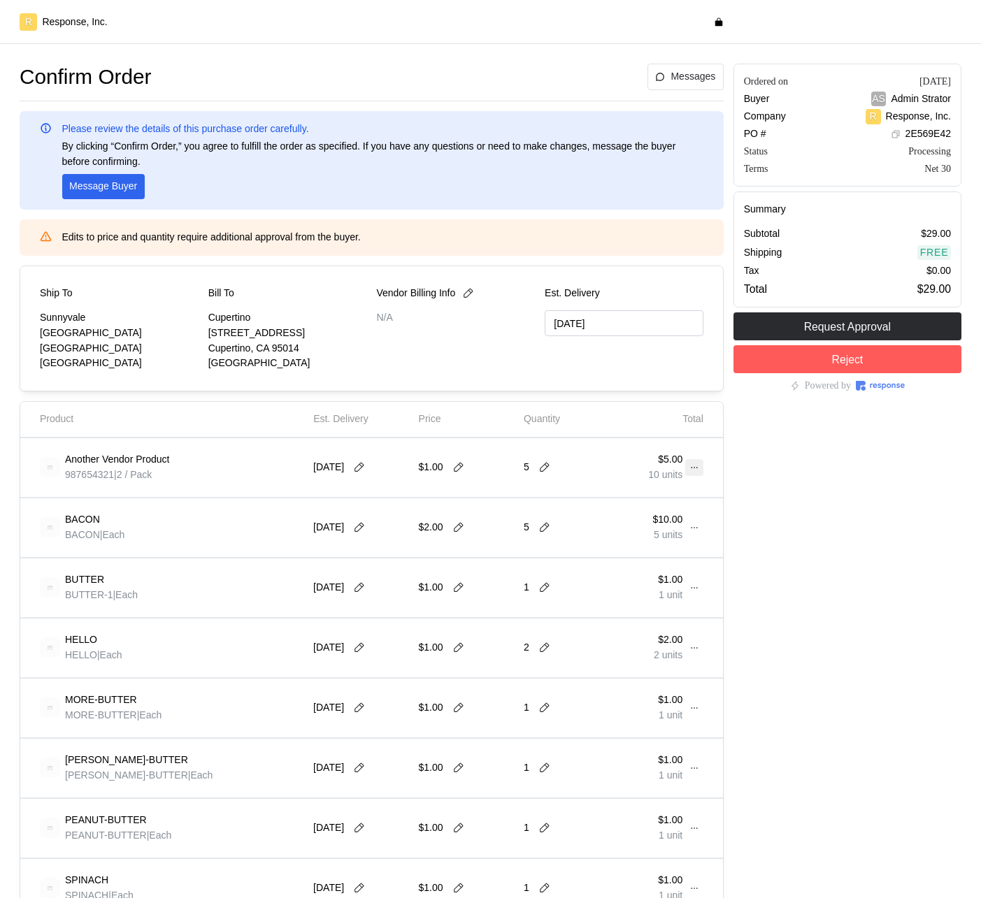
click at [699, 467] on button at bounding box center [694, 467] width 18 height 17
click at [700, 467] on button at bounding box center [694, 467] width 18 height 17
click at [679, 494] on p "Edit" at bounding box center [647, 496] width 89 height 15
click at [674, 577] on p "$1.00" at bounding box center [670, 580] width 24 height 15
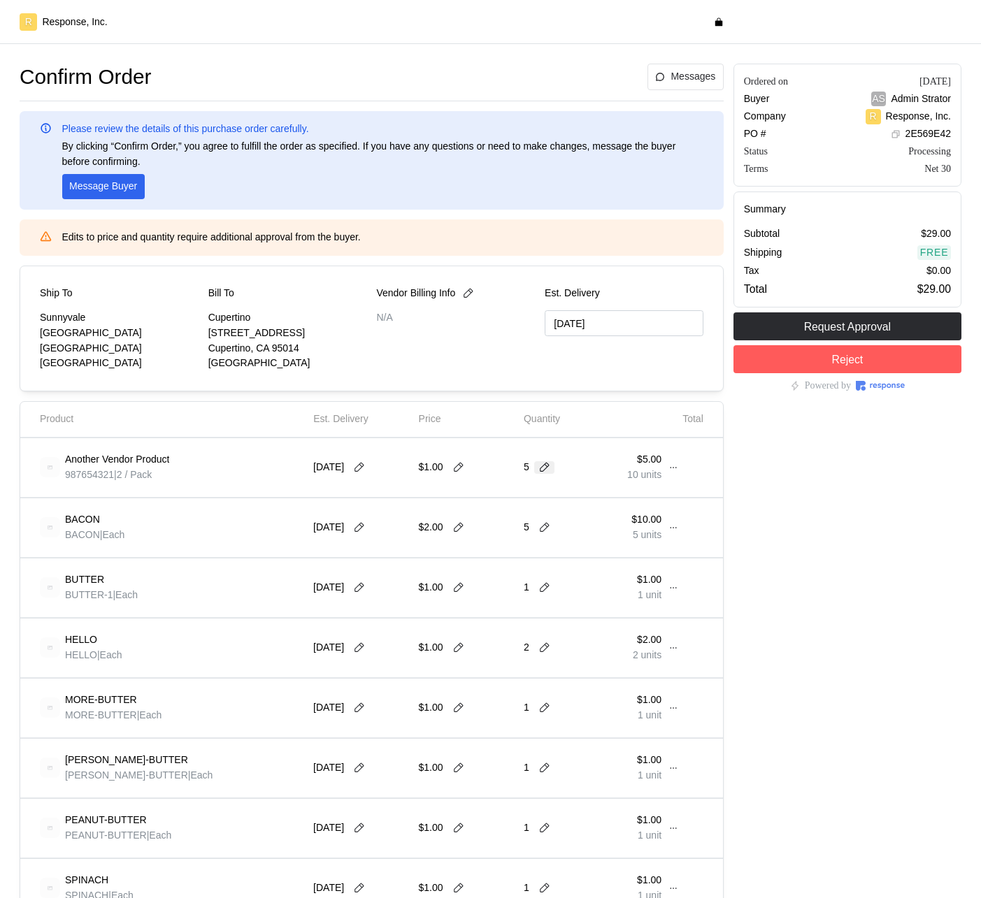
click at [543, 468] on icon at bounding box center [544, 467] width 13 height 13
type input "10,000"
click at [573, 495] on div "10,000 $10,000.00" at bounding box center [597, 501] width 126 height 15
click at [563, 466] on button at bounding box center [569, 467] width 21 height 13
click at [761, 492] on div "Ordered on Sep 8, 2025 Buyer AS Admin Strator Company R Response, Inc. PO # 2E5…" at bounding box center [848, 805] width 238 height 1492
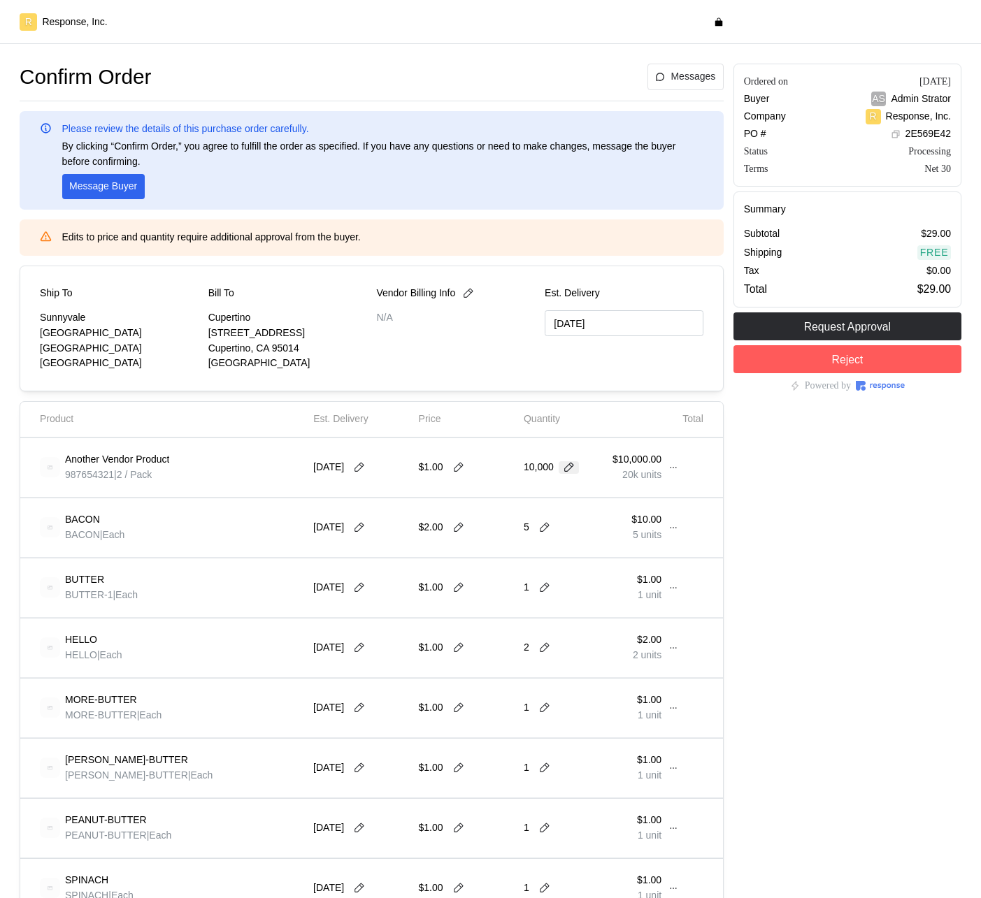
click at [572, 464] on icon at bounding box center [569, 467] width 13 height 13
click at [573, 464] on input "10,000" at bounding box center [560, 467] width 58 height 25
click at [433, 461] on p "$1.00" at bounding box center [431, 467] width 24 height 15
click at [567, 470] on icon at bounding box center [569, 467] width 13 height 13
drag, startPoint x: 564, startPoint y: 475, endPoint x: 510, endPoint y: 471, distance: 53.9
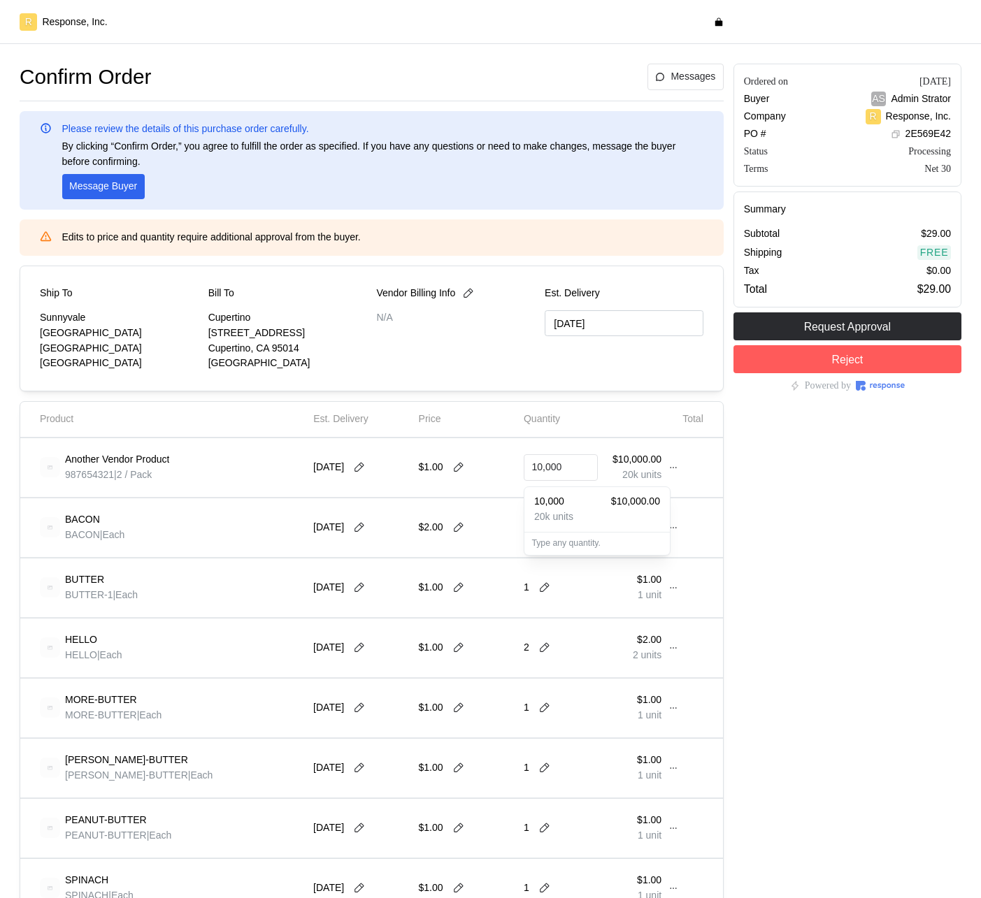
click at [510, 471] on div "Another Vendor Product 987654321 | 2 / Pack 9/21/25 $1.00 10,000 $10,000.00 20k…" at bounding box center [371, 467] width 673 height 49
type input "1"
click at [547, 494] on div "1 $1.00" at bounding box center [597, 501] width 126 height 15
click at [464, 468] on button at bounding box center [458, 467] width 21 height 13
click at [599, 439] on div "Another Vendor Product 987654321 | 2 / Pack 9/21/25 1 1 $1.00 2 units" at bounding box center [371, 467] width 703 height 59
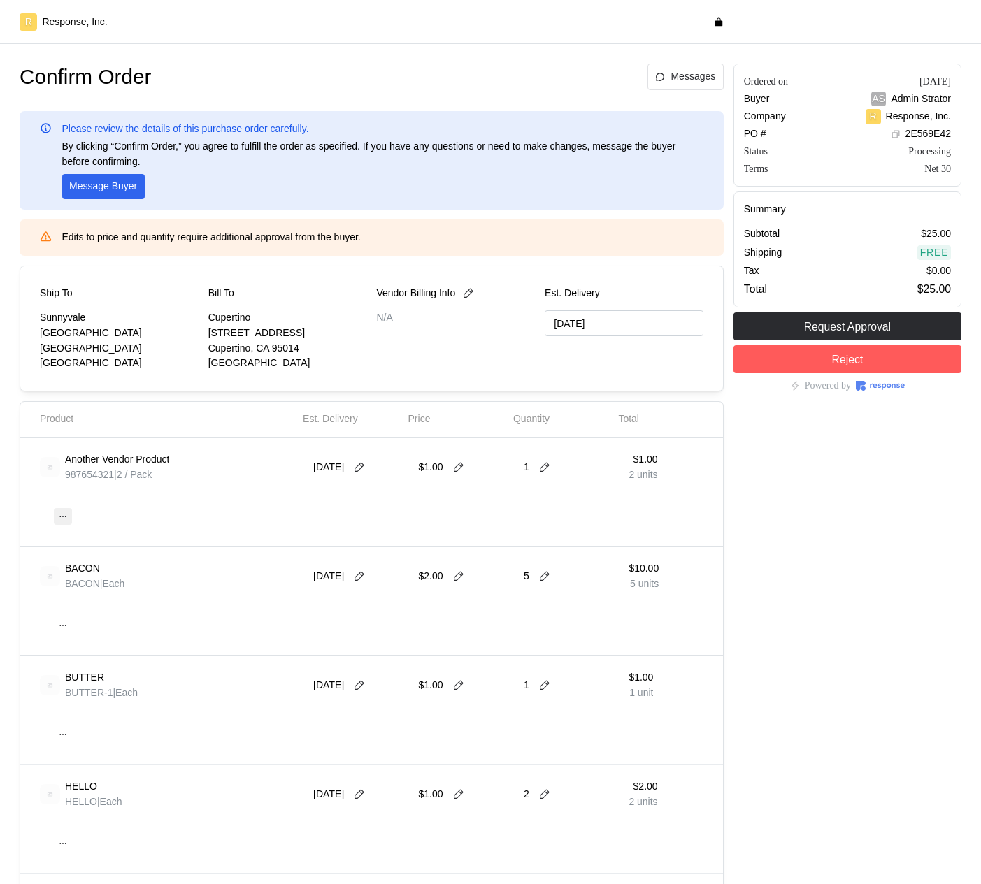
click at [62, 519] on icon at bounding box center [63, 517] width 10 height 10
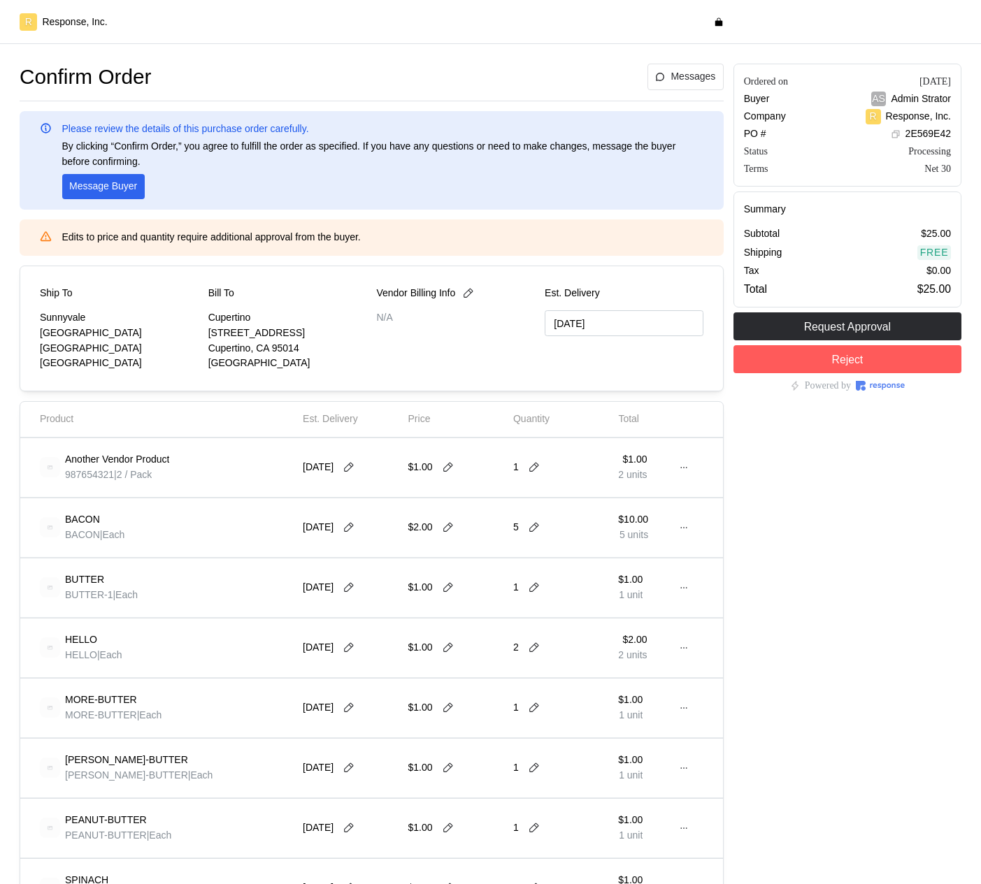
click at [756, 471] on div "Ordered on Sep 8, 2025 Buyer AS Admin Strator Company R Response, Inc. PO # 2E5…" at bounding box center [848, 805] width 238 height 1492
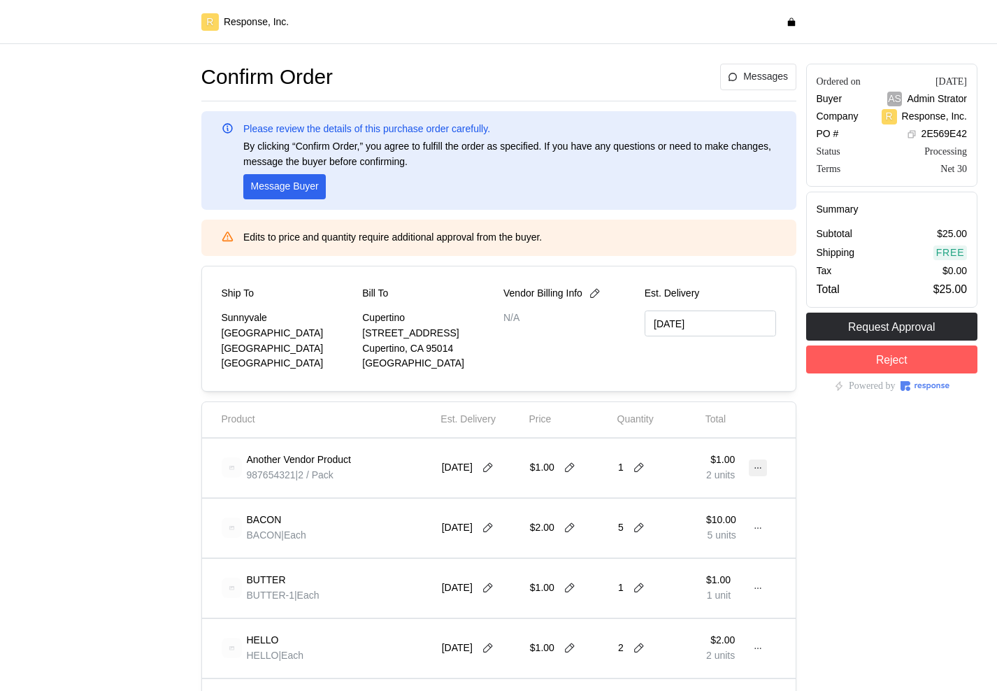
click at [760, 467] on icon at bounding box center [757, 467] width 6 height 1
drag, startPoint x: 760, startPoint y: 467, endPoint x: 804, endPoint y: 467, distance: 44.0
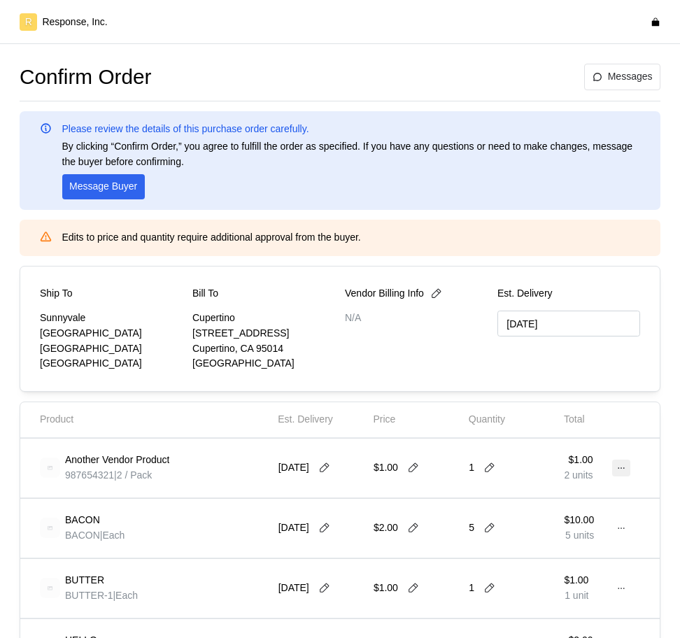
click at [617, 466] on icon at bounding box center [621, 468] width 10 height 10
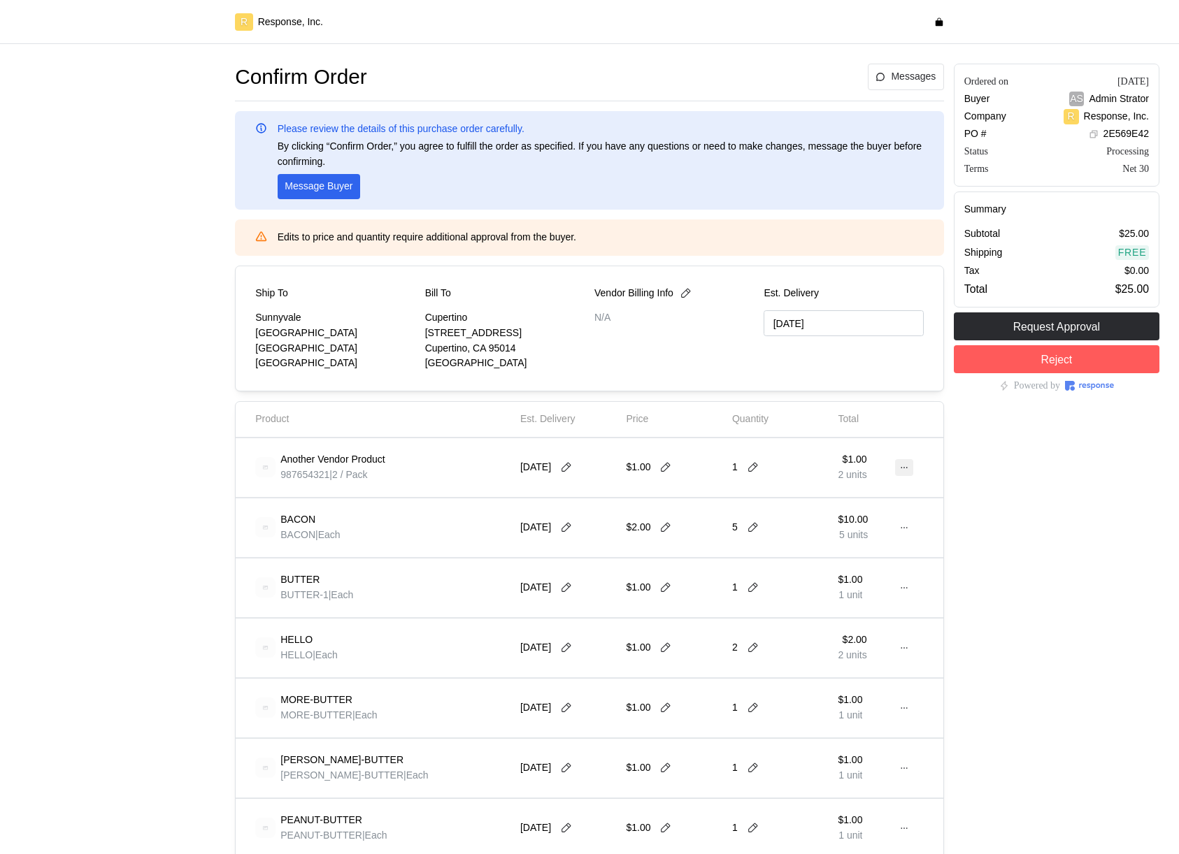
click at [911, 472] on button at bounding box center [904, 467] width 18 height 17
click at [882, 498] on p "Edit" at bounding box center [857, 496] width 89 height 15
click at [911, 468] on button at bounding box center [904, 467] width 18 height 17
click at [956, 712] on div "Ordered on Sep 8, 2025 Buyer AS Admin Strator Company R Response, Inc. PO # 2E5…" at bounding box center [1056, 805] width 215 height 1492
click at [910, 465] on button at bounding box center [904, 467] width 18 height 17
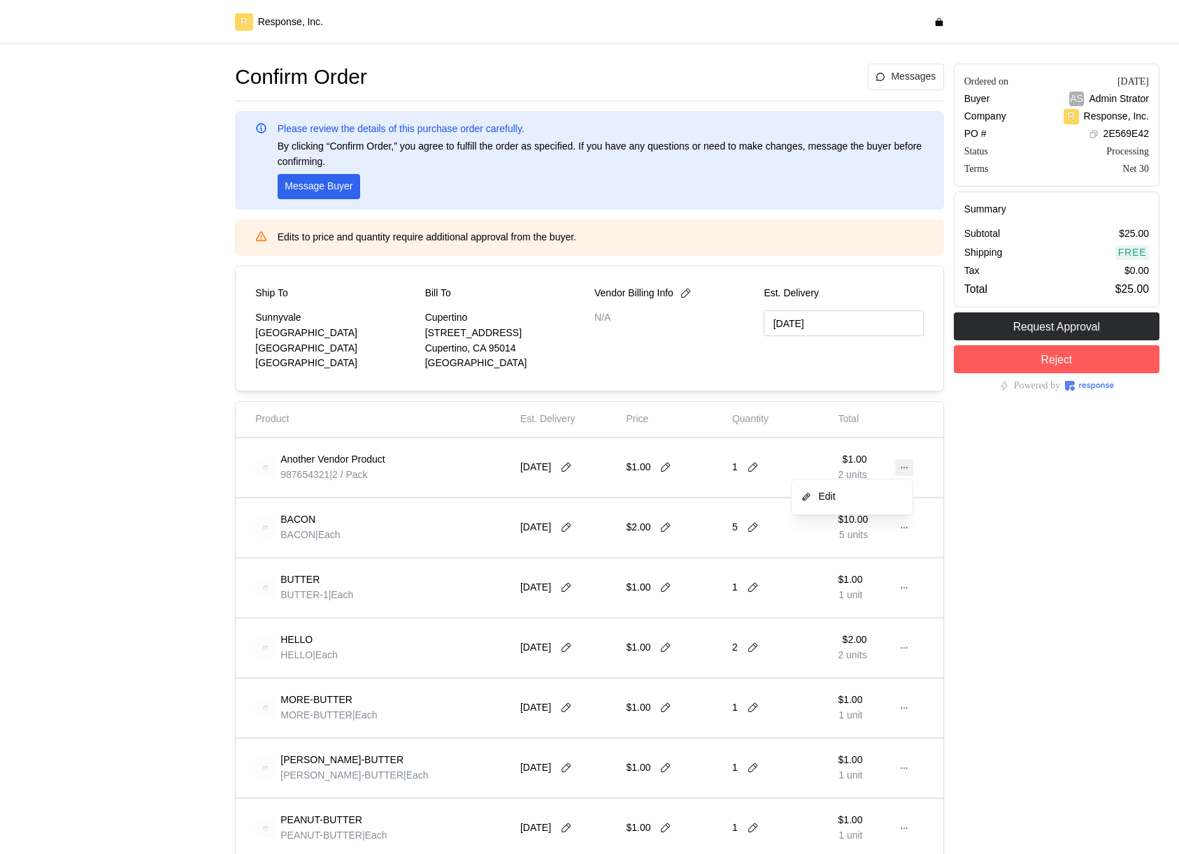
click at [910, 465] on button at bounding box center [904, 467] width 18 height 17
click at [1107, 606] on div "Ordered on Sep 8, 2025 Buyer AS Admin Strator Company R Response, Inc. PO # 2E5…" at bounding box center [1056, 805] width 215 height 1492
click at [903, 471] on icon at bounding box center [903, 468] width 10 height 10
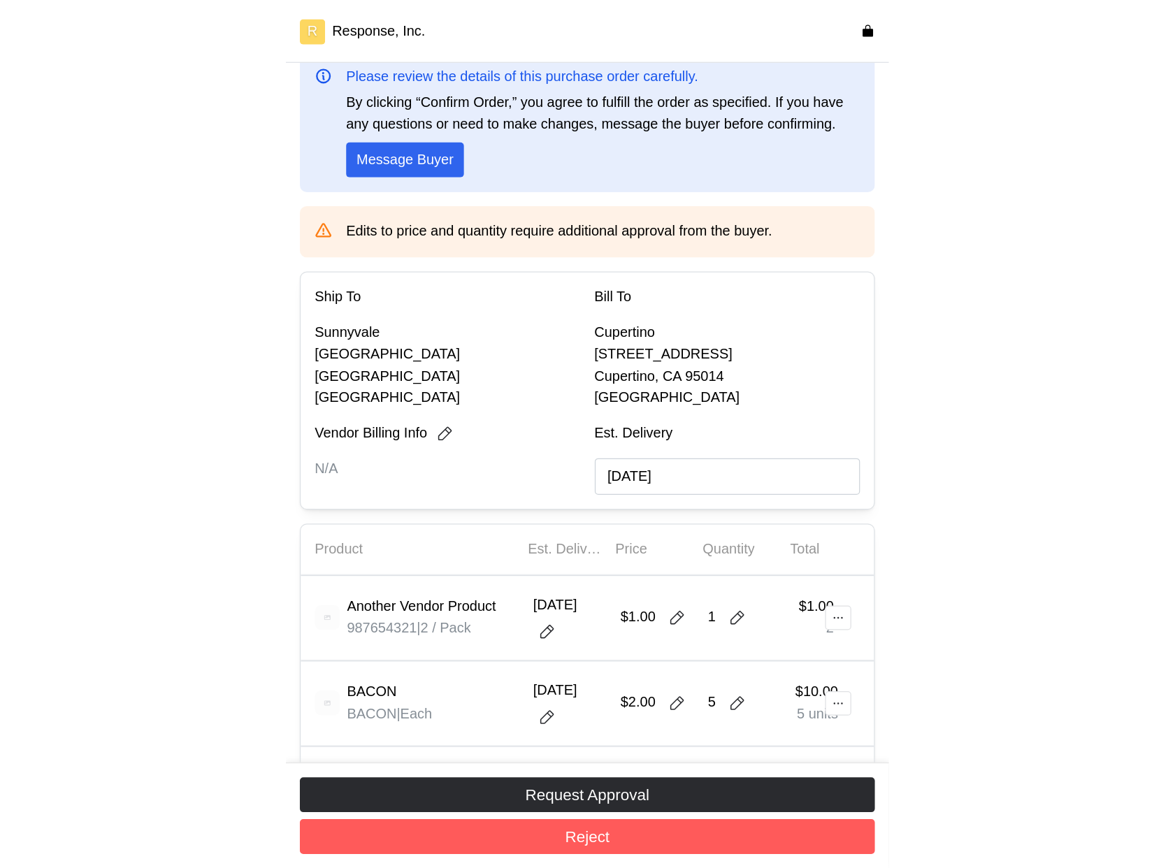
scroll to position [73, 0]
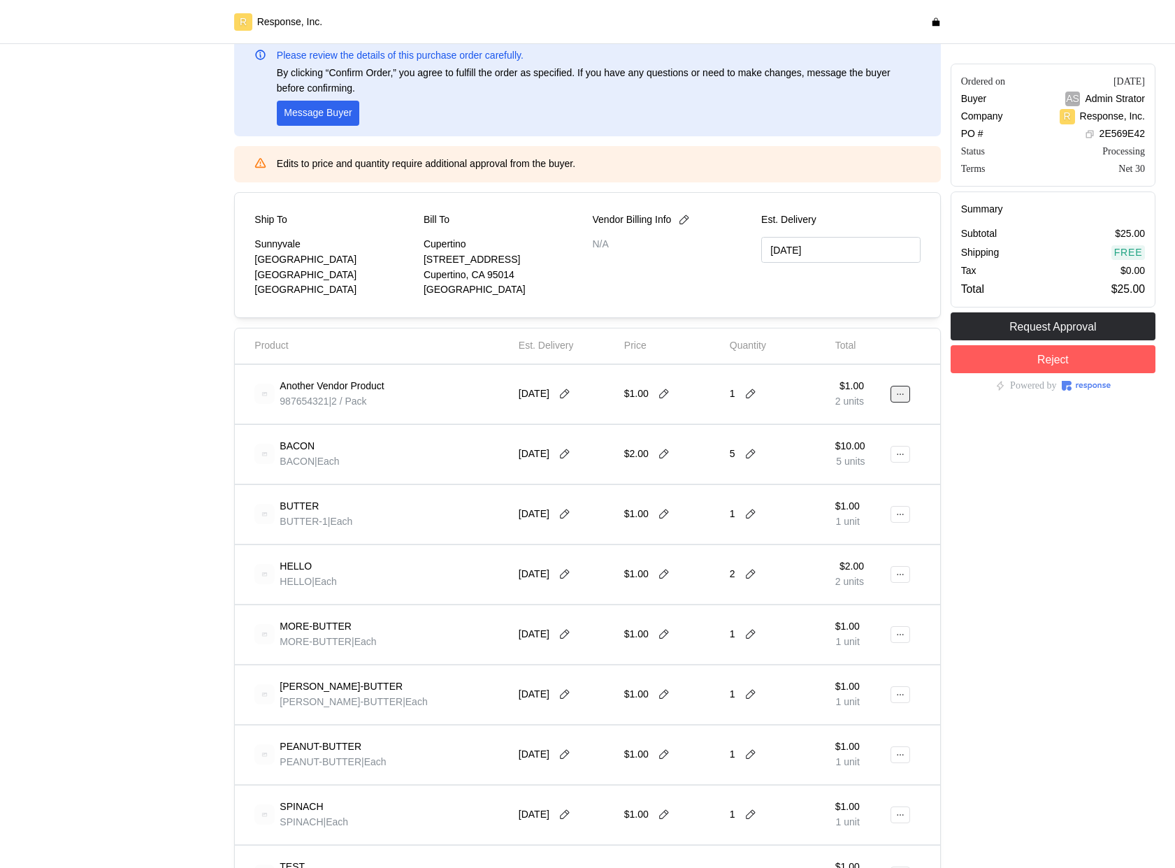
click at [907, 387] on button at bounding box center [901, 394] width 20 height 17
click at [900, 394] on icon at bounding box center [900, 394] width 6 height 1
click at [854, 428] on p "Edit" at bounding box center [854, 423] width 89 height 15
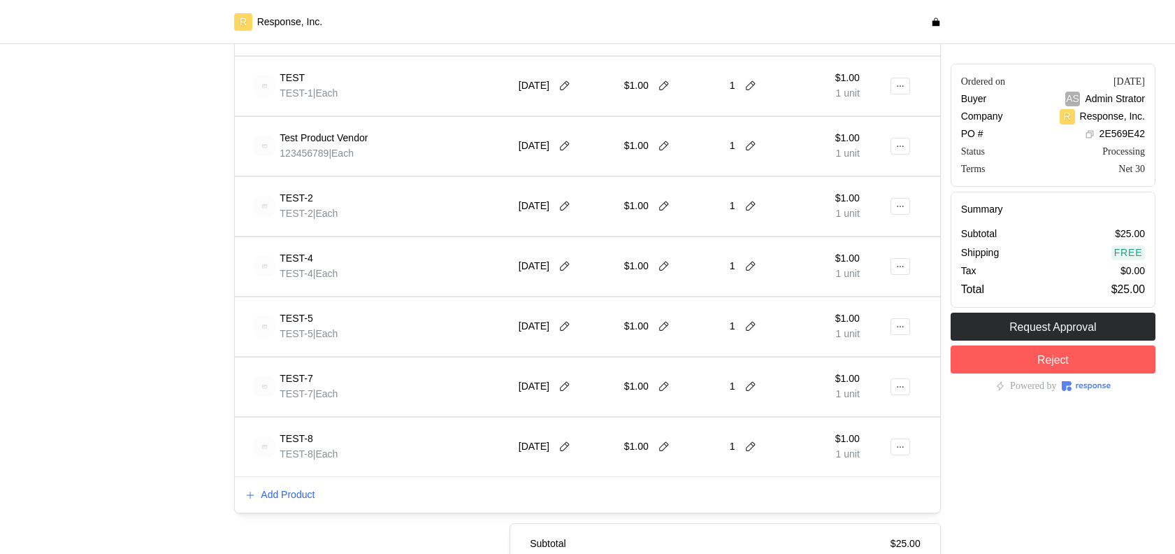
scroll to position [850, 0]
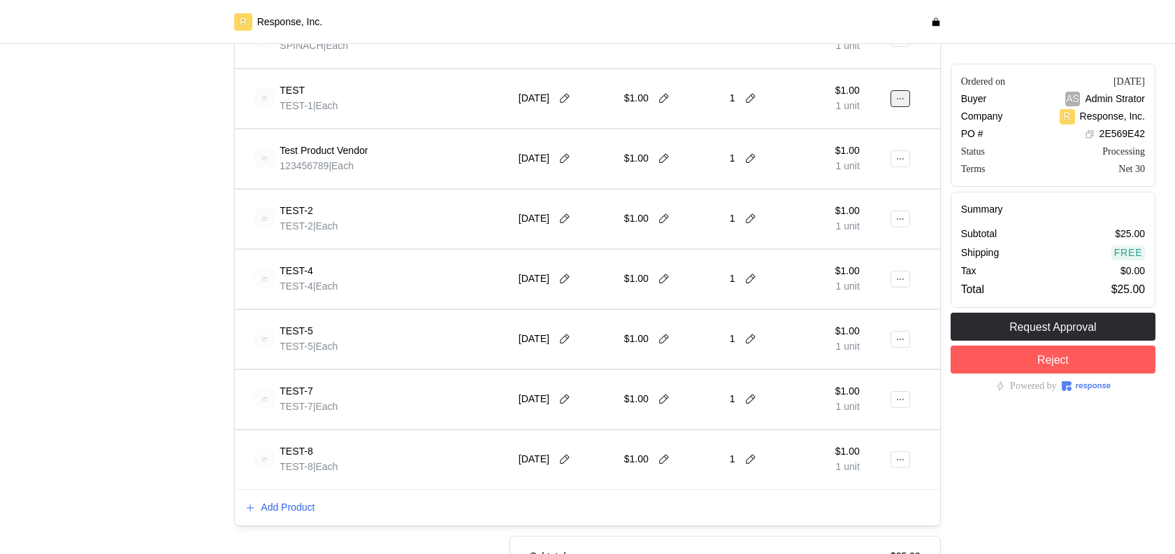
click at [902, 106] on button at bounding box center [901, 98] width 20 height 17
click at [869, 129] on p "Edit" at bounding box center [854, 127] width 89 height 15
click at [868, 129] on p "Edit" at bounding box center [854, 127] width 89 height 15
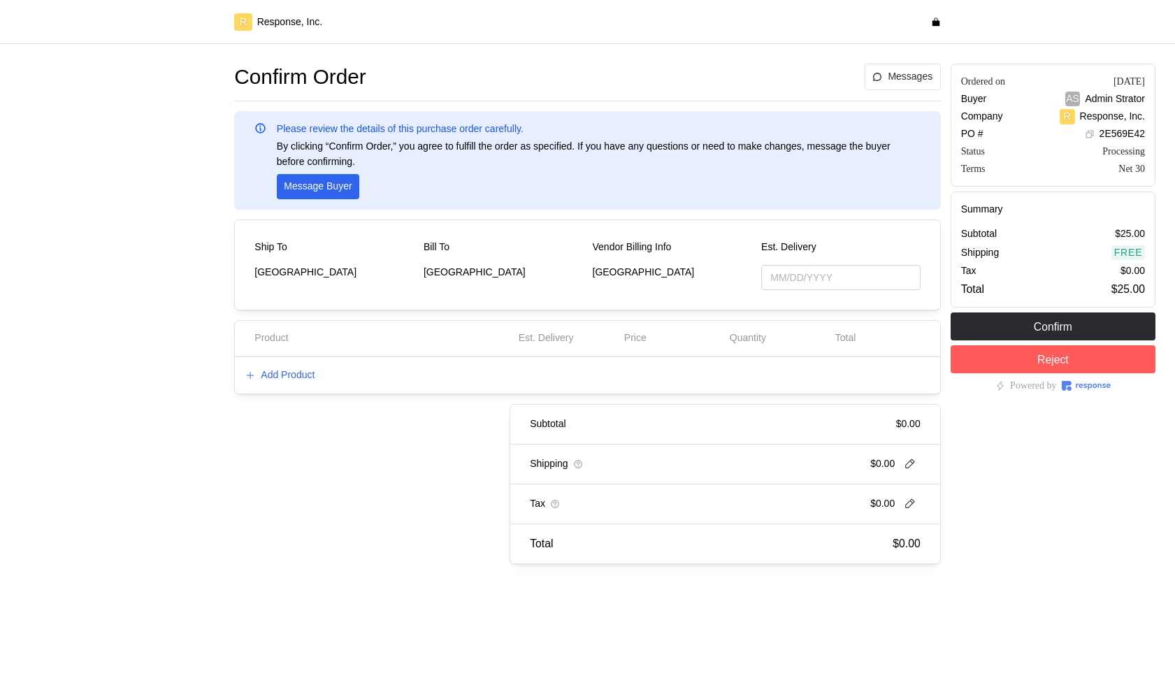
type input "[DATE]"
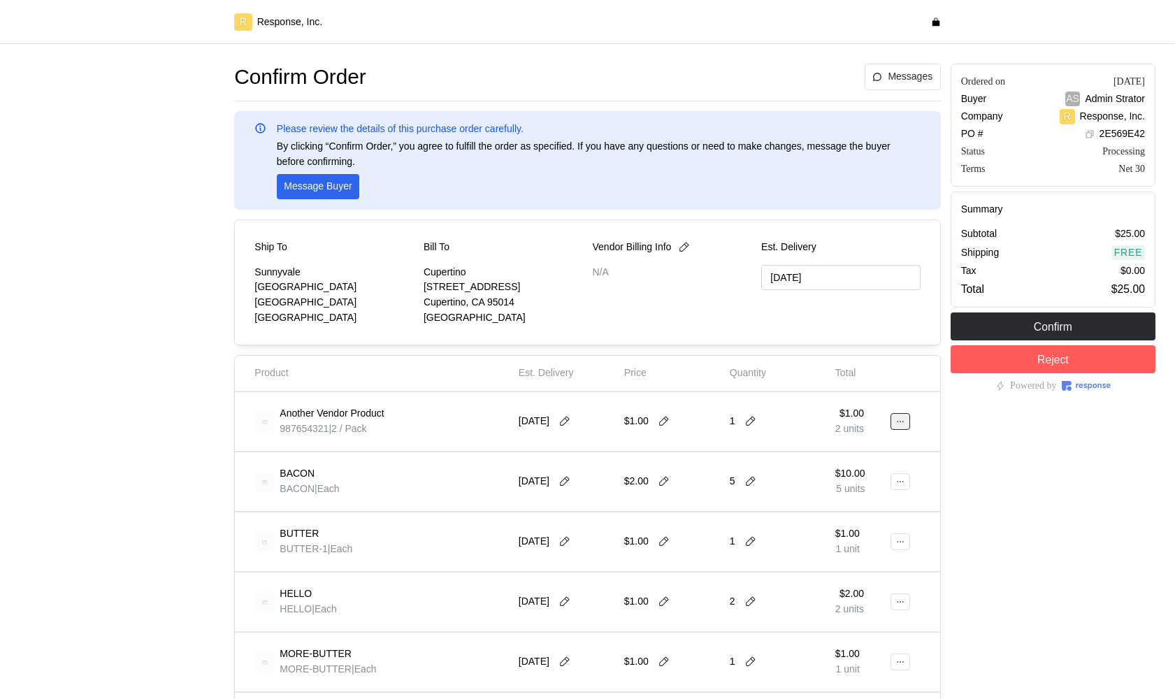
click at [903, 427] on button at bounding box center [901, 421] width 20 height 17
click at [852, 446] on p "Edit" at bounding box center [854, 450] width 89 height 15
click at [839, 440] on button "Edit" at bounding box center [849, 450] width 111 height 25
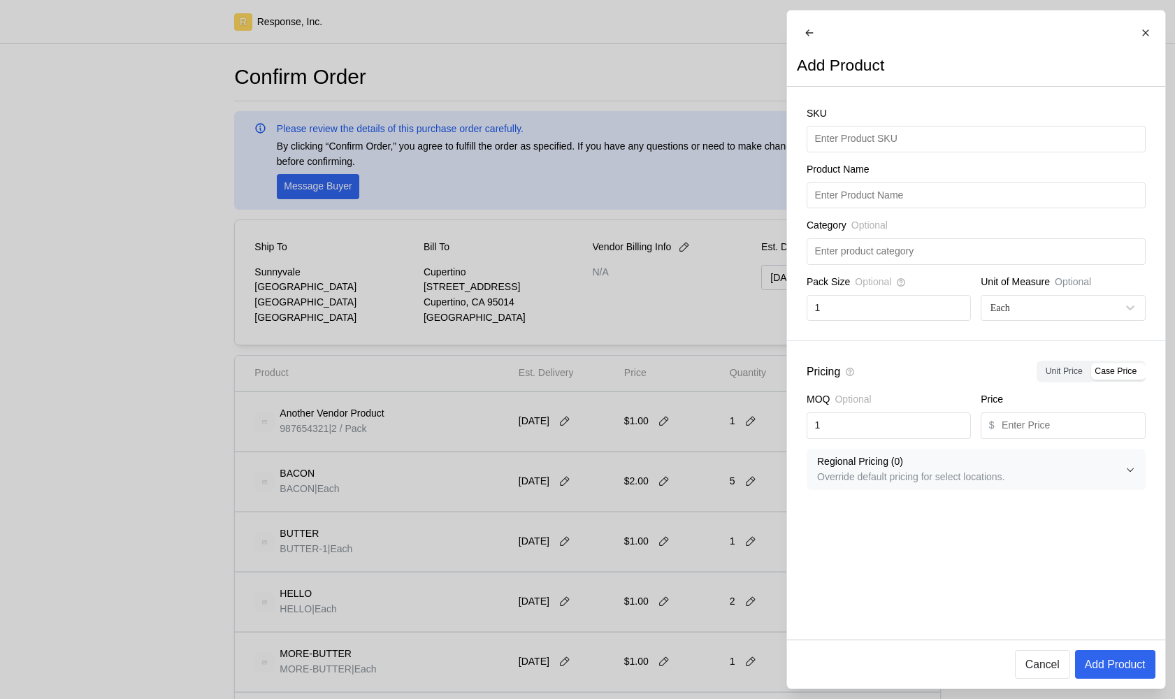
click at [747, 438] on div at bounding box center [587, 349] width 1175 height 699
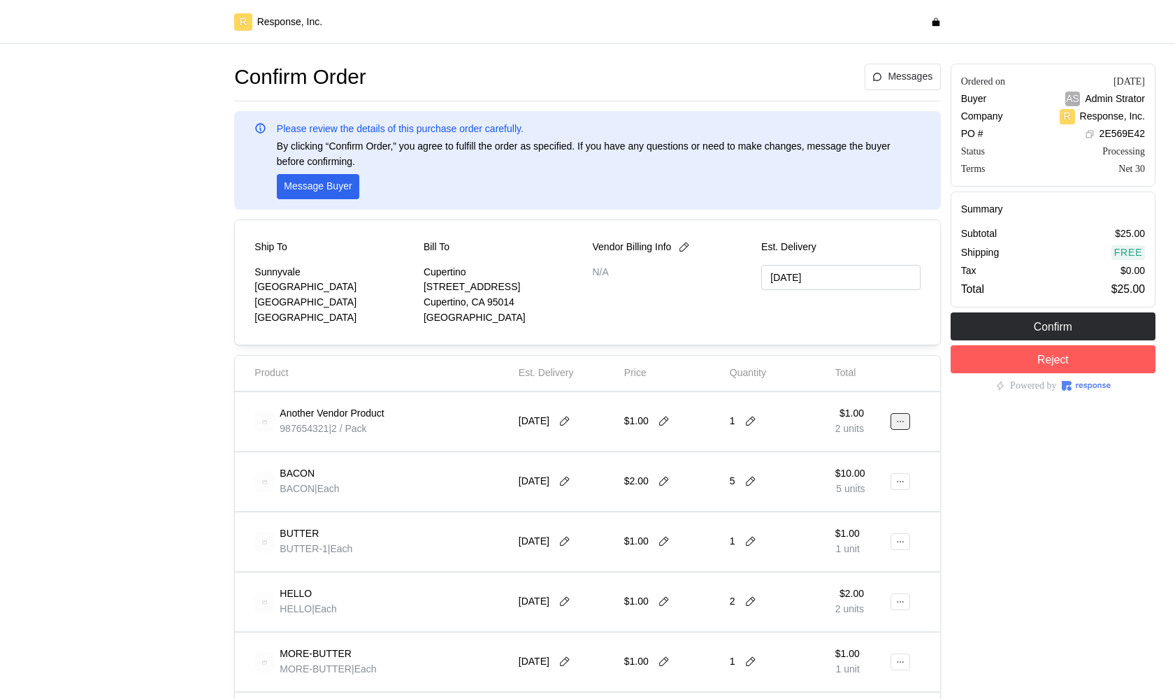
click at [898, 415] on button at bounding box center [901, 421] width 20 height 17
click at [863, 459] on button "Edit" at bounding box center [849, 450] width 111 height 25
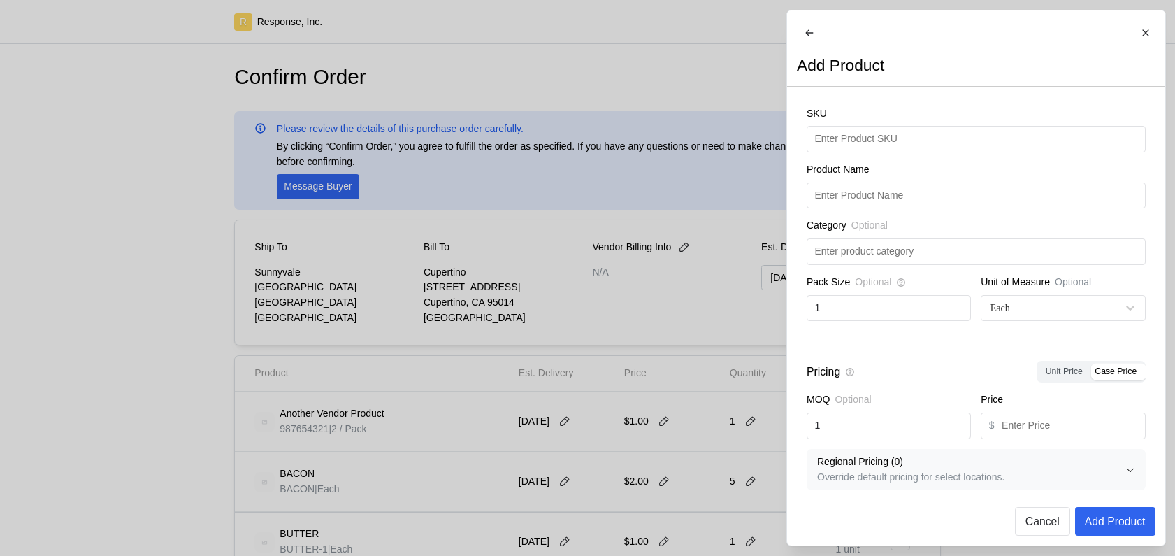
click at [552, 392] on div at bounding box center [587, 278] width 1175 height 556
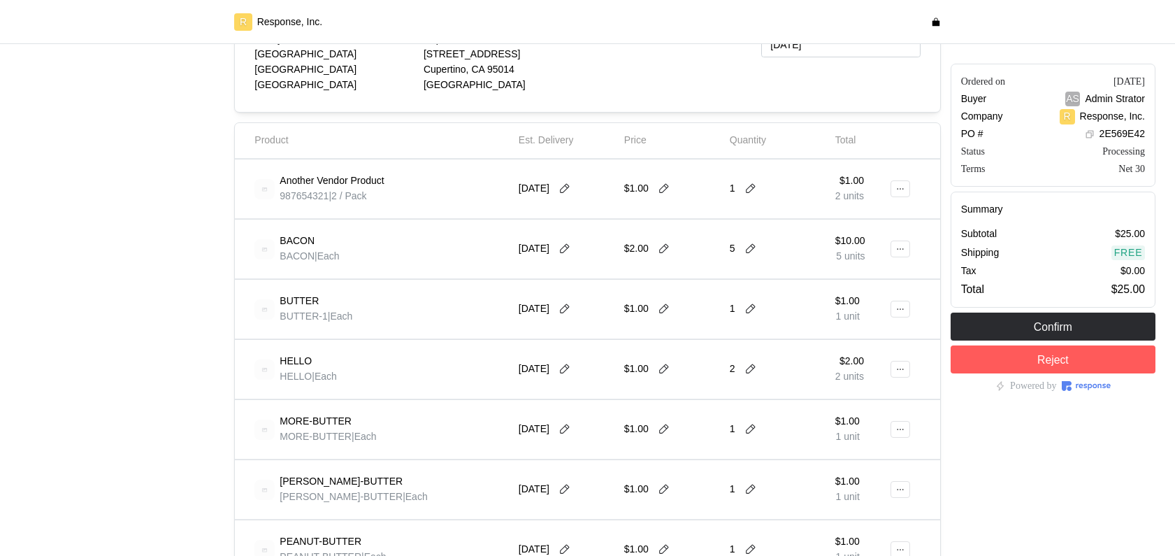
scroll to position [215, 0]
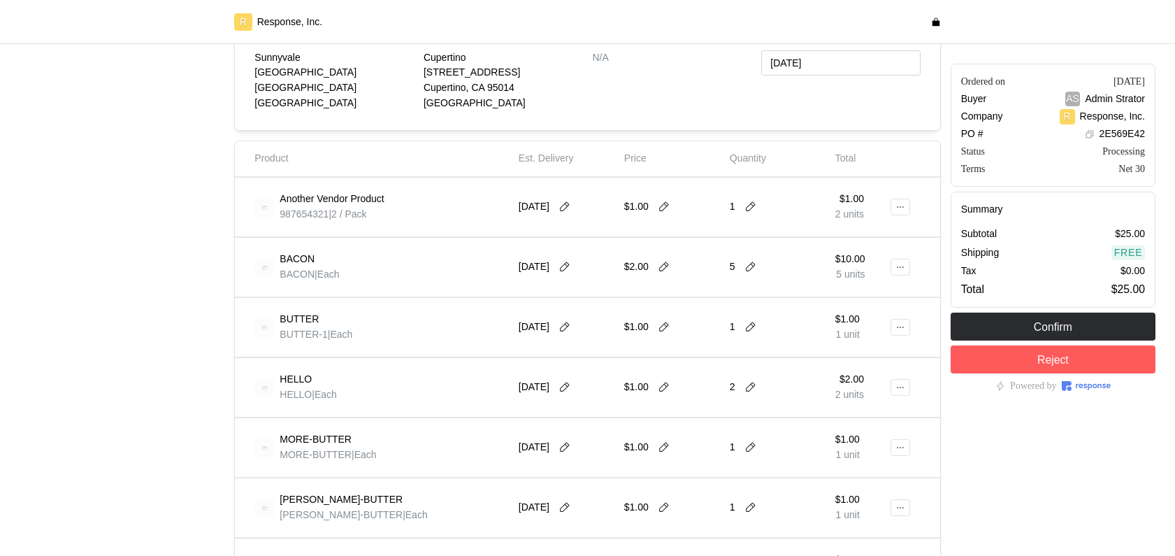
click at [900, 218] on div at bounding box center [903, 206] width 11 height 39
click at [900, 215] on button at bounding box center [901, 207] width 20 height 17
click at [854, 239] on p "Edit" at bounding box center [854, 236] width 89 height 15
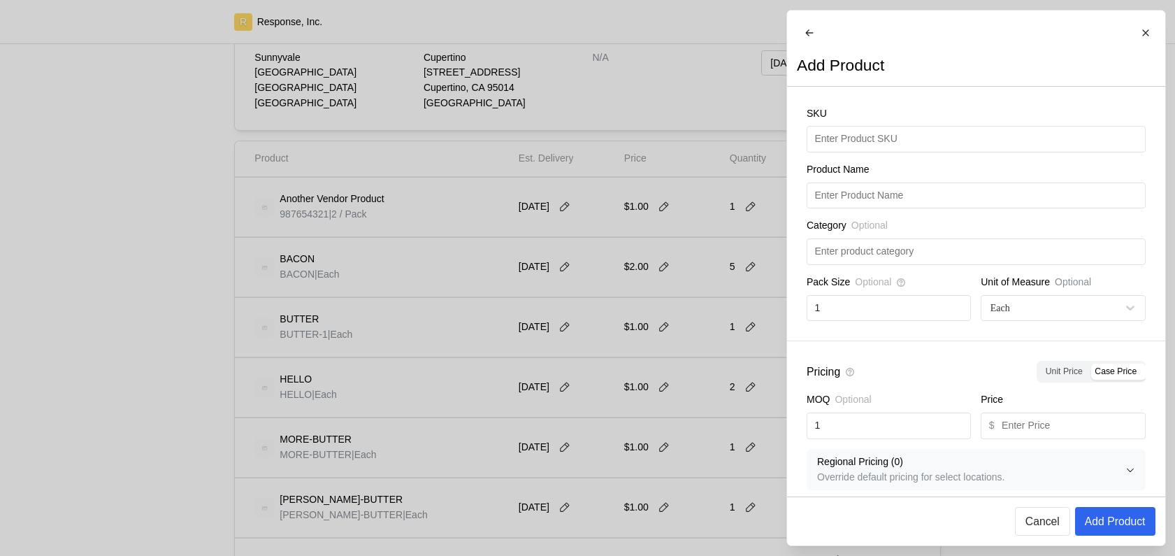
click at [716, 478] on div at bounding box center [587, 278] width 1175 height 556
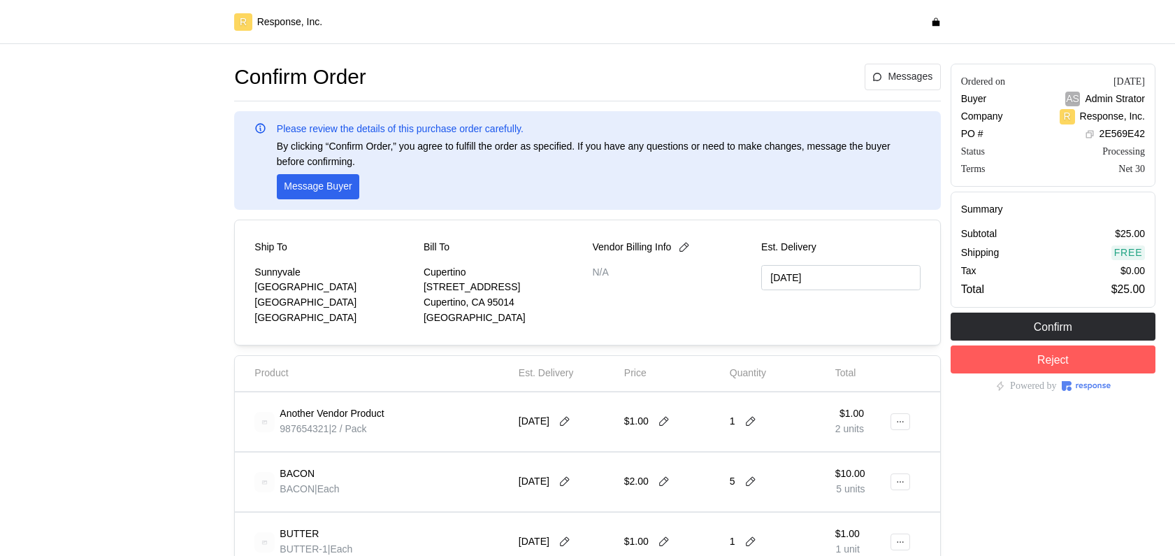
type input "[DATE]"
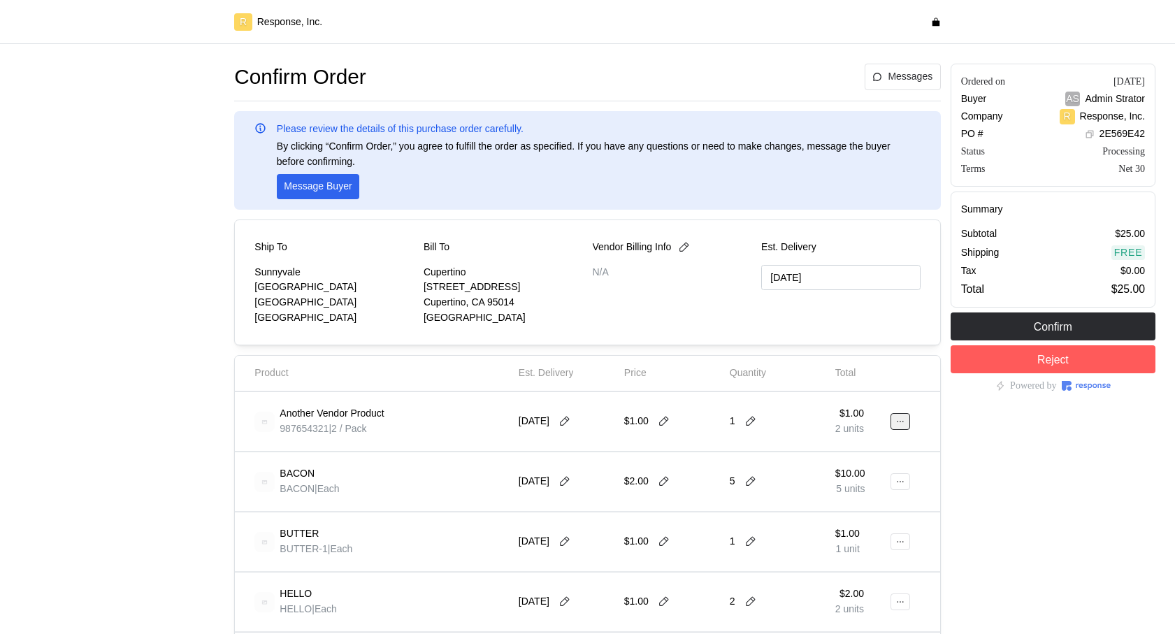
click at [908, 419] on button at bounding box center [901, 421] width 20 height 17
click at [866, 446] on p "Edit" at bounding box center [854, 450] width 89 height 15
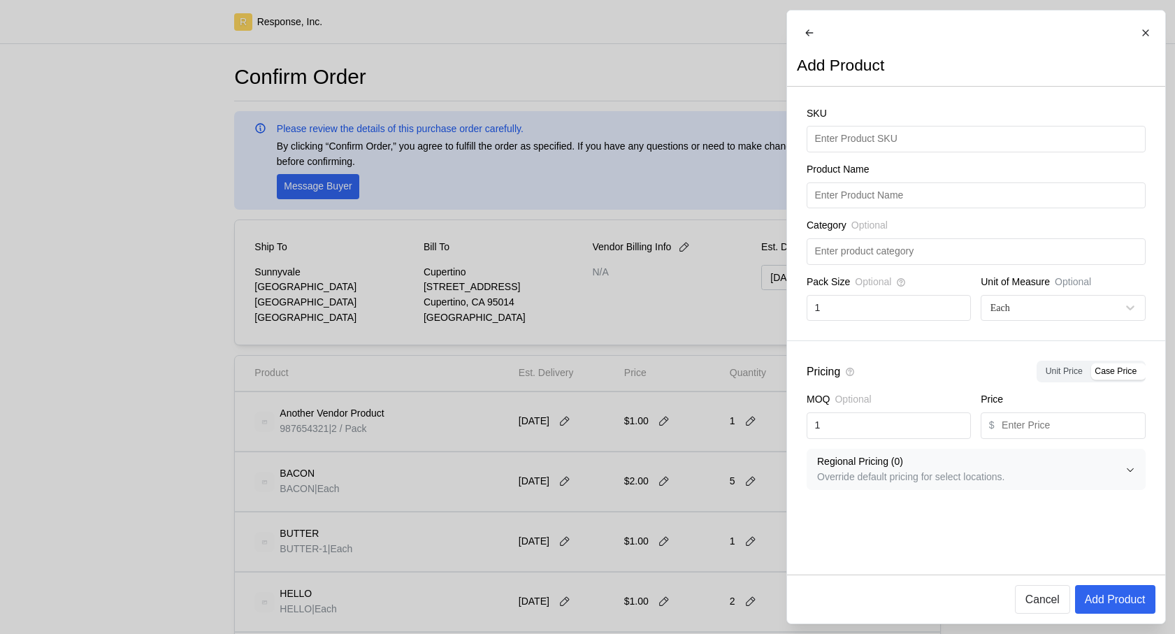
click at [766, 378] on div at bounding box center [587, 317] width 1175 height 634
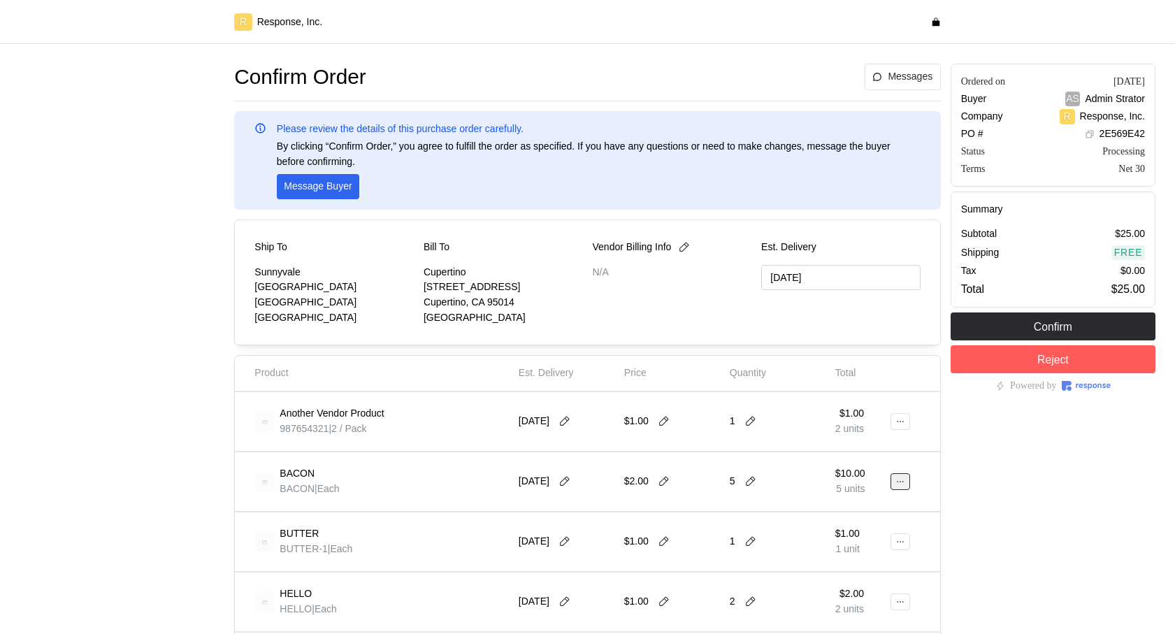
click at [900, 477] on icon at bounding box center [901, 482] width 10 height 10
click at [854, 513] on p "Edit" at bounding box center [854, 510] width 89 height 15
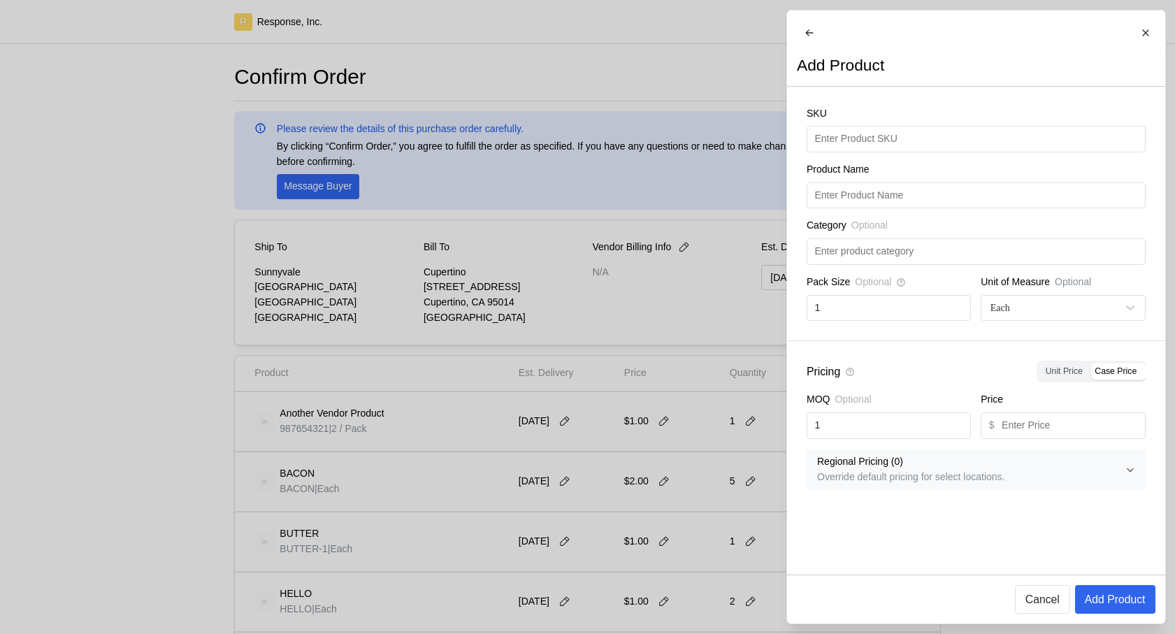
click at [311, 397] on div at bounding box center [587, 317] width 1175 height 634
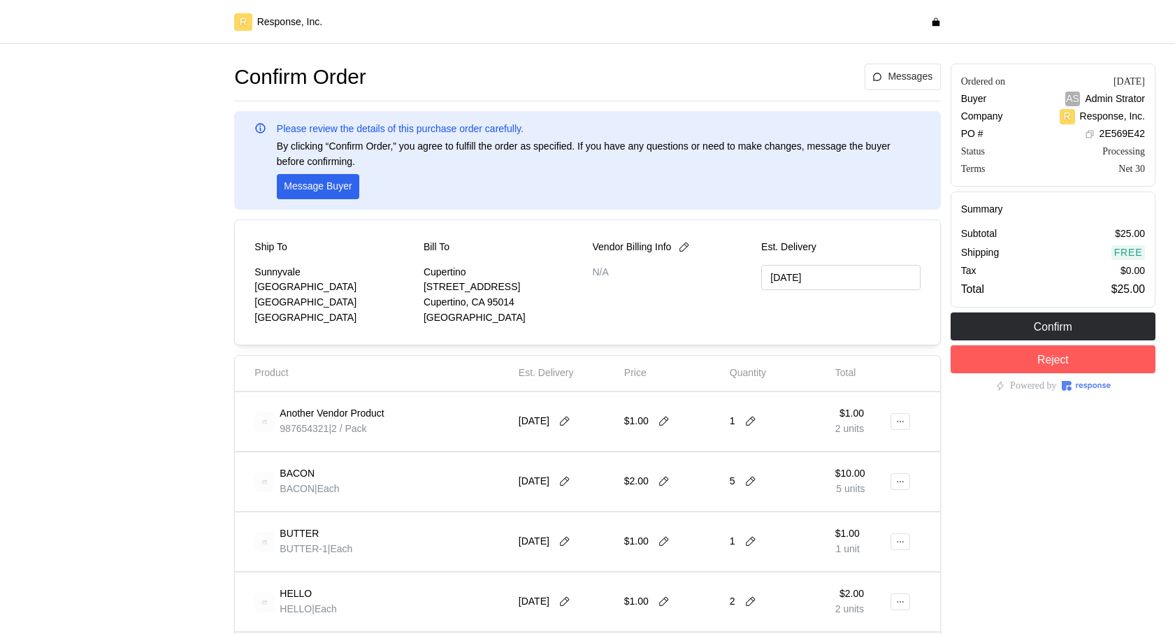
type input "[DATE]"
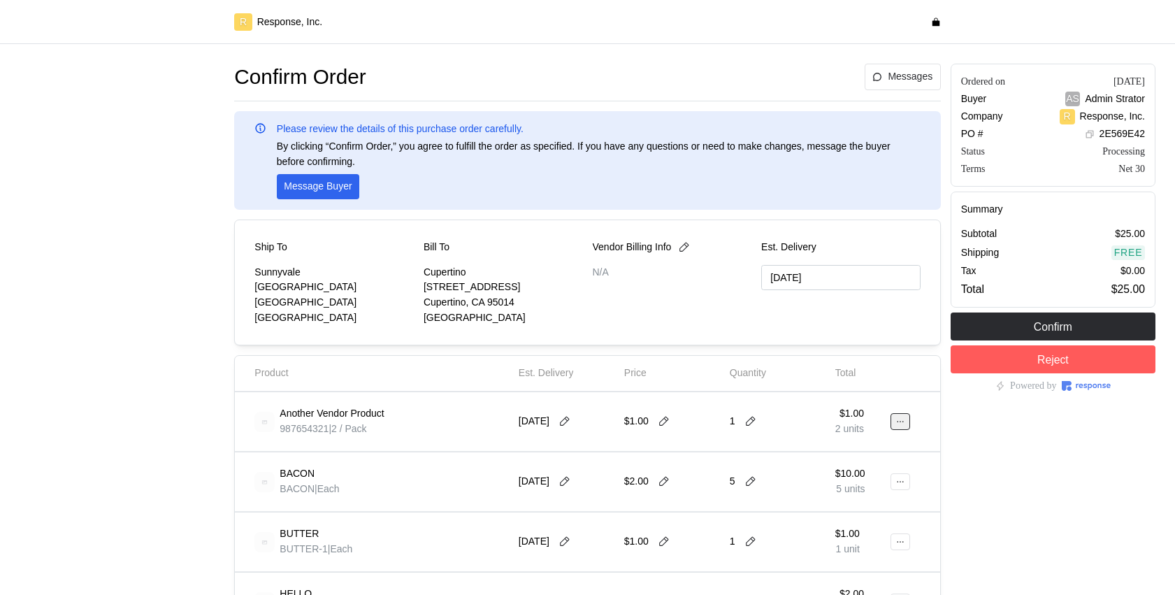
click at [899, 424] on icon at bounding box center [901, 422] width 10 height 10
click at [880, 447] on p "Edit" at bounding box center [854, 450] width 89 height 15
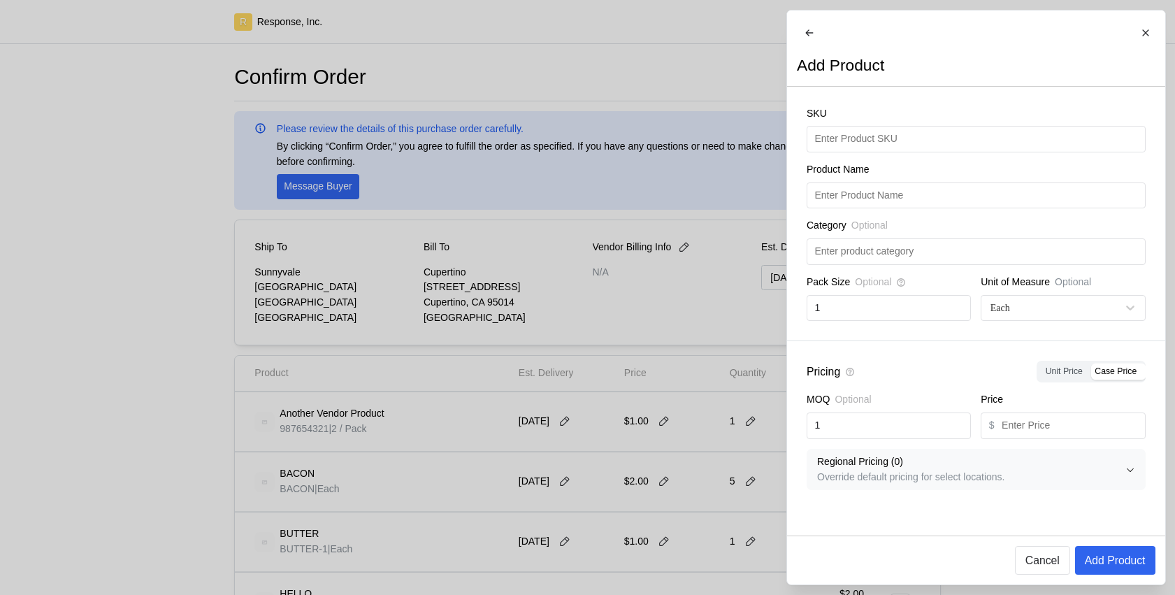
click at [624, 435] on div at bounding box center [587, 297] width 1175 height 595
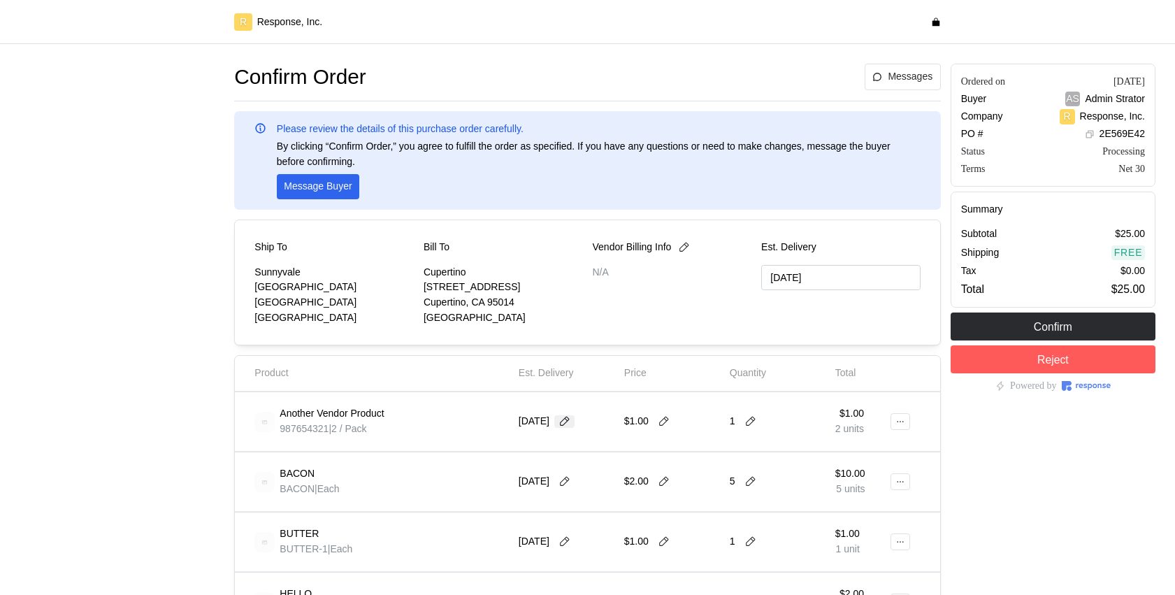
click at [571, 424] on icon at bounding box center [565, 421] width 13 height 13
click at [622, 460] on div "$2.00" at bounding box center [672, 481] width 106 height 49
click at [663, 422] on icon at bounding box center [664, 421] width 13 height 13
type input "2"
click at [915, 419] on div "Another Vendor Product 987654321 | 2 / Pack 9/21/25 $2.00 1 $2.00 2 units" at bounding box center [587, 421] width 675 height 49
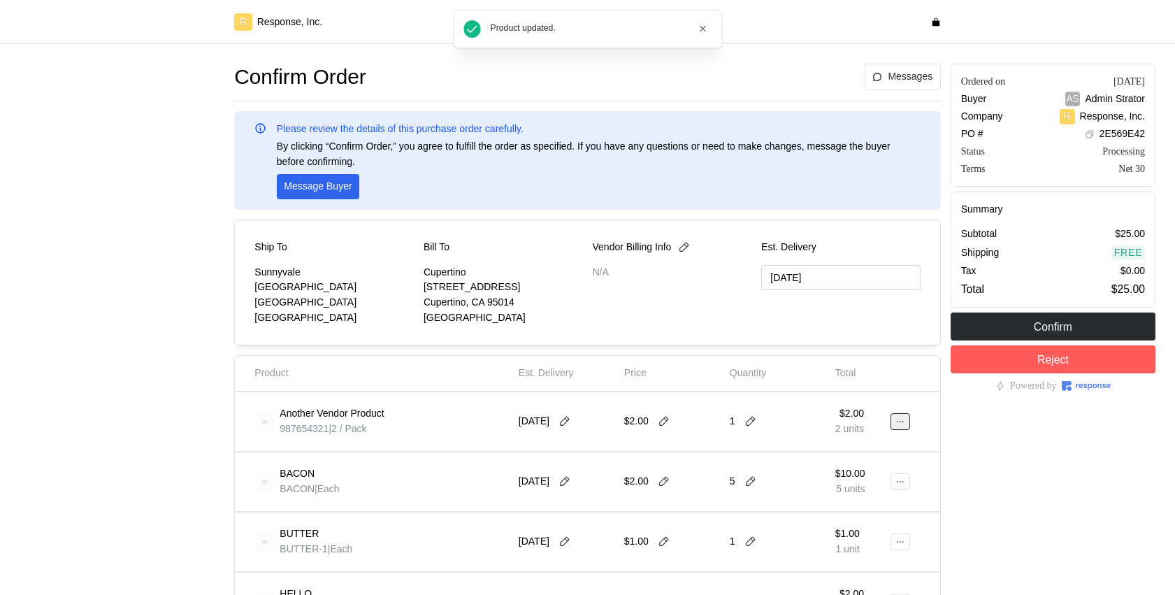
click at [893, 422] on button at bounding box center [901, 421] width 20 height 17
click at [869, 456] on p "Edit" at bounding box center [854, 450] width 89 height 15
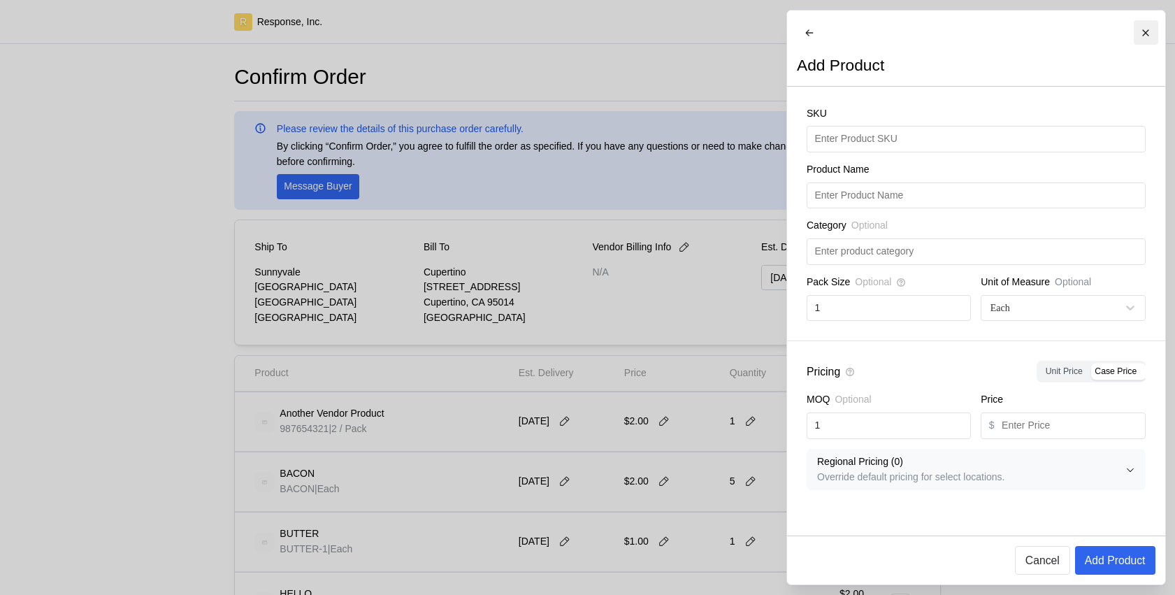
click at [1145, 28] on icon at bounding box center [1146, 33] width 10 height 10
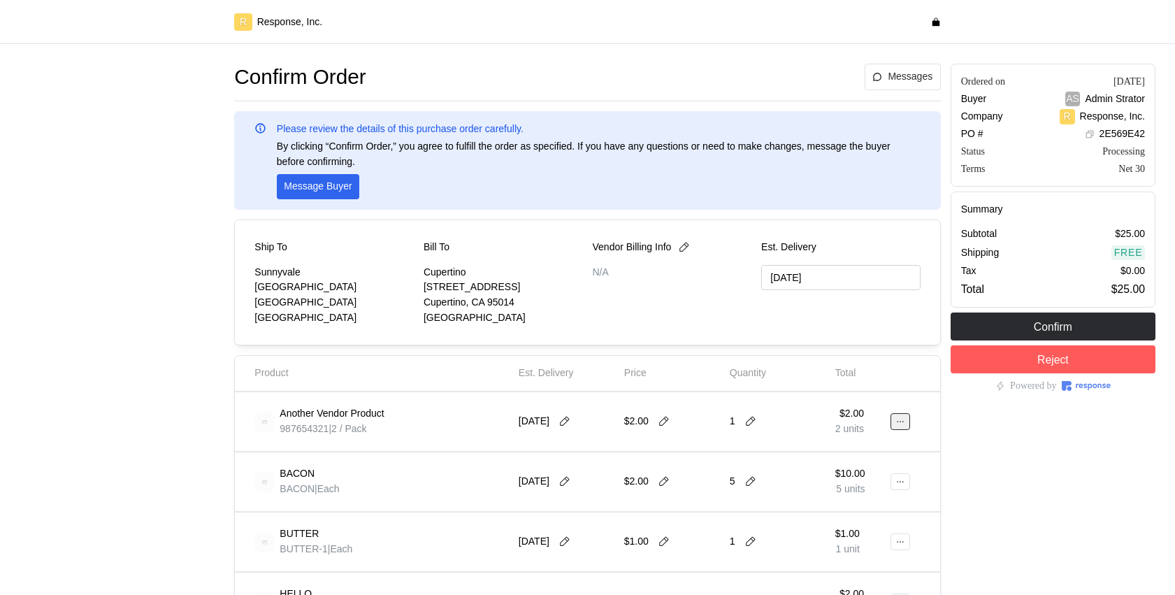
click at [893, 424] on button at bounding box center [901, 421] width 20 height 17
click at [851, 450] on p "Edit" at bounding box center [854, 450] width 89 height 15
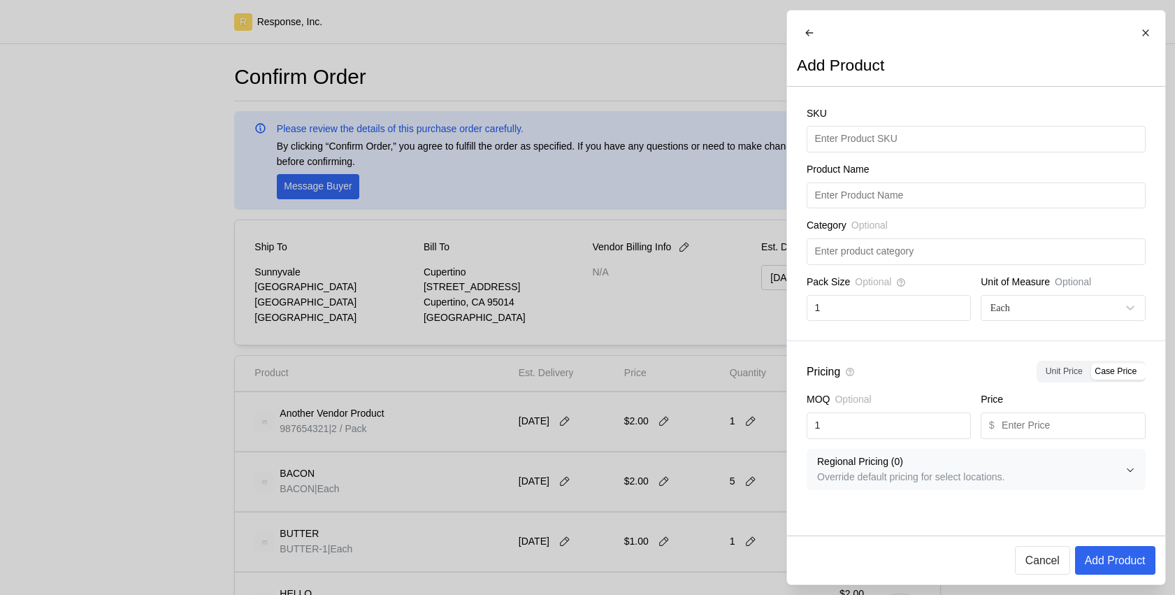
click at [628, 489] on div at bounding box center [587, 297] width 1175 height 595
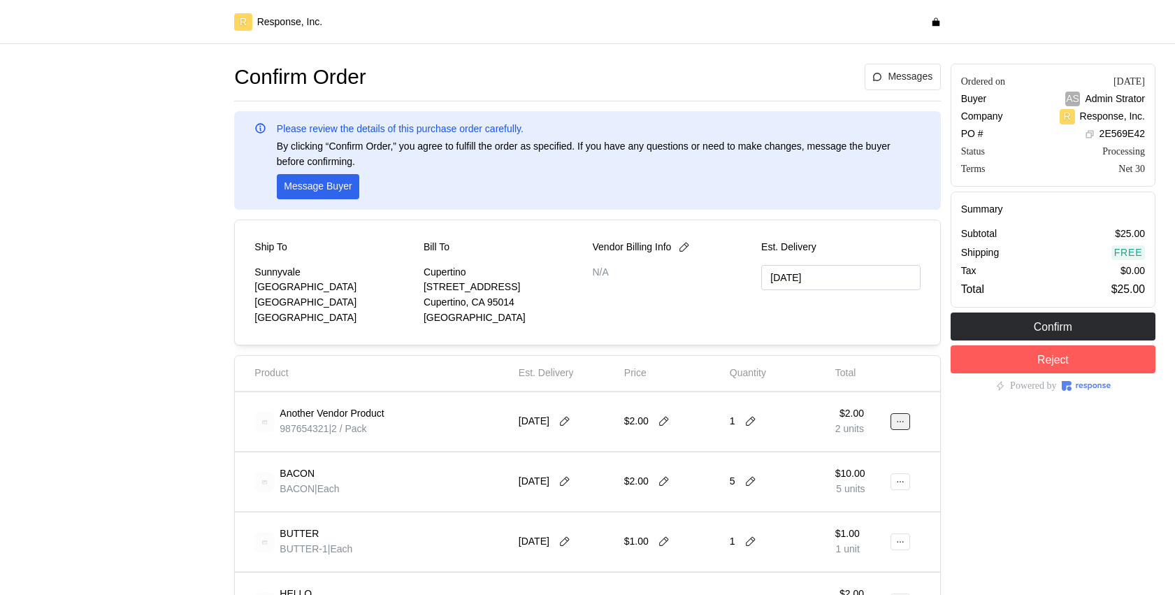
click at [906, 424] on button at bounding box center [901, 421] width 20 height 17
click at [839, 461] on button "Edit" at bounding box center [849, 450] width 111 height 25
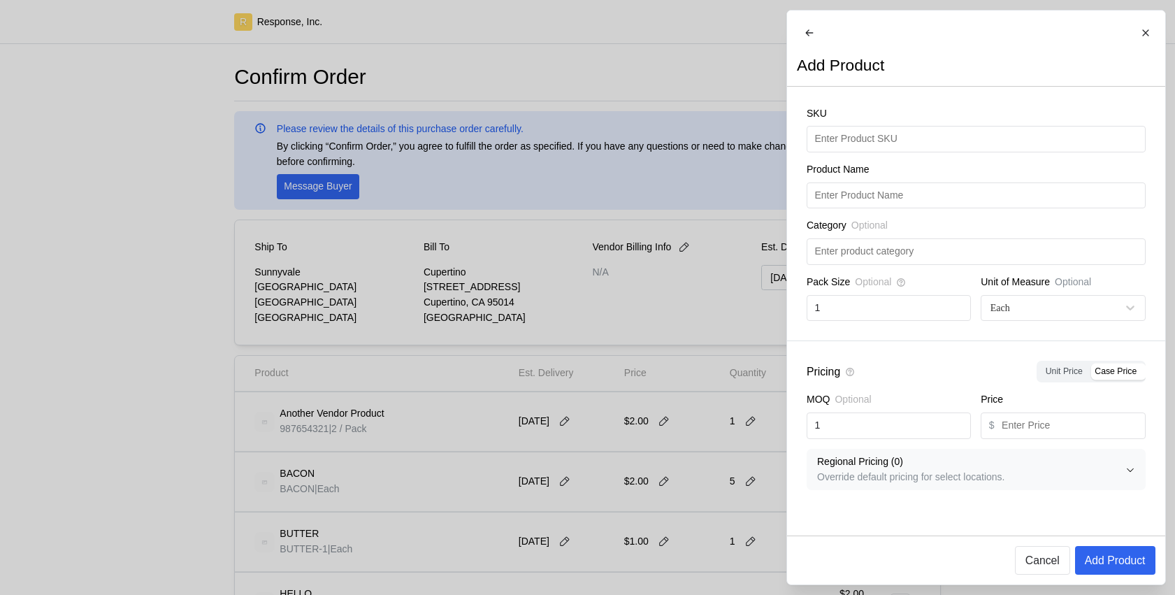
click at [642, 353] on div at bounding box center [587, 297] width 1175 height 595
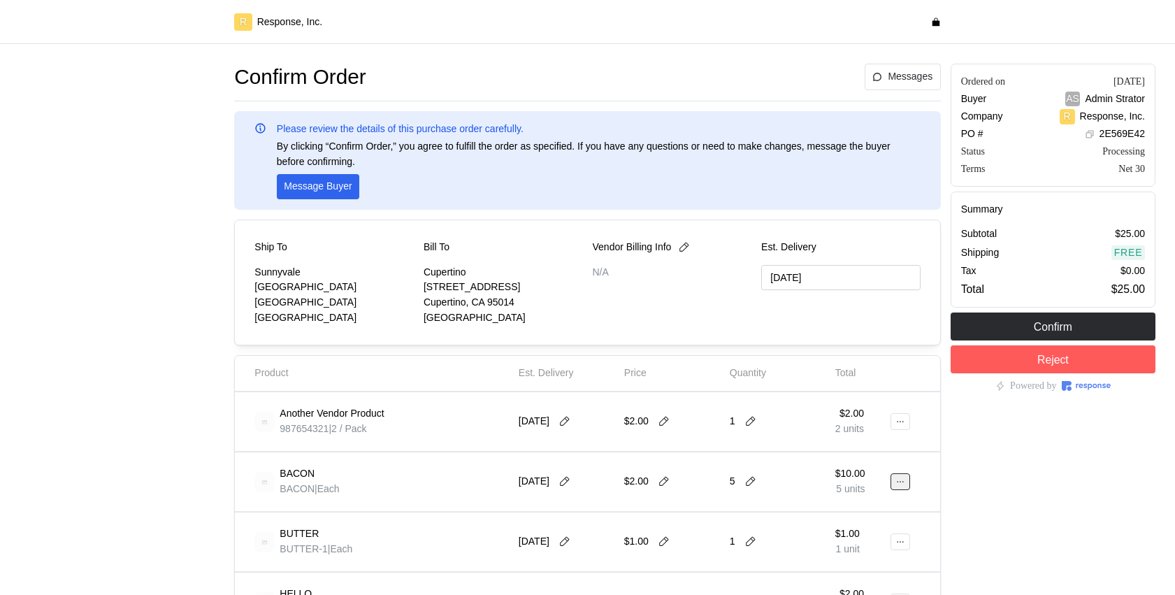
click at [905, 475] on button at bounding box center [901, 481] width 20 height 17
click at [852, 515] on p "Edit" at bounding box center [854, 510] width 89 height 15
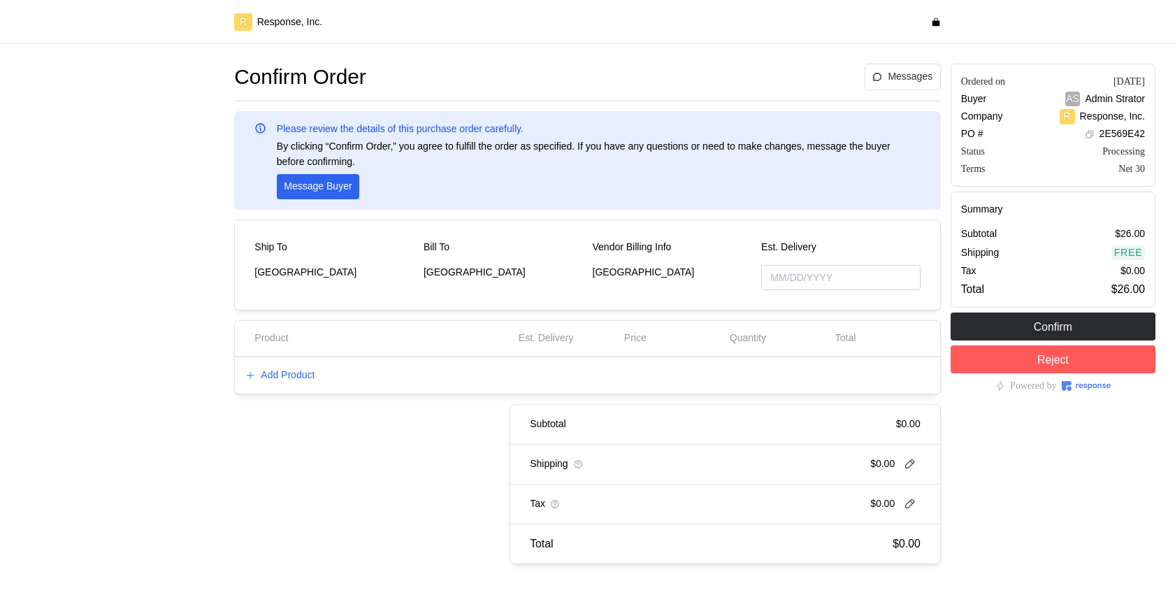
type input "[DATE]"
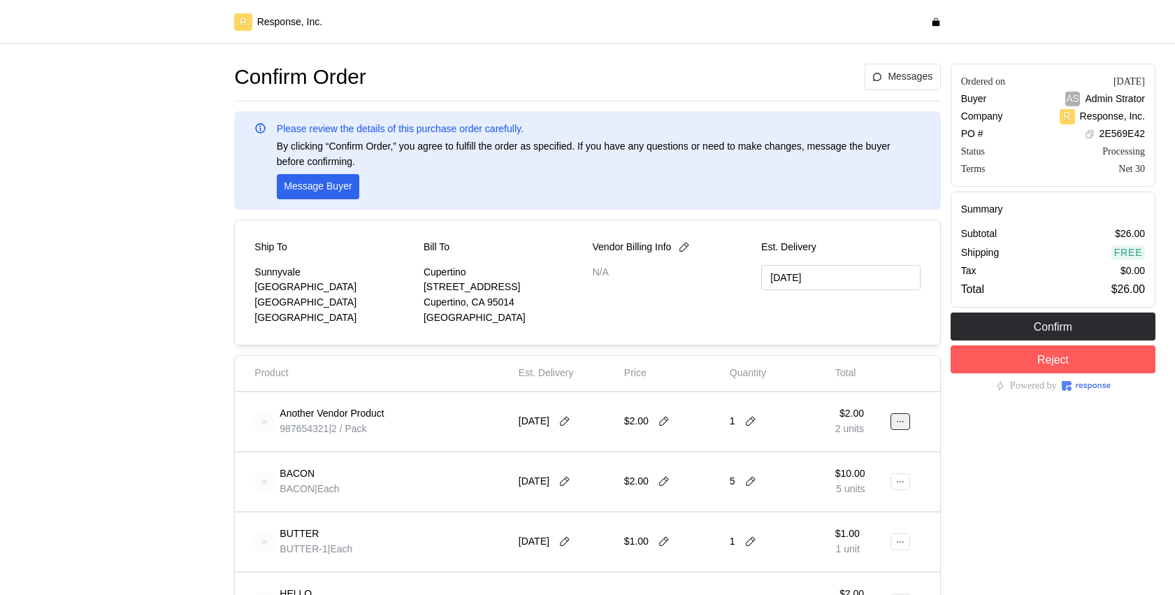
click at [900, 415] on button at bounding box center [901, 421] width 20 height 17
click at [863, 441] on button "Edit" at bounding box center [849, 450] width 111 height 25
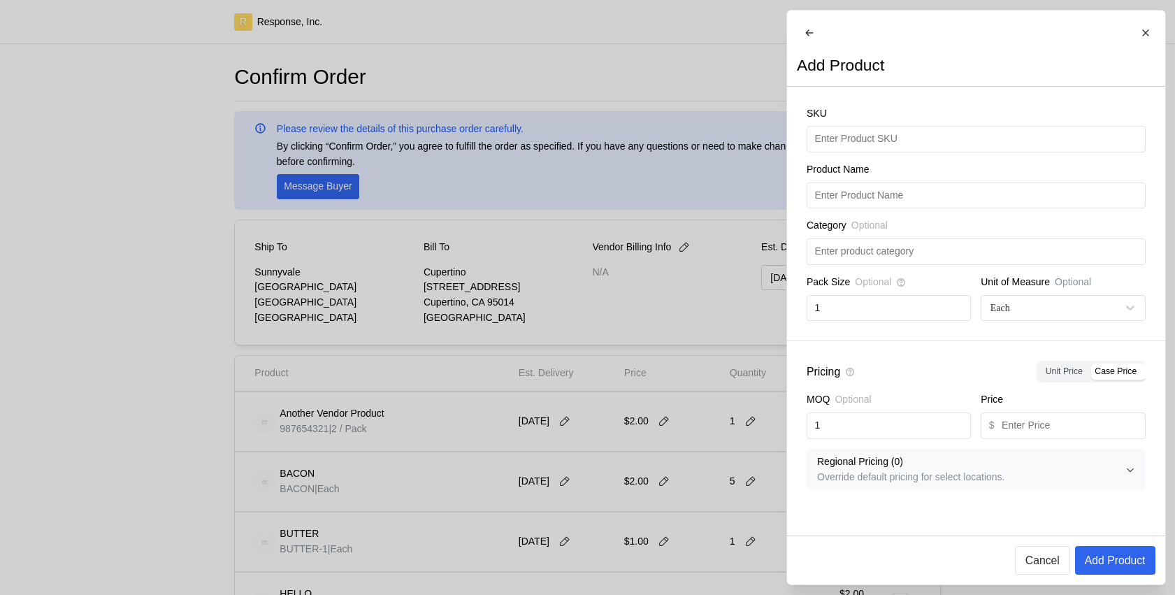
click at [653, 422] on div at bounding box center [587, 297] width 1175 height 595
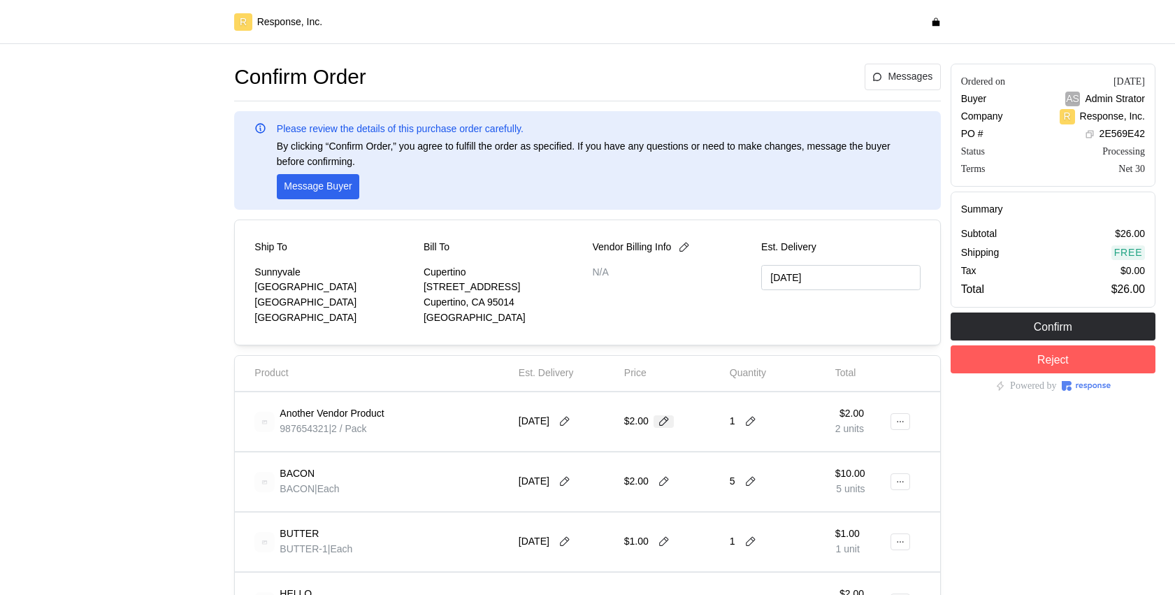
click at [662, 424] on icon at bounding box center [664, 421] width 13 height 13
type input "1"
type input "[DATE]"
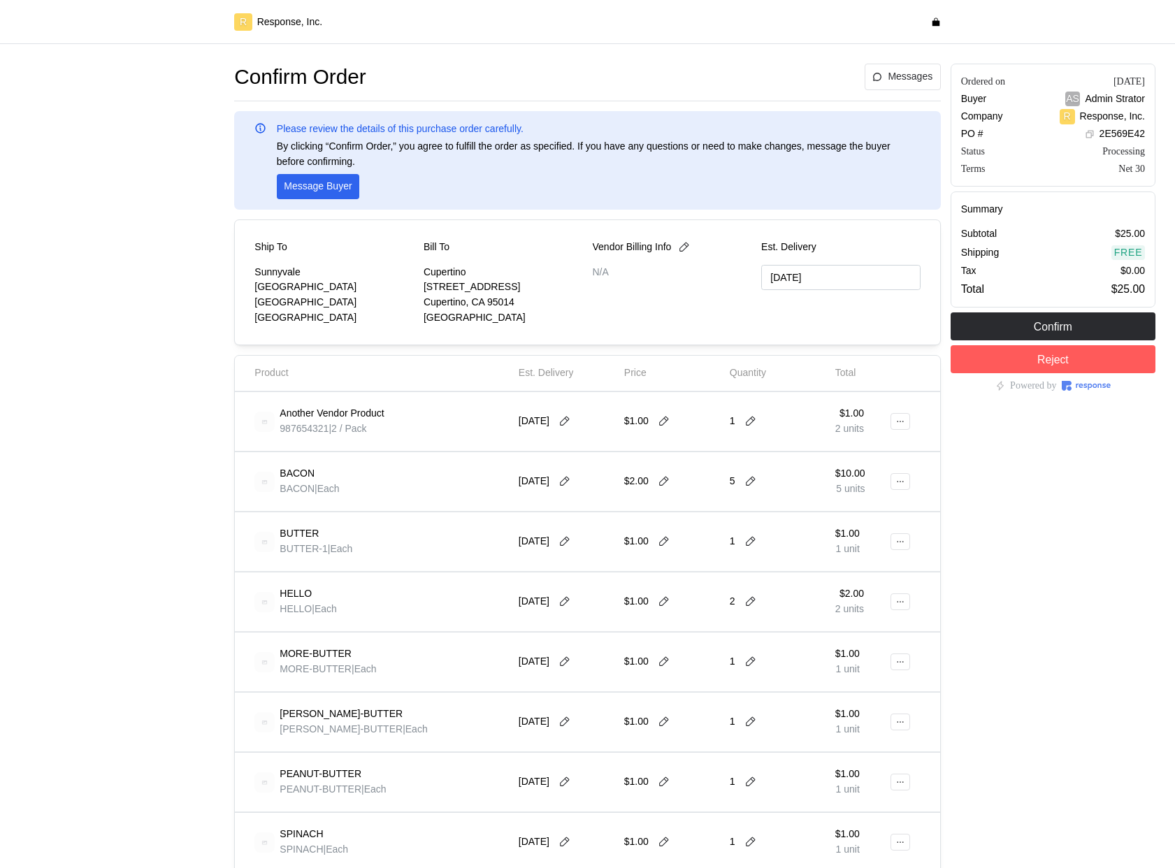
type input "[DATE]"
type input "10/01/2025"
click at [907, 422] on button at bounding box center [901, 421] width 20 height 17
click at [868, 445] on p "Edit" at bounding box center [854, 450] width 89 height 15
click at [721, 505] on div "$2.00" at bounding box center [672, 481] width 106 height 49
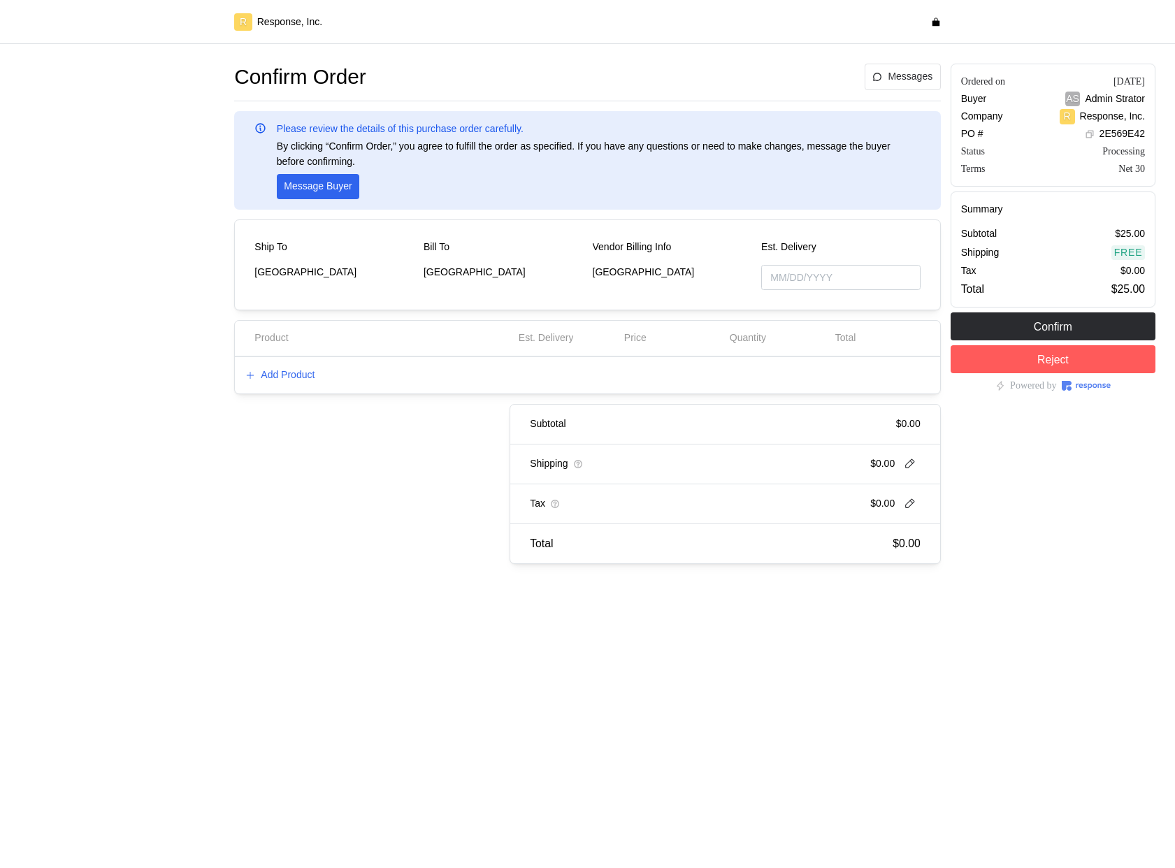
type input "[DATE]"
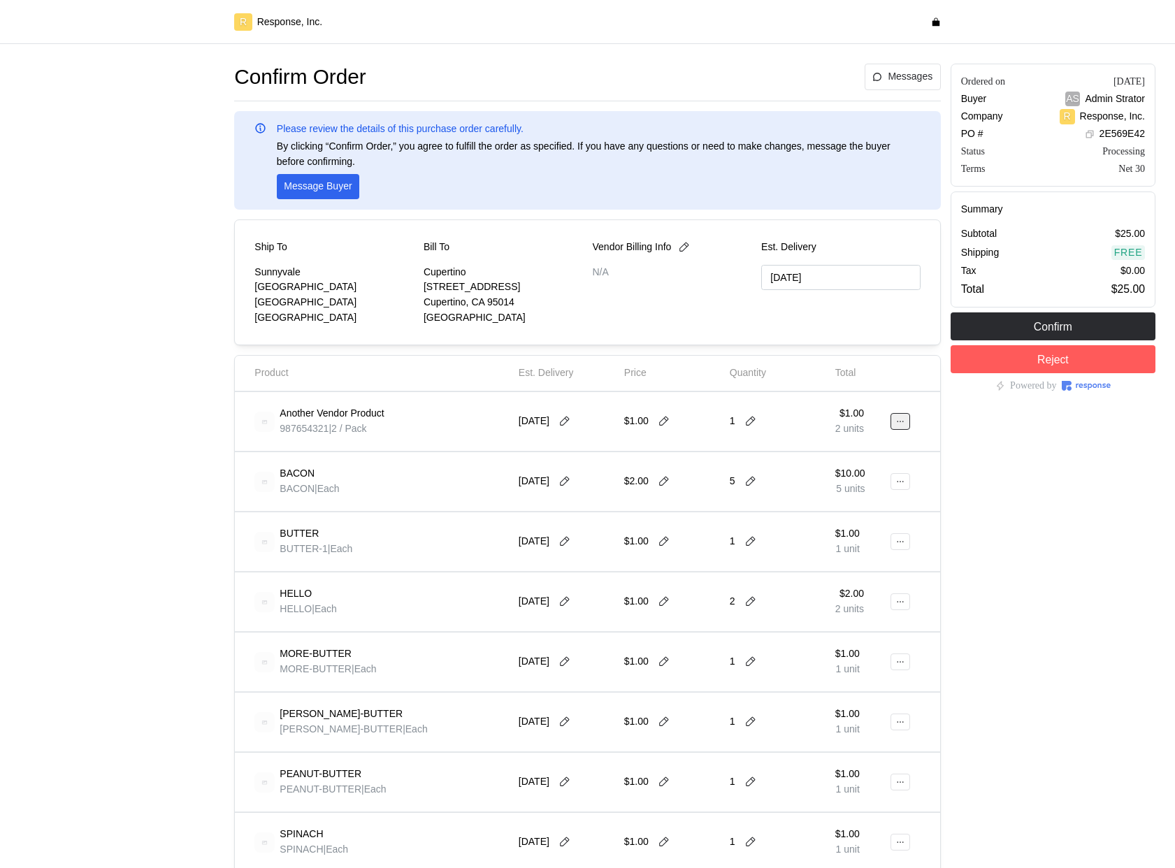
click at [903, 417] on icon at bounding box center [901, 422] width 10 height 10
click at [845, 456] on p "Edit" at bounding box center [854, 450] width 89 height 15
click at [893, 429] on button at bounding box center [901, 421] width 20 height 17
click at [903, 417] on icon at bounding box center [901, 422] width 10 height 10
click at [883, 454] on p "Edit" at bounding box center [854, 450] width 89 height 15
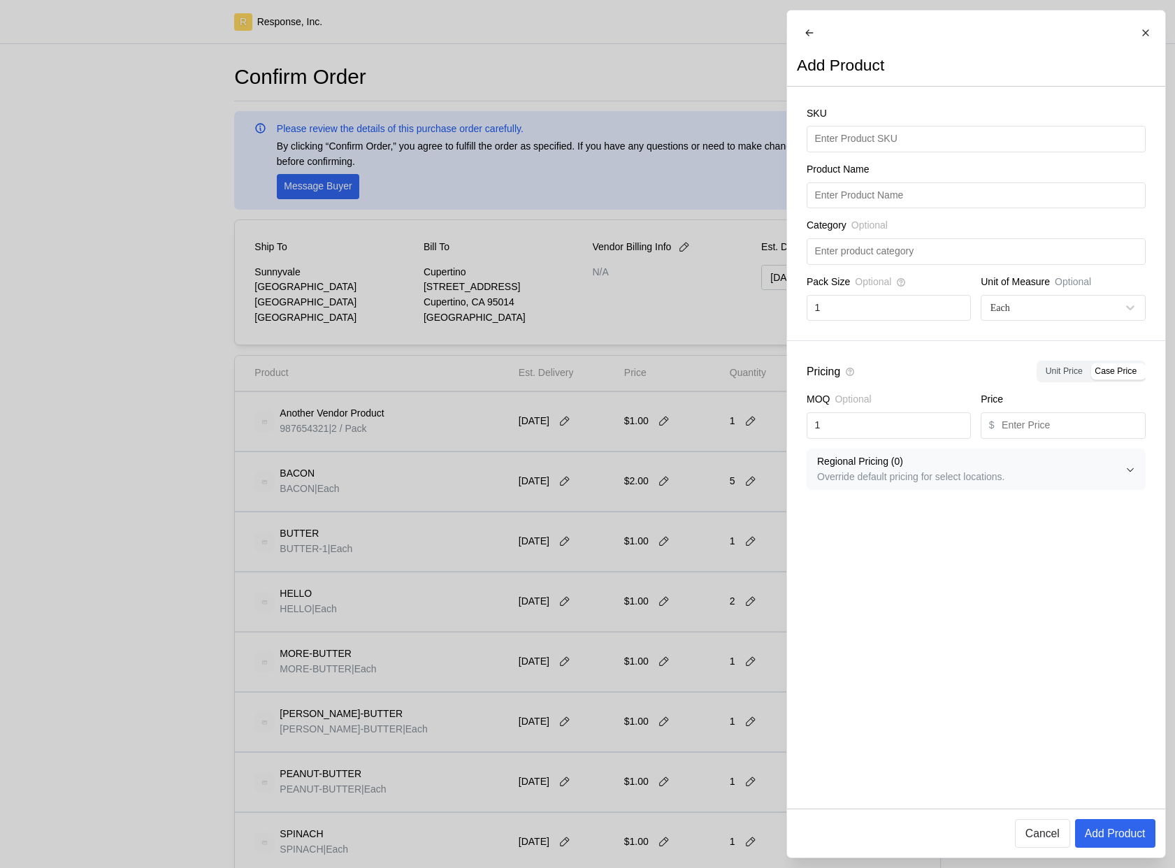
click at [751, 466] on div at bounding box center [587, 434] width 1175 height 868
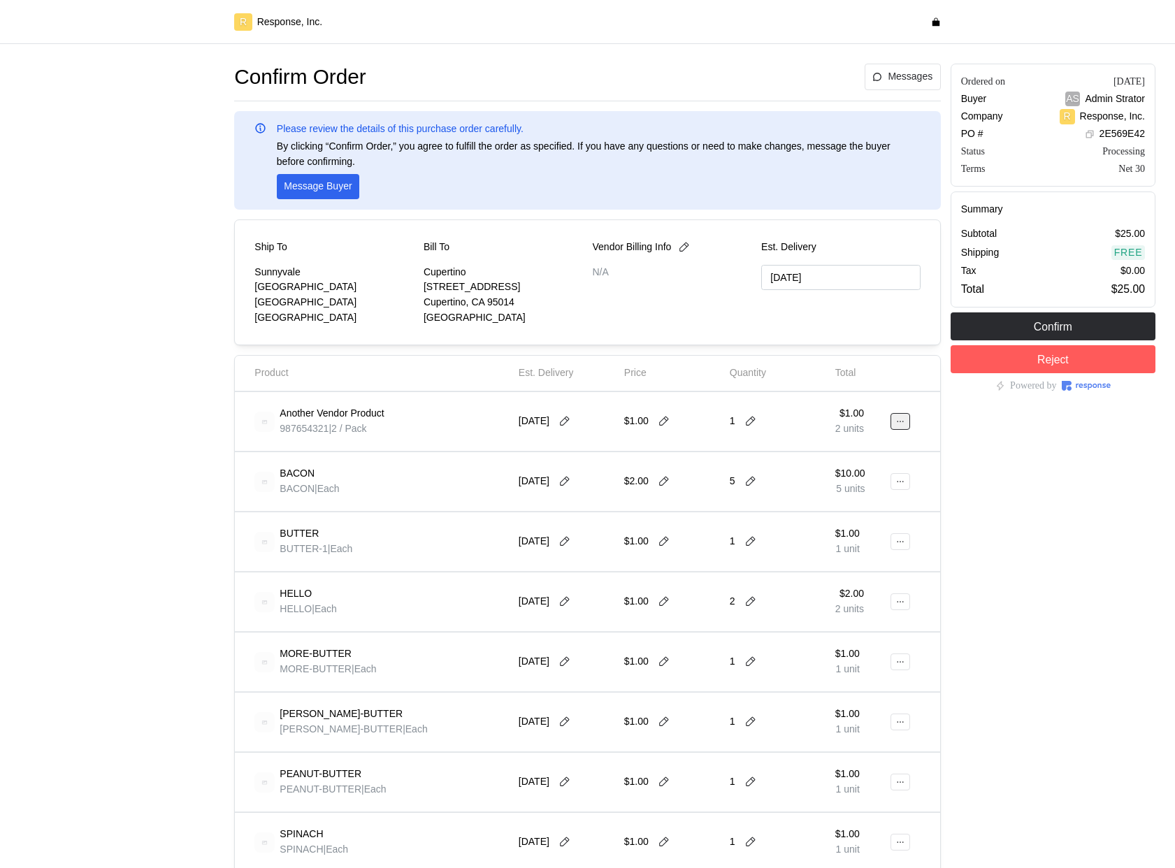
click at [898, 424] on icon at bounding box center [901, 422] width 10 height 10
click at [887, 459] on button "Edit" at bounding box center [849, 450] width 111 height 25
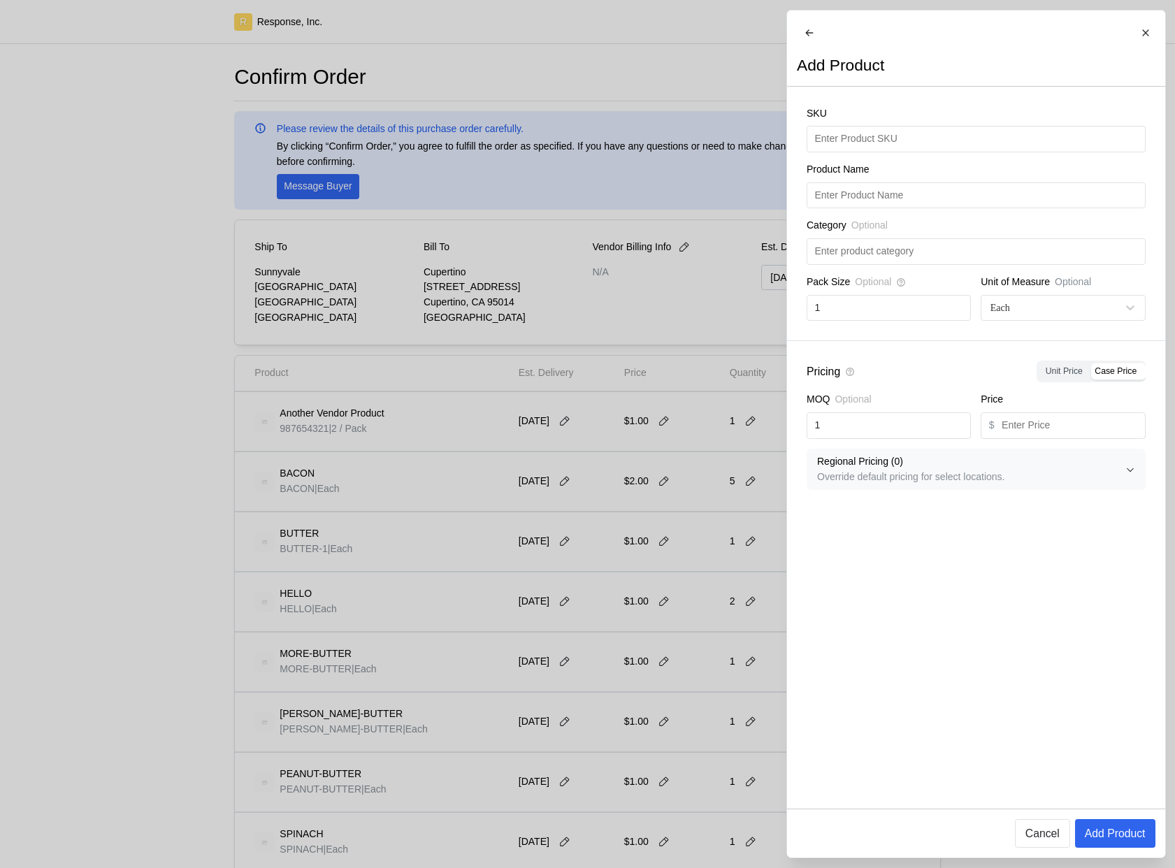
click at [661, 504] on div at bounding box center [587, 434] width 1175 height 868
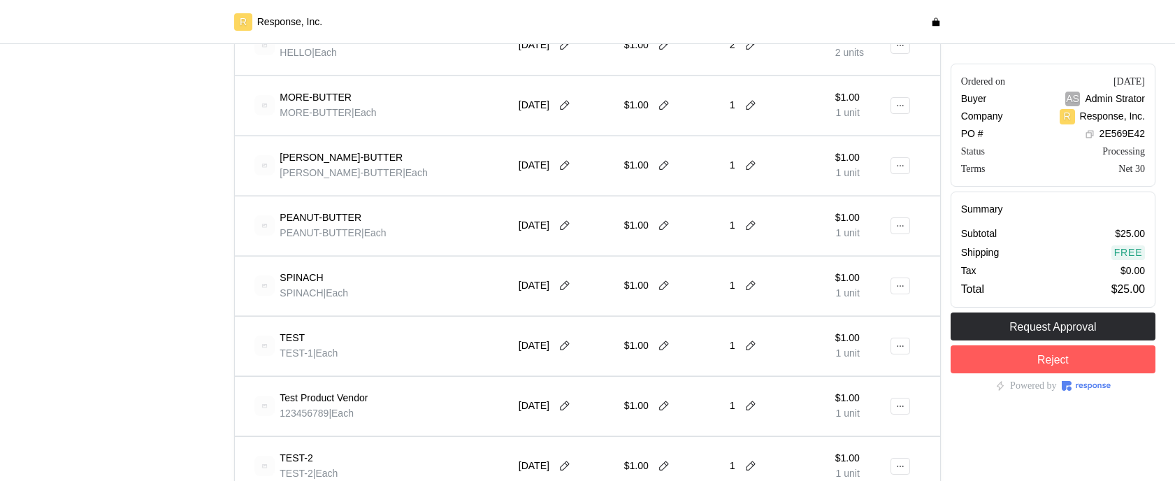
scroll to position [611, 0]
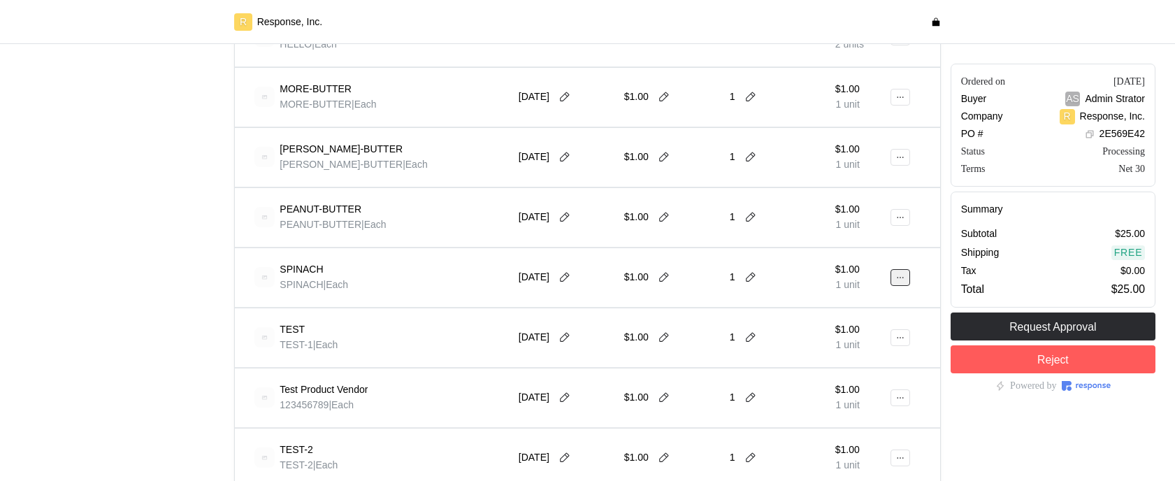
click at [900, 276] on icon at bounding box center [901, 278] width 10 height 10
click at [875, 310] on p "Edit" at bounding box center [854, 306] width 89 height 15
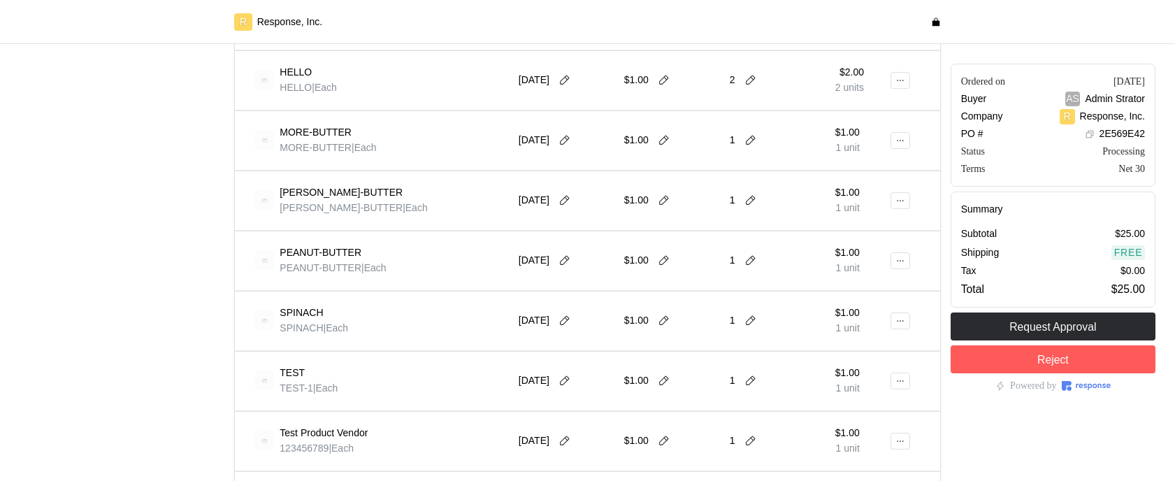
scroll to position [448, 0]
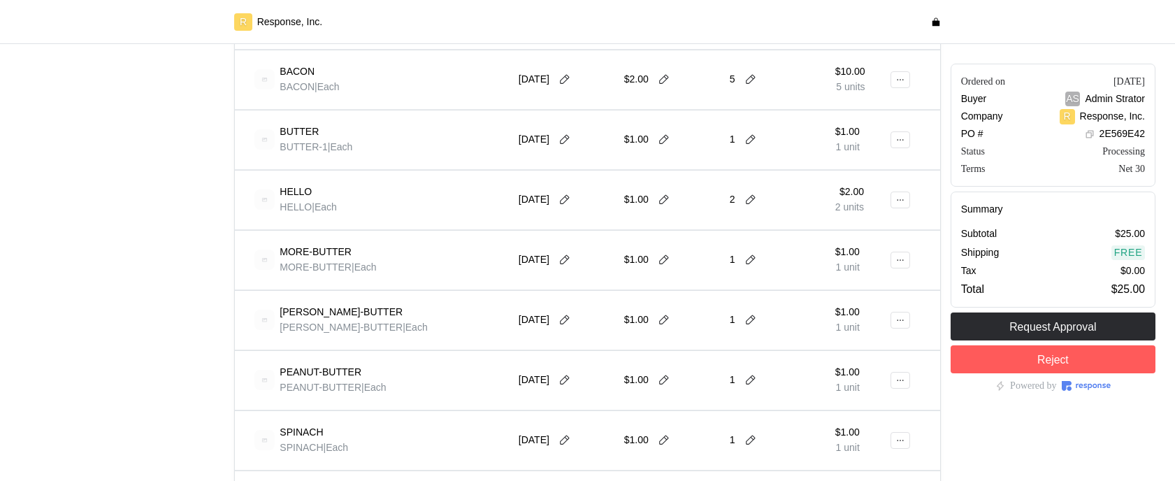
click at [900, 159] on div at bounding box center [903, 139] width 11 height 39
click at [900, 148] on div at bounding box center [903, 139] width 11 height 39
click at [900, 138] on icon at bounding box center [901, 140] width 10 height 10
click at [879, 171] on p "Edit" at bounding box center [854, 169] width 89 height 15
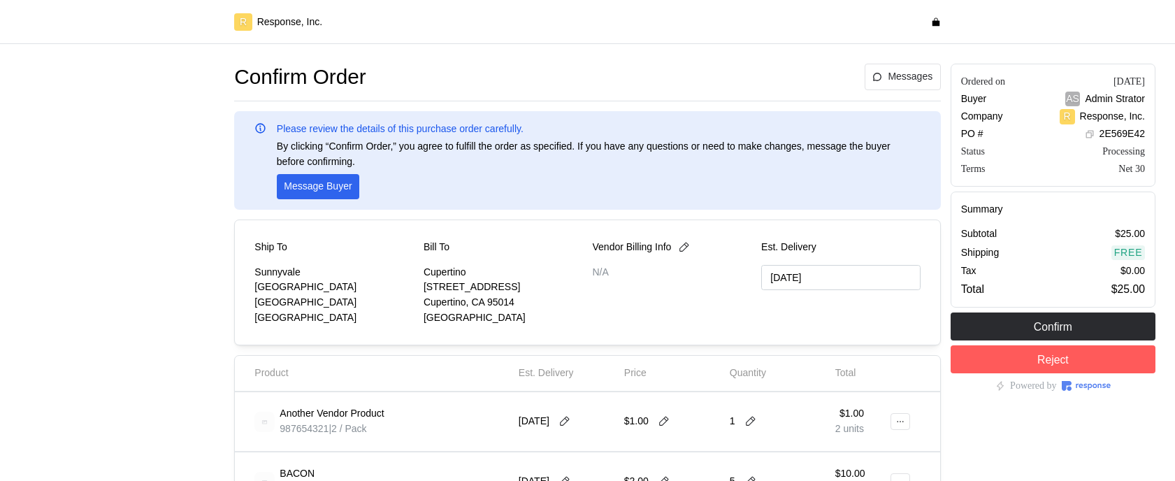
type input "[DATE]"
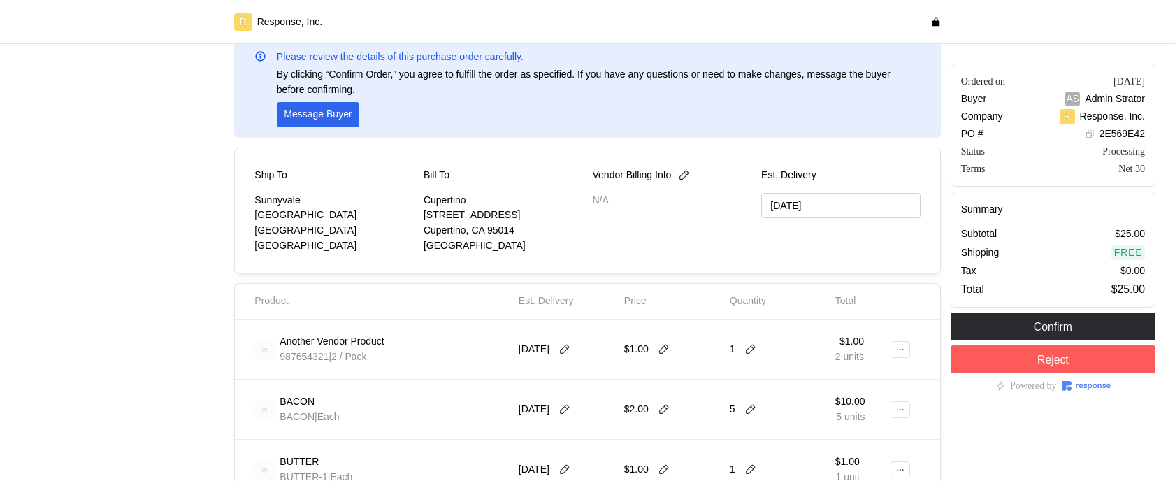
scroll to position [93, 0]
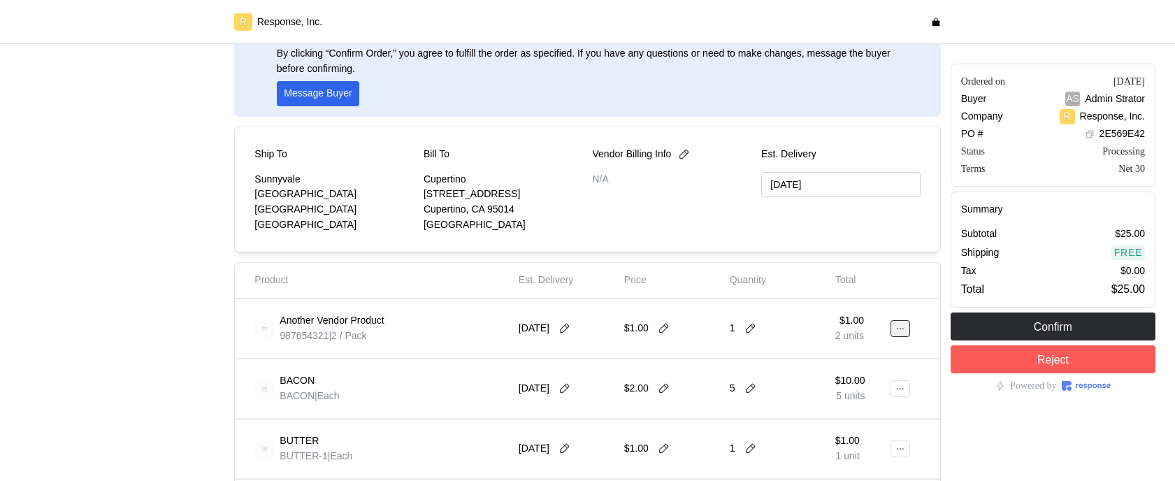
click at [896, 329] on icon at bounding box center [901, 329] width 10 height 10
click at [808, 362] on button "Edit" at bounding box center [849, 357] width 111 height 25
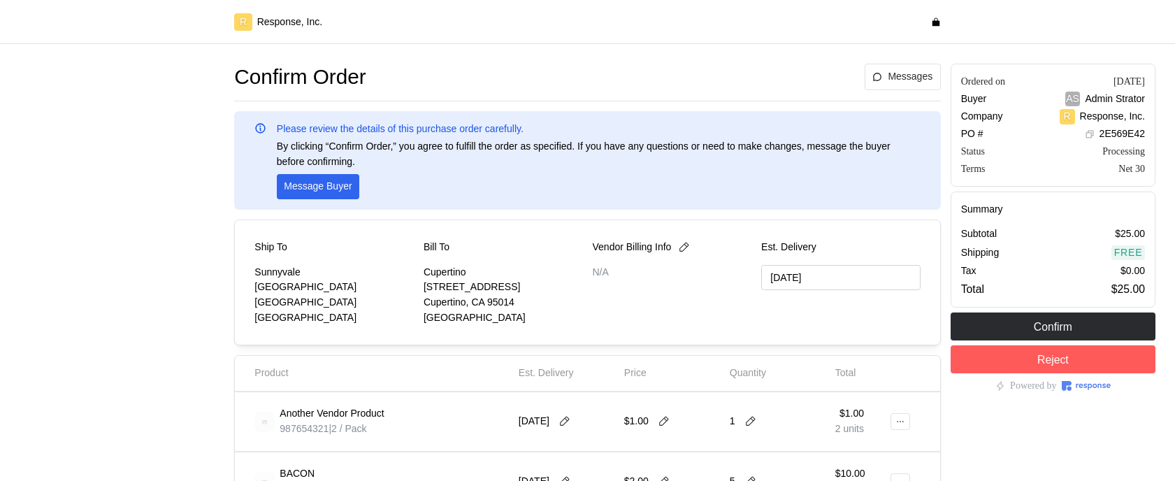
type input "[DATE]"
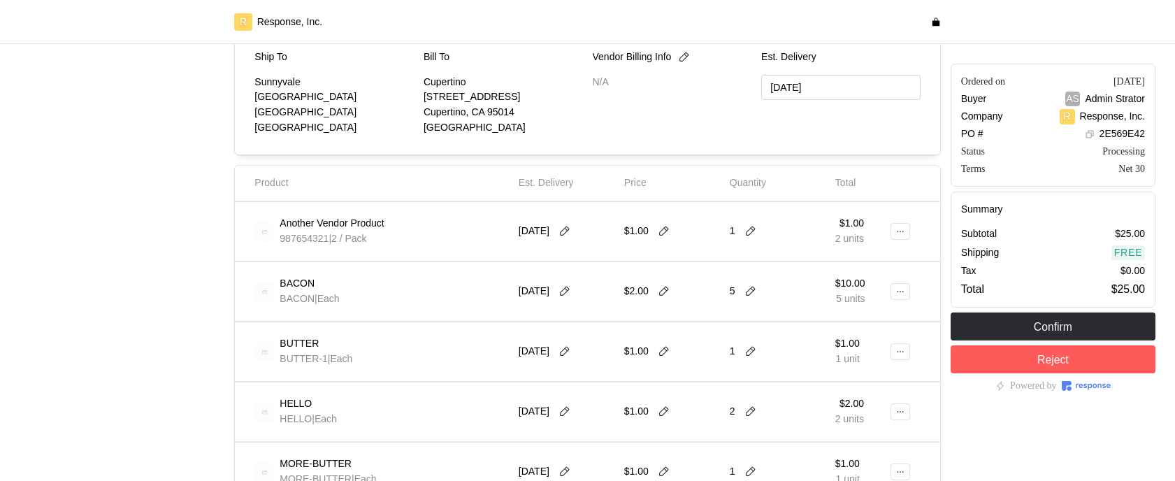
scroll to position [196, 0]
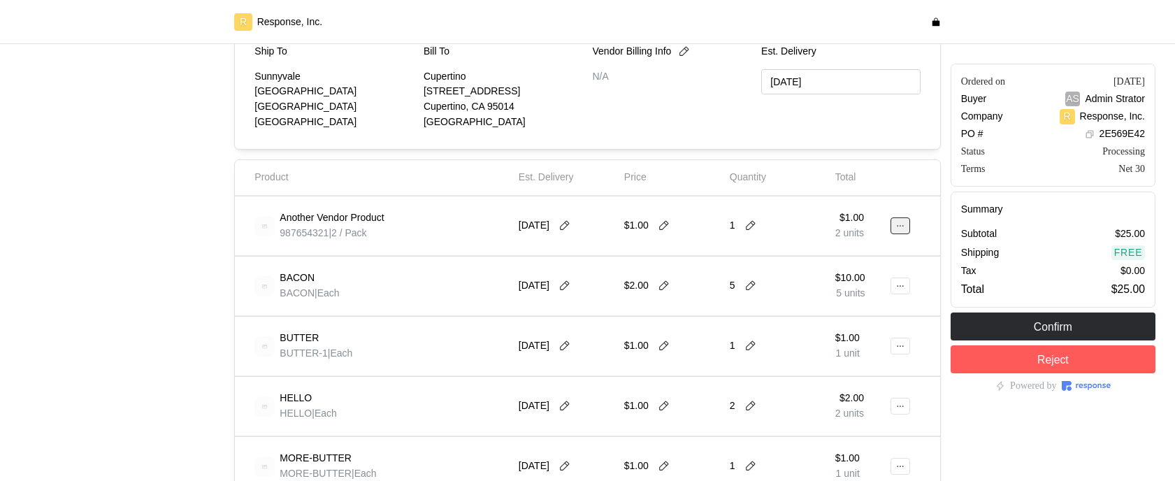
click at [891, 227] on div at bounding box center [901, 225] width 20 height 17
click at [907, 227] on button at bounding box center [901, 225] width 20 height 17
click at [867, 262] on button "Edit" at bounding box center [849, 255] width 111 height 25
